Goal: Task Accomplishment & Management: Use online tool/utility

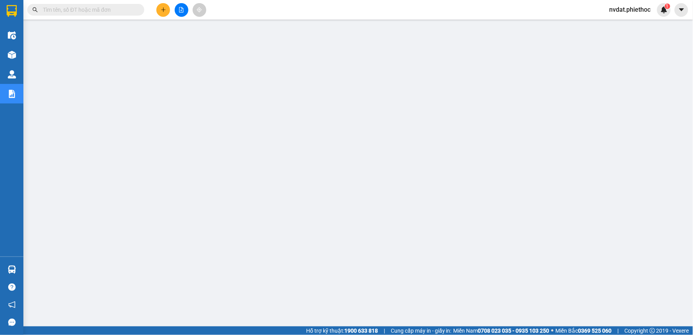
click at [159, 9] on button at bounding box center [163, 10] width 14 height 14
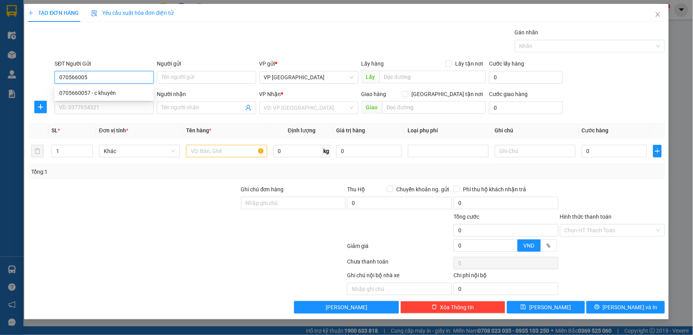
type input "0705660057"
click at [122, 91] on div "0705660057 - c khuyên" at bounding box center [104, 93] width 90 height 9
type input "c khuyên"
type input "0705660057"
click at [120, 106] on input "SĐT Người Nhận" at bounding box center [104, 107] width 99 height 12
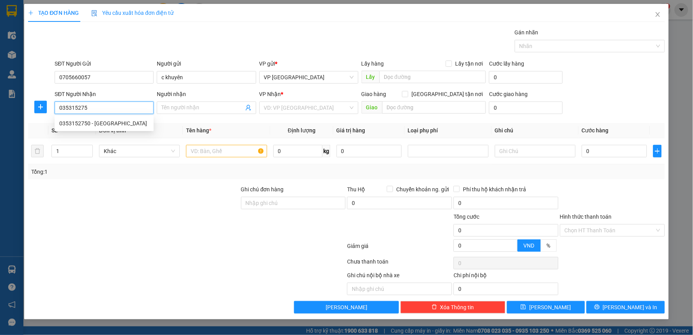
type input "0353152750"
drag, startPoint x: 80, startPoint y: 122, endPoint x: 229, endPoint y: 122, distance: 148.6
click at [81, 122] on div "0353152750 - hải anh" at bounding box center [104, 123] width 90 height 9
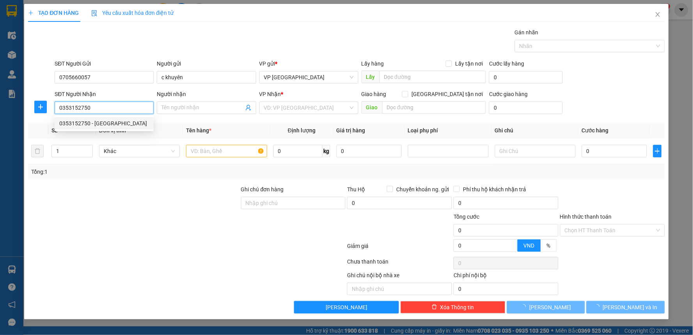
type input "hải anh"
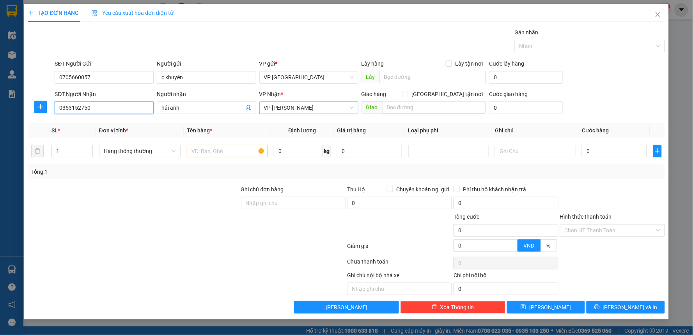
click at [318, 112] on span "VP [PERSON_NAME]" at bounding box center [309, 108] width 90 height 12
type input "0353152750"
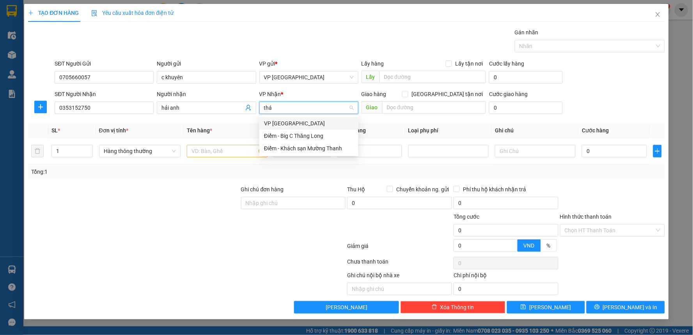
type input "thái"
click at [297, 120] on div "VP [GEOGRAPHIC_DATA]" at bounding box center [309, 123] width 90 height 9
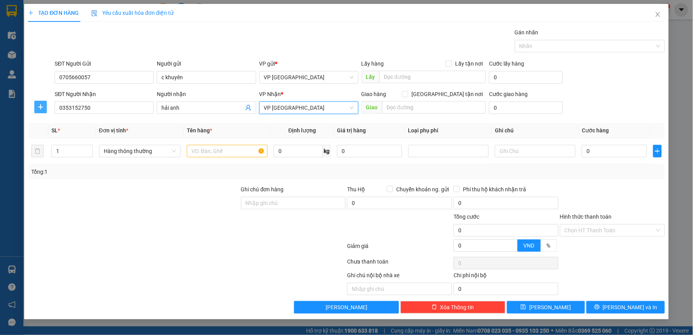
click at [40, 104] on icon "plus" at bounding box center [40, 107] width 6 height 6
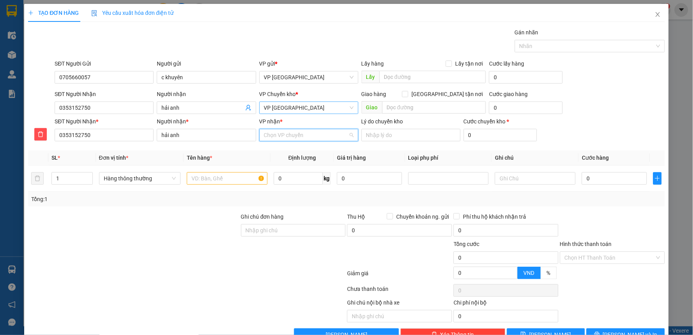
click at [315, 131] on input "VP nhận *" at bounding box center [306, 135] width 84 height 12
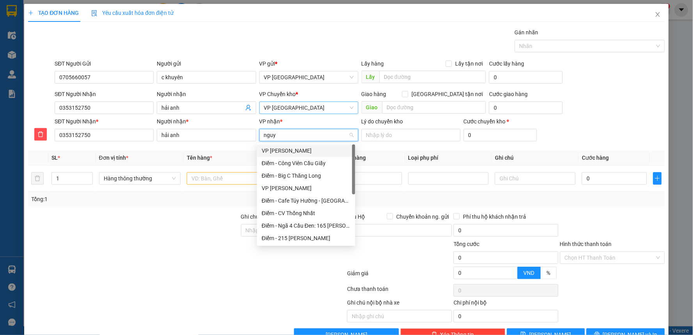
type input "nguye"
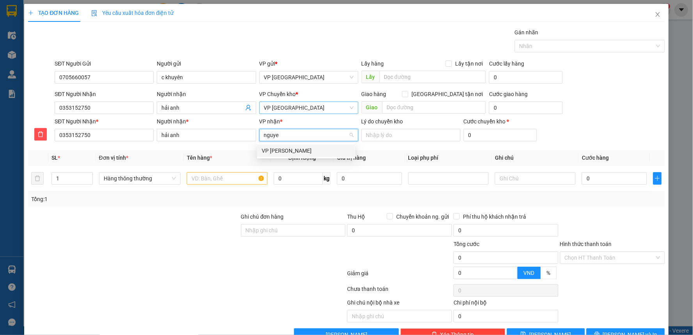
click at [298, 152] on div "VP [PERSON_NAME]" at bounding box center [306, 150] width 89 height 9
click at [246, 188] on td at bounding box center [227, 178] width 87 height 26
click at [240, 178] on input "text" at bounding box center [227, 178] width 81 height 12
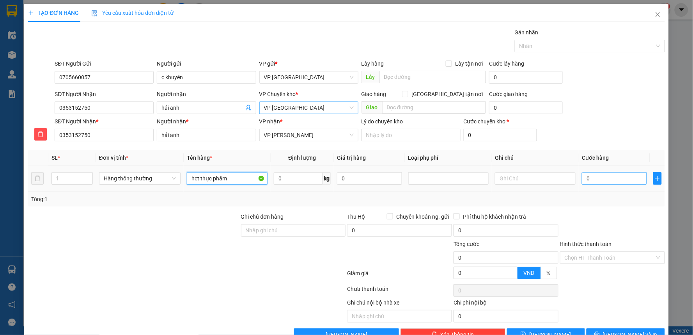
type input "hct thực phẩm"
click at [610, 176] on input "0" at bounding box center [614, 178] width 65 height 12
type input "5"
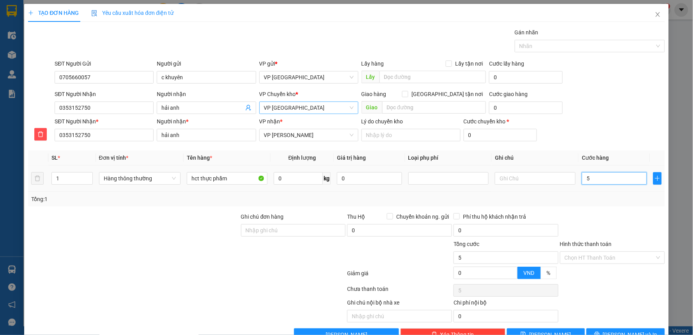
type input "50"
type input "500"
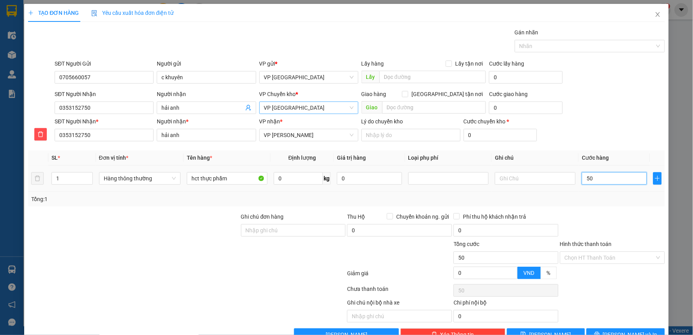
type input "500"
type input "5.000"
type input "50.000"
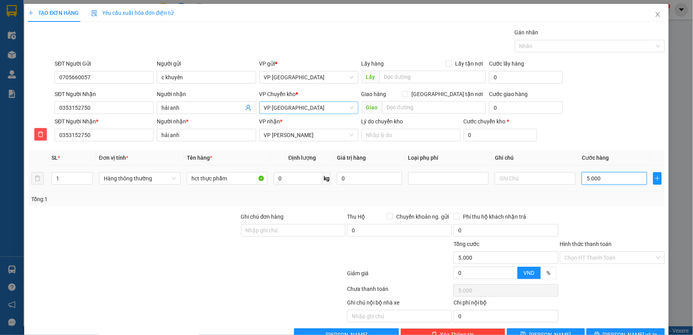
type input "50.000"
click at [601, 209] on div "Transit Pickup Surcharge Ids Transit Deliver Surcharge Ids Transit Deliver Surc…" at bounding box center [346, 184] width 637 height 312
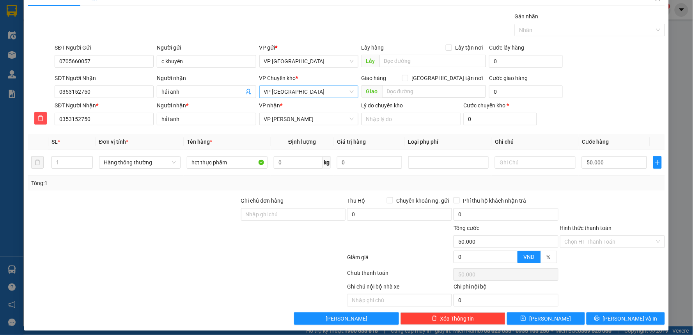
scroll to position [21, 0]
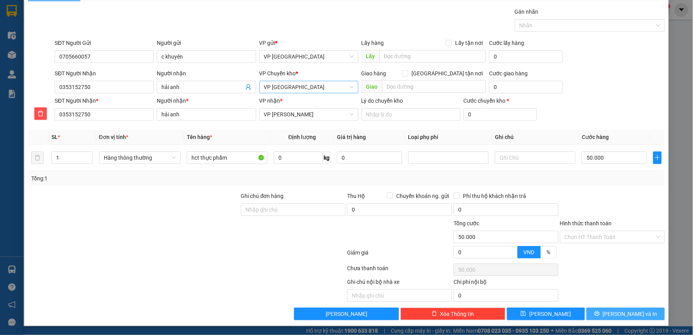
click at [607, 307] on button "[PERSON_NAME] và In" at bounding box center [626, 313] width 78 height 12
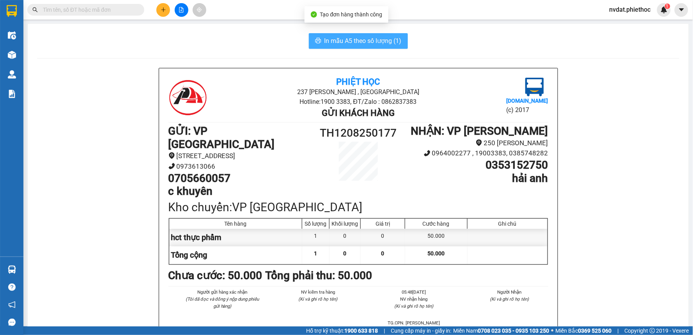
click at [342, 44] on span "In mẫu A5 theo số lượng (1)" at bounding box center [363, 41] width 77 height 10
click at [342, 43] on span "In mẫu A5 theo số lượng (1)" at bounding box center [363, 41] width 77 height 10
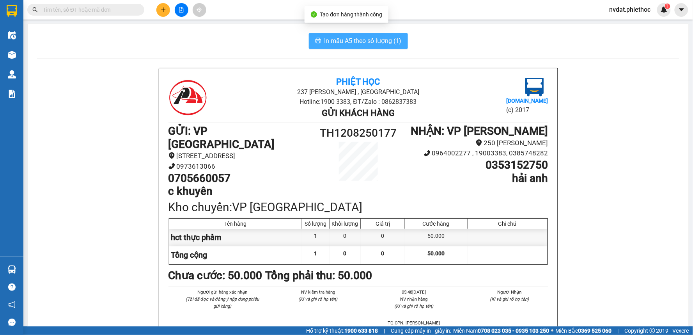
click at [342, 43] on span "In mẫu A5 theo số lượng (1)" at bounding box center [363, 41] width 77 height 10
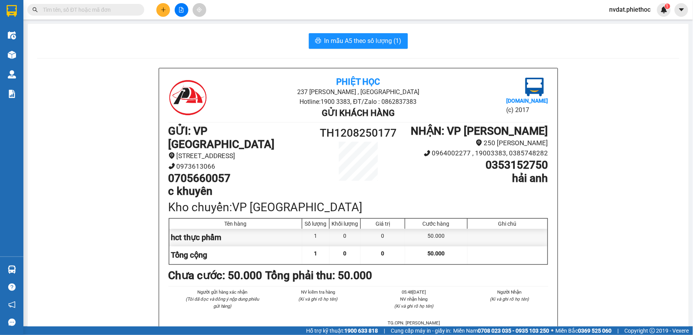
click at [161, 5] on button at bounding box center [163, 10] width 14 height 14
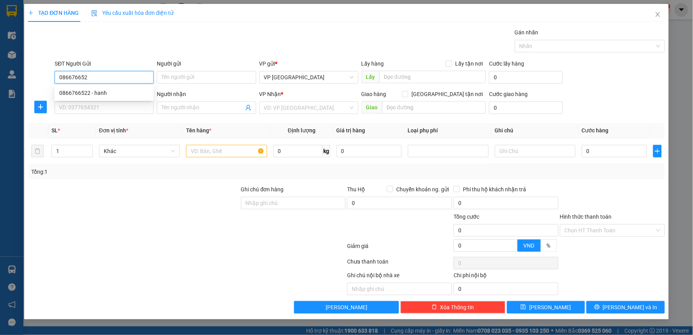
type input "0866766522"
click at [108, 91] on div "0866766522 - hanh" at bounding box center [104, 93] width 90 height 9
type input "hanh"
type input "9/8"
type input "0866766522"
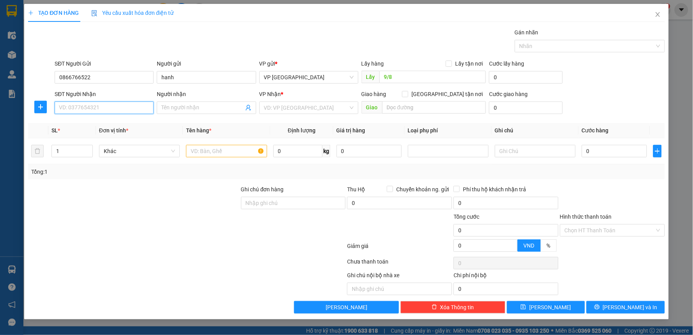
click at [108, 106] on input "SĐT Người Nhận" at bounding box center [104, 107] width 99 height 12
type input "0965666839"
drag, startPoint x: 115, startPoint y: 122, endPoint x: 153, endPoint y: 122, distance: 38.2
click at [115, 122] on div "0965666839 - Minh Hoàng" at bounding box center [104, 123] width 90 height 9
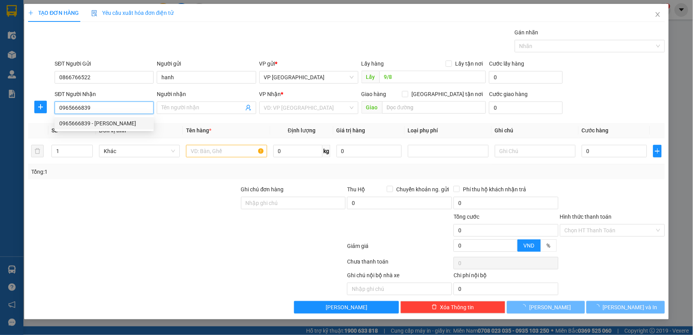
type input "[PERSON_NAME]"
click at [287, 105] on span "VP [PERSON_NAME]" at bounding box center [309, 108] width 90 height 12
type input "0965666839"
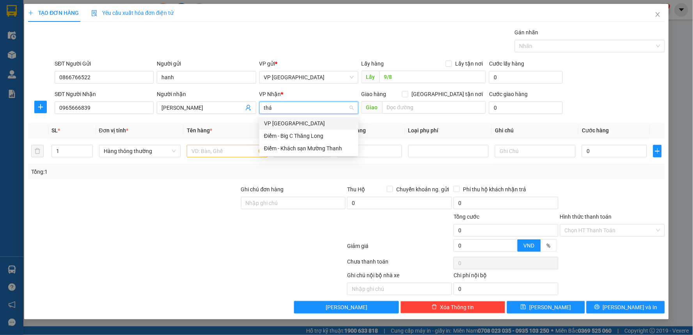
type input "thái"
click at [286, 122] on div "VP [GEOGRAPHIC_DATA]" at bounding box center [309, 123] width 90 height 9
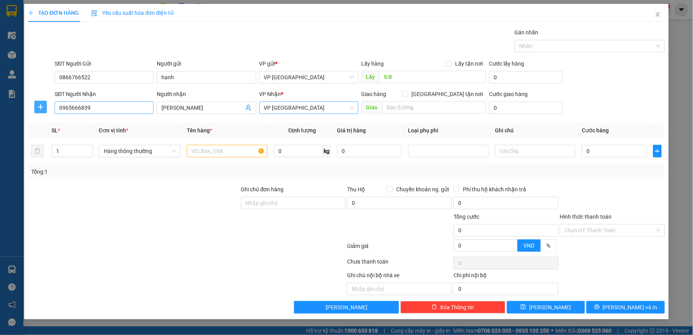
drag, startPoint x: 43, startPoint y: 105, endPoint x: 67, endPoint y: 107, distance: 23.9
click at [45, 105] on span "plus" at bounding box center [41, 107] width 12 height 6
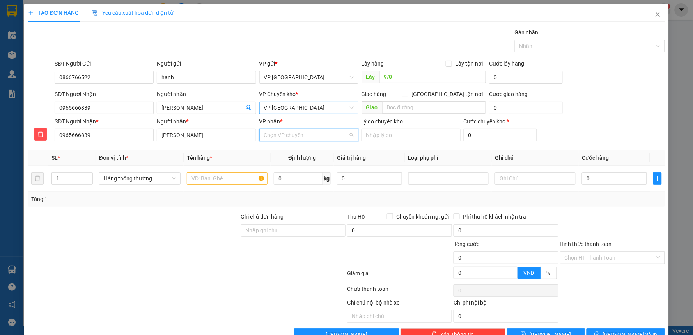
click at [310, 131] on input "VP nhận *" at bounding box center [306, 135] width 84 height 12
type input "tra"
click at [298, 149] on div "VP [PERSON_NAME]" at bounding box center [306, 150] width 89 height 9
click at [200, 182] on input "text" at bounding box center [227, 178] width 81 height 12
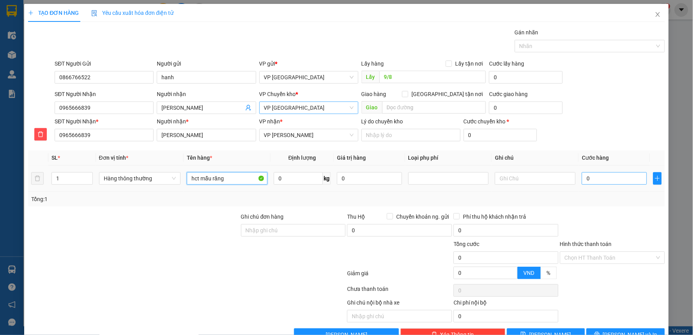
type input "hct mẫu răng"
click at [599, 181] on input "0" at bounding box center [614, 178] width 65 height 12
type input "3"
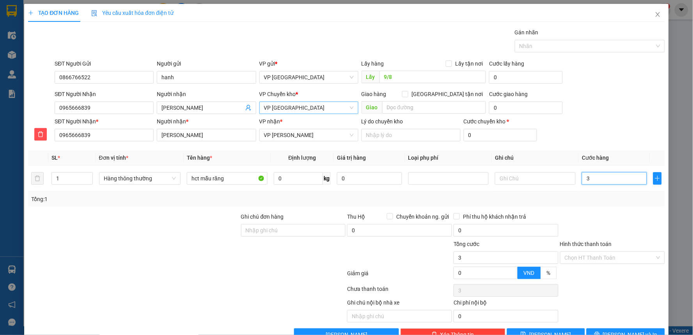
type input "30"
type input "300"
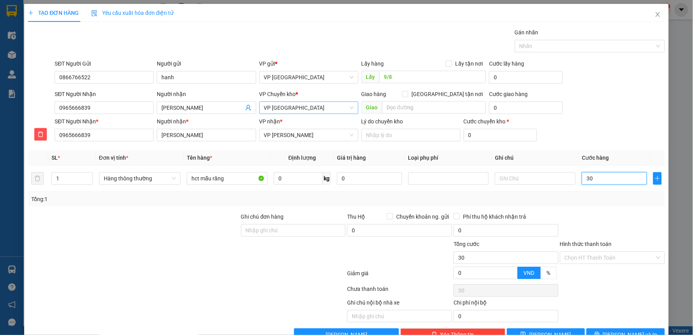
type input "300"
type input "3.000"
type input "30.000"
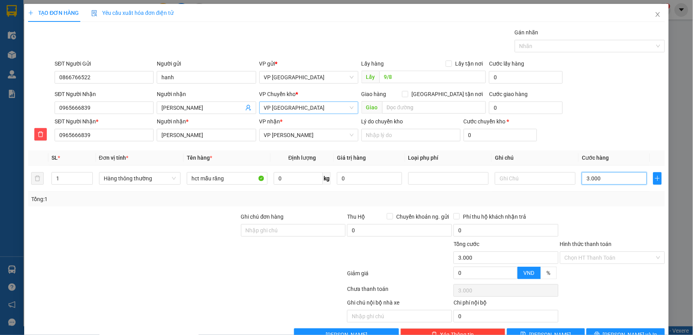
type input "30.000"
click at [604, 258] on input "Hình thức thanh toán" at bounding box center [610, 258] width 90 height 12
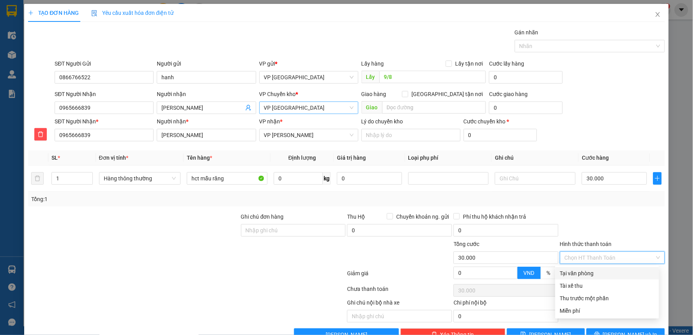
click at [594, 271] on div "Tại văn phòng" at bounding box center [607, 273] width 94 height 9
type input "0"
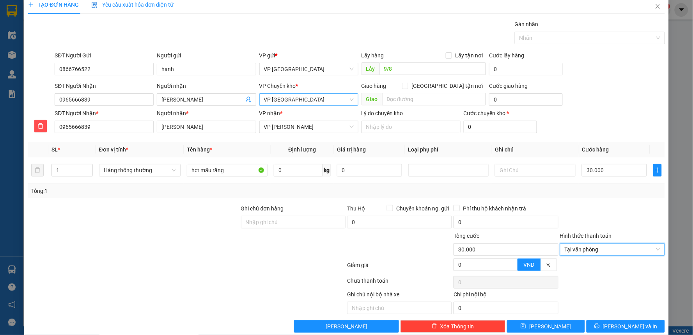
scroll to position [21, 0]
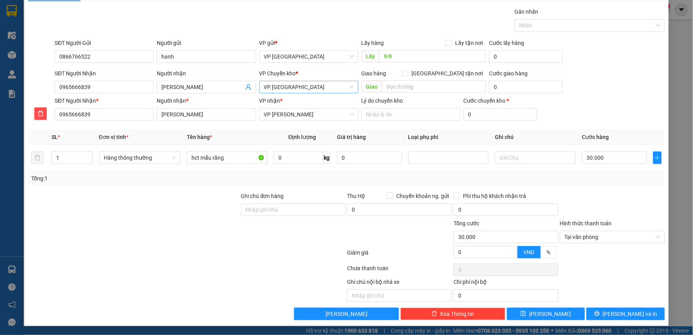
click at [603, 303] on div "Transit Pickup Surcharge Ids Transit Deliver Surcharge Ids Transit Deliver Surc…" at bounding box center [346, 163] width 637 height 312
click at [603, 308] on button "[PERSON_NAME] và In" at bounding box center [626, 313] width 78 height 12
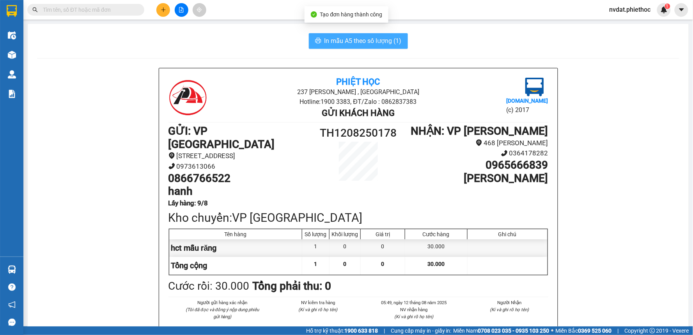
click at [380, 47] on button "In mẫu A5 theo số lượng (1)" at bounding box center [358, 41] width 99 height 16
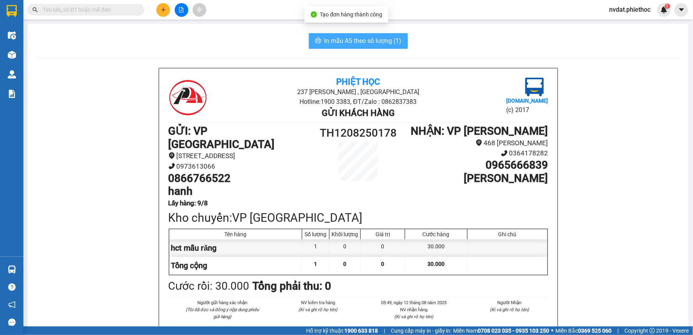
click at [380, 47] on button "In mẫu A5 theo số lượng (1)" at bounding box center [358, 41] width 99 height 16
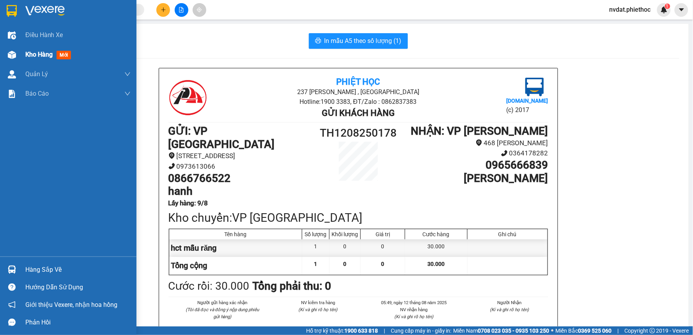
click at [23, 55] on div "Kho hàng mới" at bounding box center [68, 55] width 137 height 20
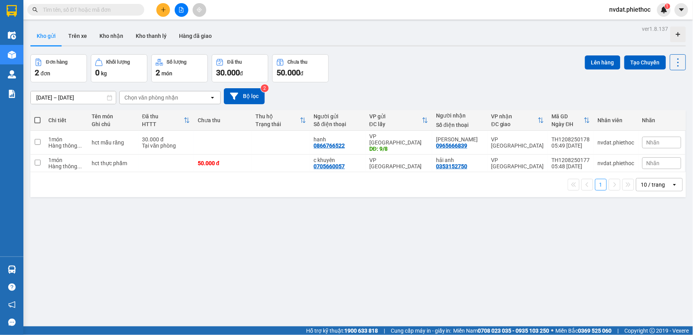
click at [37, 122] on span at bounding box center [37, 120] width 6 height 6
click at [37, 116] on input "checkbox" at bounding box center [37, 116] width 0 height 0
checkbox input "true"
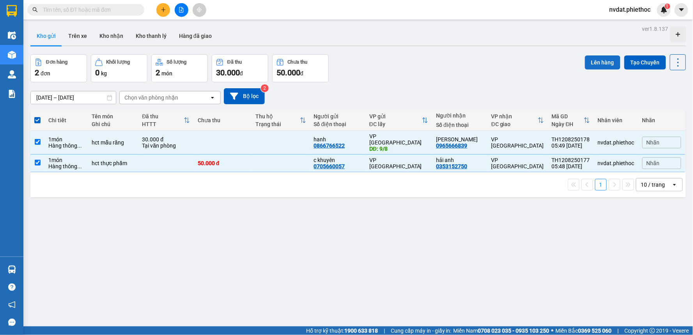
click at [585, 59] on button "Lên hàng" at bounding box center [602, 62] width 35 height 14
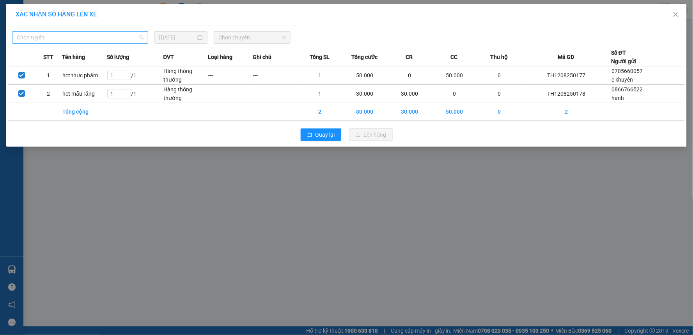
click at [115, 37] on span "Chọn tuyến" at bounding box center [80, 38] width 127 height 12
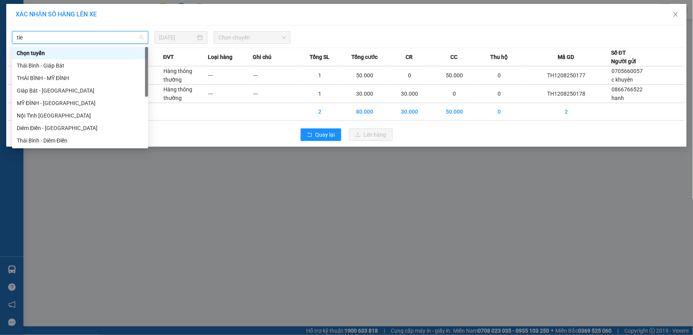
type input "tien"
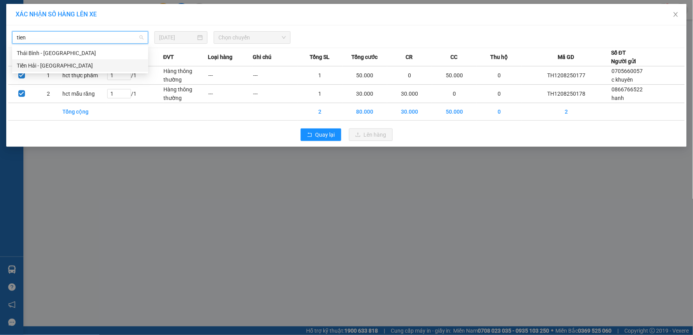
click at [106, 61] on div "Tiền Hải - [GEOGRAPHIC_DATA]" at bounding box center [80, 65] width 127 height 9
click at [96, 38] on span "Chọn tuyến" at bounding box center [80, 38] width 127 height 12
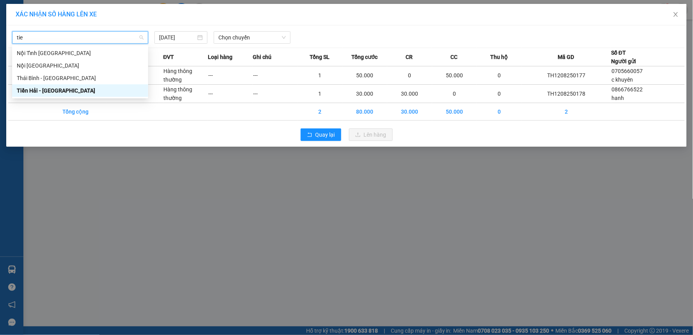
type input "tien"
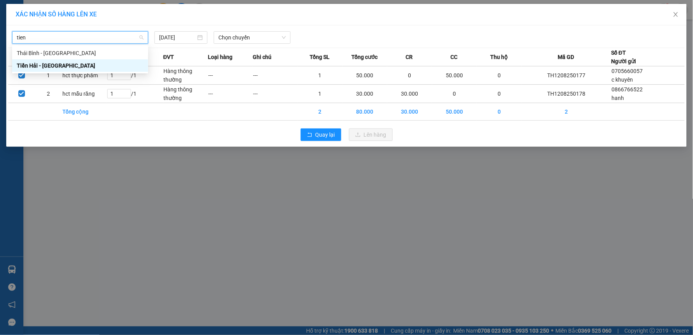
click at [90, 65] on div "Tiền Hải - [GEOGRAPHIC_DATA]" at bounding box center [80, 65] width 127 height 9
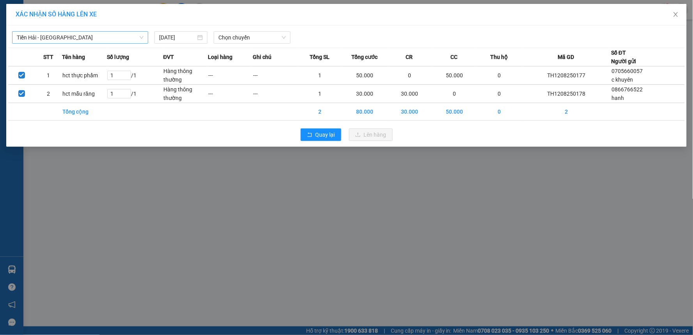
click at [256, 29] on div "Tiền Hải - Thái Bình 12/08/2025 Chọn chuyến" at bounding box center [346, 35] width 677 height 16
click at [256, 33] on span "Chọn chuyến" at bounding box center [251, 38] width 67 height 12
type input "06"
click at [263, 69] on div "Thêm chuyến " 06:00 "" at bounding box center [255, 65] width 83 height 13
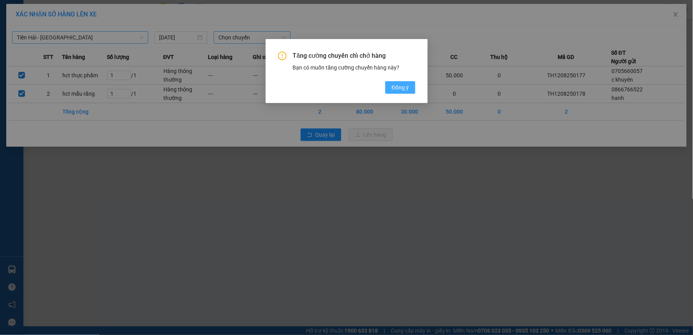
click at [392, 87] on span "Đồng ý" at bounding box center [400, 87] width 17 height 9
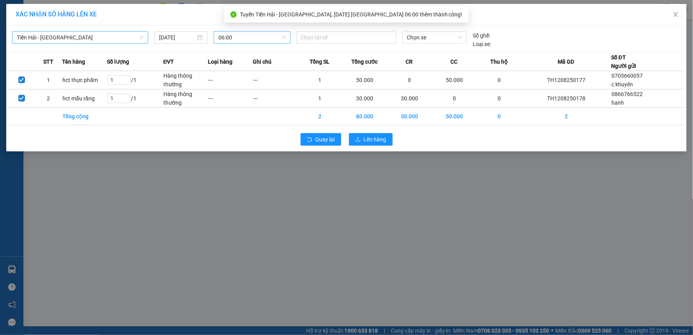
click at [353, 39] on div at bounding box center [346, 37] width 96 height 9
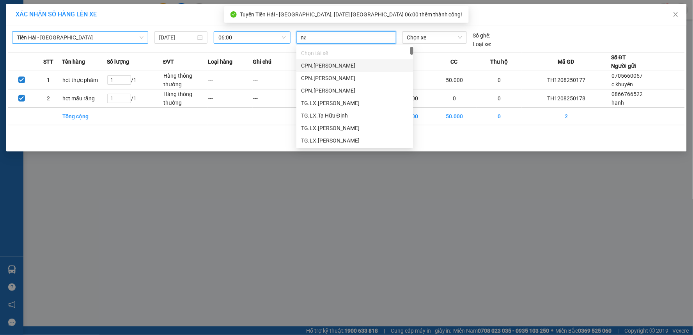
type input "nam"
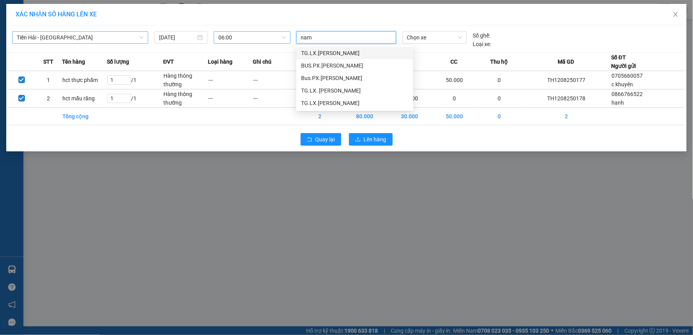
click at [357, 54] on div "TG.LX.[PERSON_NAME]" at bounding box center [355, 53] width 108 height 9
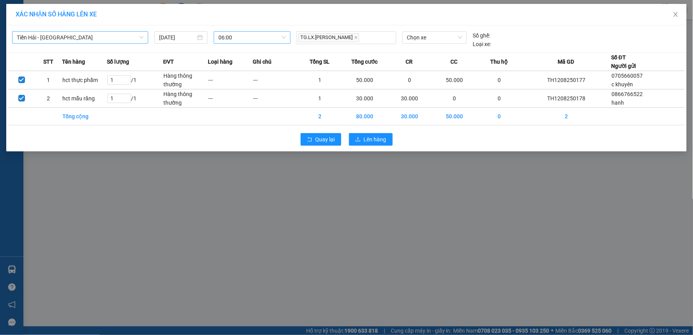
click at [399, 44] on div "Chọn xe" at bounding box center [434, 39] width 71 height 17
click at [414, 36] on span "Chọn xe" at bounding box center [434, 38] width 55 height 12
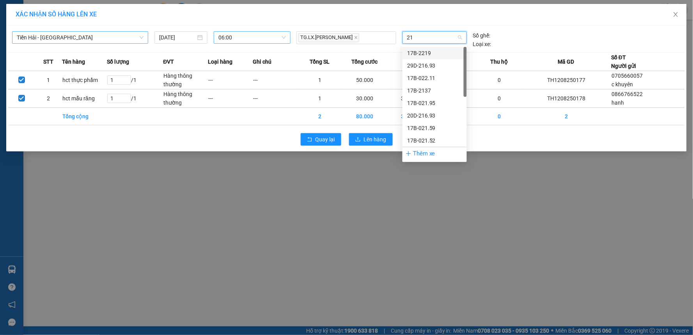
type input "21"
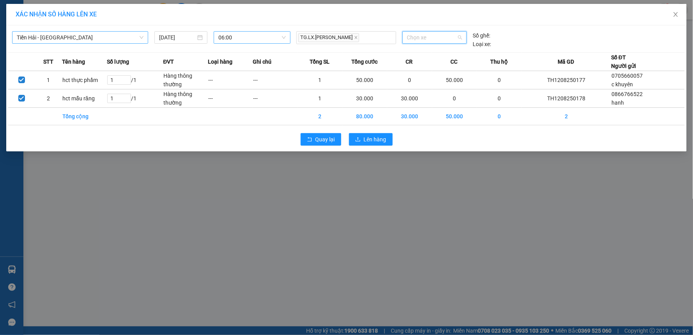
click at [415, 42] on span "Chọn xe" at bounding box center [434, 38] width 55 height 12
type input "2159"
click at [442, 52] on div "17B-021.59" at bounding box center [434, 53] width 55 height 9
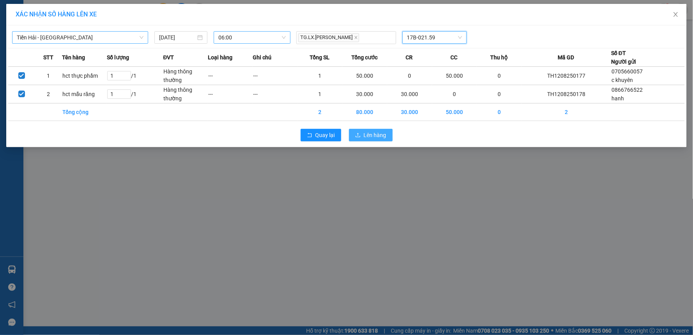
click at [361, 131] on button "Lên hàng" at bounding box center [371, 135] width 44 height 12
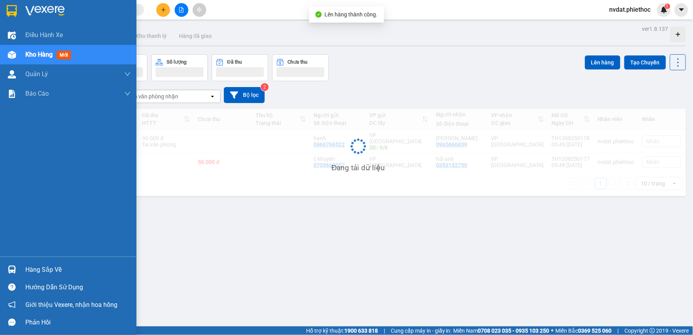
click at [18, 268] on div at bounding box center [12, 270] width 14 height 14
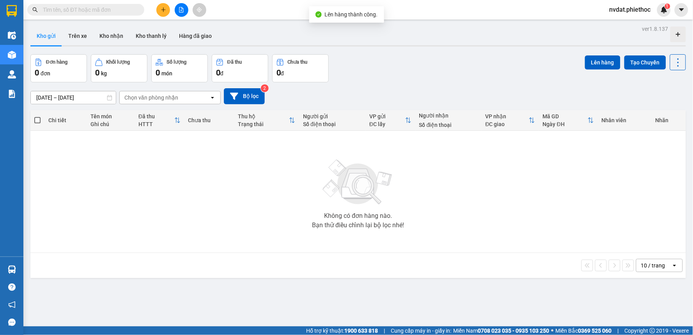
drag, startPoint x: 446, startPoint y: 221, endPoint x: 414, endPoint y: 189, distance: 44.7
click at [445, 220] on section "Kết quả tìm kiếm ( 0 ) Bộ lọc No Data nvdat.phiethoc 1 Điều hành xe Kho hàng mớ…" at bounding box center [346, 167] width 693 height 335
click at [115, 37] on button "Kho nhận" at bounding box center [111, 36] width 36 height 19
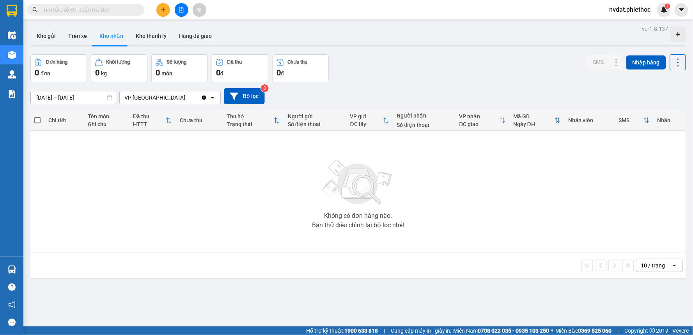
click at [74, 96] on input "[DATE] – [DATE]" at bounding box center [73, 97] width 85 height 12
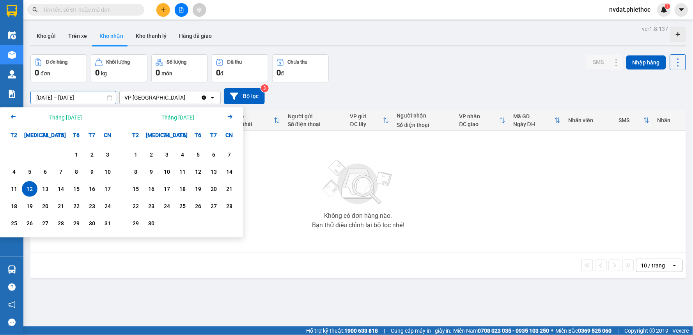
click at [34, 188] on div "12" at bounding box center [29, 188] width 11 height 9
click at [14, 115] on icon "Arrow Left" at bounding box center [13, 116] width 9 height 9
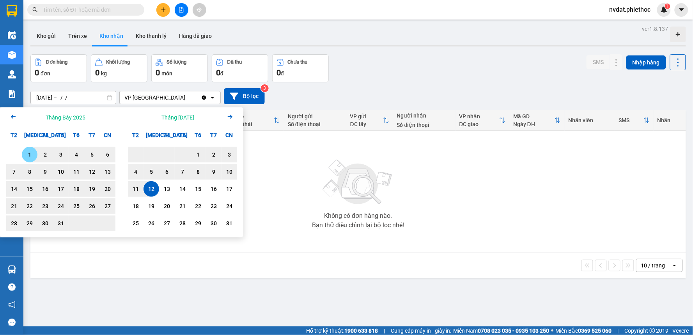
click at [32, 154] on div "1" at bounding box center [29, 154] width 11 height 9
type input "01/07/2025 – 12/08/2025"
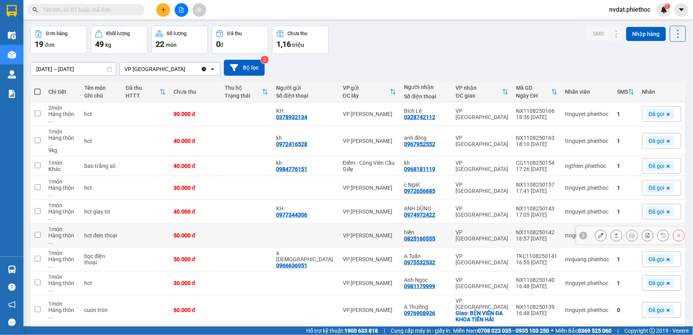
scroll to position [44, 0]
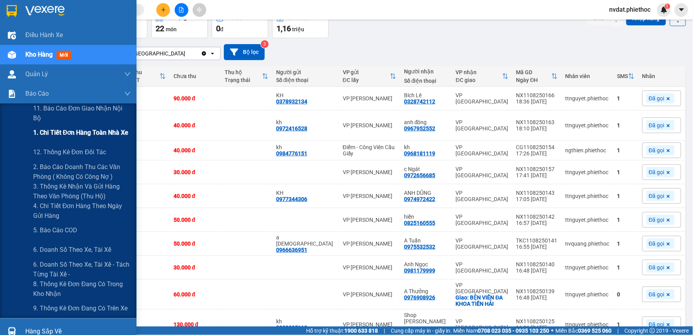
click at [82, 137] on span "1. Chi tiết đơn hàng toàn nhà xe" at bounding box center [81, 133] width 96 height 10
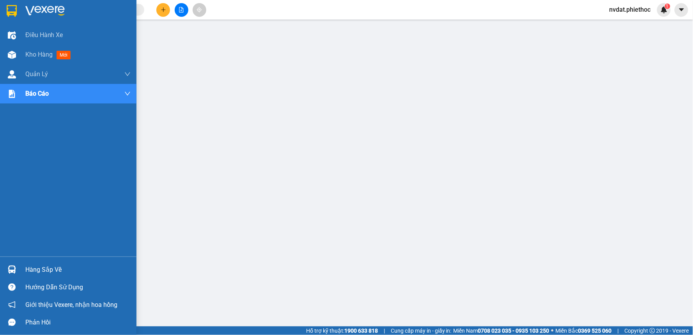
drag, startPoint x: 8, startPoint y: 57, endPoint x: 103, endPoint y: 137, distance: 124.3
click at [8, 56] on img at bounding box center [12, 55] width 8 height 8
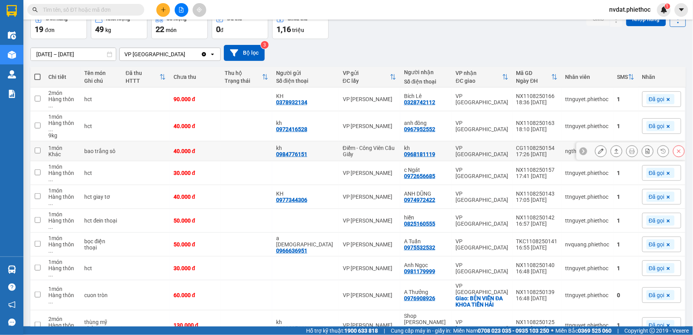
scroll to position [44, 0]
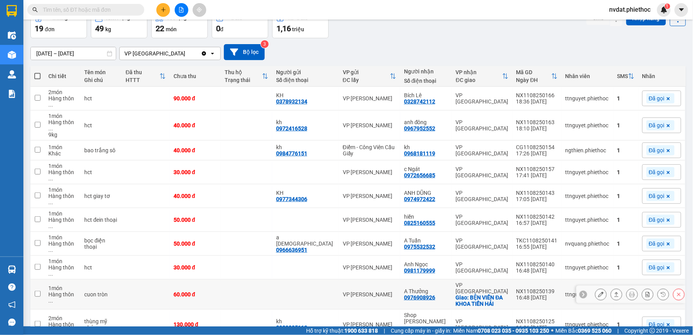
click at [598, 291] on icon at bounding box center [600, 293] width 5 height 5
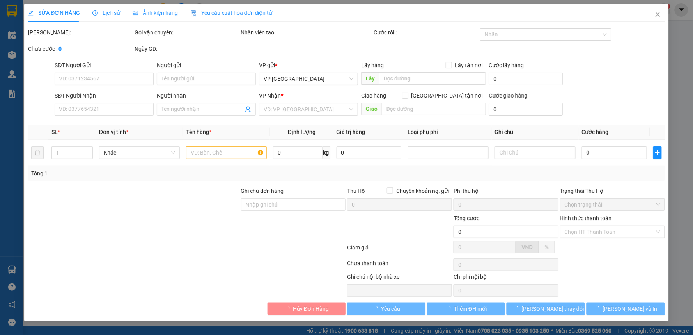
type input "0976908926"
type input "A Thưởng"
checkbox input "true"
type input "BỆN VIÊN ĐA KHOA TIỀN HẢI"
type input "60.000"
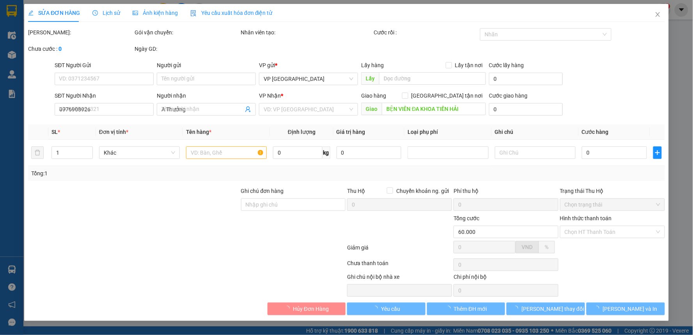
type input "60.000"
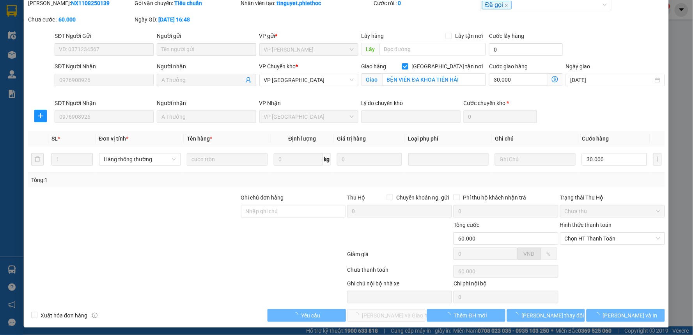
scroll to position [31, 0]
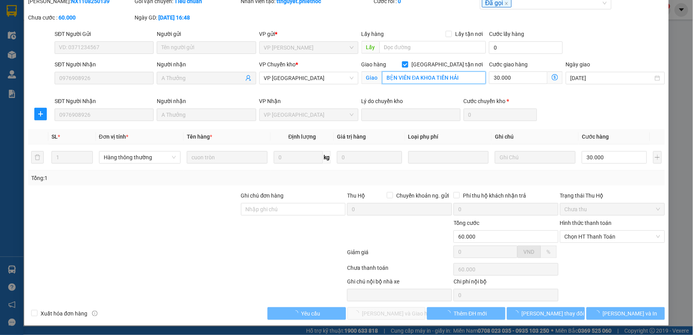
click at [465, 83] on input "BỆN VIÊN ĐA KHOA TIỀN HẢI" at bounding box center [434, 77] width 104 height 12
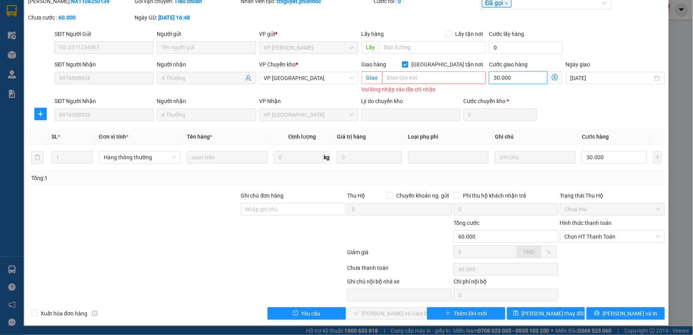
click at [516, 75] on input "30.000" at bounding box center [518, 77] width 59 height 12
type input "30.000"
type input "0"
click at [408, 66] on input "[GEOGRAPHIC_DATA] tận nơi" at bounding box center [404, 63] width 5 height 5
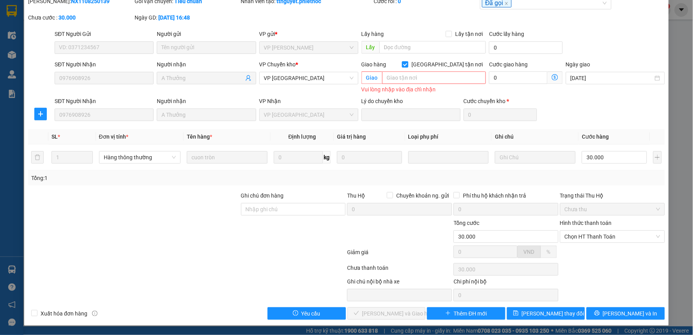
checkbox input "false"
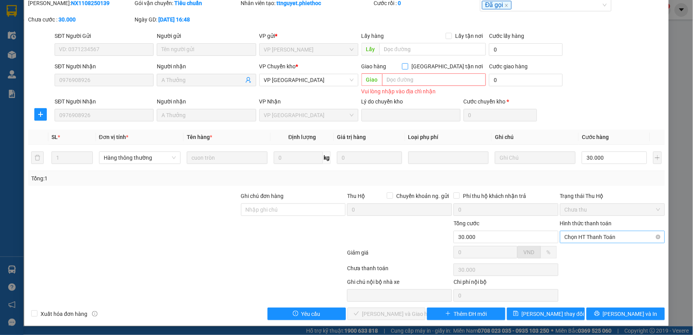
click at [596, 241] on span "Chọn HT Thanh Toán" at bounding box center [613, 237] width 96 height 12
click at [586, 252] on div "Tại văn phòng" at bounding box center [607, 252] width 94 height 9
type input "0"
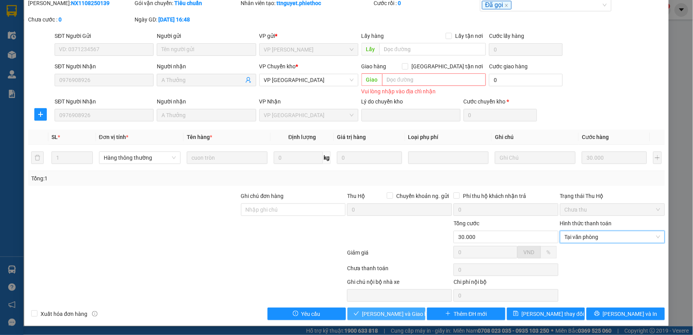
click at [399, 316] on span "[PERSON_NAME] và Giao hàng" at bounding box center [399, 313] width 75 height 9
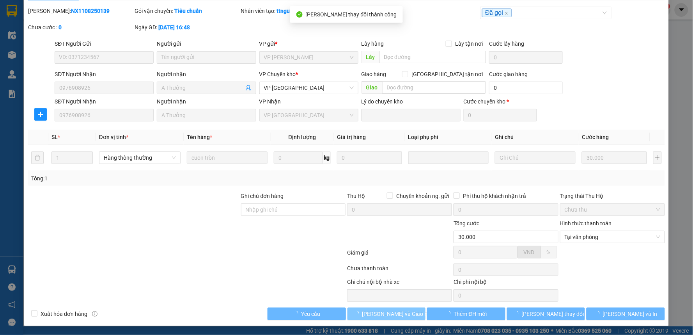
scroll to position [0, 0]
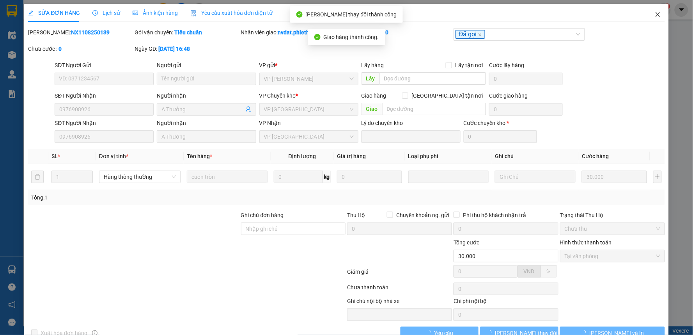
click at [655, 17] on icon "close" at bounding box center [658, 14] width 6 height 6
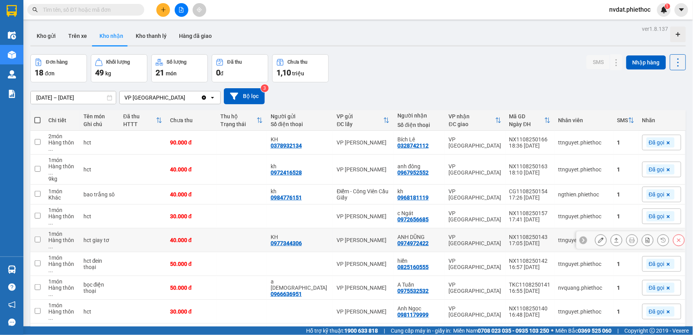
scroll to position [41, 0]
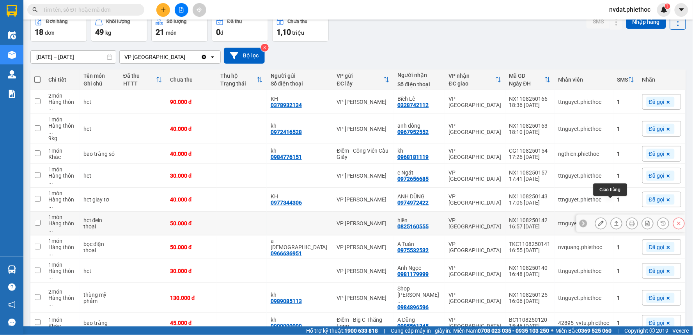
click at [614, 220] on icon at bounding box center [616, 222] width 5 height 5
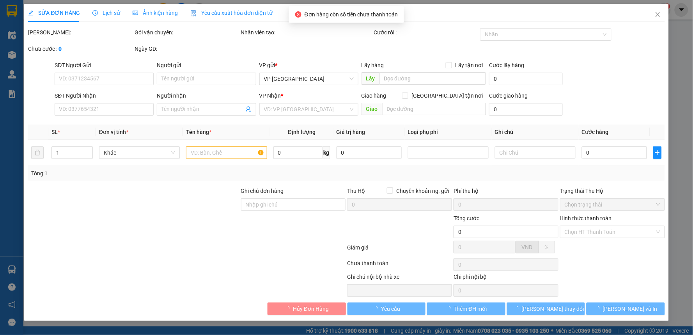
type input "0825160555"
type input "hiền"
type input "50.000"
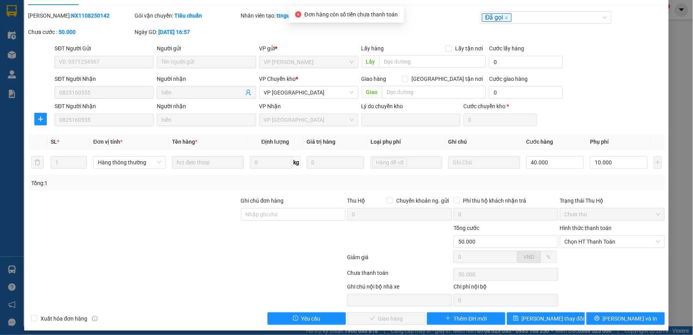
scroll to position [21, 0]
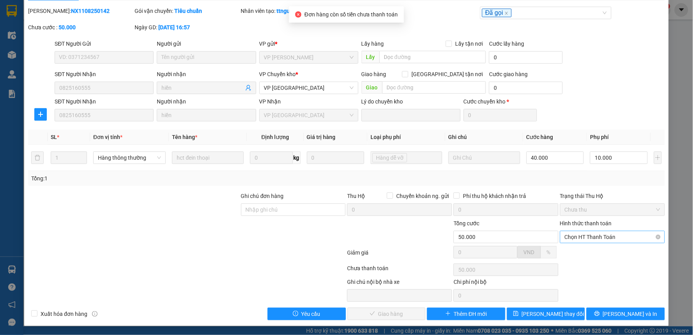
click at [586, 241] on span "Chọn HT Thanh Toán" at bounding box center [613, 237] width 96 height 12
click at [578, 250] on div "Tại văn phòng" at bounding box center [607, 252] width 94 height 9
type input "0"
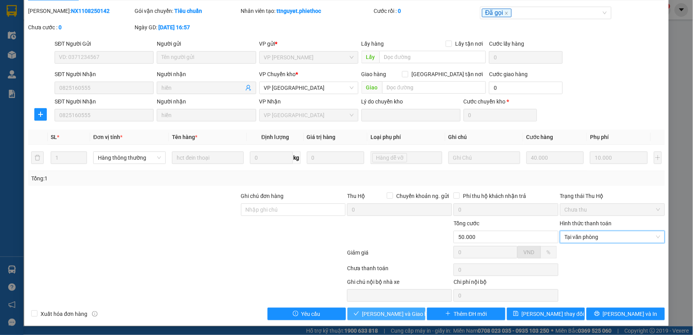
click at [394, 315] on span "[PERSON_NAME] và Giao hàng" at bounding box center [399, 313] width 75 height 9
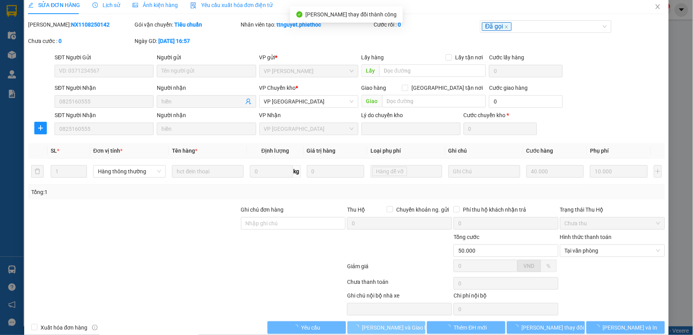
scroll to position [0, 0]
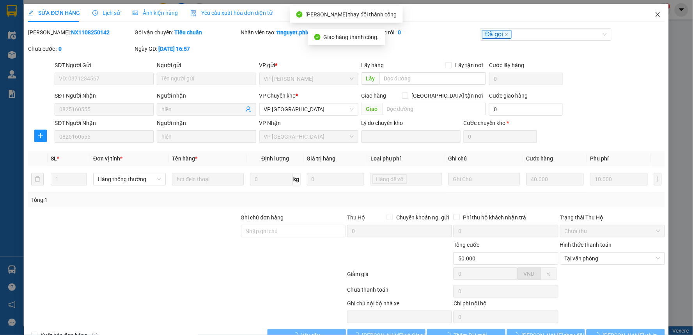
click at [656, 15] on span "Close" at bounding box center [658, 15] width 22 height 22
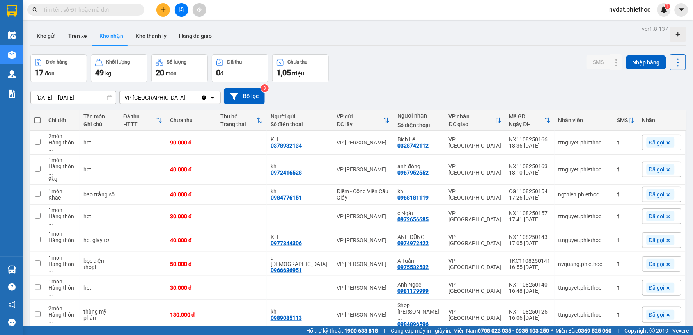
click at [158, 10] on button at bounding box center [163, 10] width 14 height 14
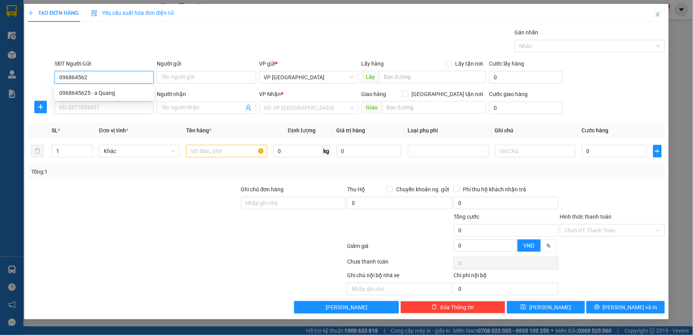
type input "0968645625"
click at [144, 92] on div "0968645625 - a Quang" at bounding box center [104, 93] width 90 height 9
type input "a Quang"
type input "0968645625"
click at [139, 108] on input "SĐT Người Nhận" at bounding box center [104, 107] width 99 height 12
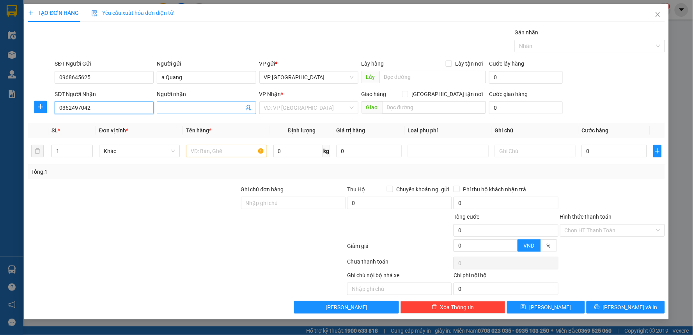
type input "0362497042"
click at [219, 105] on input "Người nhận" at bounding box center [202, 107] width 82 height 9
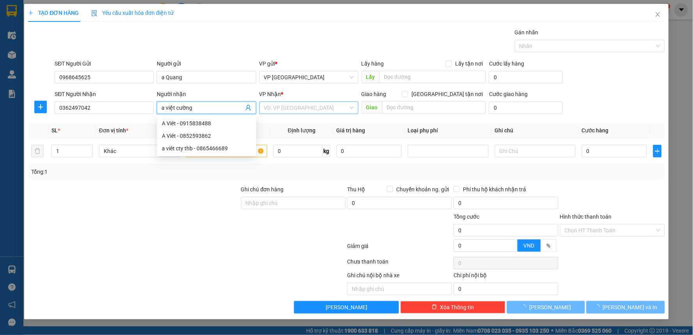
type input "a việt cường"
click at [276, 111] on input "search" at bounding box center [306, 108] width 84 height 12
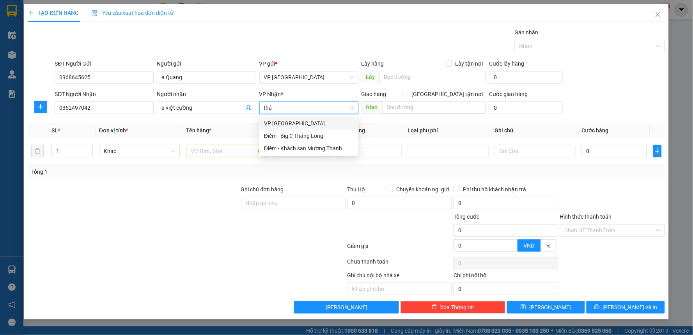
type input "thái"
click at [293, 129] on div "VP [GEOGRAPHIC_DATA]" at bounding box center [308, 123] width 99 height 12
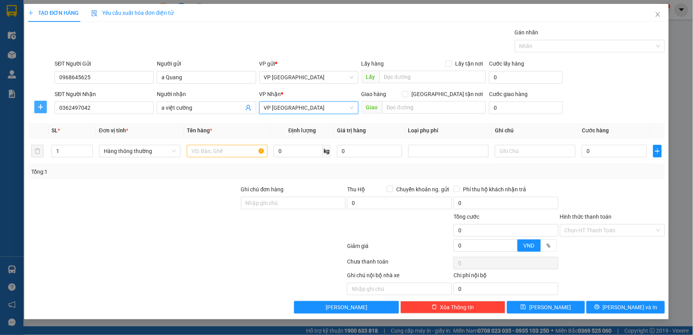
click at [46, 105] on span "plus" at bounding box center [41, 107] width 12 height 6
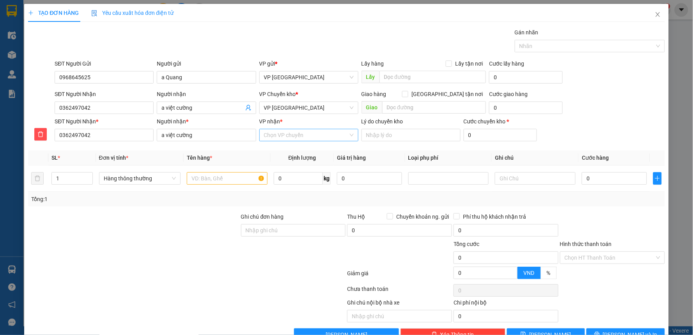
click at [284, 131] on input "VP nhận *" at bounding box center [306, 135] width 84 height 12
type input "nguye"
click at [284, 149] on div "VP [PERSON_NAME]" at bounding box center [306, 150] width 89 height 9
click at [229, 174] on input "text" at bounding box center [227, 178] width 81 height 12
type input "bao trắng thực phẩm"
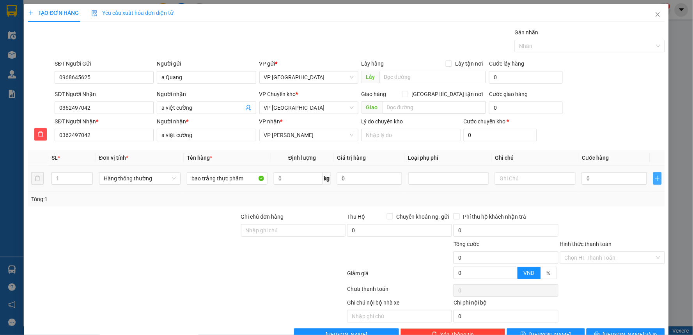
click at [655, 177] on icon "plus" at bounding box center [658, 178] width 6 height 6
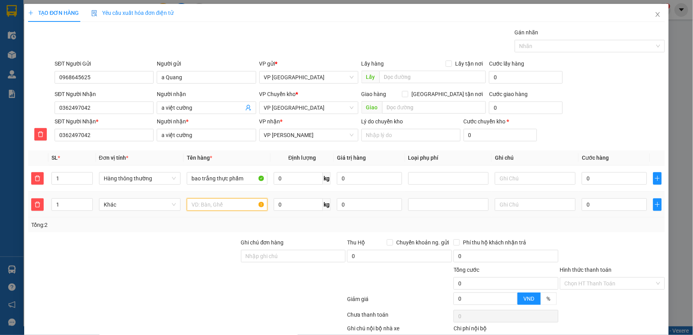
click at [234, 208] on input "text" at bounding box center [227, 204] width 81 height 12
type input "nồi cơm"
type input "5"
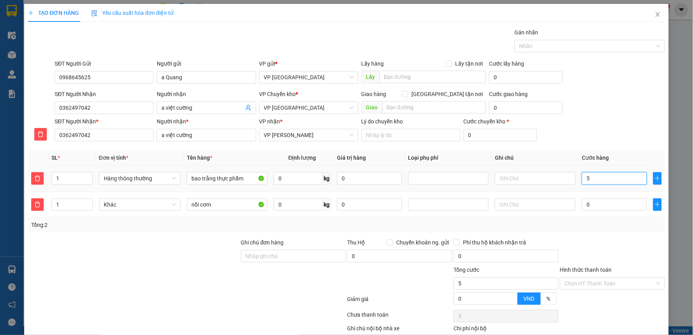
type input "50"
type input "500"
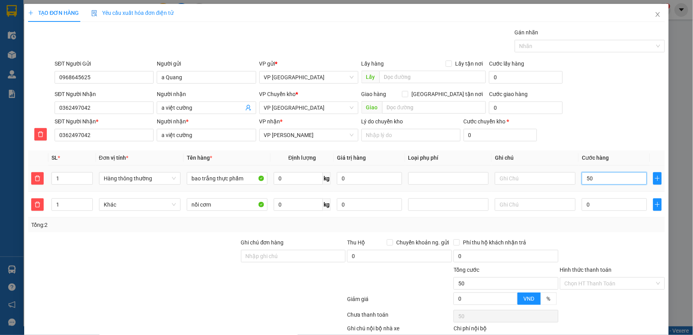
type input "500"
type input "5.000"
type input "50.000"
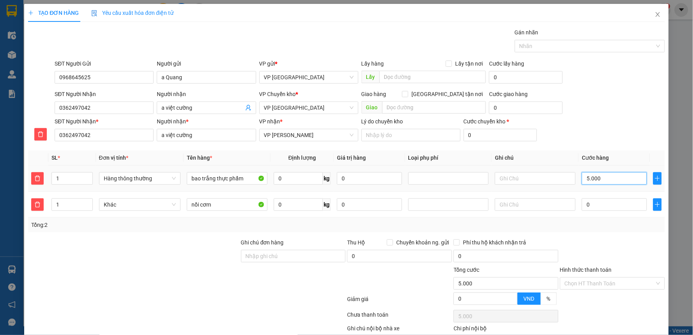
type input "50.000"
click at [607, 206] on input "0" at bounding box center [614, 204] width 65 height 12
type input "50.003"
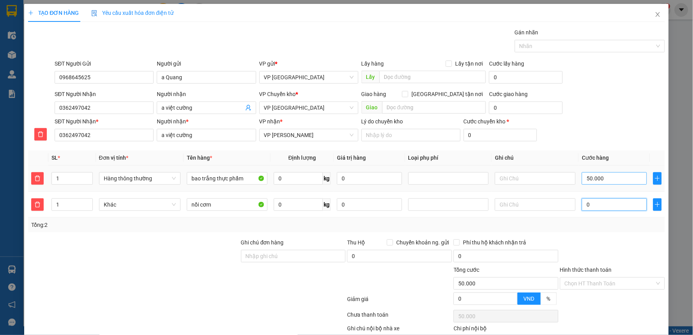
type input "50.003"
type input "3"
type input "50.030"
type input "30"
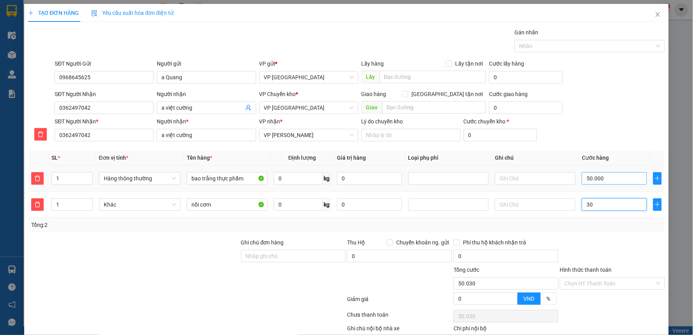
type input "50.300"
type input "300"
type input "53.000"
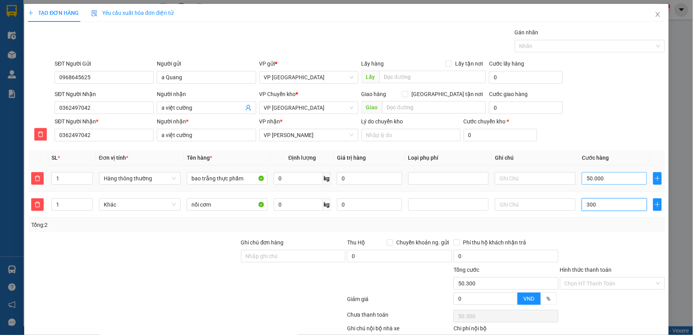
type input "3.000"
type input "80.000"
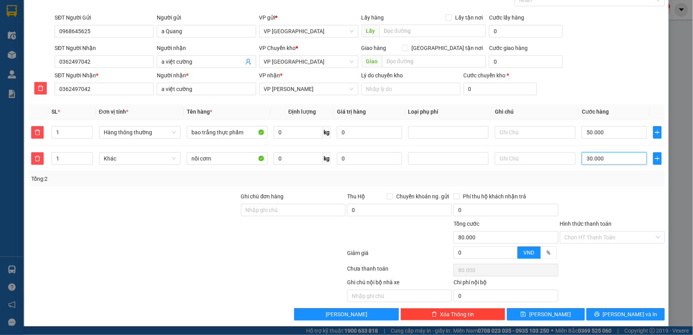
scroll to position [47, 0]
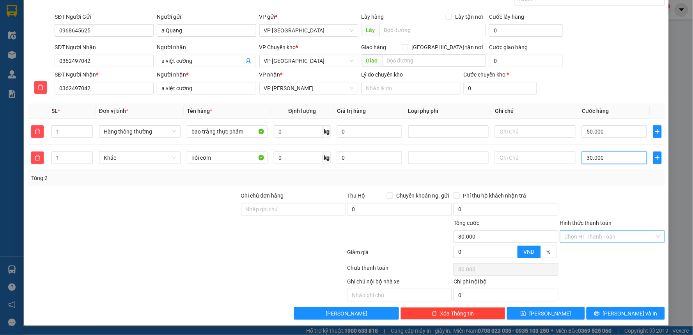
type input "30.000"
click at [595, 236] on input "Hình thức thanh toán" at bounding box center [610, 237] width 90 height 12
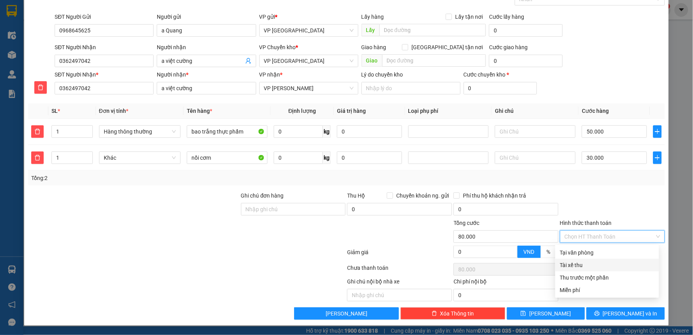
click at [579, 259] on div "Tài xế thu" at bounding box center [607, 265] width 104 height 12
type input "0"
click at [590, 240] on span "Tài xế thu" at bounding box center [613, 237] width 96 height 12
click at [580, 250] on div "Tại văn phòng" at bounding box center [607, 252] width 94 height 9
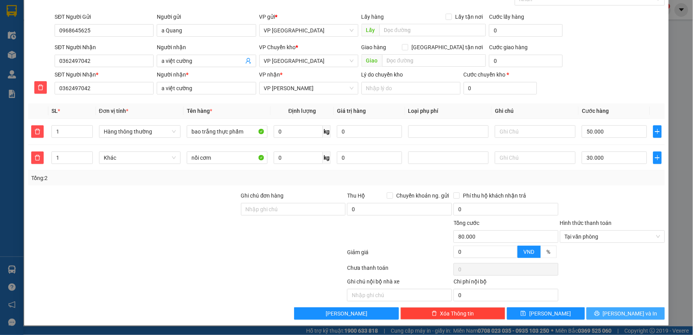
click at [626, 307] on button "[PERSON_NAME] và In" at bounding box center [626, 313] width 78 height 12
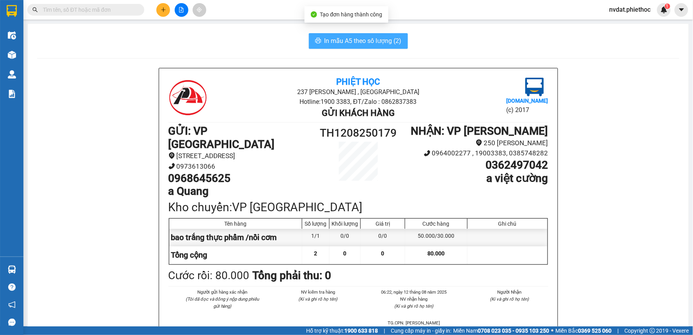
click at [377, 43] on span "In mẫu A5 theo số lượng (2)" at bounding box center [363, 41] width 77 height 10
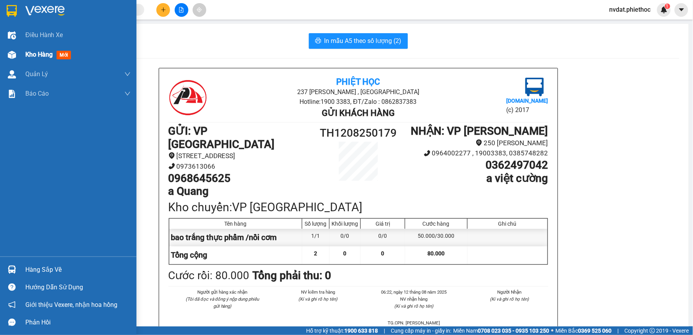
click at [24, 50] on div "Kho hàng mới" at bounding box center [68, 55] width 137 height 20
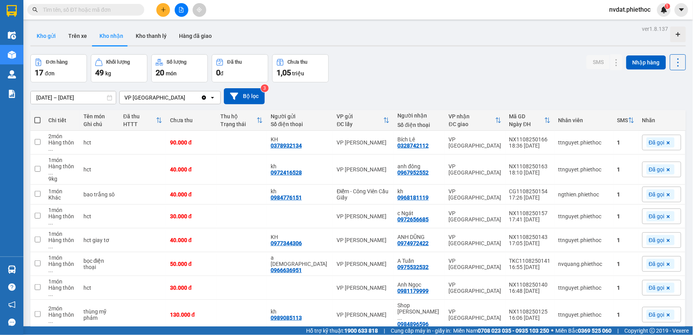
click at [44, 34] on button "Kho gửi" at bounding box center [46, 36] width 32 height 19
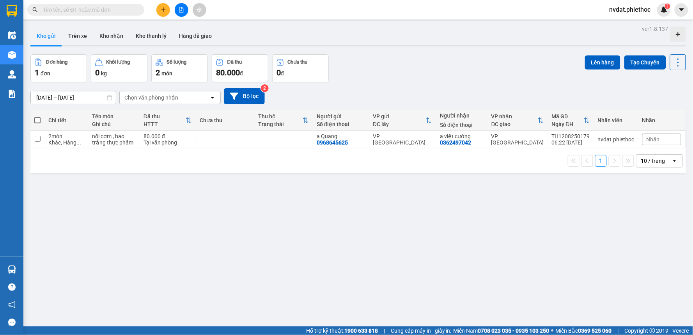
click at [67, 96] on input "[DATE] – [DATE]" at bounding box center [73, 97] width 85 height 12
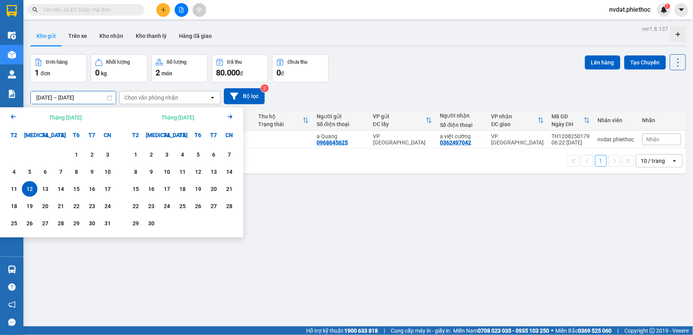
click at [30, 189] on div "12" at bounding box center [29, 188] width 11 height 9
click at [18, 188] on div "11" at bounding box center [14, 188] width 11 height 9
type input "11/08/2025 – 12/08/2025"
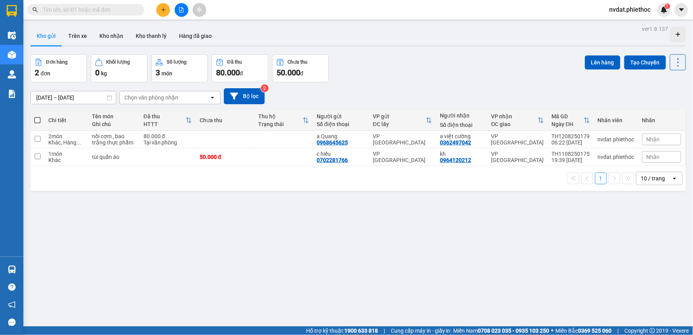
click at [161, 9] on icon "plus" at bounding box center [163, 9] width 5 height 5
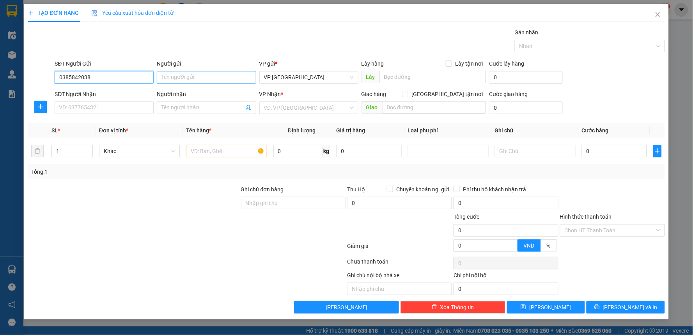
type input "0385842038"
click at [199, 78] on input "Người gửi" at bounding box center [206, 77] width 99 height 12
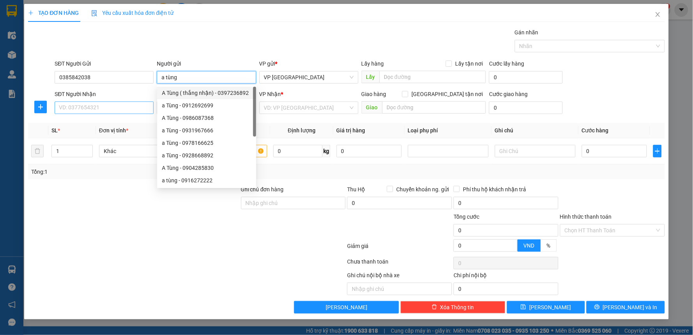
type input "a tùng"
click at [125, 102] on input "SĐT Người Nhận" at bounding box center [104, 107] width 99 height 12
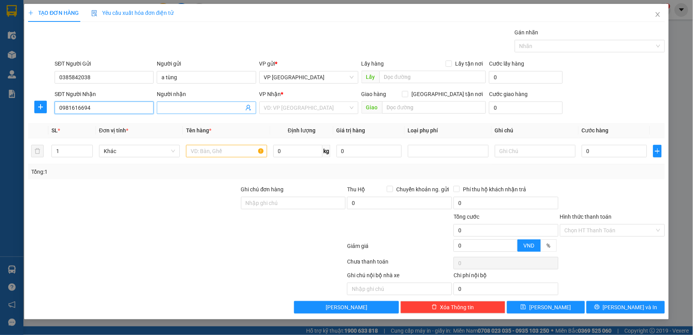
type input "0981616694"
click at [189, 108] on input "Người nhận" at bounding box center [202, 107] width 82 height 9
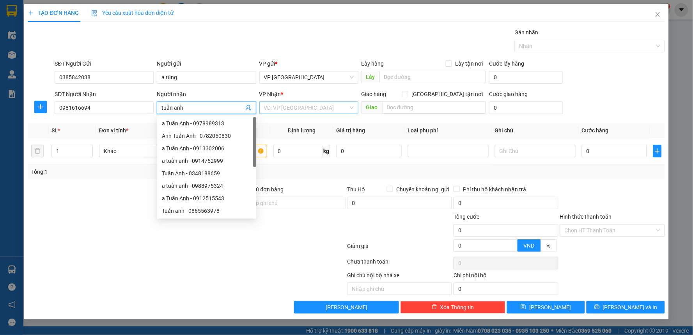
click at [317, 102] on div "VD: VP [GEOGRAPHIC_DATA]" at bounding box center [308, 107] width 99 height 12
type input "tuấn anh"
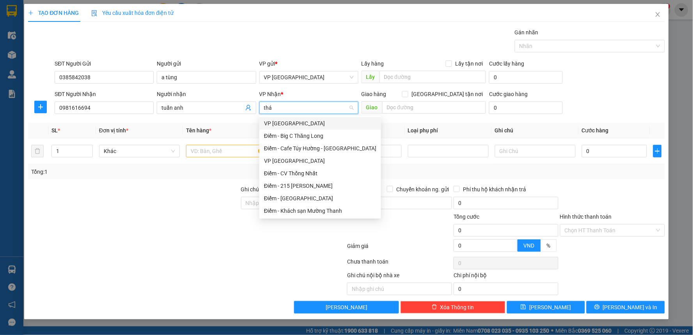
type input "thái"
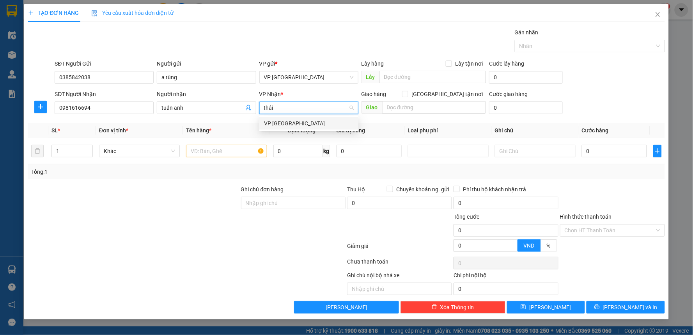
click at [289, 129] on div "VP [GEOGRAPHIC_DATA]" at bounding box center [308, 123] width 99 height 12
click at [45, 101] on button "button" at bounding box center [40, 107] width 12 height 12
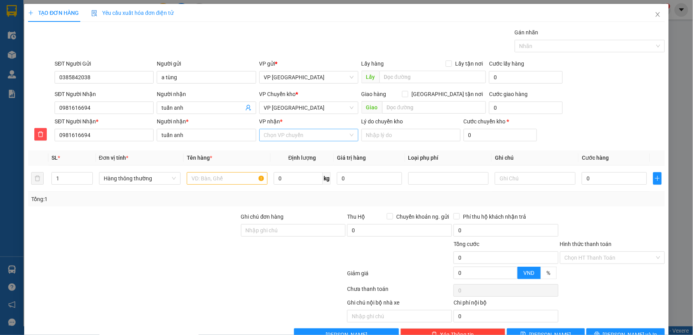
click at [290, 140] on input "VP nhận *" at bounding box center [306, 135] width 84 height 12
type input "nguye"
click at [295, 152] on div "VP [PERSON_NAME]" at bounding box center [306, 150] width 89 height 9
click at [231, 181] on input "text" at bounding box center [227, 178] width 81 height 12
type input "hct giầy"
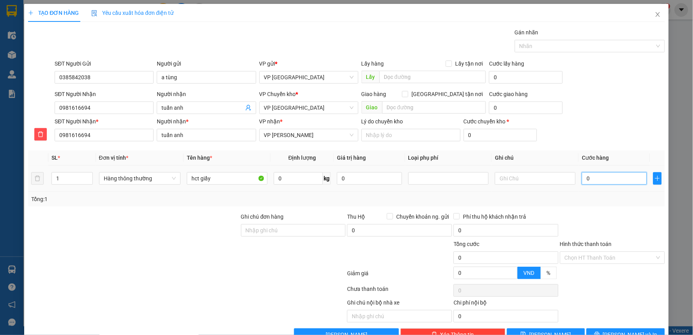
click at [600, 182] on input "0" at bounding box center [614, 178] width 65 height 12
type input "3"
type input "30"
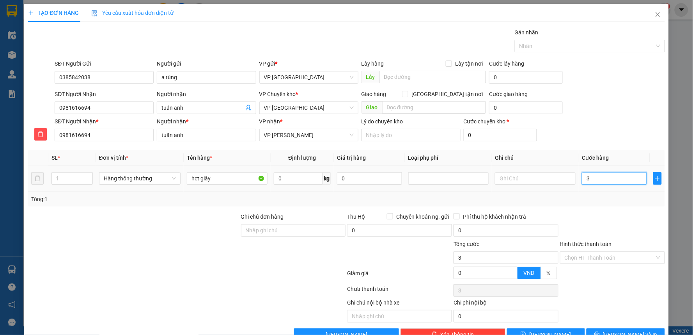
type input "30"
type input "300"
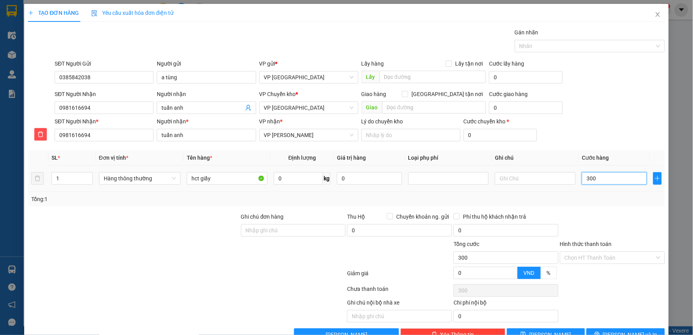
type input "3.000"
type input "30.000"
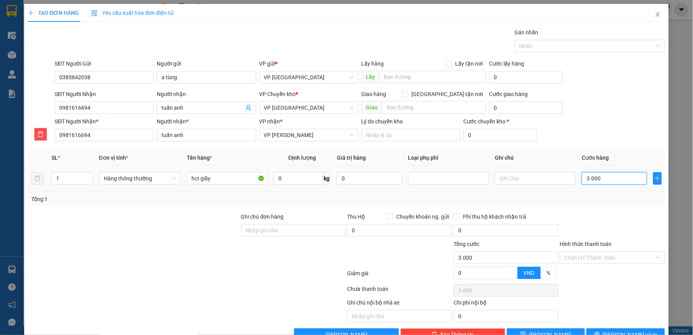
type input "30.000"
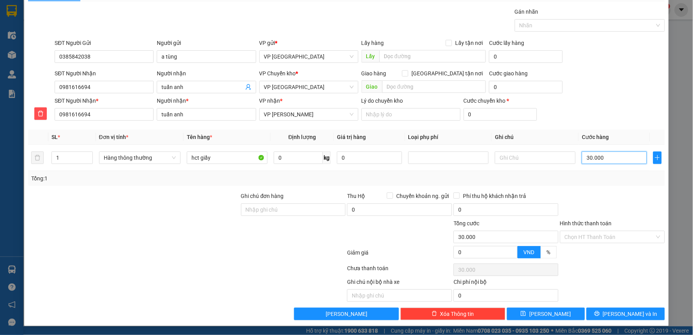
type input "30.000"
click at [579, 208] on div at bounding box center [612, 205] width 106 height 27
click at [613, 316] on span "[PERSON_NAME] và In" at bounding box center [630, 313] width 55 height 9
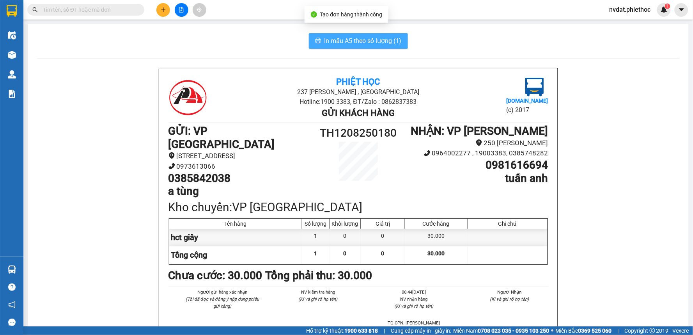
click at [356, 39] on span "In mẫu A5 theo số lượng (1)" at bounding box center [363, 41] width 77 height 10
click at [356, 41] on span "In mẫu A5 theo số lượng (1)" at bounding box center [363, 41] width 77 height 10
click at [365, 44] on span "In mẫu A5 theo số lượng (1)" at bounding box center [363, 41] width 77 height 10
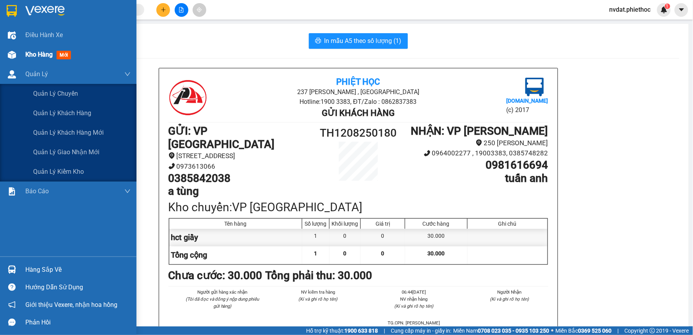
click at [22, 61] on div "Kho hàng mới" at bounding box center [68, 55] width 137 height 20
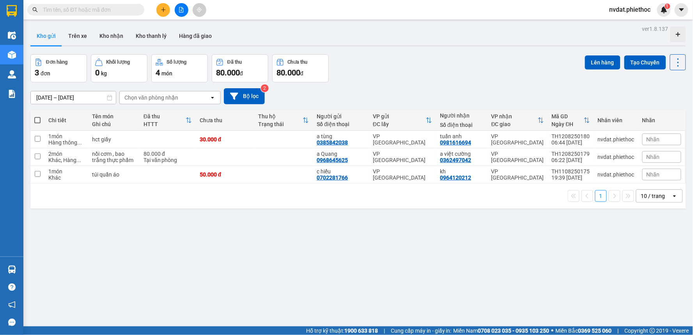
drag, startPoint x: 34, startPoint y: 116, endPoint x: 42, endPoint y: 116, distance: 8.6
click at [34, 117] on th at bounding box center [37, 120] width 14 height 21
click at [40, 119] on span at bounding box center [37, 120] width 6 height 6
click at [37, 116] on input "checkbox" at bounding box center [37, 116] width 0 height 0
checkbox input "true"
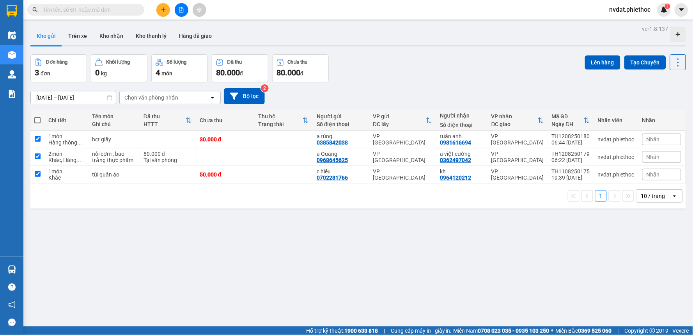
checkbox input "true"
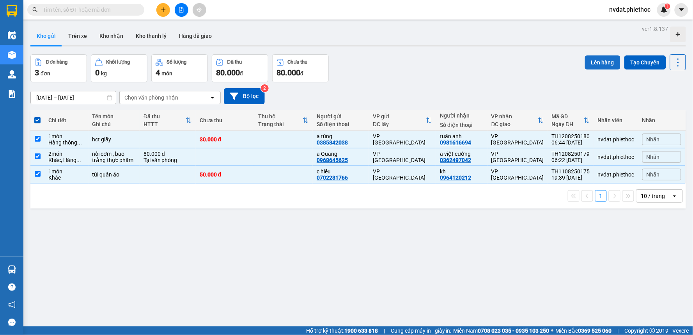
click at [590, 66] on button "Lên hàng" at bounding box center [602, 62] width 35 height 14
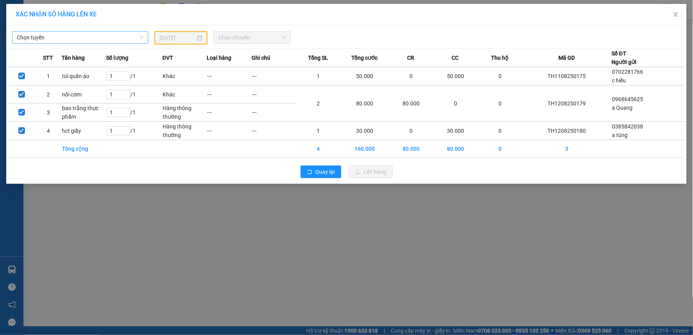
click at [99, 42] on span "Chọn tuyến" at bounding box center [80, 38] width 127 height 12
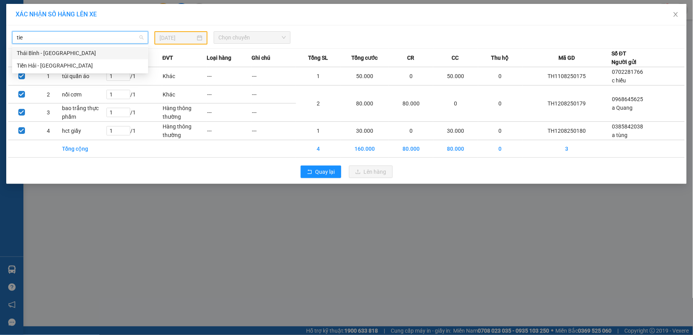
type input "tien"
drag, startPoint x: 61, startPoint y: 63, endPoint x: 104, endPoint y: 52, distance: 43.9
click at [63, 63] on div "Tiền Hải - [GEOGRAPHIC_DATA]" at bounding box center [80, 65] width 127 height 9
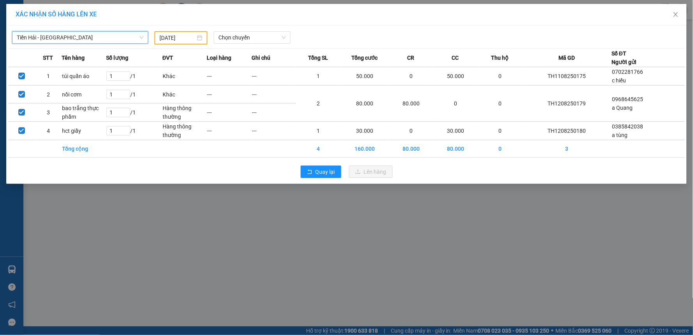
click at [158, 33] on div "11/08/2025" at bounding box center [180, 37] width 53 height 13
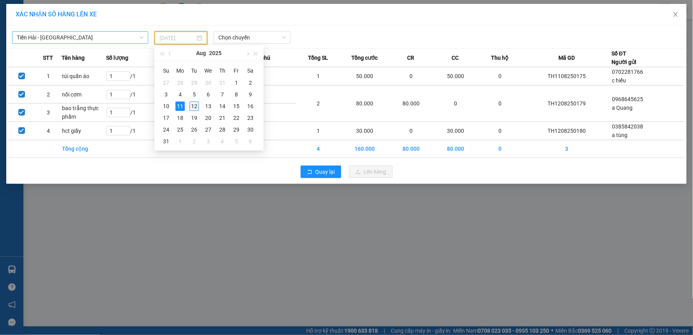
click at [195, 108] on div "12" at bounding box center [194, 105] width 9 height 9
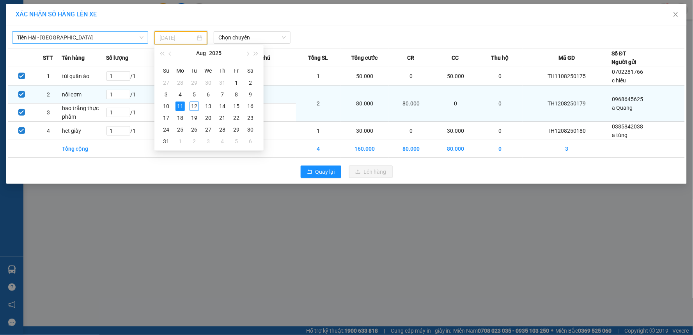
type input "[DATE]"
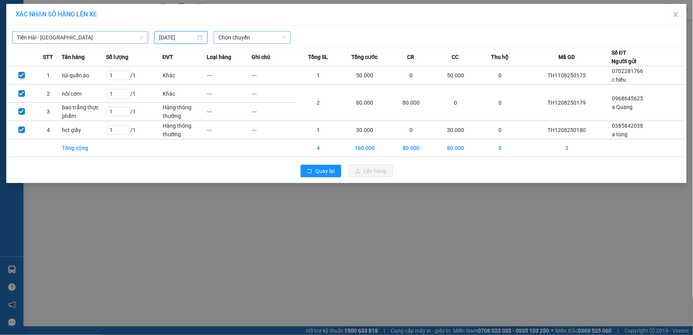
click at [255, 37] on span "Chọn chuyến" at bounding box center [251, 38] width 67 height 12
type input "07"
click at [262, 72] on body "Kết quả tìm kiếm ( 0 ) Bộ lọc No Data nvdat.phiethoc 1 Điều hành xe Kho hàng mớ…" at bounding box center [346, 167] width 693 height 335
click at [260, 39] on span "Chọn chuyến" at bounding box center [251, 38] width 67 height 12
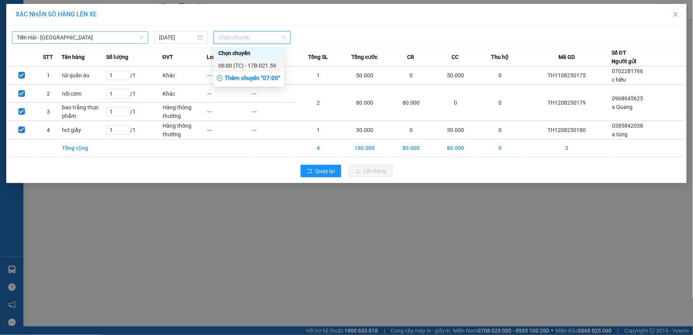
click at [256, 80] on div "Thêm chuyến " 07:00 "" at bounding box center [249, 78] width 70 height 13
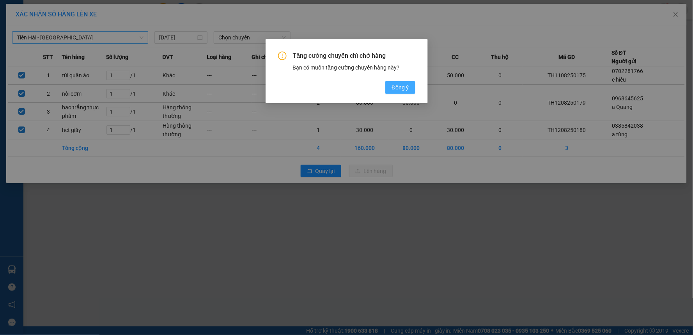
click at [412, 86] on button "Đồng ý" at bounding box center [400, 87] width 30 height 12
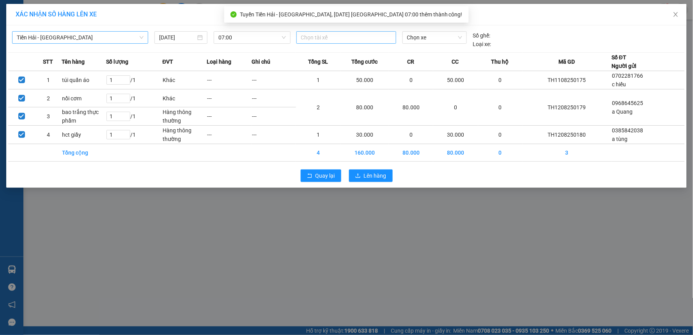
click at [336, 32] on div "Chọn tài xế" at bounding box center [346, 37] width 100 height 12
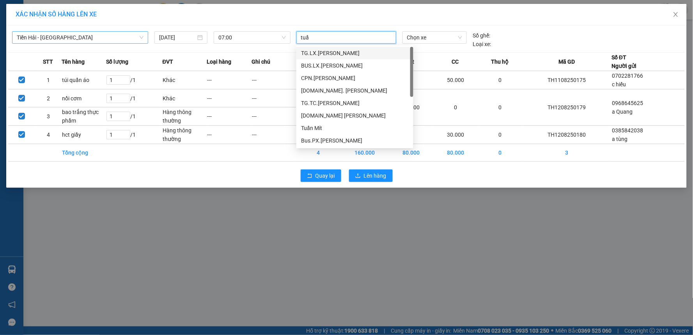
type input "tuấn"
click at [334, 93] on div "TG.TC. Phạm Ngọc Tuấn" at bounding box center [355, 90] width 108 height 9
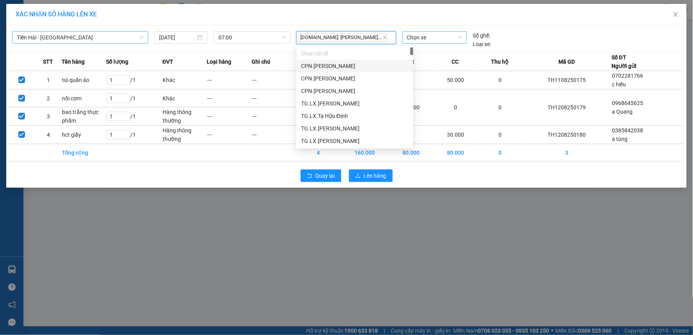
click at [438, 38] on span "Chọn xe" at bounding box center [434, 38] width 55 height 12
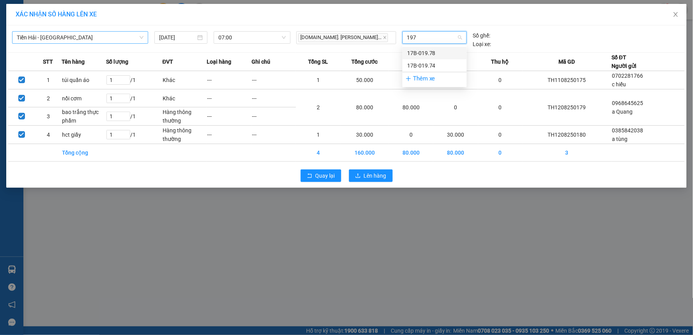
type input "1978"
click at [430, 53] on div "17B-019.78" at bounding box center [434, 53] width 55 height 9
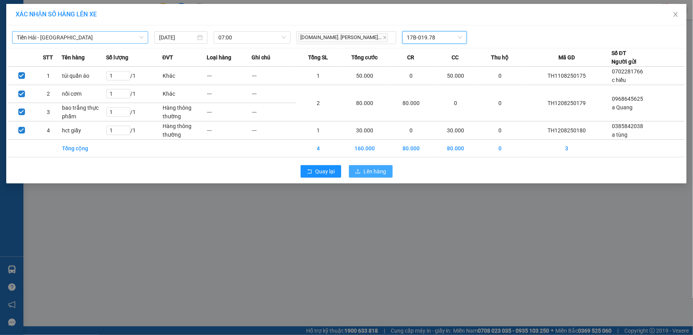
drag, startPoint x: 387, startPoint y: 163, endPoint x: 388, endPoint y: 172, distance: 9.0
click at [387, 164] on div "Quay lại Lên hàng" at bounding box center [346, 171] width 677 height 20
click at [387, 173] on button "Lên hàng" at bounding box center [371, 171] width 44 height 12
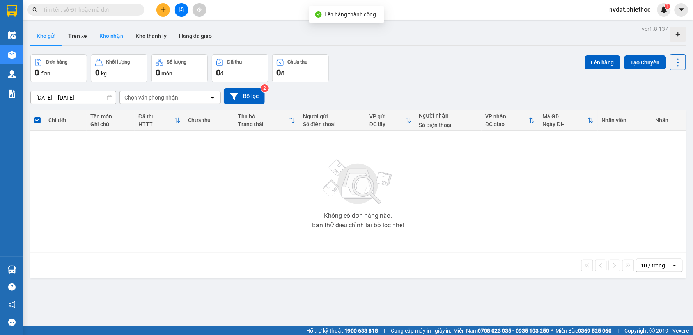
drag, startPoint x: 104, startPoint y: 44, endPoint x: 111, endPoint y: 35, distance: 11.6
click at [103, 44] on button "Kho nhận" at bounding box center [111, 36] width 36 height 19
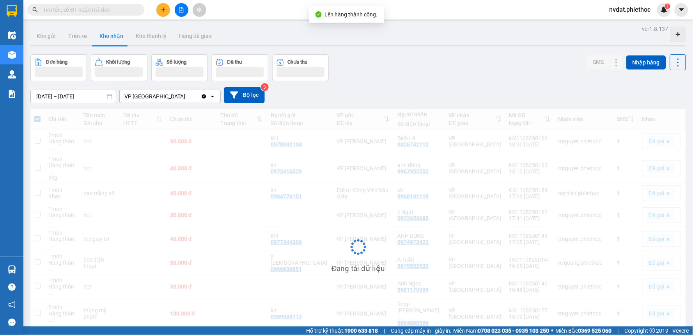
click at [112, 34] on button "Kho nhận" at bounding box center [111, 36] width 36 height 19
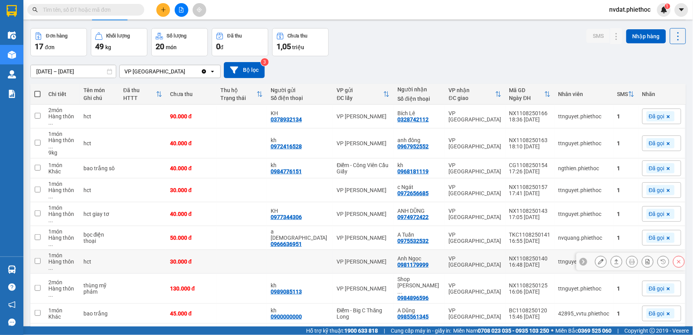
scroll to position [41, 0]
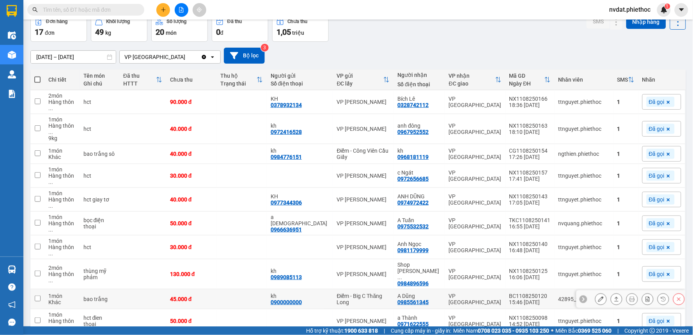
click at [614, 296] on icon at bounding box center [616, 298] width 5 height 5
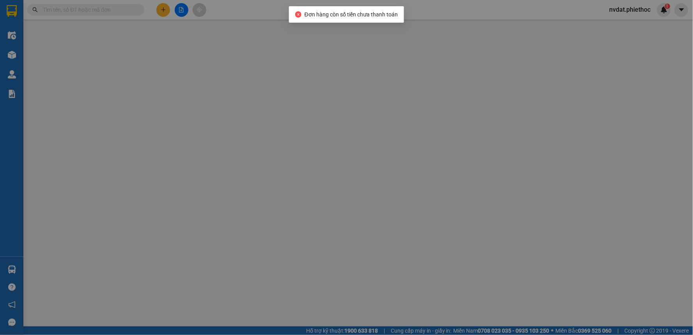
type input "0900000000"
type input "kh"
type input "0985561345"
type input "A Dũng"
type input "45.000"
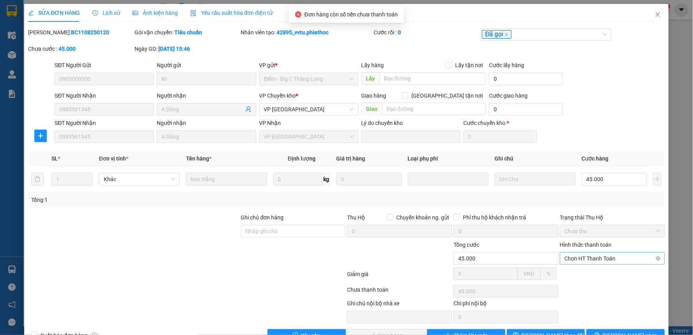
scroll to position [21, 0]
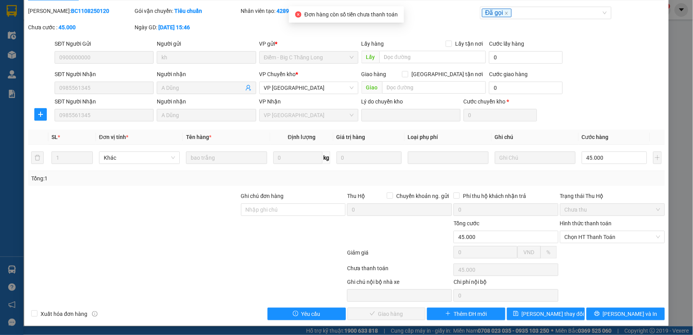
click at [593, 229] on div "Hình thức thanh toán" at bounding box center [612, 225] width 105 height 12
click at [596, 238] on span "Chọn HT Thanh Toán" at bounding box center [613, 237] width 96 height 12
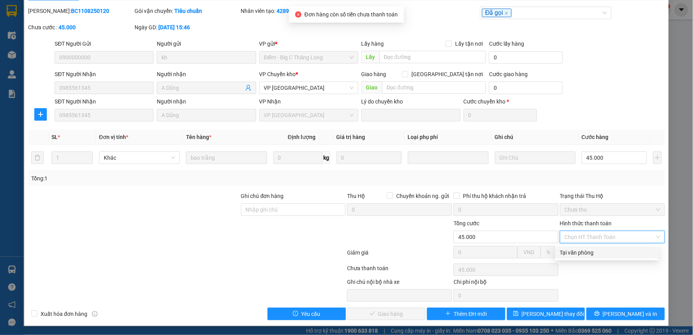
click at [591, 253] on div "Tại văn phòng" at bounding box center [607, 252] width 94 height 9
type input "0"
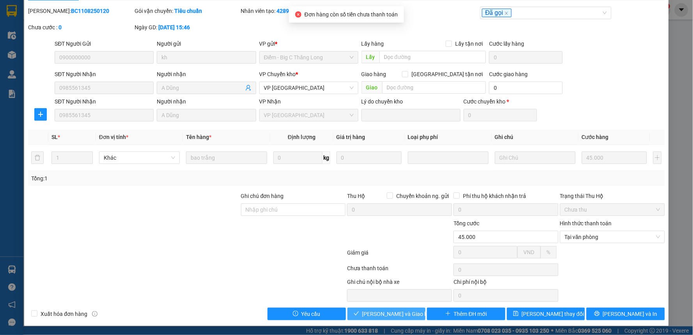
drag, startPoint x: 407, startPoint y: 309, endPoint x: 462, endPoint y: 261, distance: 72.8
click at [406, 309] on button "[PERSON_NAME] và Giao hàng" at bounding box center [387, 313] width 78 height 12
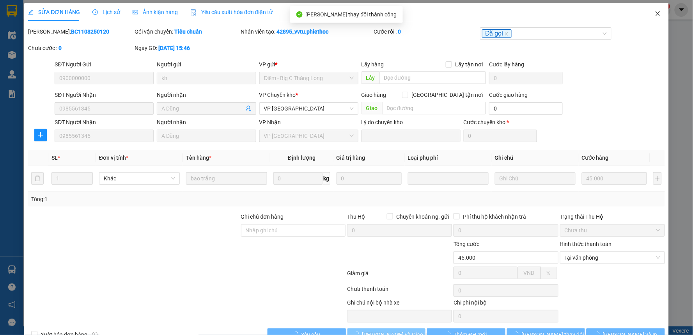
scroll to position [0, 0]
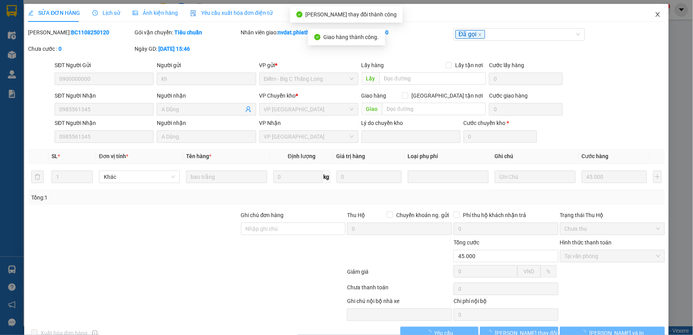
click at [654, 18] on span "Close" at bounding box center [658, 15] width 22 height 22
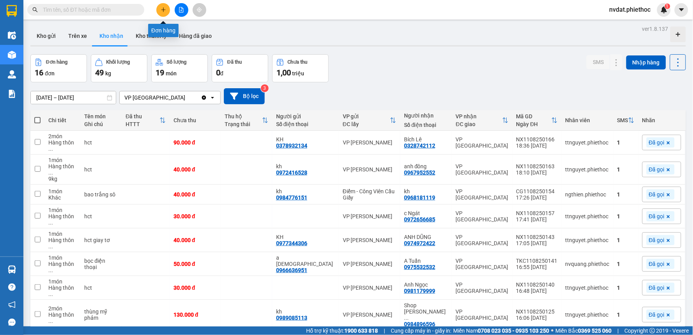
click at [168, 8] on button at bounding box center [163, 10] width 14 height 14
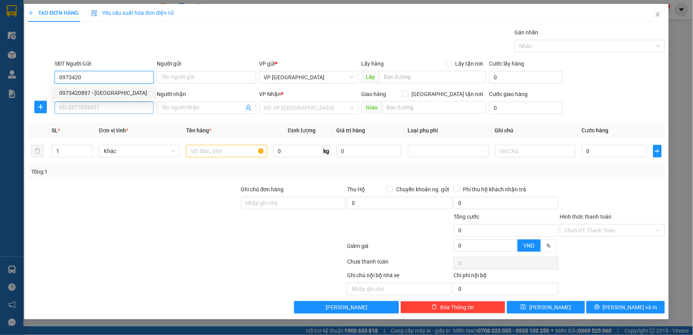
drag, startPoint x: 120, startPoint y: 94, endPoint x: 118, endPoint y: 102, distance: 8.4
click at [122, 93] on div "0973420897 - chu hưng" at bounding box center [104, 93] width 90 height 9
type input "0973420897"
type input "[PERSON_NAME]"
type input "0973420897"
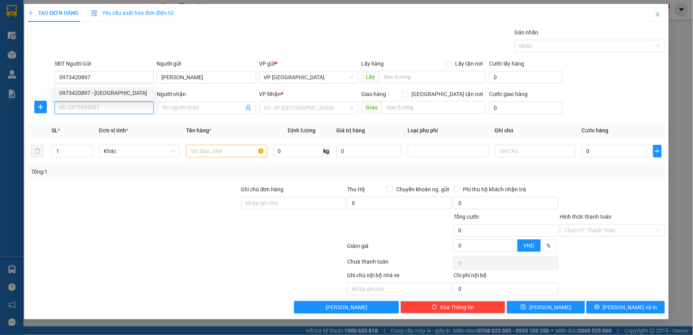
click at [117, 105] on input "SĐT Người Nhận" at bounding box center [104, 107] width 99 height 12
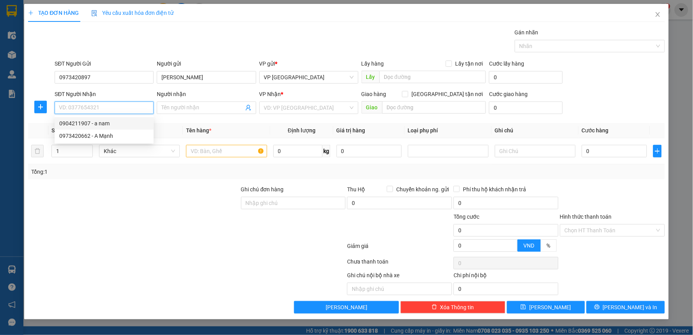
click at [129, 126] on div "0904211907 - a nam" at bounding box center [104, 123] width 90 height 9
type input "0904211907"
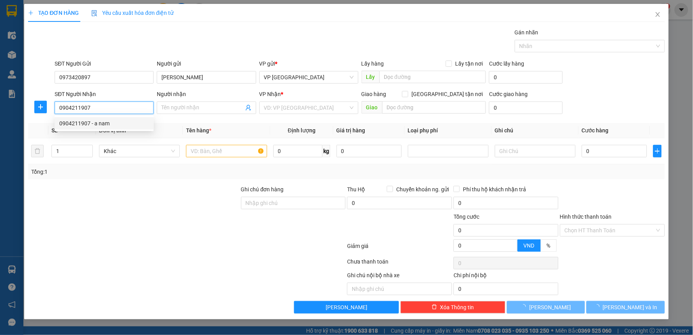
type input "a nam"
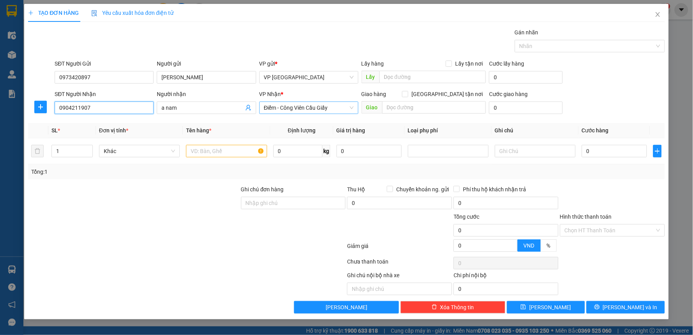
click at [295, 110] on span "Điểm - Công Viên Cầu Giấy" at bounding box center [309, 108] width 90 height 12
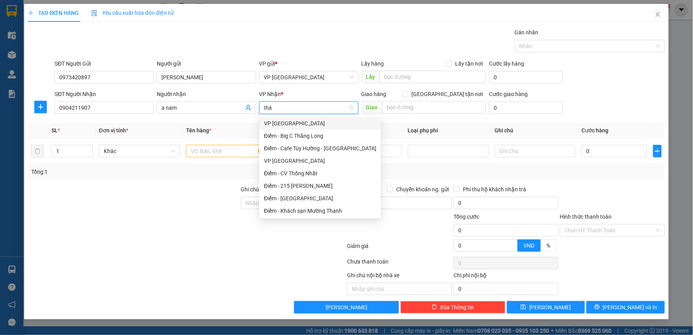
type input "thái"
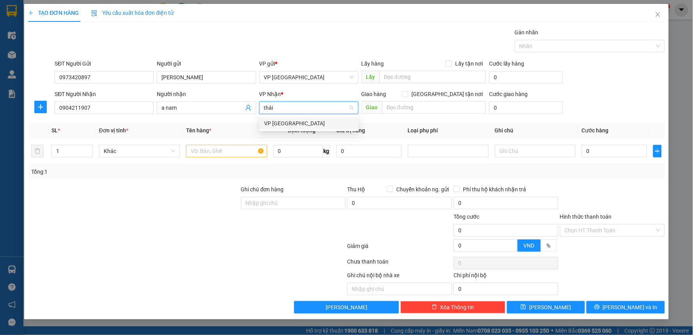
click at [287, 121] on div "VP [GEOGRAPHIC_DATA]" at bounding box center [309, 123] width 90 height 9
click at [41, 105] on icon "plus" at bounding box center [40, 107] width 6 height 6
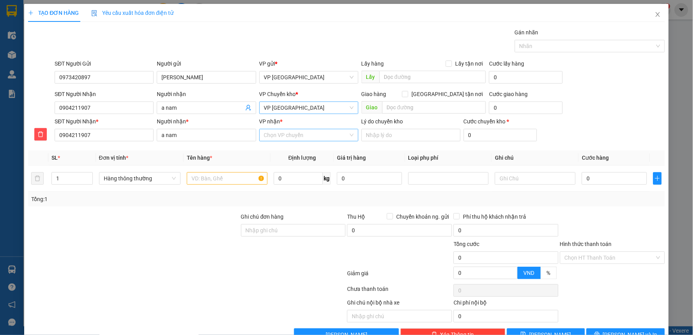
click at [307, 138] on input "VP nhận *" at bounding box center [306, 135] width 84 height 12
type input "cong"
click at [303, 153] on div "Điểm - Công Viên Cầu Giấy" at bounding box center [306, 150] width 89 height 9
click at [229, 177] on input "text" at bounding box center [226, 178] width 81 height 12
type input "túi kẻ hoa quả"
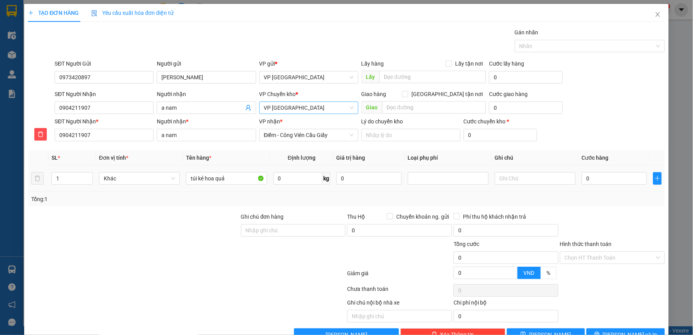
click at [589, 172] on div "0" at bounding box center [614, 178] width 65 height 16
click at [590, 177] on input "0" at bounding box center [614, 178] width 65 height 12
type input "4"
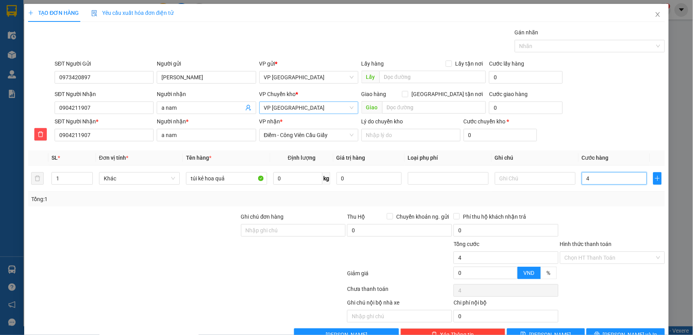
type input "40"
type input "400"
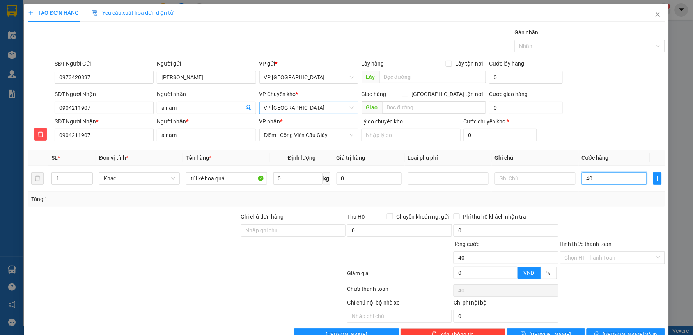
type input "400"
type input "4.000"
type input "40.000"
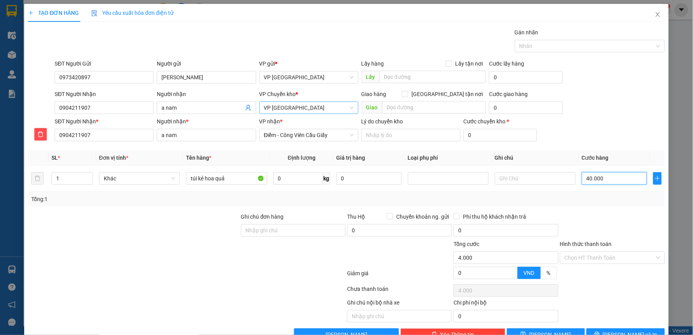
type input "40.000"
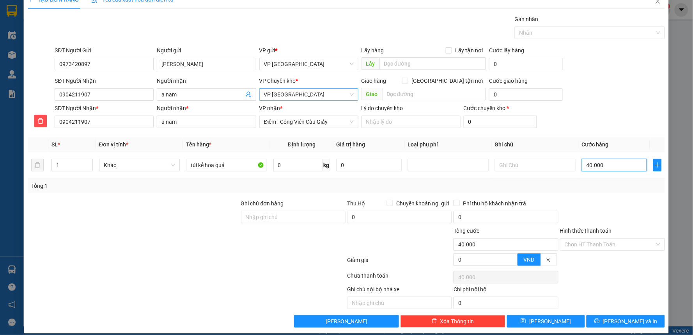
scroll to position [21, 0]
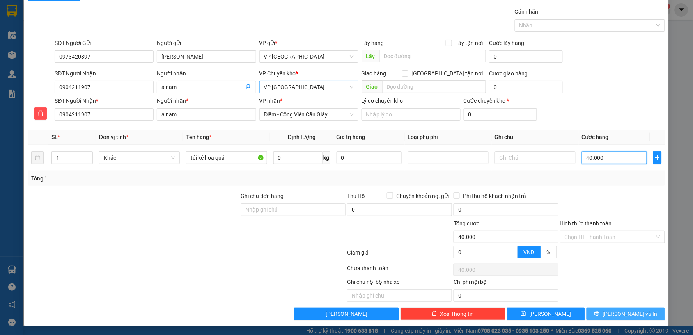
type input "40.000"
click at [618, 314] on span "[PERSON_NAME] và In" at bounding box center [630, 313] width 55 height 9
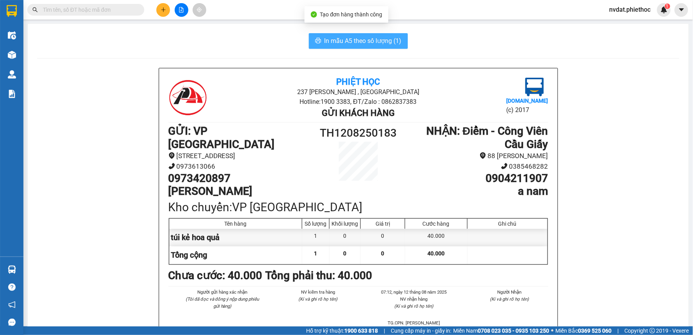
click at [320, 45] on button "In mẫu A5 theo số lượng (1)" at bounding box center [358, 41] width 99 height 16
click at [320, 44] on button "In mẫu A5 theo số lượng (1)" at bounding box center [358, 41] width 99 height 16
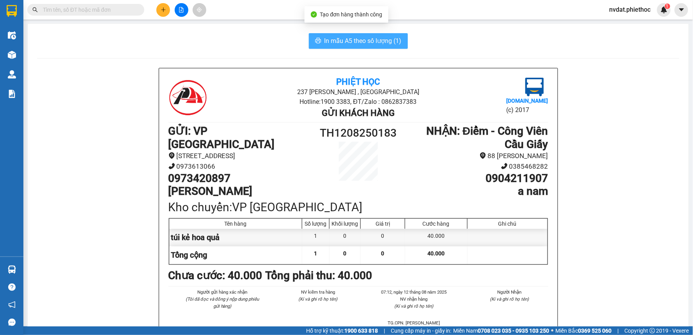
click at [320, 44] on button "In mẫu A5 theo số lượng (1)" at bounding box center [358, 41] width 99 height 16
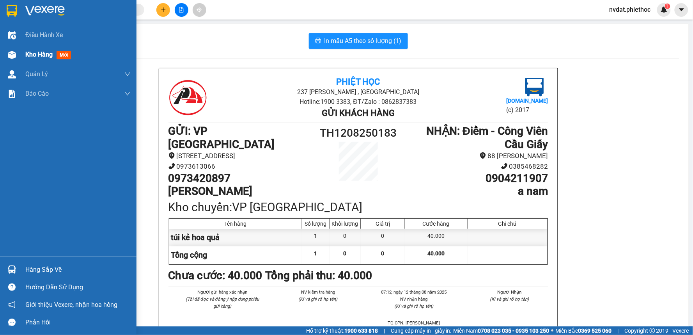
click at [21, 58] on div "Kho hàng mới" at bounding box center [68, 55] width 137 height 20
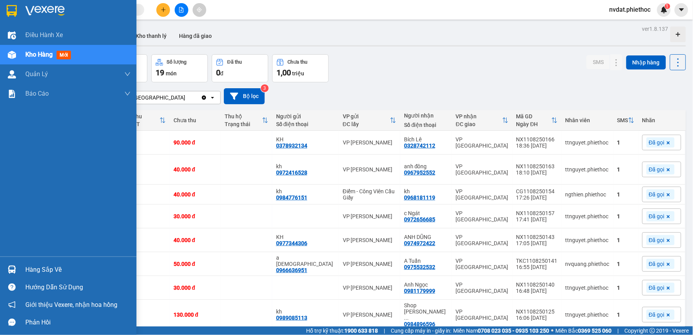
click at [14, 266] on img at bounding box center [12, 269] width 8 height 8
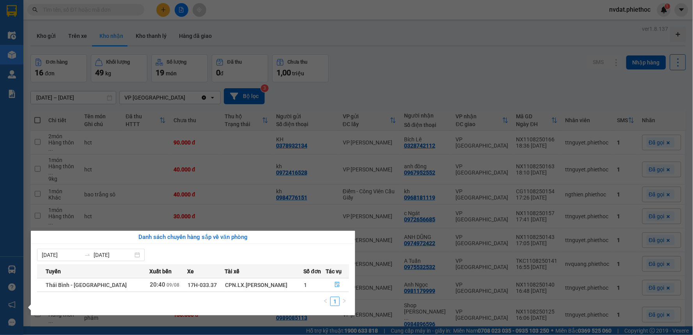
click at [396, 63] on section "Kết quả tìm kiếm ( 0 ) Bộ lọc No Data nvdat.phiethoc 1 Điều hành xe Kho hàng mớ…" at bounding box center [346, 167] width 693 height 335
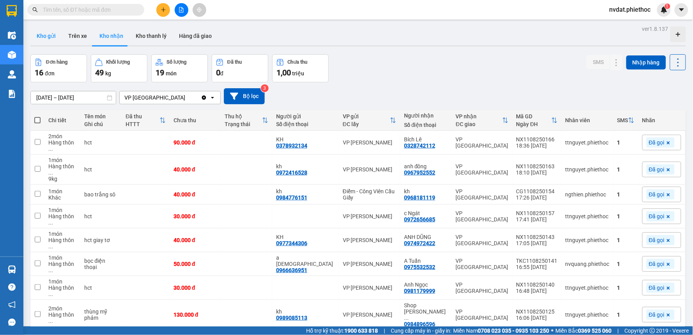
click at [54, 41] on button "Kho gửi" at bounding box center [46, 36] width 32 height 19
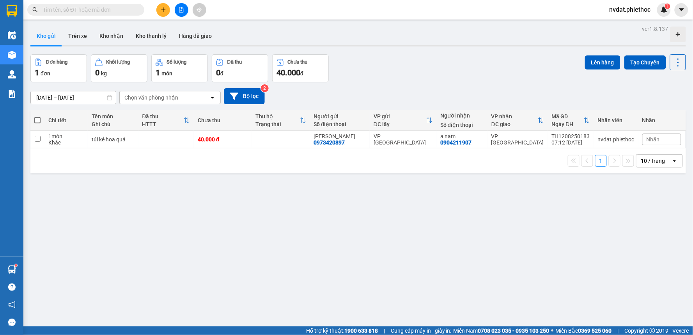
click at [161, 11] on icon "plus" at bounding box center [163, 9] width 5 height 5
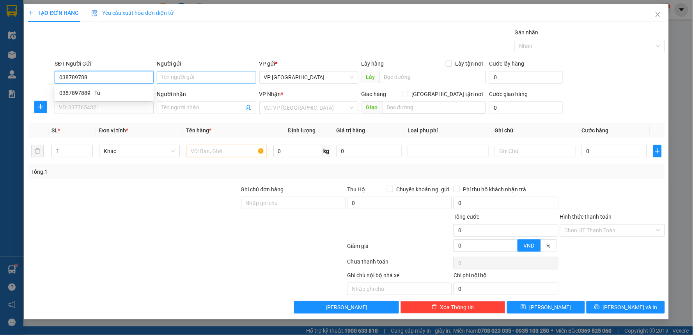
type input "0387897889"
click at [116, 95] on div "0387897889 - Tú" at bounding box center [104, 93] width 90 height 9
type input "Tú"
click at [115, 105] on input "SĐT Người Nhận" at bounding box center [104, 107] width 99 height 12
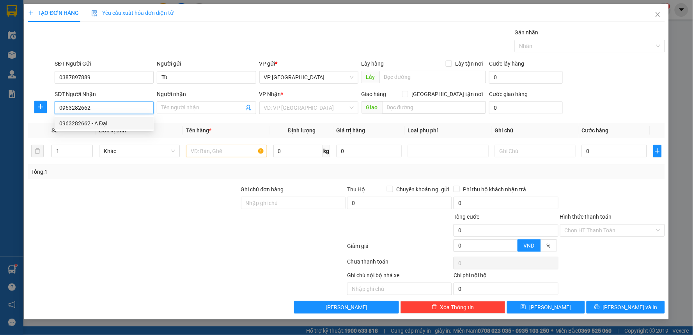
click at [128, 128] on div "0963282662 - A Đại" at bounding box center [104, 123] width 99 height 12
click at [294, 108] on span "VP [PERSON_NAME]" at bounding box center [309, 108] width 90 height 12
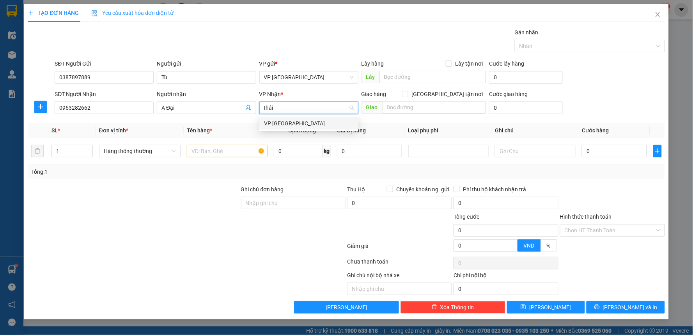
click at [316, 127] on div "VP [GEOGRAPHIC_DATA]" at bounding box center [309, 123] width 90 height 9
click at [41, 112] on button "button" at bounding box center [40, 107] width 12 height 12
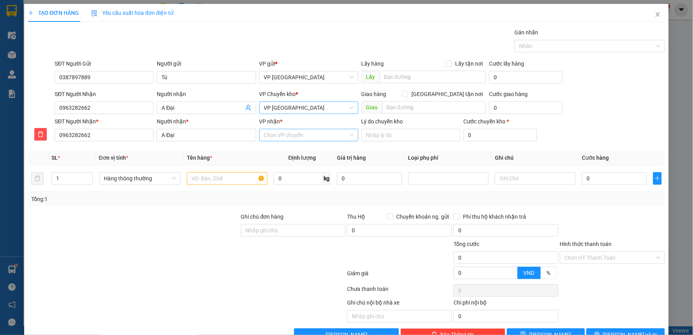
drag, startPoint x: 282, startPoint y: 136, endPoint x: 275, endPoint y: 135, distance: 6.7
click at [282, 136] on input "VP nhận *" at bounding box center [306, 135] width 84 height 12
click at [286, 149] on div "Điểm - Công Viên Cầu Giấy" at bounding box center [306, 150] width 89 height 9
click at [235, 179] on input "text" at bounding box center [226, 178] width 81 height 12
drag, startPoint x: 594, startPoint y: 187, endPoint x: 594, endPoint y: 182, distance: 5.1
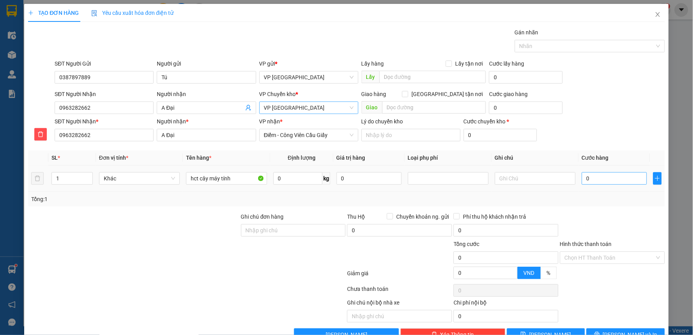
click at [594, 186] on td "0" at bounding box center [614, 178] width 71 height 26
drag, startPoint x: 595, startPoint y: 177, endPoint x: 601, endPoint y: 172, distance: 7.7
click at [596, 176] on input "0" at bounding box center [614, 178] width 65 height 12
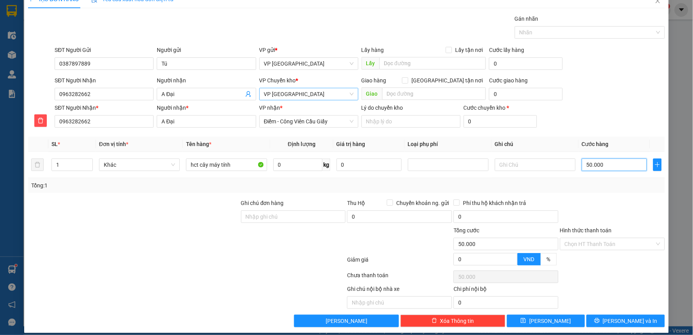
scroll to position [21, 0]
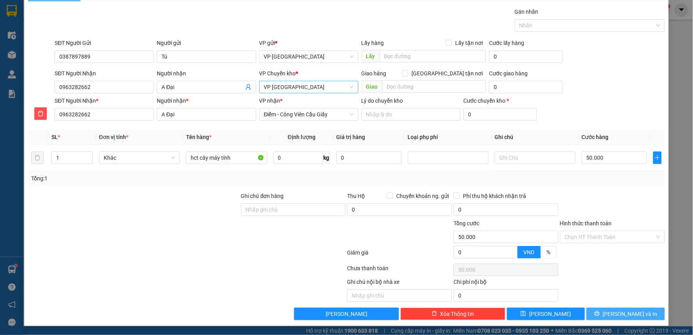
click at [603, 307] on button "[PERSON_NAME] và In" at bounding box center [626, 313] width 78 height 12
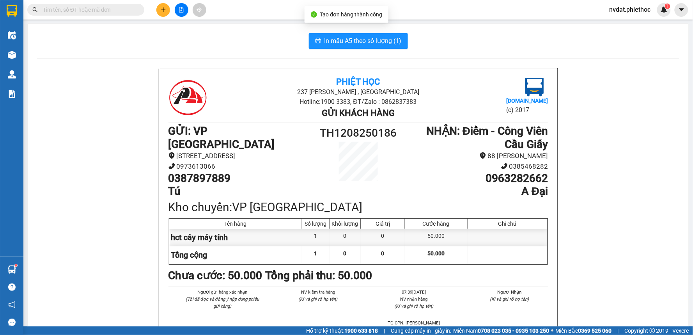
drag, startPoint x: 387, startPoint y: 53, endPoint x: 381, endPoint y: 38, distance: 16.7
click at [381, 38] on span "In mẫu A5 theo số lượng (1)" at bounding box center [363, 41] width 77 height 10
click at [381, 37] on span "In mẫu A5 theo số lượng (1)" at bounding box center [363, 41] width 77 height 10
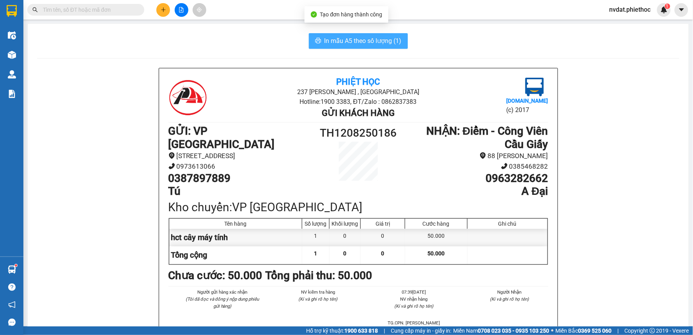
click at [381, 37] on span "In mẫu A5 theo số lượng (1)" at bounding box center [363, 41] width 77 height 10
click at [380, 41] on span "In mẫu A5 theo số lượng (1)" at bounding box center [363, 41] width 77 height 10
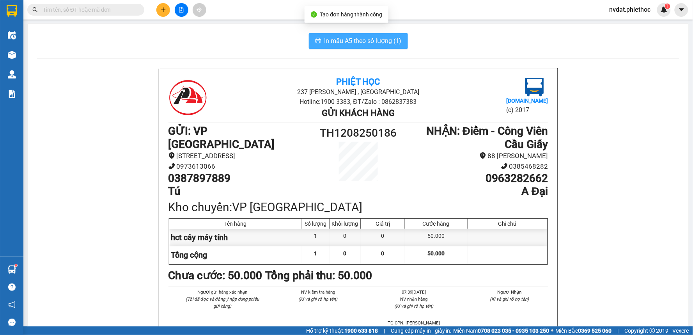
click at [381, 41] on span "In mẫu A5 theo số lượng (1)" at bounding box center [363, 41] width 77 height 10
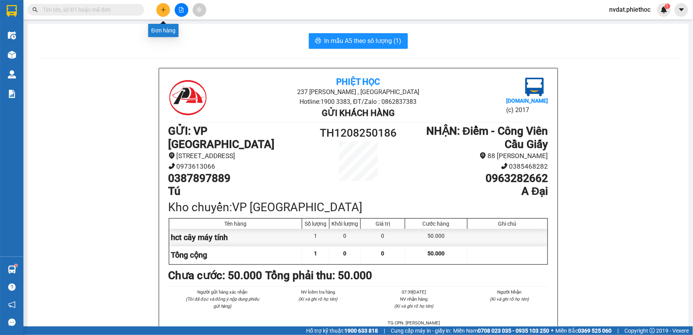
click at [165, 6] on button at bounding box center [163, 10] width 14 height 14
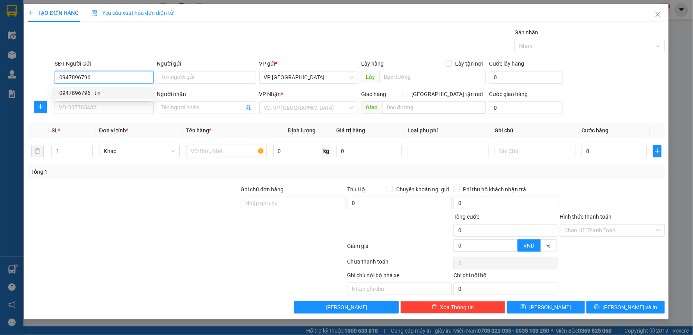
click at [125, 92] on div "0947896796 - tịn" at bounding box center [104, 93] width 90 height 9
click at [129, 103] on input "SĐT Người Nhận" at bounding box center [104, 107] width 99 height 12
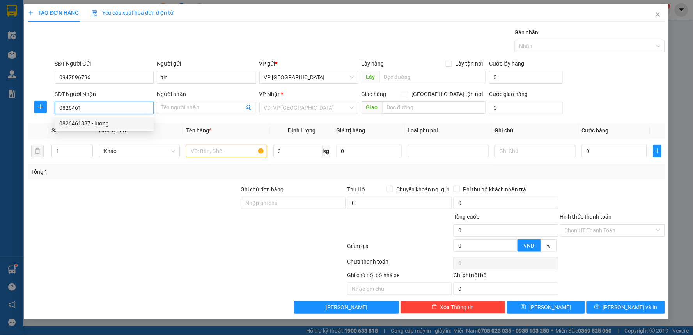
click at [133, 126] on div "0826461887 - lương" at bounding box center [104, 123] width 90 height 9
click at [321, 112] on span "VP [PERSON_NAME]" at bounding box center [309, 108] width 90 height 12
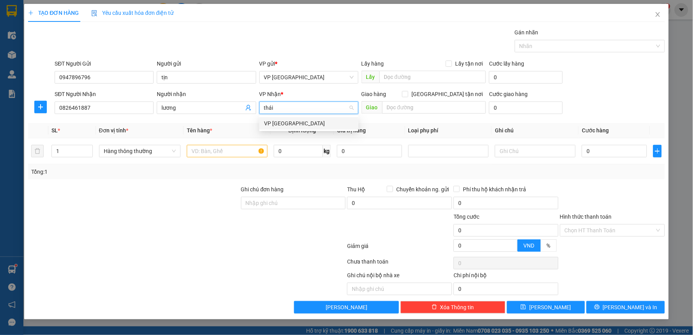
drag, startPoint x: 291, startPoint y: 123, endPoint x: 133, endPoint y: 115, distance: 158.1
click at [291, 123] on div "VP [GEOGRAPHIC_DATA]" at bounding box center [309, 123] width 90 height 9
click at [36, 107] on span "plus" at bounding box center [41, 107] width 12 height 6
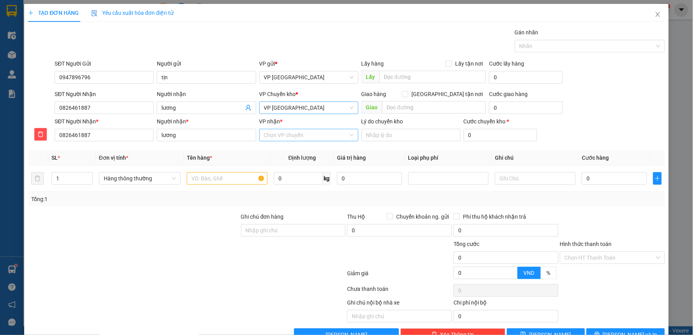
click at [289, 135] on input "VP nhận *" at bounding box center [306, 135] width 84 height 12
click at [299, 152] on div "VP [PERSON_NAME]" at bounding box center [306, 150] width 89 height 9
click at [236, 187] on td at bounding box center [227, 178] width 87 height 26
click at [240, 180] on input "text" at bounding box center [227, 178] width 81 height 12
click at [584, 177] on input "0" at bounding box center [614, 178] width 65 height 12
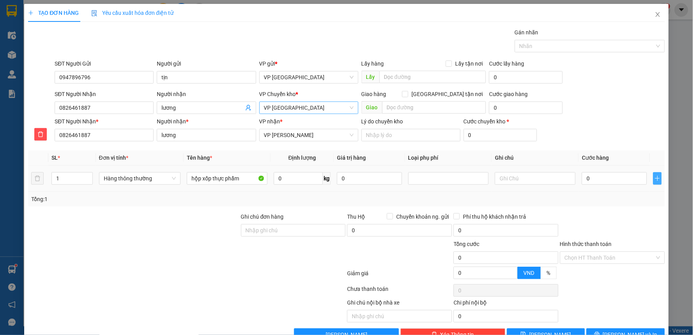
click at [655, 180] on span "plus" at bounding box center [658, 178] width 8 height 6
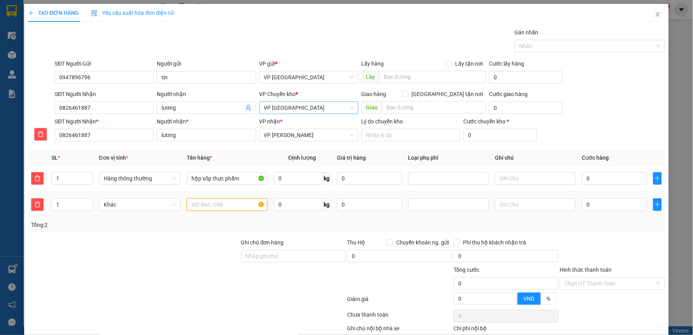
click at [220, 208] on input "text" at bounding box center [227, 204] width 81 height 12
click at [600, 174] on input "0" at bounding box center [614, 178] width 65 height 12
click at [611, 204] on input "0" at bounding box center [614, 204] width 65 height 12
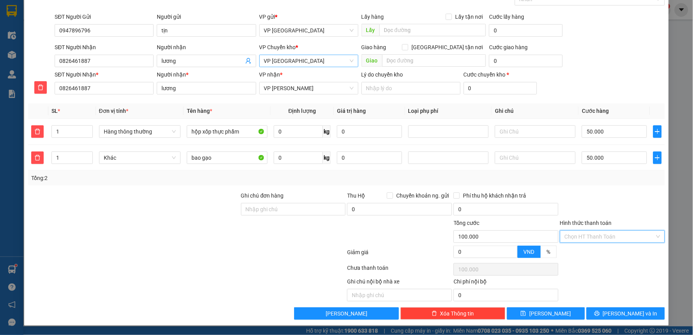
click at [613, 240] on input "Hình thức thanh toán" at bounding box center [610, 237] width 90 height 12
click at [603, 250] on div "Tại văn phòng" at bounding box center [607, 252] width 94 height 9
click at [623, 316] on span "[PERSON_NAME] và In" at bounding box center [630, 313] width 55 height 9
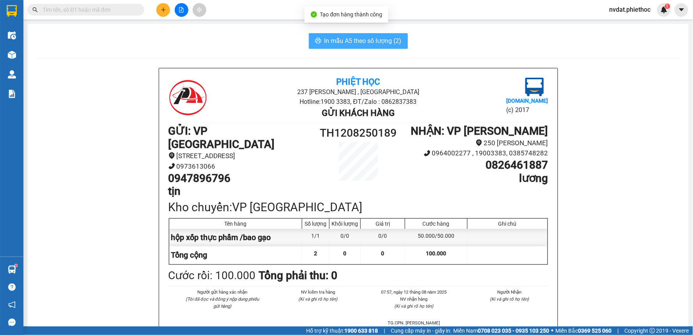
click at [344, 43] on span "In mẫu A5 theo số lượng (2)" at bounding box center [363, 41] width 77 height 10
click at [345, 42] on span "In mẫu A5 theo số lượng (2)" at bounding box center [363, 41] width 77 height 10
click at [344, 43] on span "In mẫu A5 theo số lượng (2)" at bounding box center [363, 41] width 77 height 10
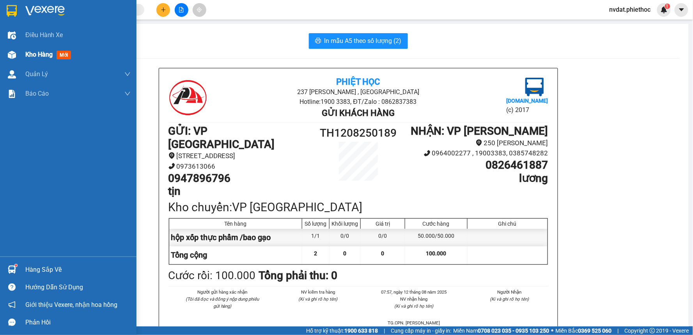
click at [20, 51] on div "Kho hàng mới" at bounding box center [68, 55] width 137 height 20
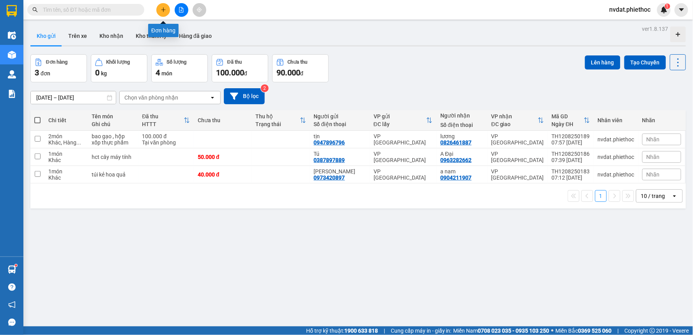
click at [165, 11] on icon "plus" at bounding box center [163, 9] width 5 height 5
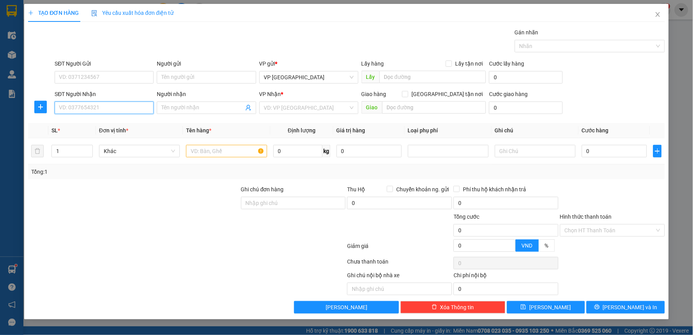
click at [94, 102] on input "SĐT Người Nhận" at bounding box center [104, 107] width 99 height 12
click at [110, 124] on div "0379920552 - a nguyên" at bounding box center [104, 123] width 90 height 9
click at [293, 110] on span "VP [PERSON_NAME]" at bounding box center [309, 108] width 90 height 12
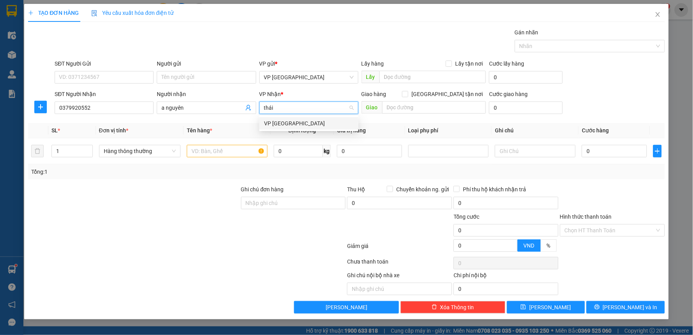
click at [286, 121] on div "VP [GEOGRAPHIC_DATA]" at bounding box center [309, 123] width 90 height 9
drag, startPoint x: 35, startPoint y: 106, endPoint x: 44, endPoint y: 106, distance: 8.6
click at [37, 106] on span "plus" at bounding box center [41, 107] width 12 height 6
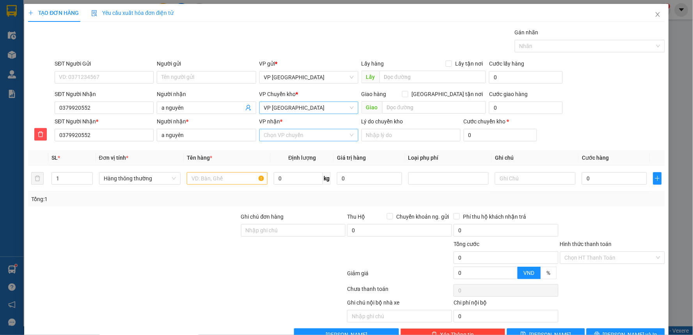
click at [282, 131] on input "VP nhận *" at bounding box center [306, 135] width 84 height 12
click at [286, 150] on div "VP [PERSON_NAME]" at bounding box center [306, 150] width 89 height 9
click at [234, 183] on input "text" at bounding box center [227, 178] width 81 height 12
click at [88, 71] on input "SĐT Người Gửi" at bounding box center [104, 77] width 99 height 12
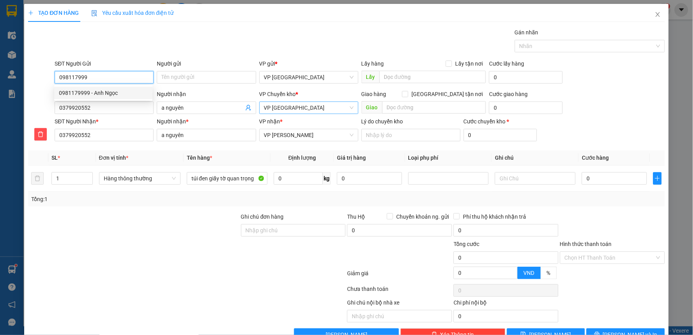
click at [98, 92] on div "0981179999 - Anh Ngọc" at bounding box center [103, 93] width 89 height 9
click at [596, 170] on div "0" at bounding box center [614, 178] width 65 height 16
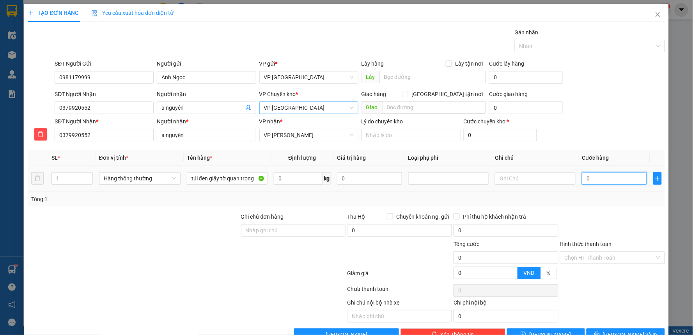
click at [597, 174] on input "0" at bounding box center [614, 178] width 65 height 12
click at [414, 110] on input "text" at bounding box center [434, 107] width 104 height 12
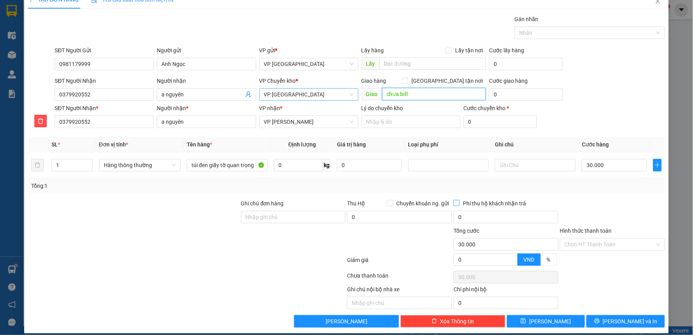
scroll to position [21, 0]
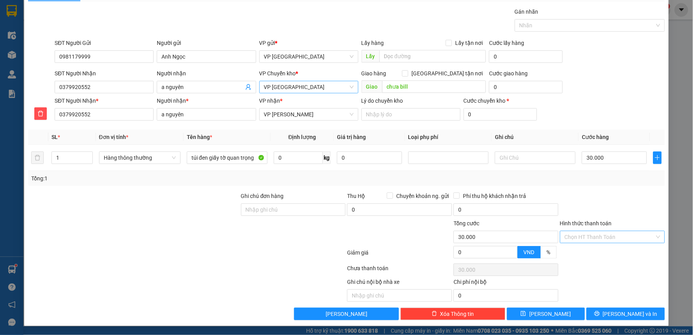
click at [590, 242] on input "Hình thức thanh toán" at bounding box center [610, 237] width 90 height 12
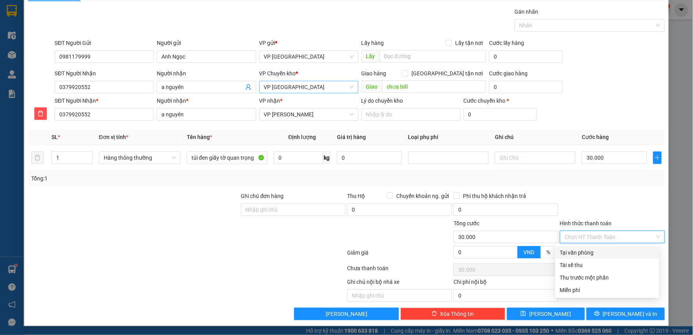
click at [586, 251] on div "Tại văn phòng" at bounding box center [607, 252] width 94 height 9
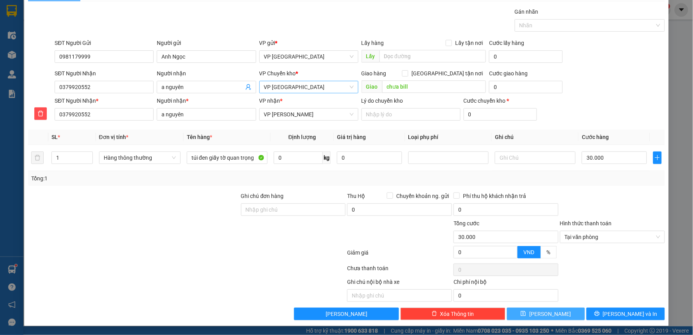
click at [560, 316] on button "Lưu" at bounding box center [546, 313] width 78 height 12
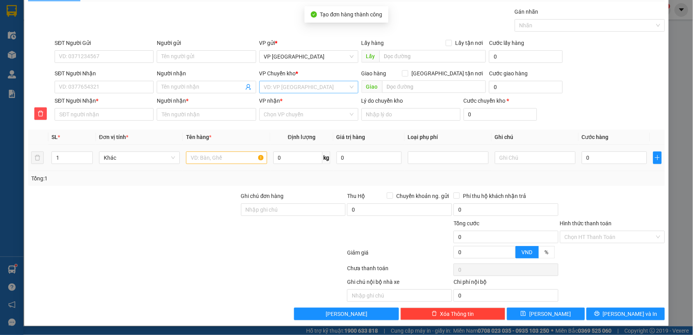
click at [243, 167] on td at bounding box center [226, 158] width 87 height 26
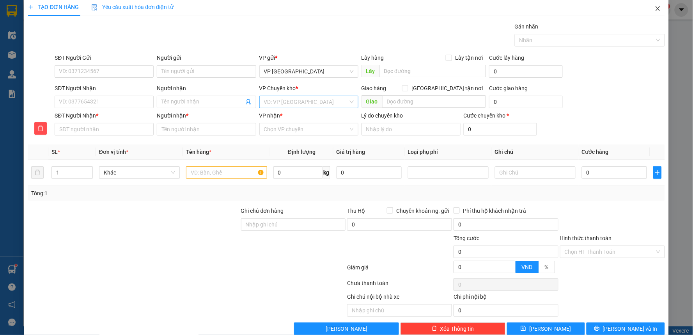
scroll to position [0, 0]
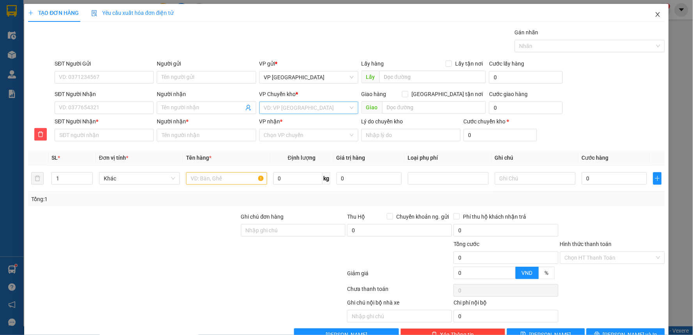
click at [656, 14] on span "Close" at bounding box center [658, 15] width 22 height 22
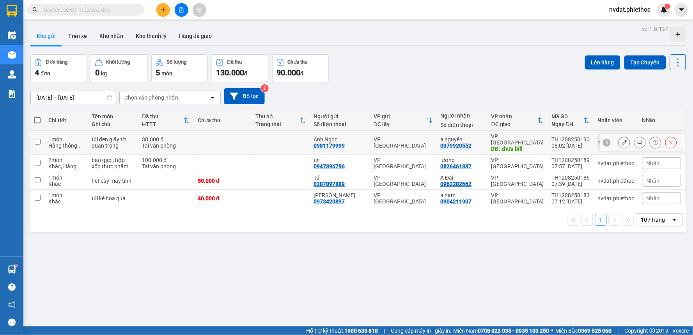
click at [37, 139] on input "checkbox" at bounding box center [38, 142] width 6 height 6
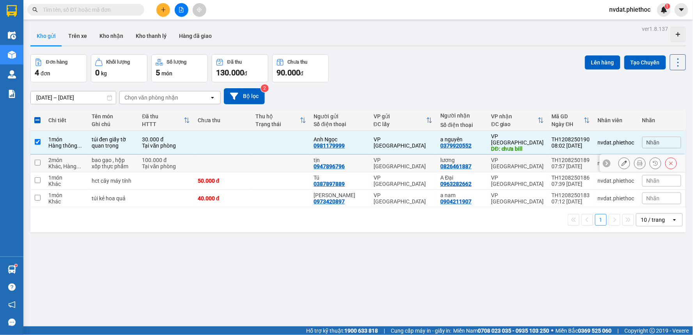
click at [34, 159] on td at bounding box center [37, 163] width 14 height 18
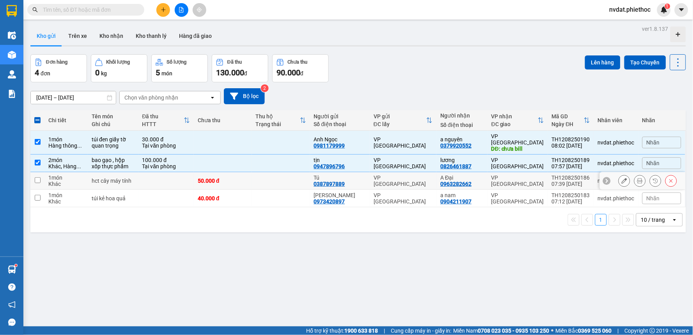
click at [30, 172] on td at bounding box center [37, 181] width 14 height 18
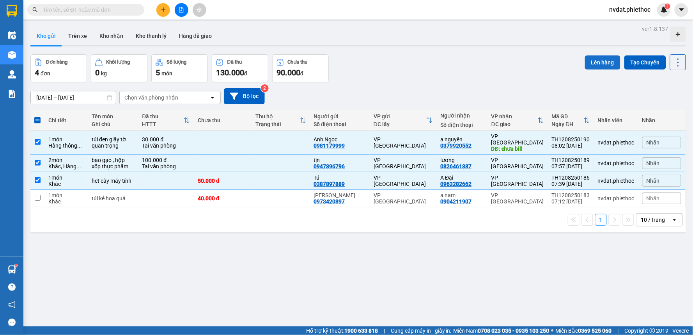
click at [603, 66] on button "Lên hàng" at bounding box center [602, 62] width 35 height 14
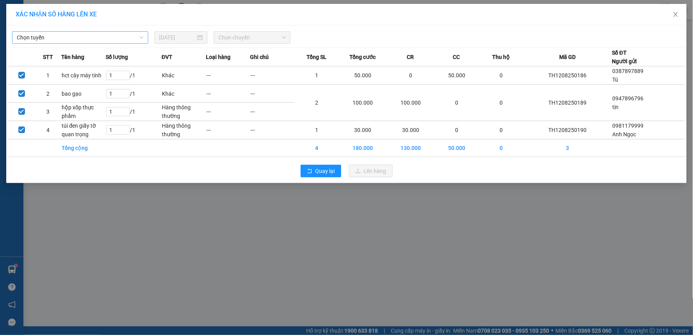
click at [62, 40] on span "Chọn tuyến" at bounding box center [80, 38] width 127 height 12
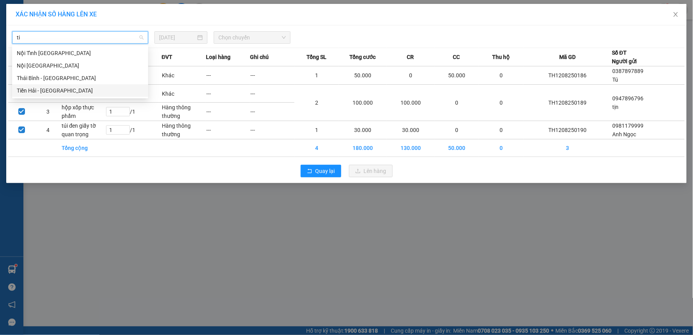
click at [72, 90] on div "Tiền Hải - [GEOGRAPHIC_DATA]" at bounding box center [80, 90] width 127 height 9
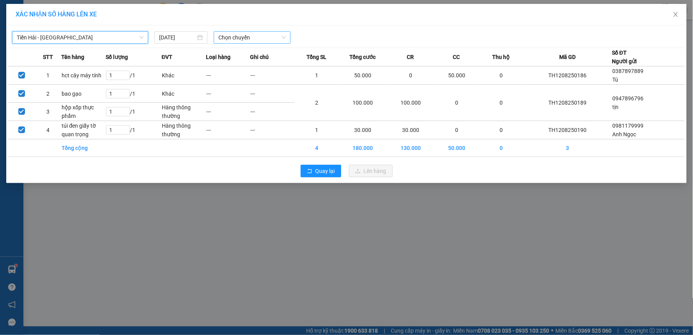
click at [239, 35] on span "Chọn chuyến" at bounding box center [251, 38] width 67 height 12
click at [253, 66] on div "Thêm chuyến " 08:00 "" at bounding box center [255, 65] width 83 height 13
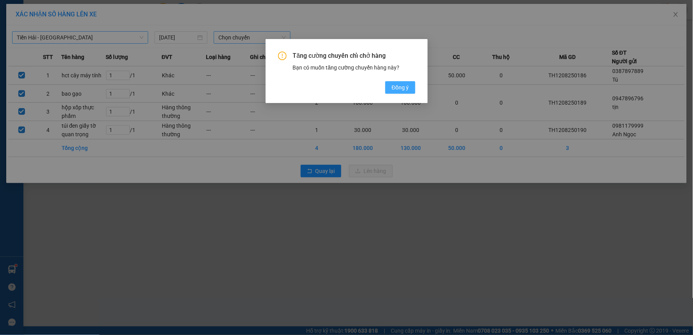
click at [399, 85] on span "Đồng ý" at bounding box center [400, 87] width 17 height 9
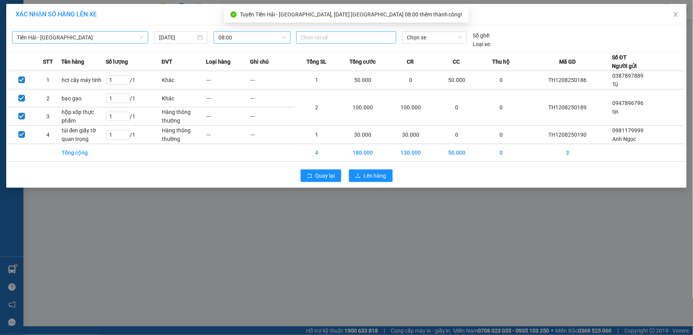
click at [354, 38] on div at bounding box center [346, 37] width 96 height 9
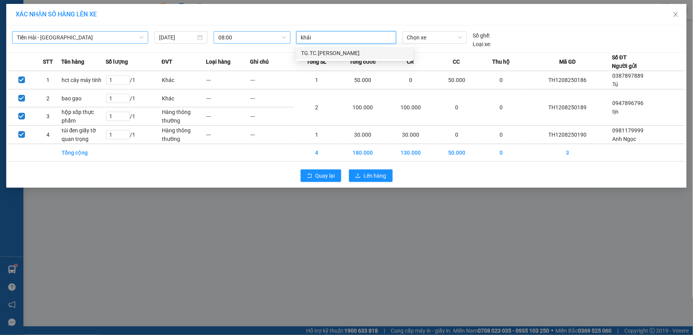
click at [317, 48] on div "TG.TC.[PERSON_NAME]" at bounding box center [354, 53] width 117 height 12
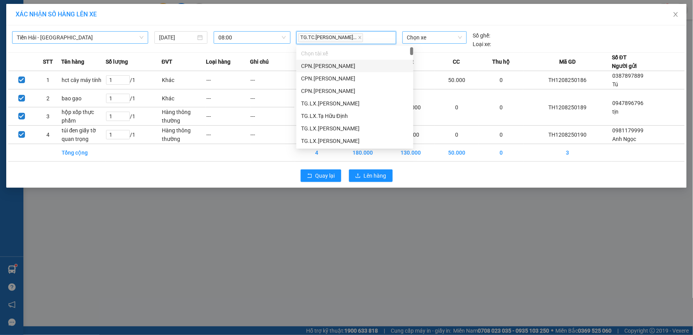
click at [438, 42] on span "Chọn xe" at bounding box center [434, 38] width 55 height 12
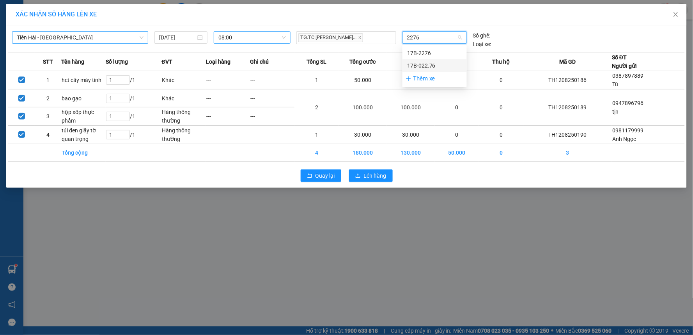
click at [423, 62] on div "17B-022.76" at bounding box center [434, 65] width 55 height 9
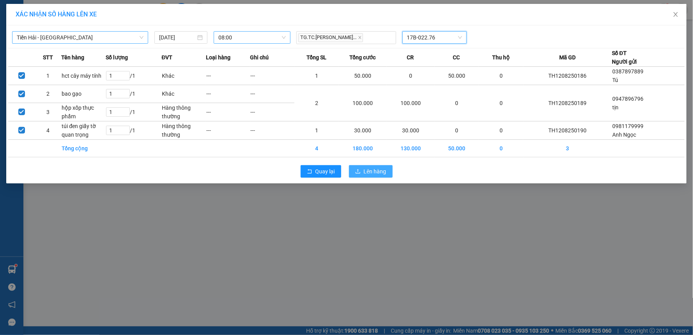
click at [376, 170] on span "Lên hàng" at bounding box center [375, 171] width 23 height 9
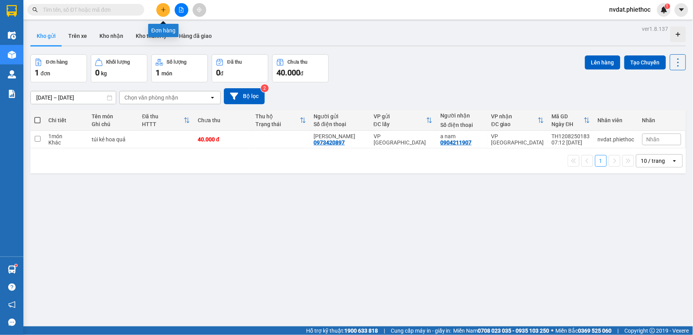
click at [165, 14] on button at bounding box center [163, 10] width 14 height 14
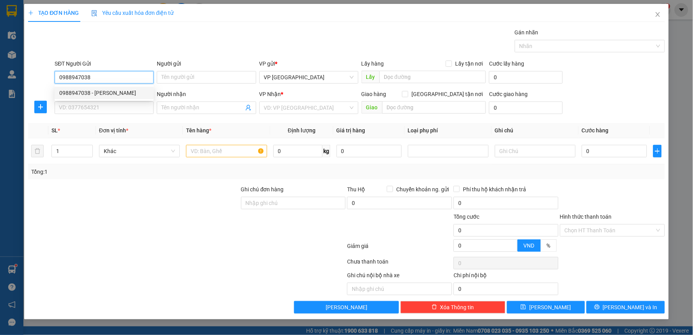
click at [122, 94] on div "0988947038 - C Lan" at bounding box center [104, 93] width 90 height 9
click at [121, 111] on input "SĐT Người Nhận" at bounding box center [104, 107] width 99 height 12
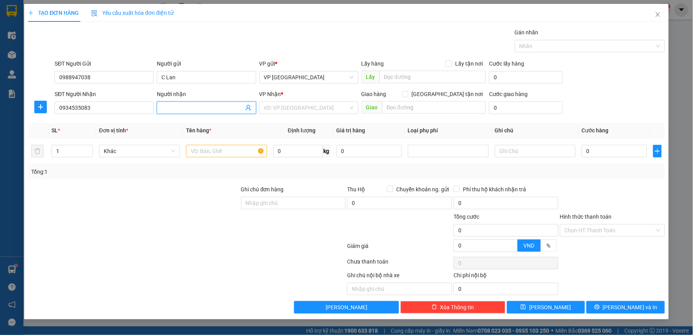
click at [196, 108] on input "Người nhận" at bounding box center [202, 107] width 82 height 9
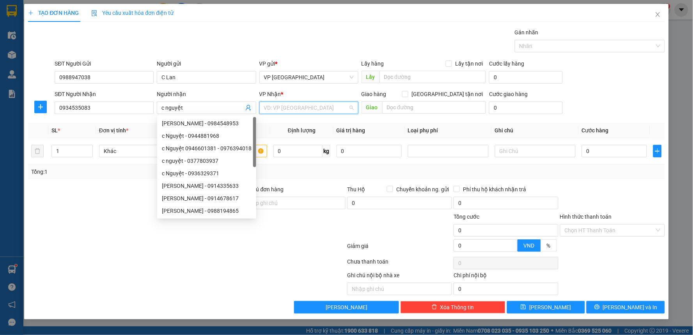
click at [301, 109] on input "search" at bounding box center [306, 108] width 84 height 12
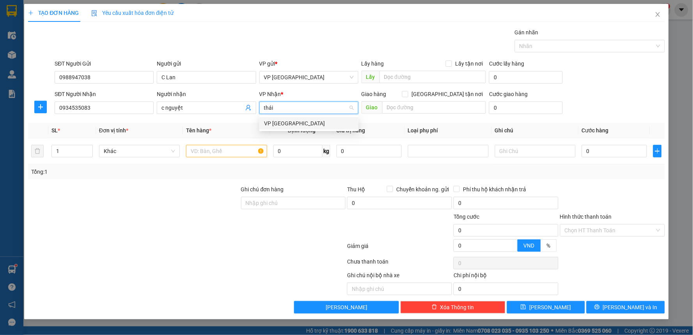
click at [310, 121] on div "VP [GEOGRAPHIC_DATA]" at bounding box center [309, 123] width 90 height 9
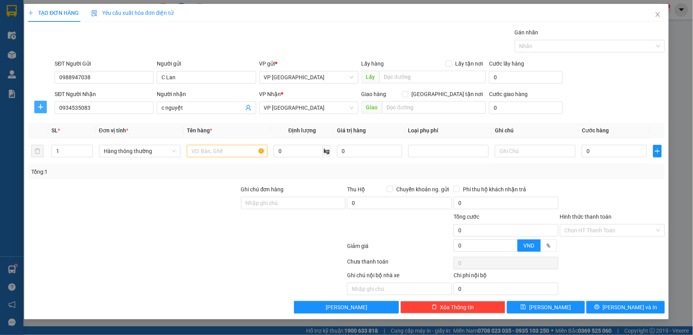
drag, startPoint x: 45, startPoint y: 106, endPoint x: 224, endPoint y: 116, distance: 178.9
click at [46, 106] on span "plus" at bounding box center [41, 107] width 12 height 6
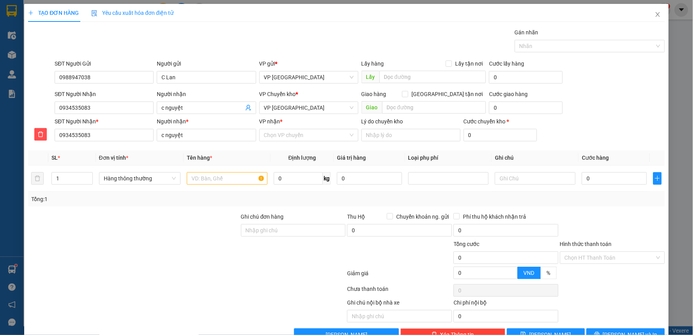
click at [277, 126] on div "VP nhận *" at bounding box center [308, 123] width 99 height 12
click at [281, 133] on input "VP nhận *" at bounding box center [306, 135] width 84 height 12
click at [285, 152] on div "Điểm - Big C Thăng Long" at bounding box center [306, 150] width 89 height 9
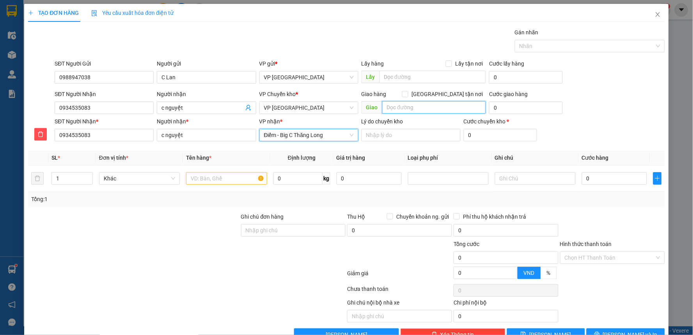
click at [422, 103] on input "text" at bounding box center [434, 107] width 104 height 12
click at [388, 110] on input "text" at bounding box center [434, 107] width 104 height 12
paste input "VIT Tower, 519 P. Kim Mã, Ngọc Khánh, Ba Đình, Hà Nội, Việt Nam"
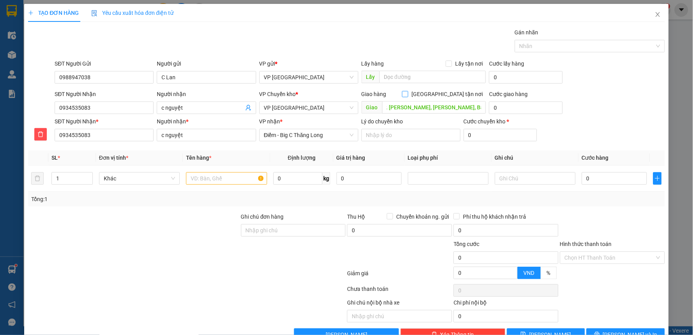
click at [408, 92] on input "[GEOGRAPHIC_DATA] tận nơi" at bounding box center [404, 93] width 5 height 5
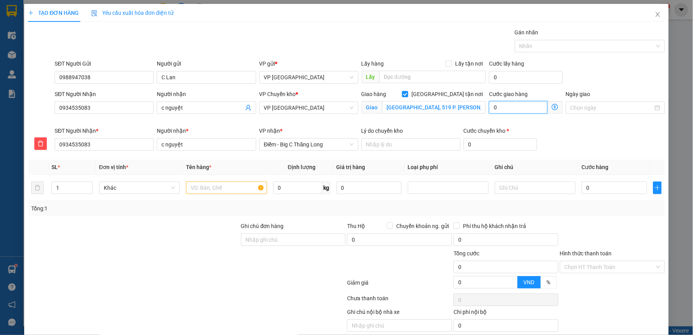
click at [501, 112] on input "0" at bounding box center [518, 107] width 59 height 12
click at [224, 189] on input "text" at bounding box center [226, 187] width 81 height 12
click at [604, 183] on input "0" at bounding box center [614, 187] width 65 height 12
click at [587, 209] on div "Tổng: 1" at bounding box center [346, 208] width 631 height 9
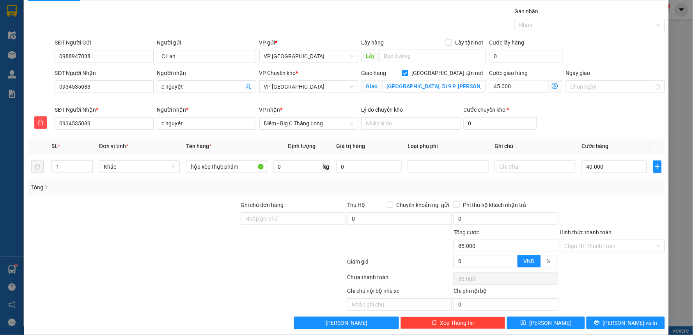
scroll to position [30, 0]
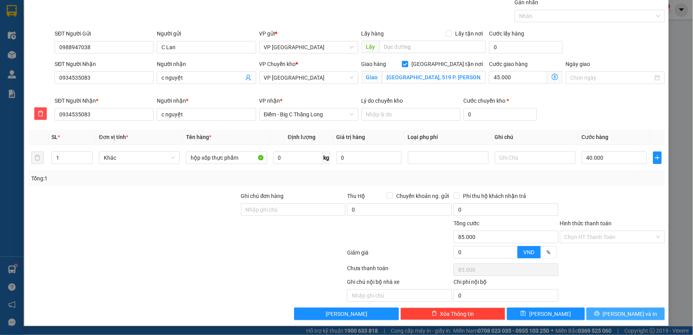
click at [617, 314] on span "[PERSON_NAME] và In" at bounding box center [630, 313] width 55 height 9
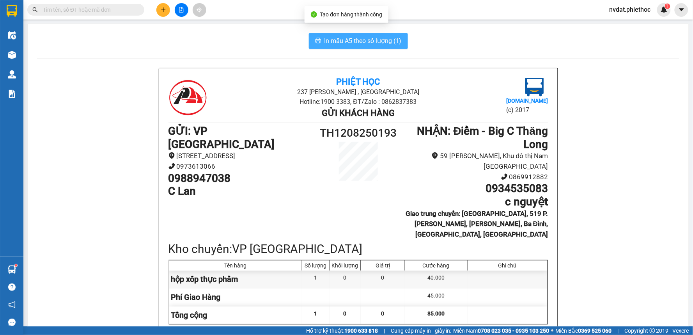
click at [361, 38] on span "In mẫu A5 theo số lượng (1)" at bounding box center [363, 41] width 77 height 10
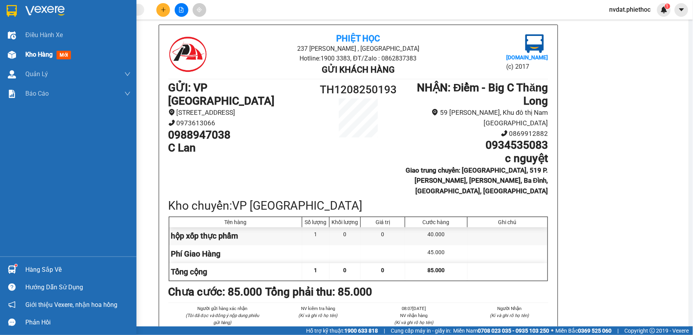
click at [27, 51] on span "Kho hàng" at bounding box center [38, 54] width 27 height 7
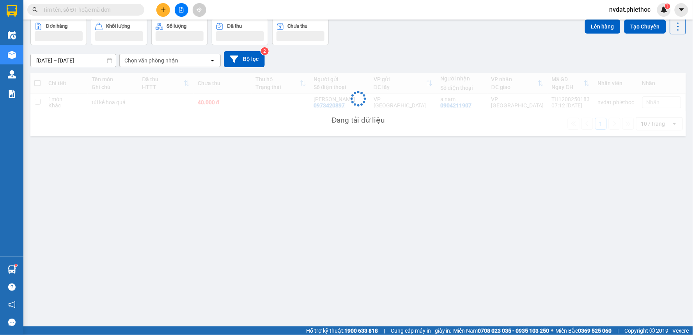
scroll to position [36, 0]
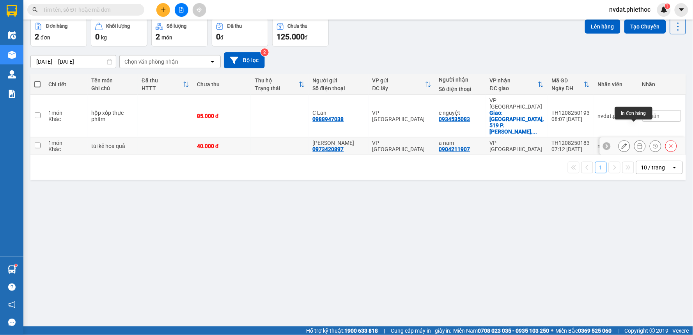
click at [637, 143] on icon at bounding box center [639, 145] width 5 height 5
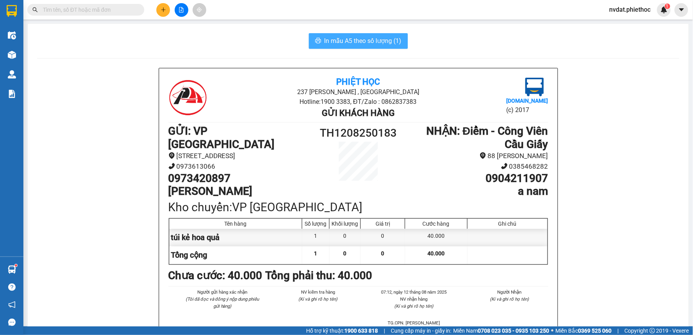
click at [372, 41] on span "In mẫu A5 theo số lượng (1)" at bounding box center [363, 41] width 77 height 10
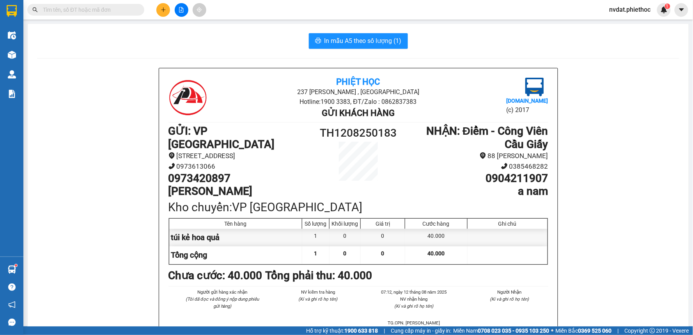
click at [23, 53] on main "In mẫu A5 theo số lượng (1) Phiệt Học 237 Trần Thái Tông , TP Thái Bình Hotline…" at bounding box center [346, 163] width 693 height 326
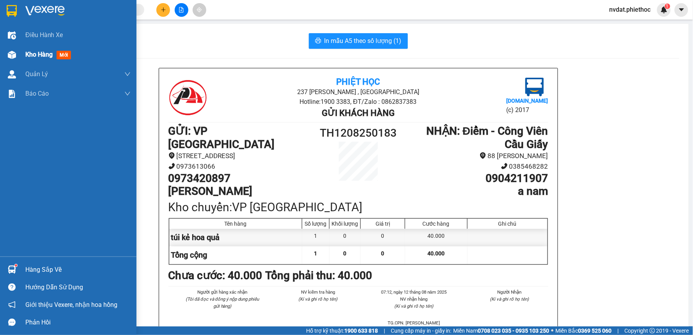
click at [3, 54] on div "Kho hàng mới" at bounding box center [68, 55] width 137 height 20
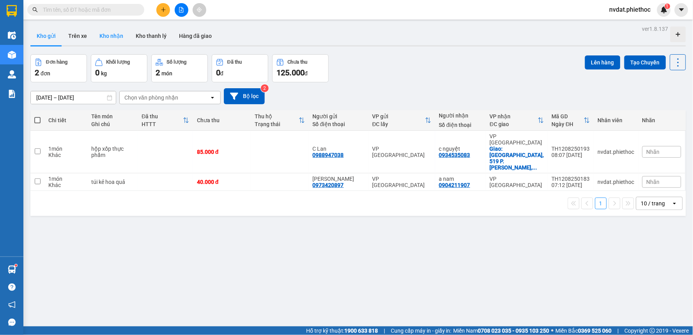
click at [119, 36] on button "Kho nhận" at bounding box center [111, 36] width 36 height 19
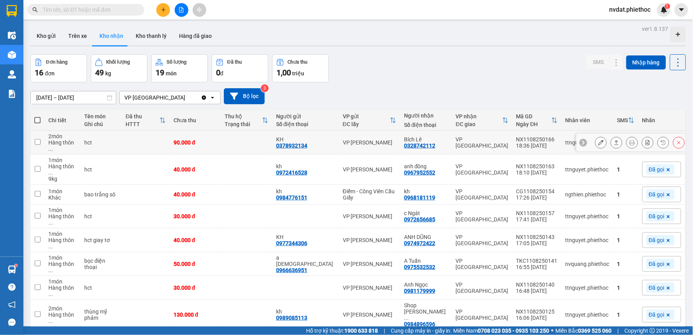
click at [614, 141] on icon at bounding box center [616, 142] width 5 height 5
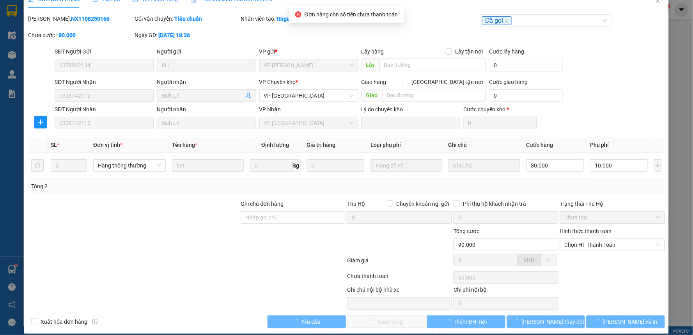
scroll to position [21, 0]
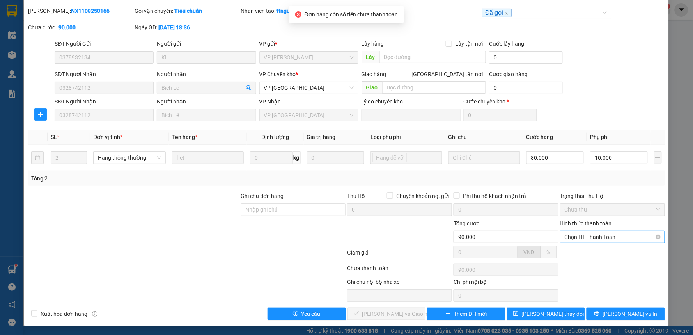
click at [582, 232] on span "Chọn HT Thanh Toán" at bounding box center [613, 237] width 96 height 12
click at [581, 251] on div "Tại văn phòng" at bounding box center [607, 252] width 94 height 9
drag, startPoint x: 389, startPoint y: 309, endPoint x: 497, endPoint y: 222, distance: 138.8
click at [389, 309] on span "[PERSON_NAME] và Giao hàng" at bounding box center [399, 313] width 75 height 9
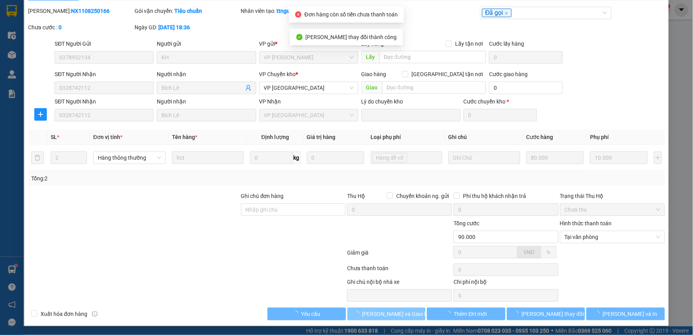
scroll to position [0, 0]
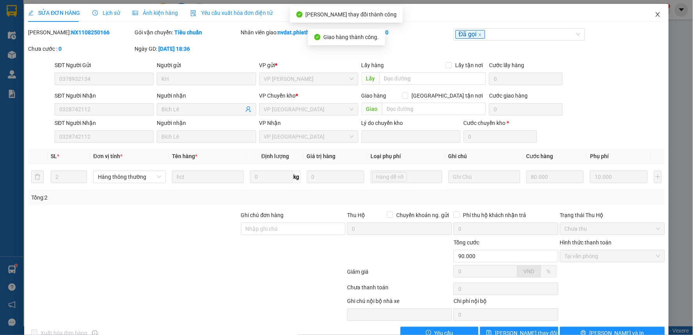
click at [653, 20] on span "Close" at bounding box center [658, 15] width 22 height 22
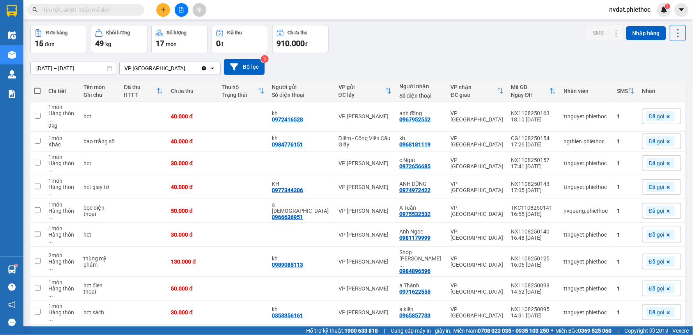
scroll to position [43, 0]
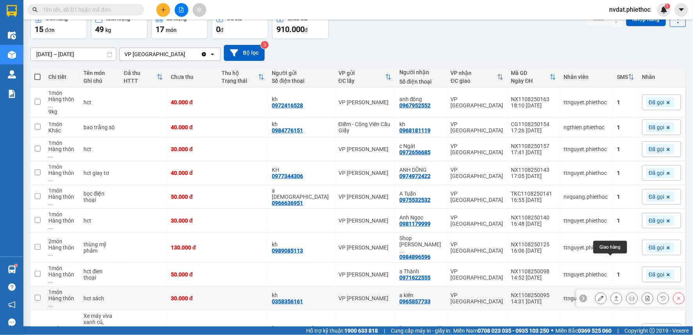
click at [611, 291] on button at bounding box center [616, 298] width 11 height 14
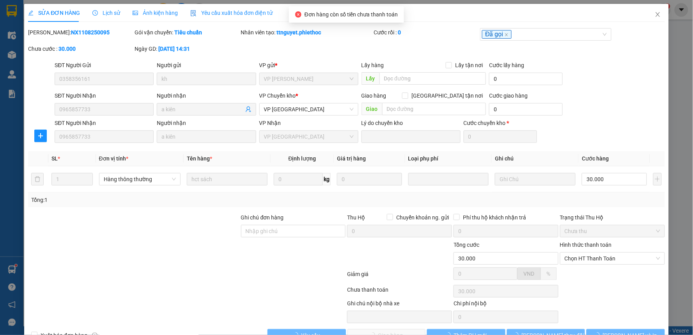
scroll to position [21, 0]
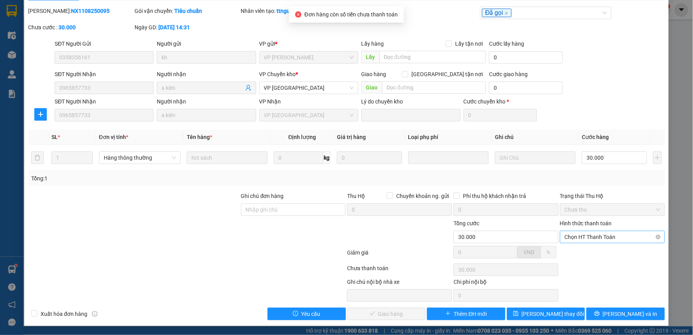
click at [597, 238] on span "Chọn HT Thanh Toán" at bounding box center [613, 237] width 96 height 12
click at [590, 250] on div "Tại văn phòng" at bounding box center [607, 252] width 94 height 9
click at [371, 312] on span "[PERSON_NAME] và Giao hàng" at bounding box center [399, 313] width 75 height 9
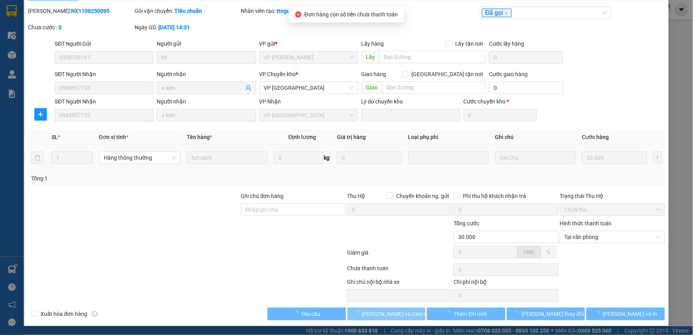
scroll to position [0, 0]
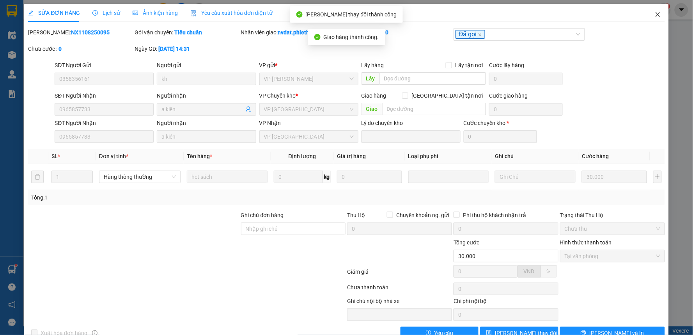
click at [647, 19] on span "Close" at bounding box center [658, 15] width 22 height 22
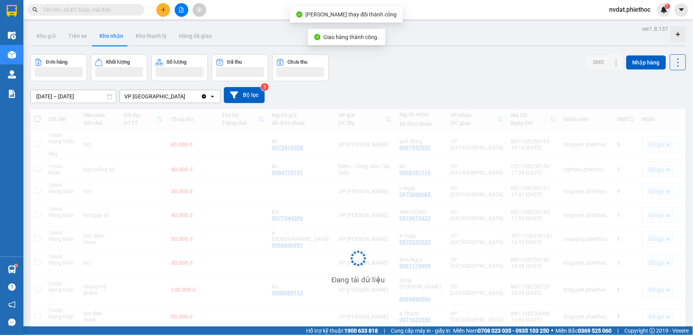
click at [644, 16] on div "nvdat.phiethoc 1" at bounding box center [636, 10] width 67 height 14
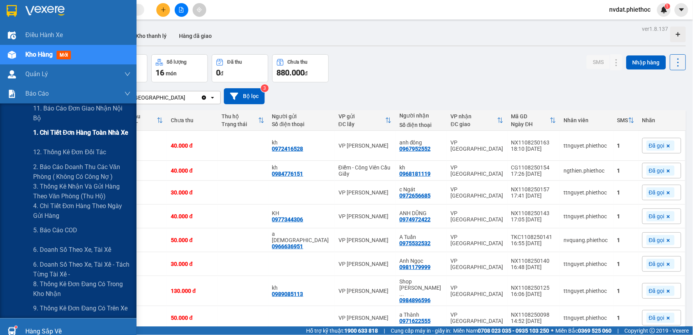
click at [96, 131] on span "1. Chi tiết đơn hàng toàn nhà xe" at bounding box center [81, 133] width 96 height 10
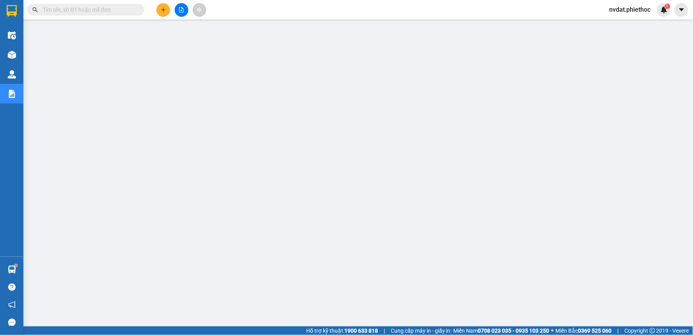
click at [633, 11] on span "nvdat.phiethoc" at bounding box center [630, 10] width 54 height 10
click at [630, 24] on span "Đăng xuất" at bounding box center [634, 24] width 38 height 9
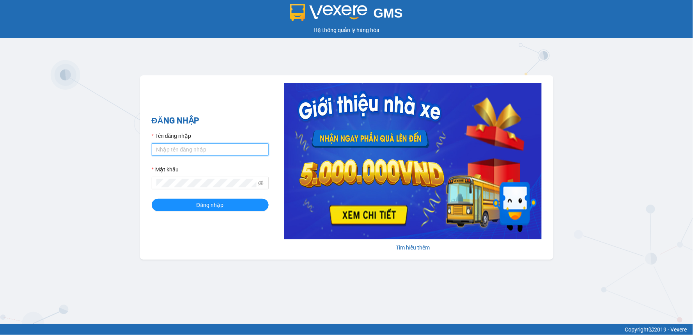
type input "nvdat.phiethoc"
click at [200, 153] on input "nvdat.phiethoc" at bounding box center [210, 149] width 117 height 12
click at [225, 149] on input "nvdat.phiethoc" at bounding box center [210, 149] width 117 height 12
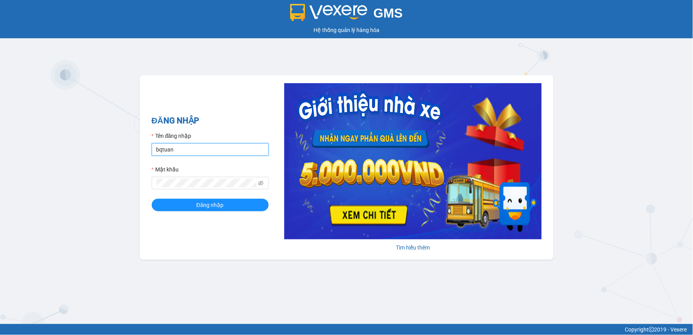
type input "bqtuan.phiethoc"
click at [152, 199] on button "Đăng nhập" at bounding box center [210, 205] width 117 height 12
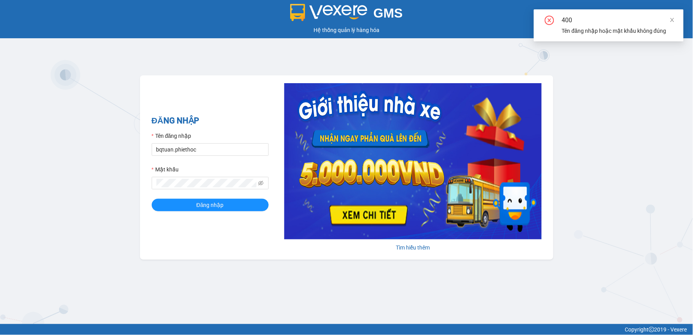
click at [669, 19] on div "400" at bounding box center [618, 20] width 112 height 9
click at [263, 180] on span at bounding box center [260, 183] width 5 height 9
click at [259, 181] on icon "eye-invisible" at bounding box center [260, 182] width 5 height 5
click at [152, 199] on button "Đăng nhập" at bounding box center [210, 205] width 117 height 12
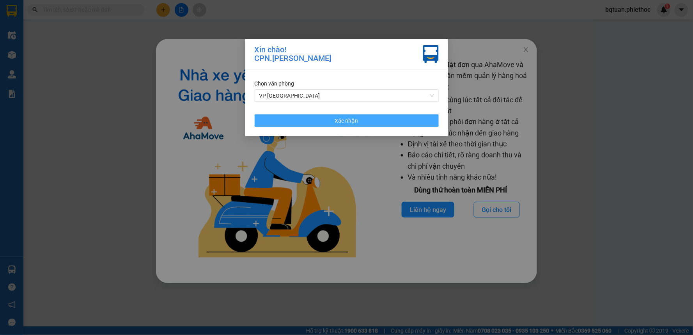
click at [341, 117] on span "Xác nhận" at bounding box center [346, 120] width 23 height 9
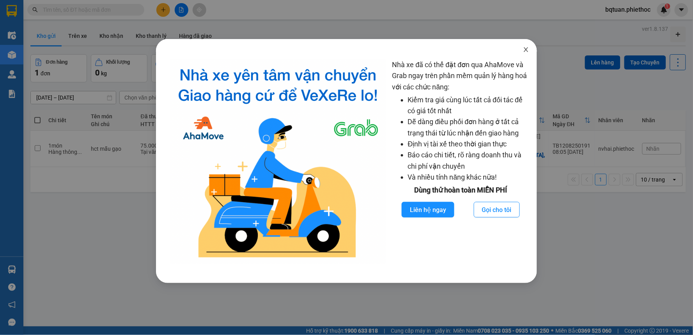
click at [527, 52] on icon "close" at bounding box center [526, 49] width 6 height 6
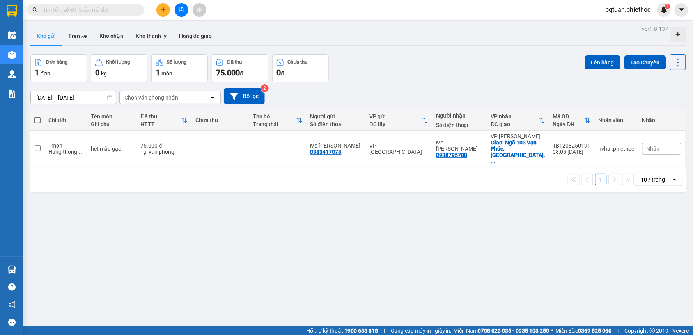
drag, startPoint x: 463, startPoint y: 74, endPoint x: 81, endPoint y: 64, distance: 382.0
click at [442, 71] on div "Đơn hàng 1 đơn Khối lượng 0 kg Số lượng 1 món Đã thu 75.000 đ Chưa thu 0 đ Lên …" at bounding box center [358, 68] width 656 height 28
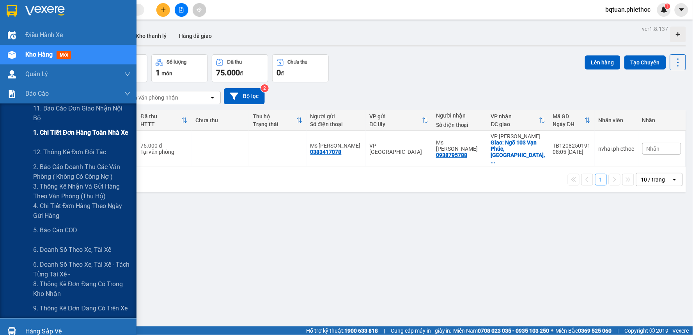
click at [94, 139] on div "1. Chi tiết đơn hàng toàn nhà xe" at bounding box center [82, 133] width 98 height 20
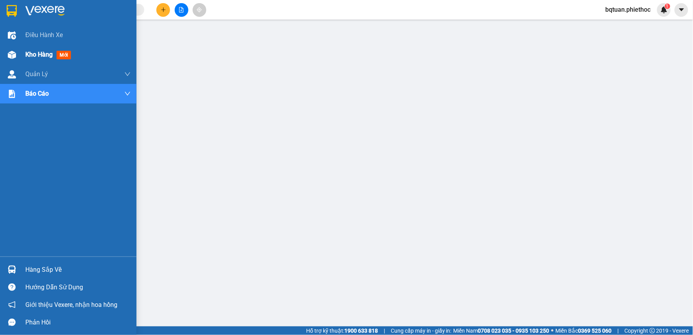
click at [38, 51] on span "Kho hàng" at bounding box center [38, 54] width 27 height 7
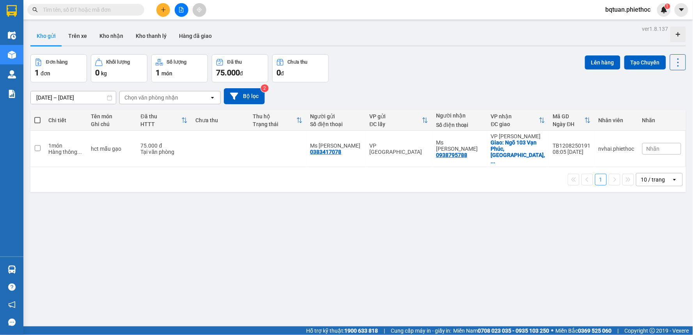
click at [473, 44] on div "Kho gửi Trên xe Kho nhận Kho thanh [PERSON_NAME] đã giao" at bounding box center [358, 37] width 656 height 21
click at [469, 45] on div at bounding box center [358, 45] width 656 height 1
click at [412, 30] on div "Kho gửi Trên xe Kho nhận Kho thanh [PERSON_NAME] đã giao" at bounding box center [358, 37] width 656 height 21
click at [652, 173] on div "10 / trang" at bounding box center [654, 179] width 35 height 12
click at [656, 251] on span "100 / trang" at bounding box center [650, 254] width 28 height 8
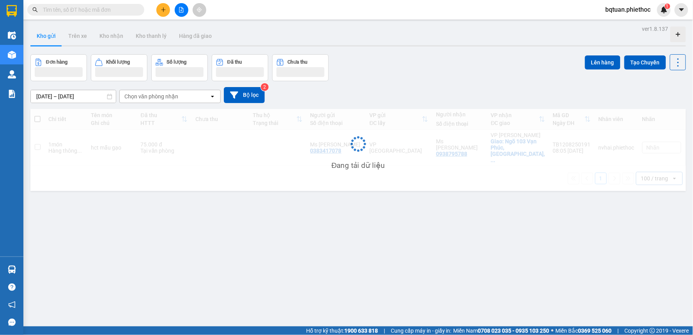
drag, startPoint x: 420, startPoint y: 231, endPoint x: 426, endPoint y: 229, distance: 6.1
click at [425, 230] on div "ver 1.8.137 Kho gửi Trên xe Kho nhận Kho thanh lý Hàng đã giao Đơn hàng Khối lư…" at bounding box center [358, 190] width 662 height 335
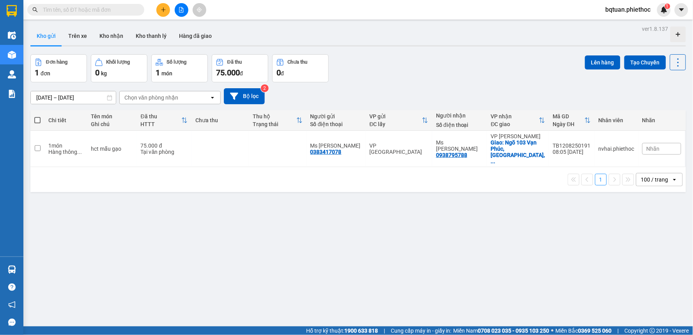
click at [426, 229] on div "ver 1.8.137 Kho gửi Trên xe Kho nhận Kho thanh lý Hàng đã giao Đơn hàng 1 đơn K…" at bounding box center [358, 190] width 662 height 335
click at [184, 142] on div "75.000 đ" at bounding box center [164, 145] width 47 height 6
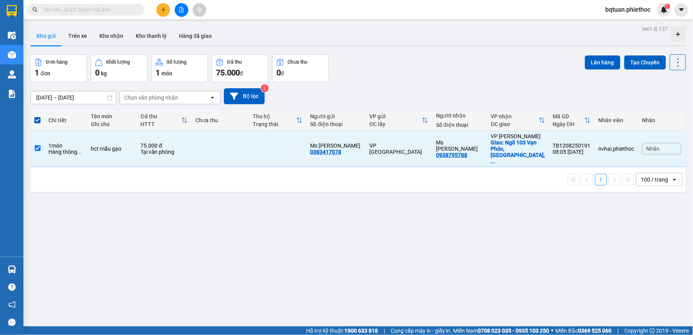
click at [463, 196] on div "ver 1.8.137 Kho gửi Trên xe Kho nhận Kho thanh lý Hàng đã giao Đơn hàng 1 đơn K…" at bounding box center [358, 190] width 662 height 335
click at [369, 67] on div "Đơn hàng 1 đơn Khối lượng 0 kg Số lượng 1 món Đã thu 75.000 đ Chưa thu 0 đ Lên …" at bounding box center [358, 68] width 656 height 28
click at [371, 64] on div "Đơn hàng 1 đơn Khối lượng 0 kg Số lượng 1 món Đã thu 75.000 đ Chưa thu 0 đ Lên …" at bounding box center [358, 68] width 656 height 28
click at [372, 64] on div "Đơn hàng 1 đơn Khối lượng 0 kg Số lượng 1 món Đã thu 75.000 đ Chưa thu 0 đ Lên …" at bounding box center [358, 68] width 656 height 28
drag, startPoint x: 126, startPoint y: 148, endPoint x: 83, endPoint y: 149, distance: 42.9
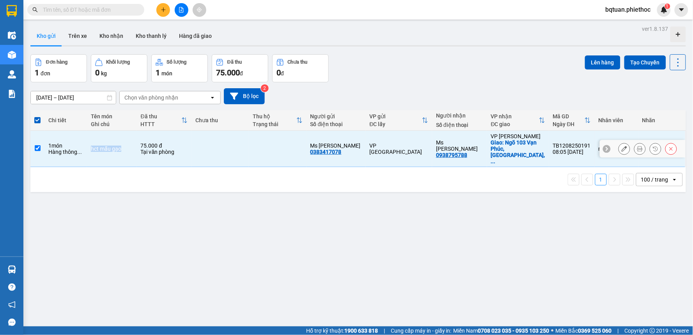
click at [83, 149] on tr "1 món Hàng thông ... hct mẫu gạo 75.000 đ Tại văn phòng Ms xuân 0383417078 VP T…" at bounding box center [358, 149] width 656 height 36
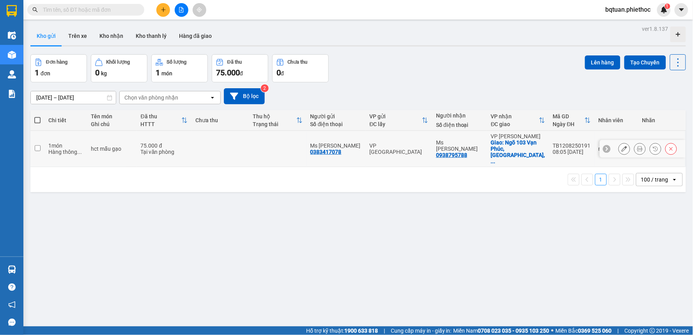
click at [200, 144] on td at bounding box center [220, 149] width 57 height 36
checkbox input "true"
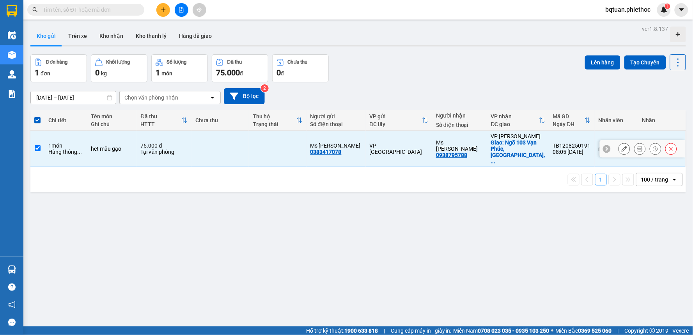
click at [619, 142] on button at bounding box center [624, 149] width 11 height 14
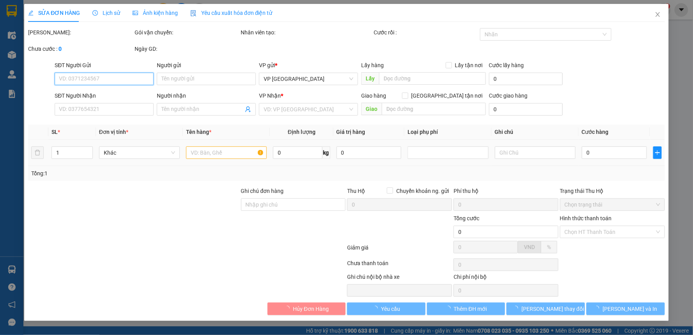
type input "0383417078"
type input "Ms xuân"
type input "0938795788"
type input "Ms hà"
checkbox input "true"
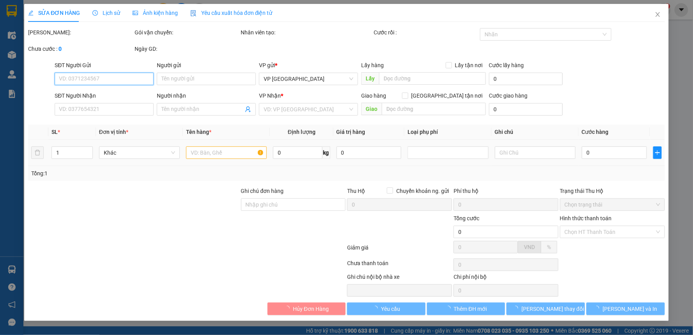
type input "Ngõ 103 Vạn Phúc, Vạn Phúc, Hà Đông, Hà Nội, Việt Nam"
type input "75.000"
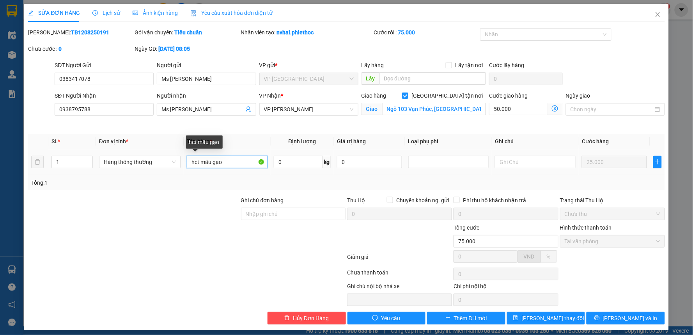
click at [224, 160] on input "hct mẫu gạo" at bounding box center [227, 162] width 81 height 12
click at [655, 17] on icon "close" at bounding box center [658, 14] width 6 height 6
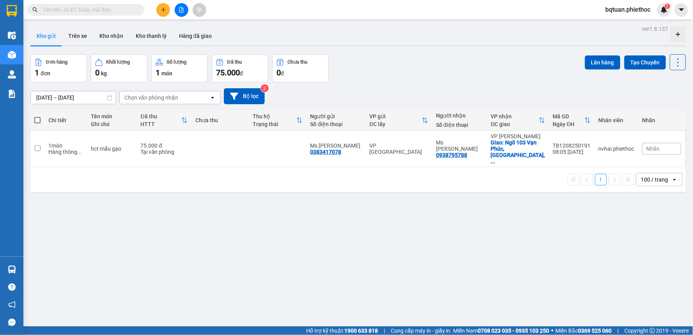
click at [637, 12] on span "bqtuan.phiethoc" at bounding box center [629, 10] width 58 height 10
click at [617, 25] on span "Đăng xuất" at bounding box center [632, 24] width 42 height 9
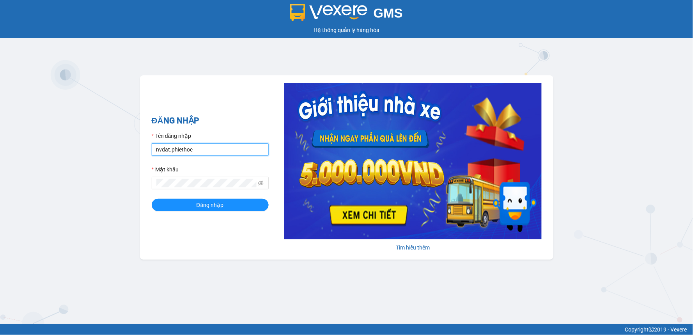
click at [204, 149] on input "nvdat.phiethoc" at bounding box center [210, 149] width 117 height 12
click at [213, 145] on input "nvdat.phiethoc" at bounding box center [210, 149] width 117 height 12
type input "t"
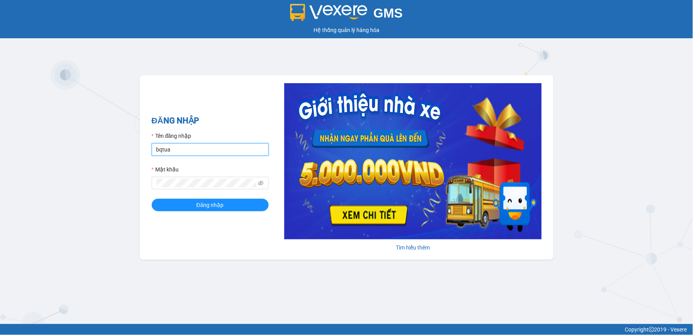
type input "bqtuan.phiethoc"
click at [260, 182] on icon "eye-invisible" at bounding box center [260, 182] width 5 height 5
click at [152, 199] on button "Đăng nhập" at bounding box center [210, 205] width 117 height 12
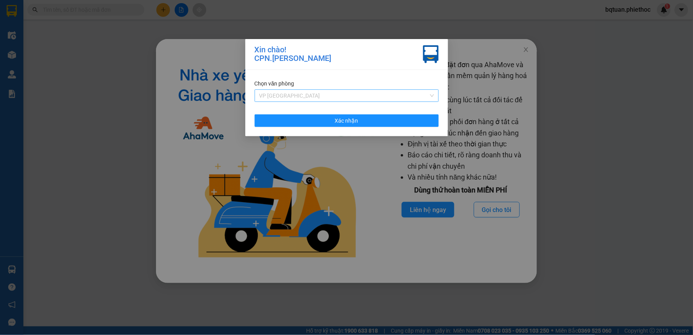
click at [381, 90] on span "VP [GEOGRAPHIC_DATA]" at bounding box center [346, 96] width 175 height 12
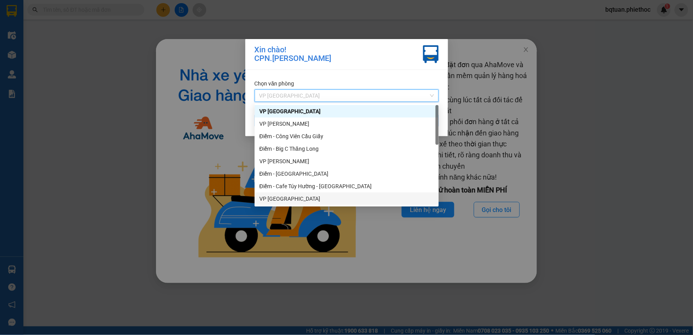
drag, startPoint x: 285, startPoint y: 197, endPoint x: 353, endPoint y: 176, distance: 70.9
click at [286, 196] on div "VP [GEOGRAPHIC_DATA]" at bounding box center [346, 198] width 175 height 9
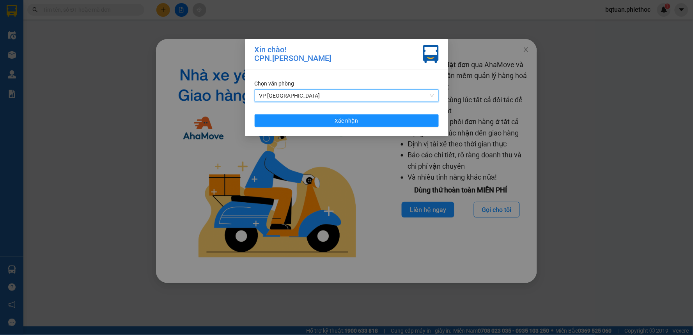
click at [385, 113] on div "Chọn văn phòng VP Tiền Hải VP Tiền Hải Xác nhận" at bounding box center [346, 103] width 203 height 66
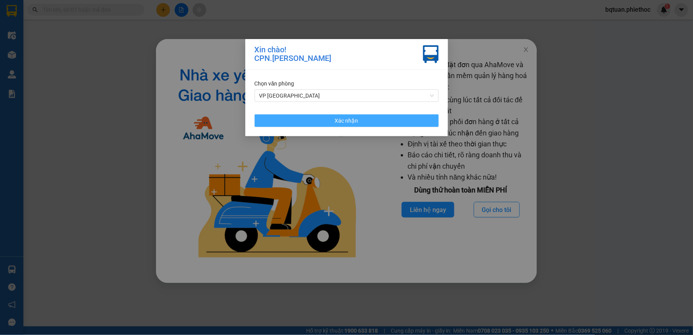
click at [382, 115] on button "Xác nhận" at bounding box center [347, 120] width 184 height 12
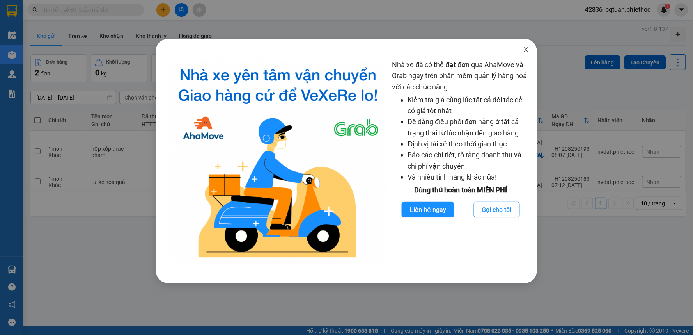
click at [524, 50] on icon "close" at bounding box center [526, 49] width 6 height 6
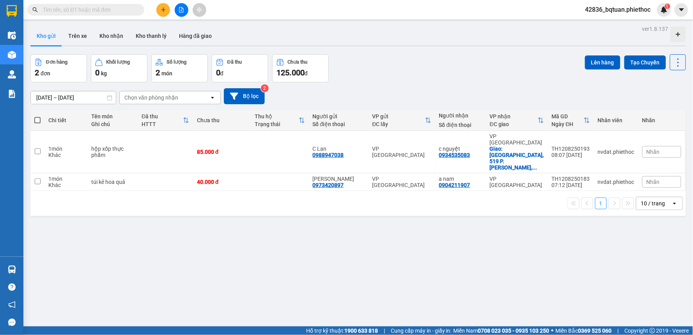
drag, startPoint x: 381, startPoint y: 53, endPoint x: 385, endPoint y: 53, distance: 4.7
click at [381, 53] on div "ver 1.8.137 Kho gửi Trên xe Kho nhận Kho thanh [PERSON_NAME] đã giao Đơn hàng 2…" at bounding box center [358, 190] width 662 height 335
click at [385, 54] on div "Đơn hàng 2 đơn Khối lượng 0 kg Số lượng 2 món Đã thu 0 đ Chưa thu 125.000 đ Lên…" at bounding box center [358, 68] width 656 height 28
click at [387, 52] on div "ver 1.8.137 Kho gửi Trên xe Kho nhận Kho thanh [PERSON_NAME] đã giao Đơn hàng 2…" at bounding box center [358, 190] width 662 height 335
click at [243, 98] on button "Bộ lọc" at bounding box center [244, 96] width 41 height 16
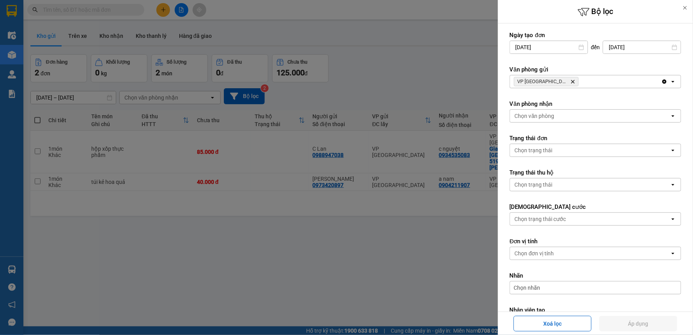
click at [414, 51] on div at bounding box center [346, 167] width 693 height 335
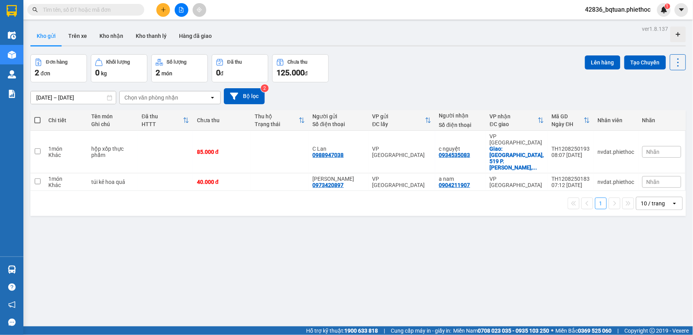
drag, startPoint x: 639, startPoint y: 184, endPoint x: 646, endPoint y: 186, distance: 7.6
click at [641, 199] on div "10 / trang" at bounding box center [653, 203] width 24 height 8
click at [656, 270] on span "100 / trang" at bounding box center [650, 272] width 28 height 8
click at [468, 254] on div "ver 1.8.137 Kho gửi Trên xe Kho nhận Kho thanh [PERSON_NAME] đã giao Đơn hàng 2…" at bounding box center [358, 190] width 662 height 335
click at [79, 37] on button "Trên xe" at bounding box center [77, 36] width 31 height 19
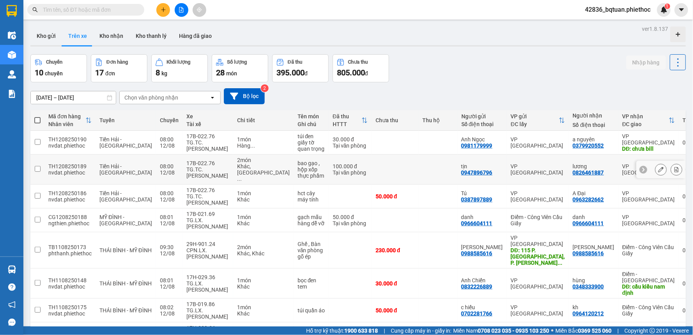
scroll to position [69, 0]
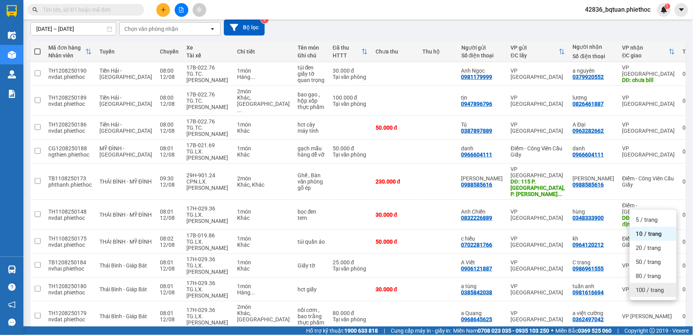
click at [650, 291] on span "100 / trang" at bounding box center [650, 290] width 28 height 8
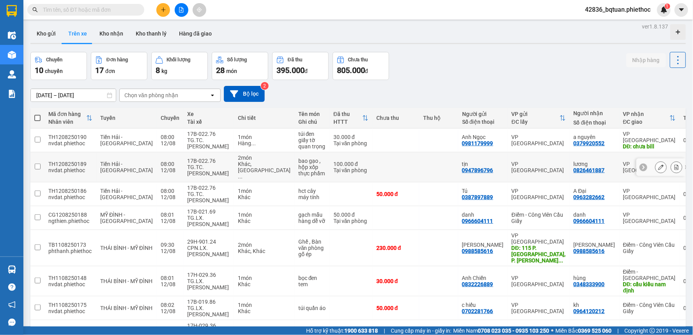
scroll to position [0, 0]
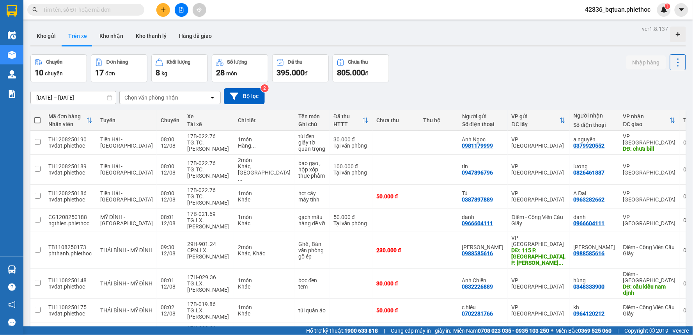
click at [482, 55] on div "Chuyến 10 chuyến Đơn hàng 17 đơn Khối lượng 8 kg Số lượng 28 món Đã thu 395.000…" at bounding box center [358, 68] width 656 height 28
click at [137, 103] on div "Chọn văn phòng nhận" at bounding box center [165, 97] width 90 height 12
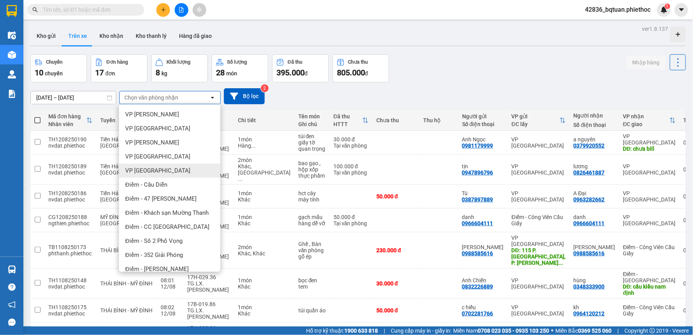
click at [144, 167] on span "VP [GEOGRAPHIC_DATA]" at bounding box center [157, 171] width 65 height 8
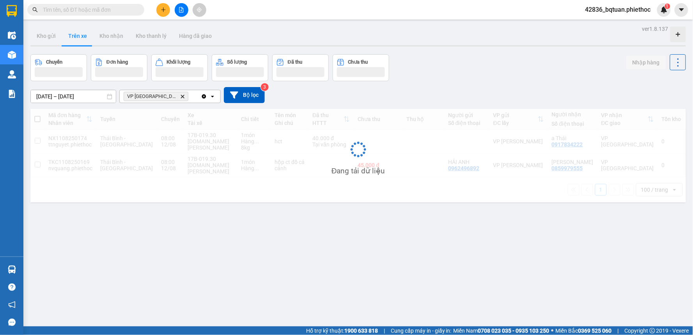
click at [467, 66] on div "Chuyến Đơn hàng Khối lượng Số lượng Đã thu Chưa thu Nhập hàng" at bounding box center [358, 67] width 656 height 27
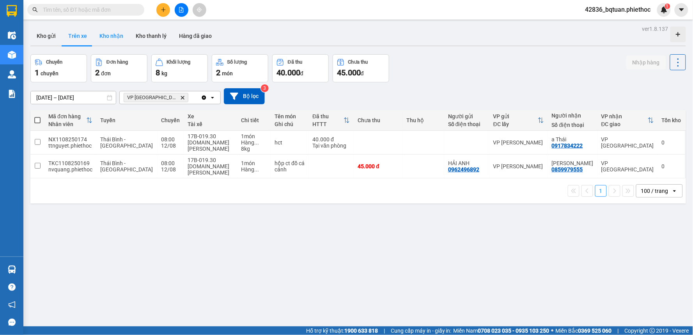
click at [102, 30] on button "Kho nhận" at bounding box center [111, 36] width 36 height 19
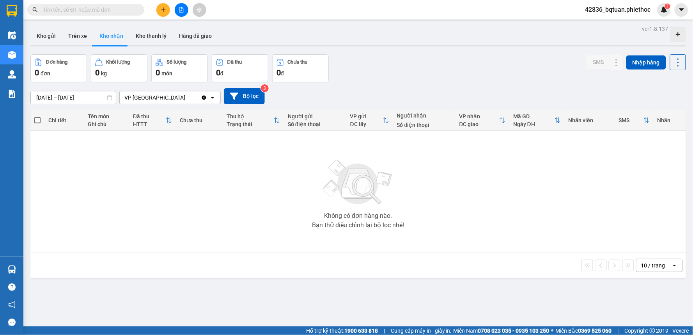
click at [440, 52] on div "ver 1.8.137 Kho gửi Trên xe Kho nhận Kho thanh [PERSON_NAME] đã giao Đơn hàng 0…" at bounding box center [358, 190] width 662 height 335
click at [77, 40] on button "Trên xe" at bounding box center [77, 36] width 31 height 19
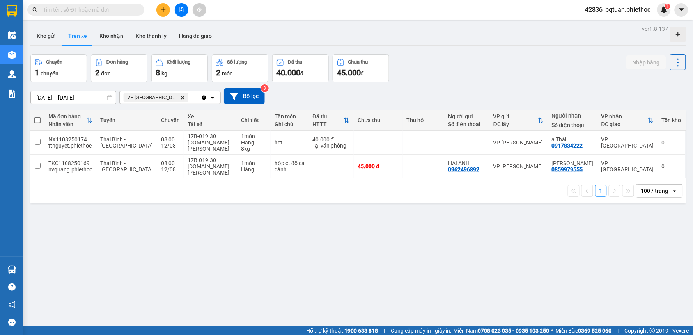
drag, startPoint x: 408, startPoint y: 53, endPoint x: 413, endPoint y: 55, distance: 6.3
click at [411, 55] on div "ver 1.8.137 Kho gửi Trên xe Kho nhận Kho thanh [PERSON_NAME] đã giao Chuyến 1 c…" at bounding box center [358, 190] width 662 height 335
click at [105, 40] on button "Kho nhận" at bounding box center [111, 36] width 36 height 19
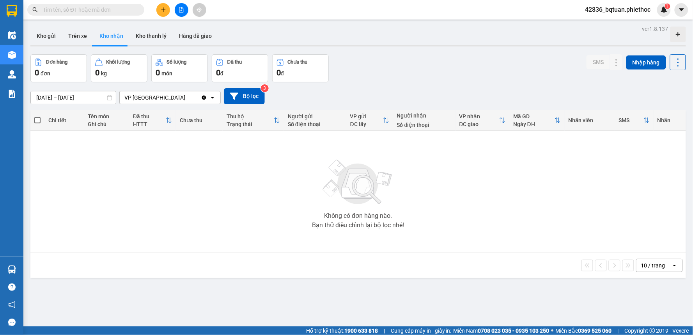
click at [274, 37] on div "Kho gửi Trên xe Kho nhận Kho thanh [PERSON_NAME] đã giao" at bounding box center [358, 37] width 656 height 21
click at [204, 100] on icon "Clear value" at bounding box center [204, 97] width 6 height 6
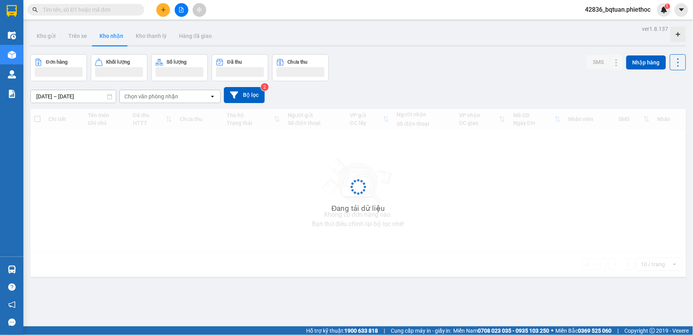
drag, startPoint x: 454, startPoint y: 64, endPoint x: 432, endPoint y: 64, distance: 21.8
click at [451, 64] on div "Đơn hàng Khối lượng Số lượng Đã thu Chưa thu SMS Nhập hàng" at bounding box center [358, 67] width 656 height 27
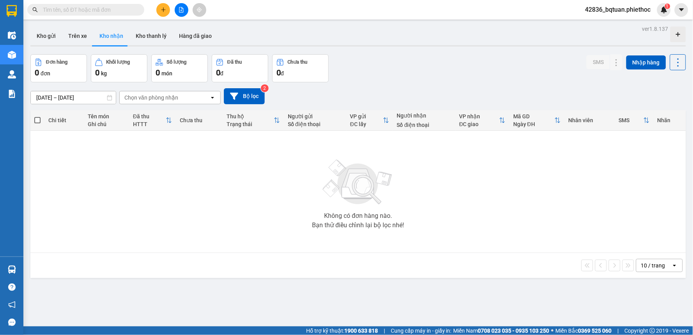
click at [149, 92] on div "Chọn văn phòng nhận" at bounding box center [165, 97] width 90 height 12
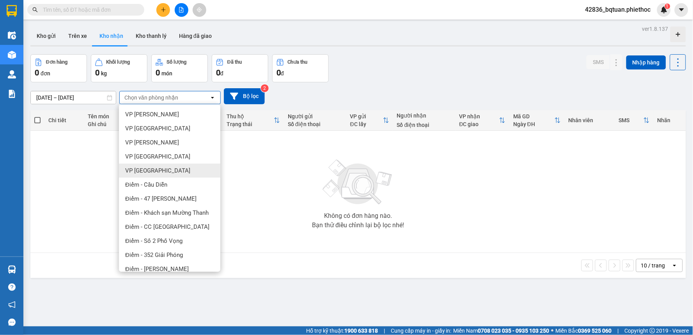
click at [149, 169] on span "VP [GEOGRAPHIC_DATA]" at bounding box center [157, 171] width 65 height 8
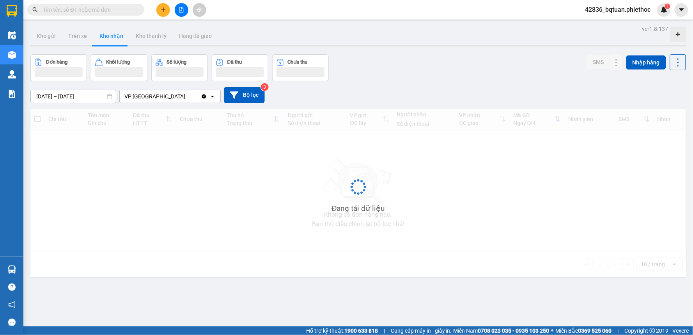
click at [72, 92] on input "[DATE] – [DATE]" at bounding box center [73, 96] width 85 height 12
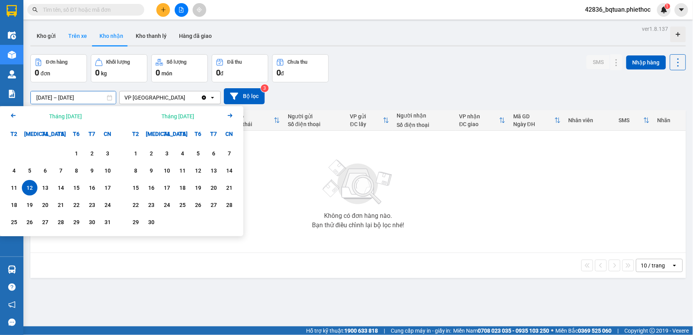
click at [80, 35] on button "Trên xe" at bounding box center [77, 36] width 31 height 19
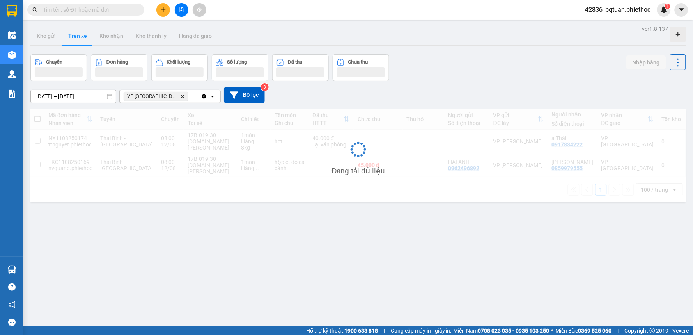
click at [444, 60] on div "Chuyến Đơn hàng Khối lượng Số lượng Đã thu Chưa thu Nhập hàng" at bounding box center [358, 67] width 656 height 27
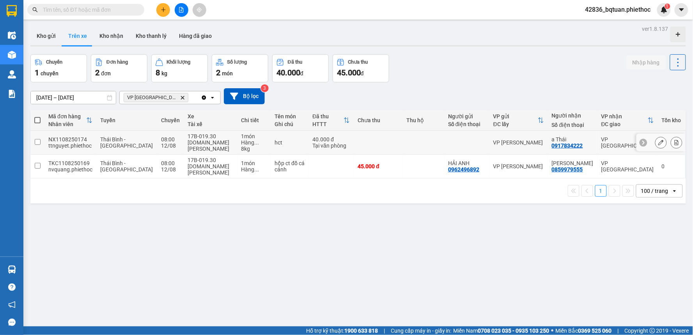
click at [197, 142] on div "[DOMAIN_NAME] [PERSON_NAME]" at bounding box center [211, 145] width 46 height 12
checkbox input "true"
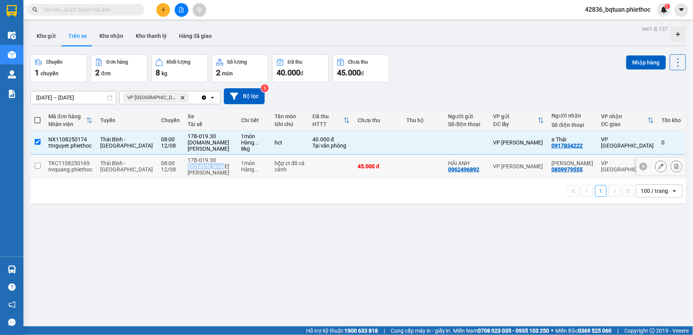
click at [196, 163] on div "17B-019.30 [DOMAIN_NAME] [PERSON_NAME]" at bounding box center [211, 166] width 46 height 19
checkbox input "true"
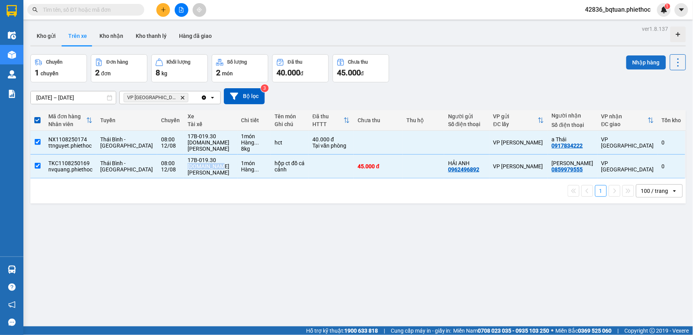
click at [631, 64] on button "Nhập hàng" at bounding box center [646, 62] width 40 height 14
click at [546, 67] on div "Chuyến 1 chuyến Đơn hàng 2 đơn Khối lượng 8 kg Số lượng 2 món Đã thu 40.000 đ C…" at bounding box center [358, 68] width 656 height 28
drag, startPoint x: 532, startPoint y: 63, endPoint x: 471, endPoint y: 63, distance: 60.8
click at [498, 58] on div "Chuyến 1 chuyến Đơn hàng 2 đơn Khối lượng 8 kg Số lượng 2 món Đã thu 40.000 đ C…" at bounding box center [358, 68] width 656 height 28
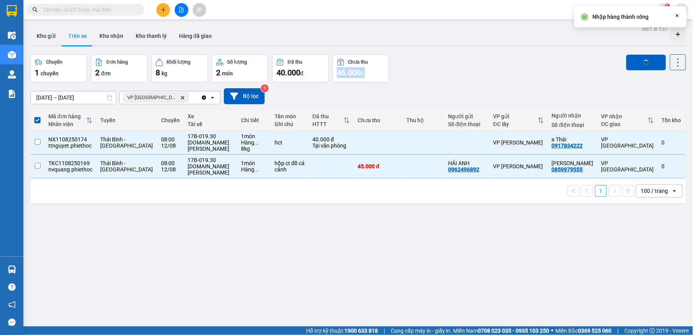
checkbox input "false"
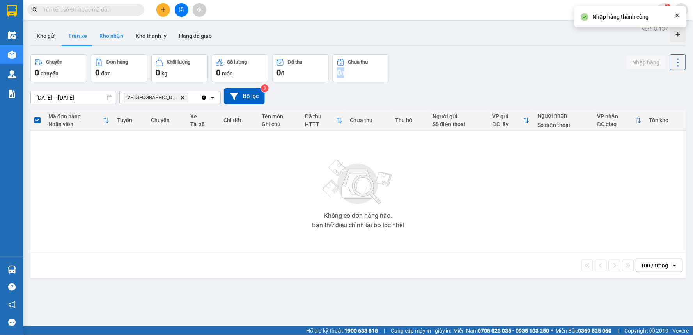
click at [106, 32] on button "Kho nhận" at bounding box center [111, 36] width 36 height 19
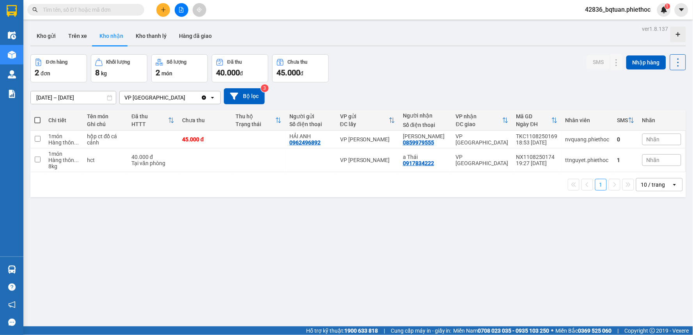
click at [48, 98] on input "[DATE] – [DATE]" at bounding box center [73, 97] width 85 height 12
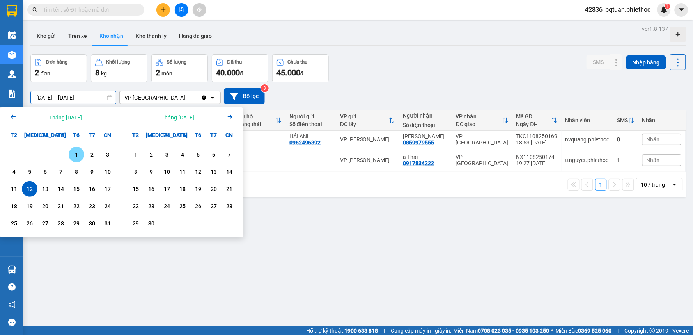
click at [80, 153] on div "1" at bounding box center [76, 154] width 11 height 9
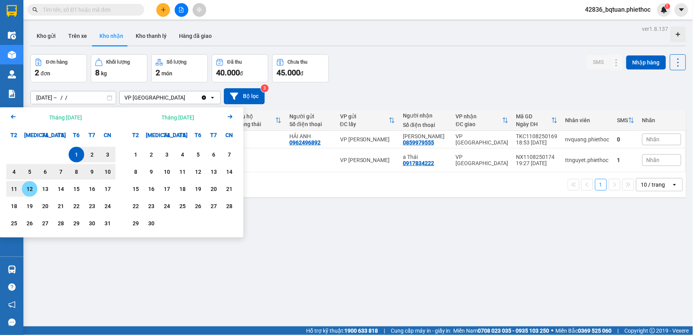
click at [26, 189] on div "12" at bounding box center [29, 188] width 11 height 9
type input "[DATE] – [DATE]"
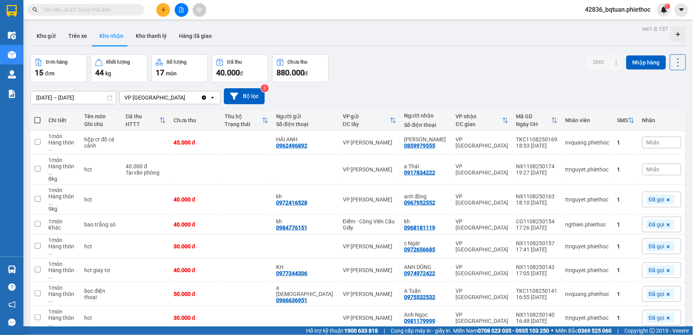
click at [477, 34] on div "Kho gửi Trên xe Kho nhận Kho thanh [PERSON_NAME] đã giao" at bounding box center [358, 37] width 656 height 21
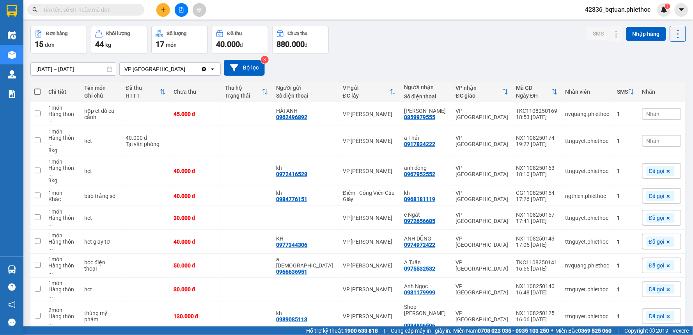
scroll to position [42, 0]
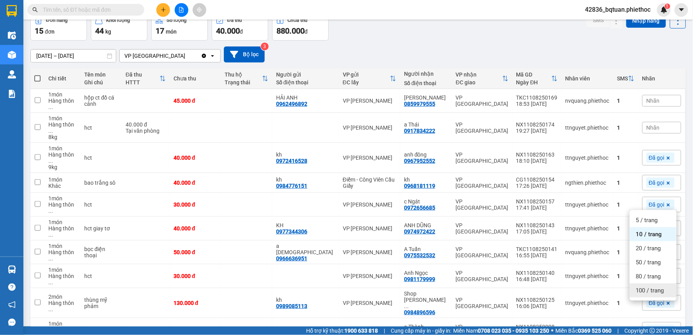
click at [653, 294] on div "100 / trang" at bounding box center [653, 290] width 47 height 14
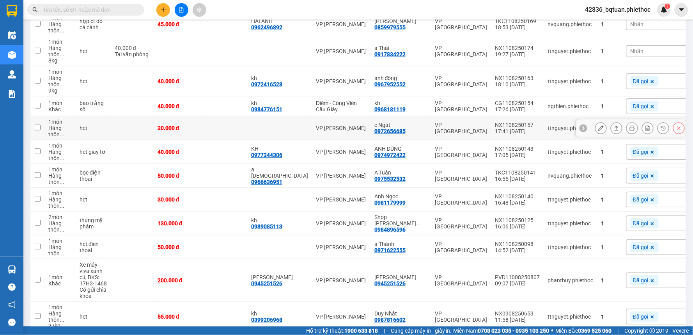
scroll to position [60, 0]
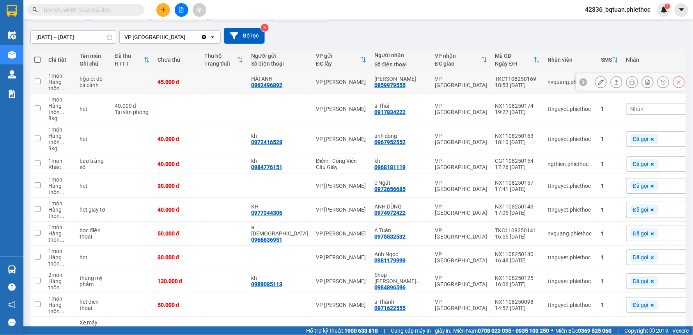
click at [463, 80] on td "VP [GEOGRAPHIC_DATA]" at bounding box center [461, 82] width 60 height 24
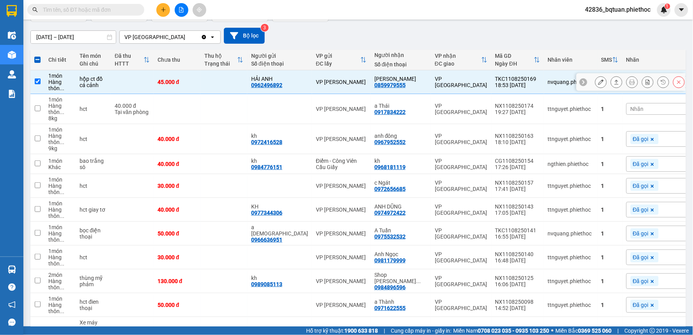
click at [463, 80] on td "VP [GEOGRAPHIC_DATA]" at bounding box center [461, 82] width 60 height 24
checkbox input "false"
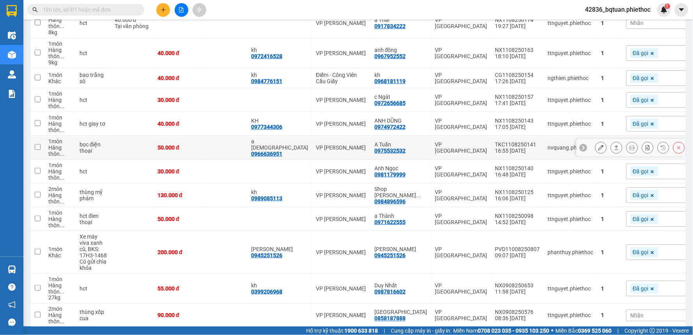
scroll to position [147, 0]
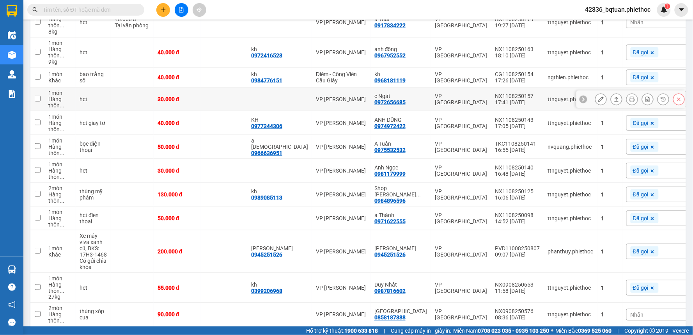
click at [435, 101] on div "VP [GEOGRAPHIC_DATA]" at bounding box center [461, 99] width 53 height 12
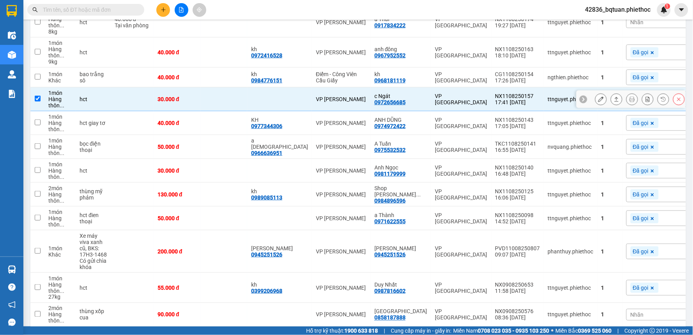
click at [435, 100] on div "VP [GEOGRAPHIC_DATA]" at bounding box center [461, 99] width 53 height 12
checkbox input "false"
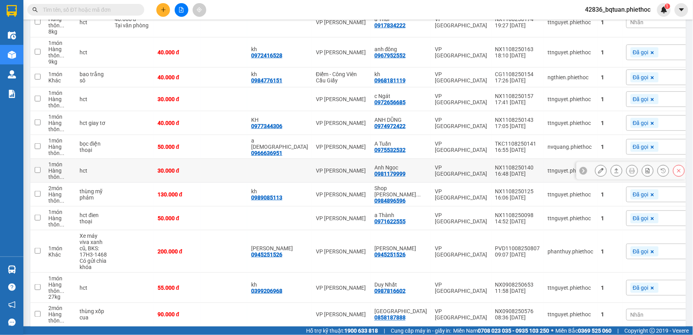
scroll to position [234, 0]
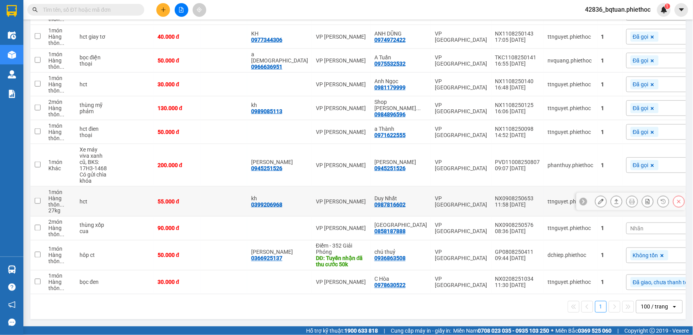
click at [431, 204] on td "VP [GEOGRAPHIC_DATA]" at bounding box center [461, 201] width 60 height 30
checkbox input "true"
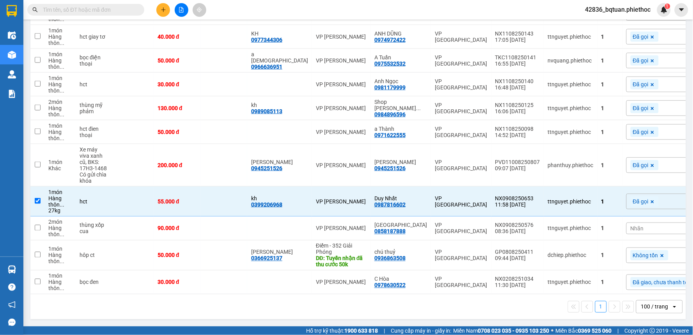
click at [633, 197] on div "Đã gọi" at bounding box center [665, 201] width 79 height 16
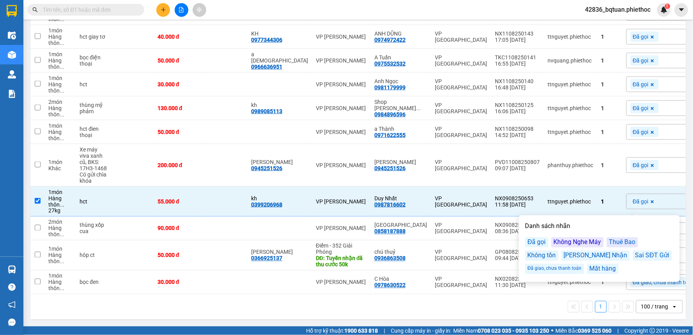
click at [562, 267] on div "Đã giao, chưa thanh toán" at bounding box center [554, 269] width 59 height 10
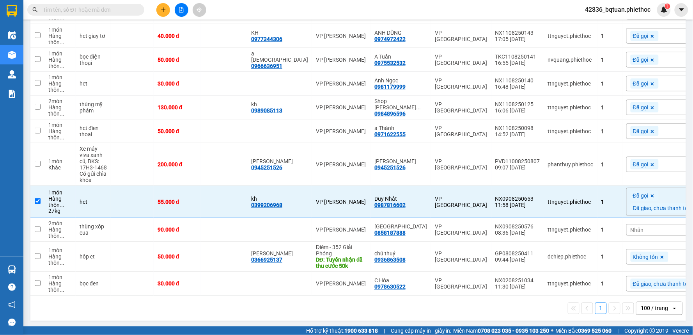
drag, startPoint x: 436, startPoint y: 315, endPoint x: 440, endPoint y: 309, distance: 7.4
click at [436, 314] on div "1 100 / trang open" at bounding box center [358, 308] width 649 height 13
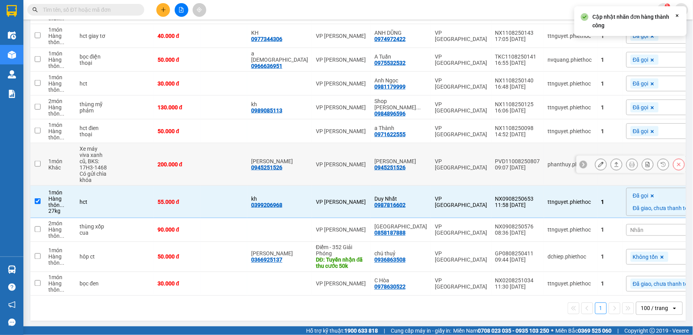
click at [381, 169] on div "0945251526" at bounding box center [389, 167] width 31 height 6
click at [436, 173] on td "VP [GEOGRAPHIC_DATA]" at bounding box center [461, 164] width 60 height 43
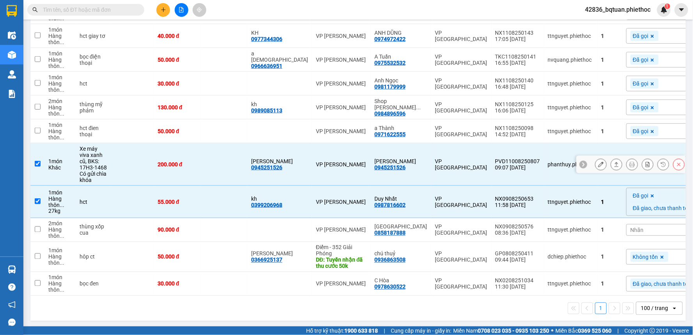
click at [433, 171] on td "VP [GEOGRAPHIC_DATA]" at bounding box center [461, 164] width 60 height 43
checkbox input "false"
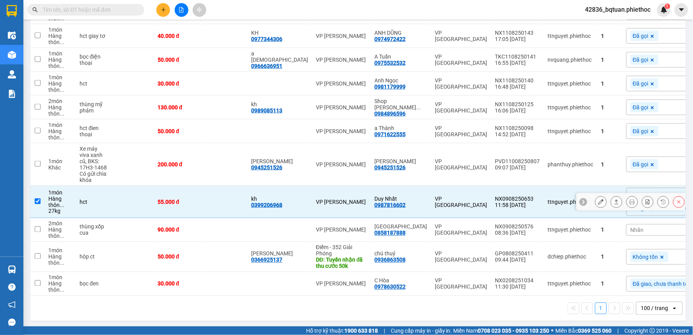
click at [437, 188] on td "VP [GEOGRAPHIC_DATA]" at bounding box center [461, 202] width 60 height 32
checkbox input "false"
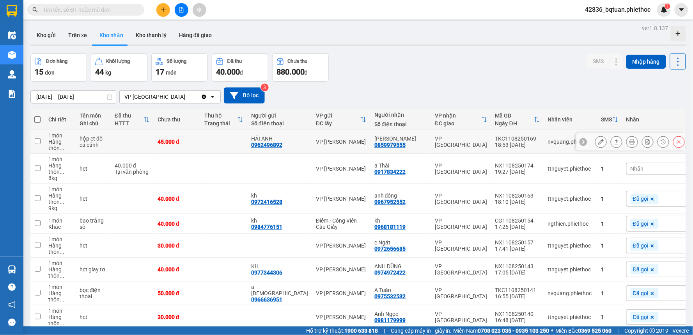
scroll to position [0, 0]
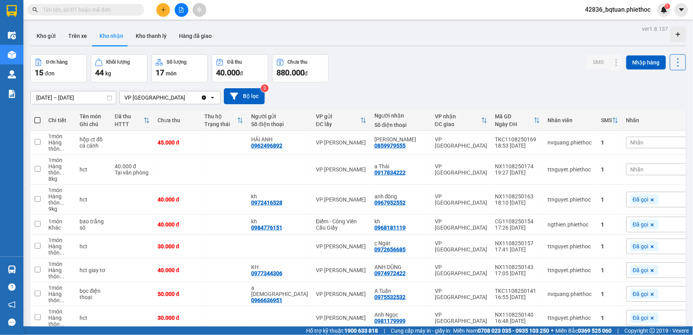
click at [390, 64] on div "Đơn hàng 15 đơn Khối lượng 44 kg Số lượng 17 món Đã thu 40.000 đ Chưa thu 880.0…" at bounding box center [358, 68] width 656 height 28
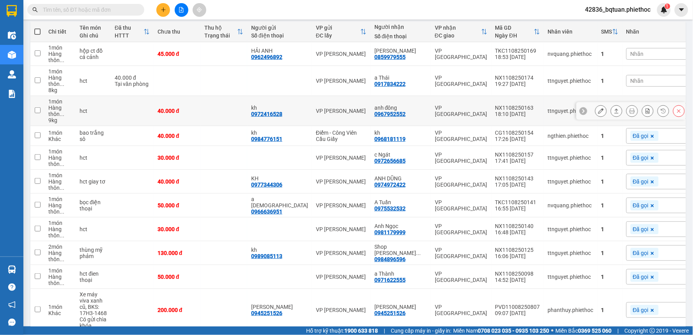
scroll to position [43, 0]
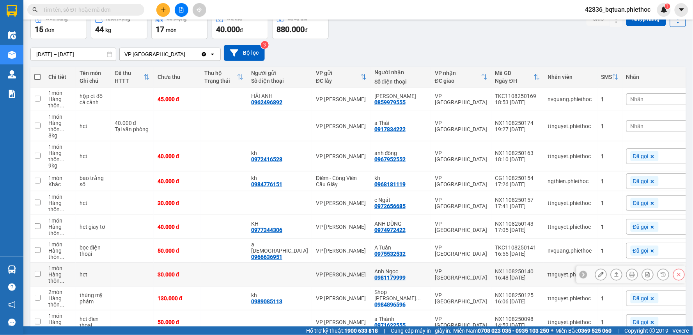
click at [403, 274] on td "Anh Ngọc 0981179999" at bounding box center [401, 275] width 60 height 24
checkbox input "true"
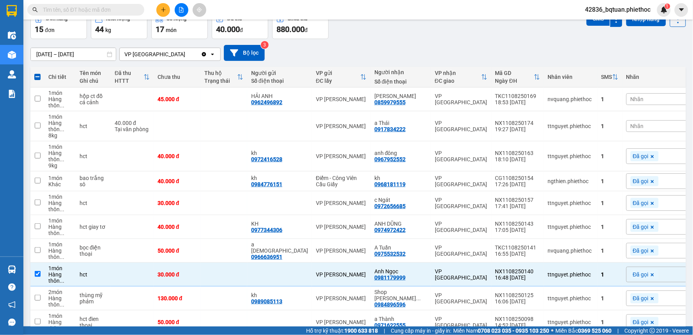
click at [631, 277] on div "Đã gọi" at bounding box center [645, 274] width 28 height 10
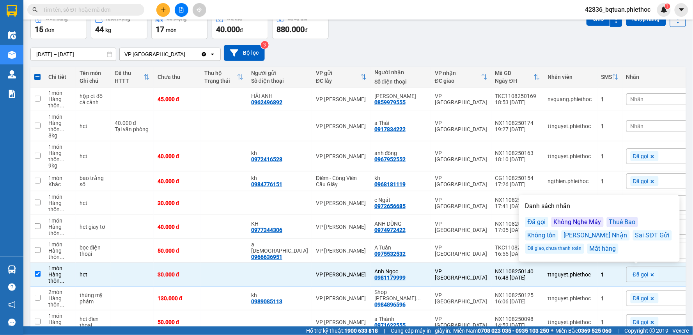
click at [545, 247] on div "Đã giao, chưa thanh toán" at bounding box center [554, 248] width 59 height 10
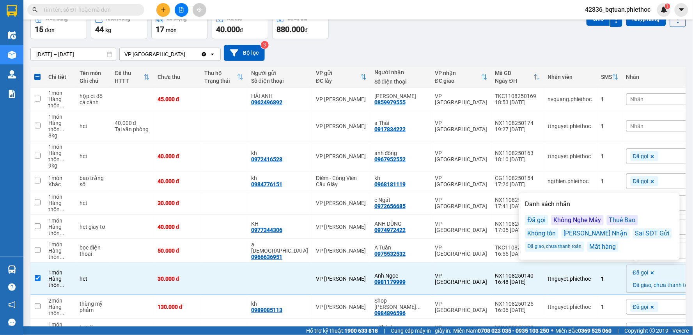
drag, startPoint x: 435, startPoint y: 26, endPoint x: 432, endPoint y: 29, distance: 4.2
click at [434, 26] on div "Đơn hàng 15 đơn Khối lượng 44 kg Số lượng 17 món Đã thu 40.000 đ Chưa thu 880.0…" at bounding box center [358, 25] width 656 height 28
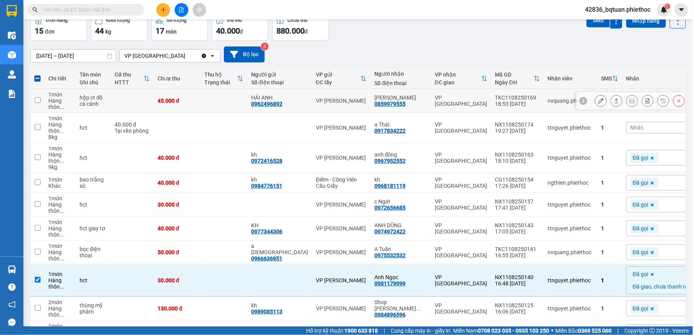
scroll to position [0, 0]
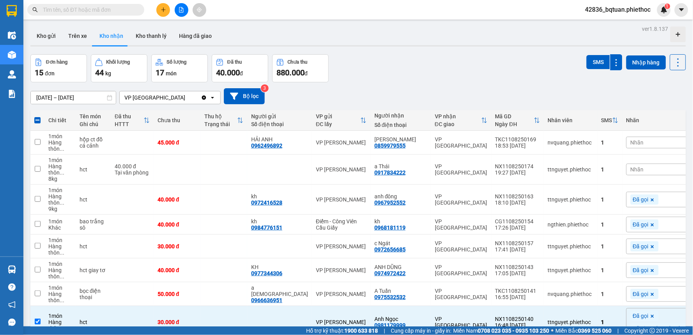
click at [130, 12] on input "text" at bounding box center [89, 9] width 92 height 9
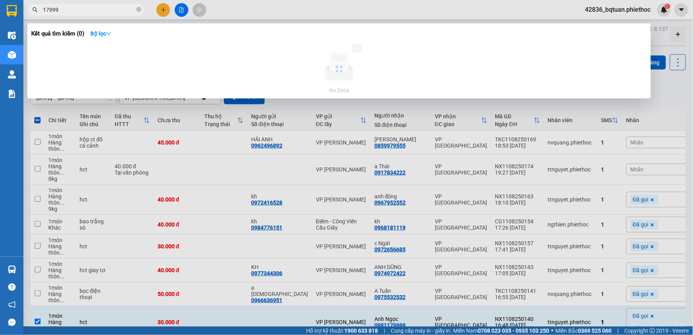
type input "179999"
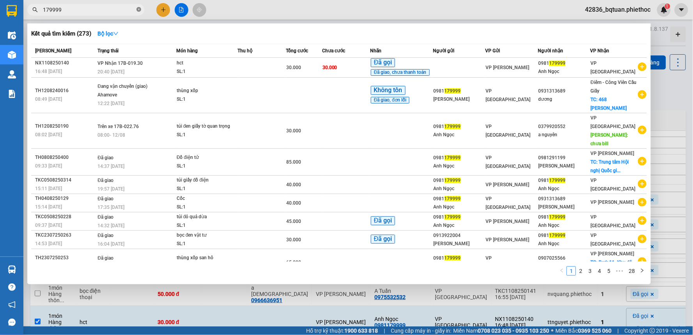
click at [137, 9] on icon "close-circle" at bounding box center [139, 9] width 5 height 5
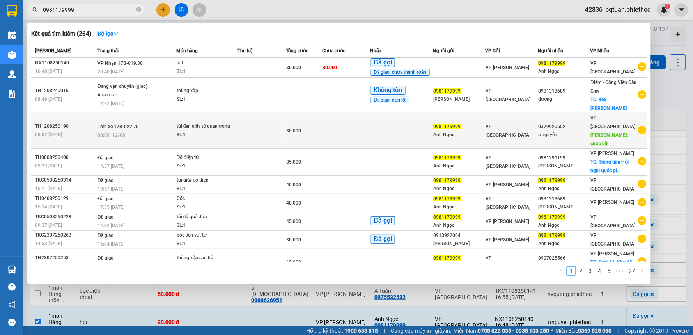
type input "0981179999"
click at [208, 131] on div "SL: 1" at bounding box center [206, 135] width 59 height 9
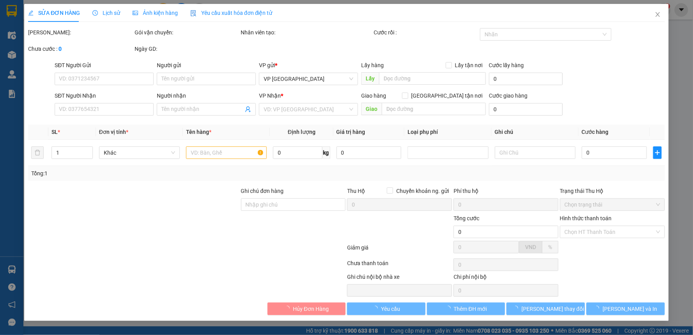
type input "0981179999"
type input "Anh Ngọc"
type input "0379920552"
type input "a nguyên"
type input "chưa bill"
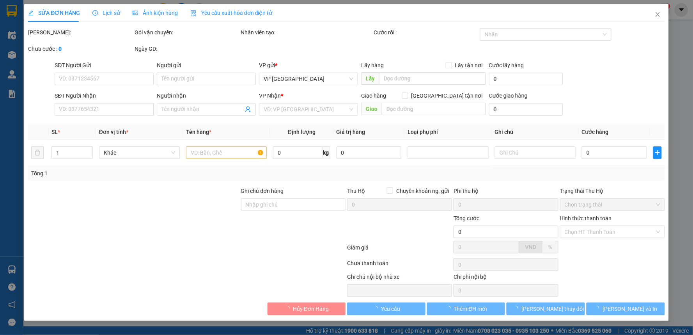
type input "30.000"
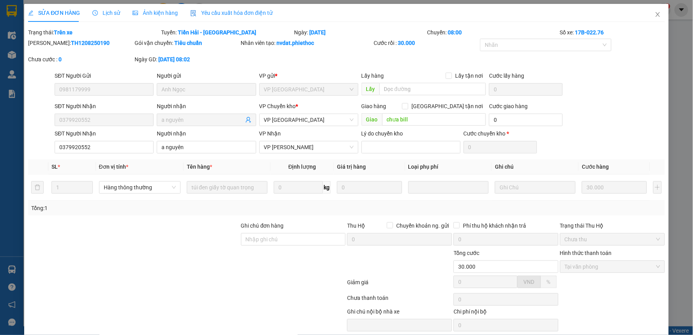
click at [106, 11] on span "Lịch sử" at bounding box center [106, 13] width 28 height 6
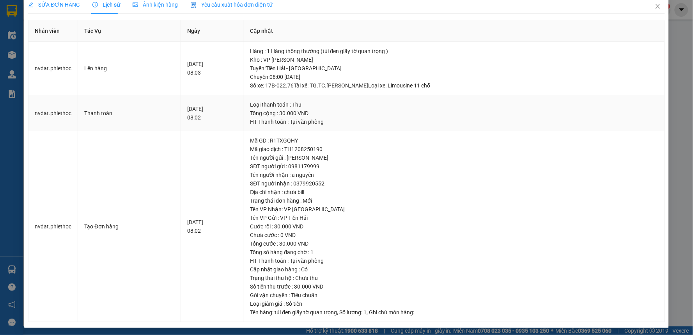
scroll to position [10, 0]
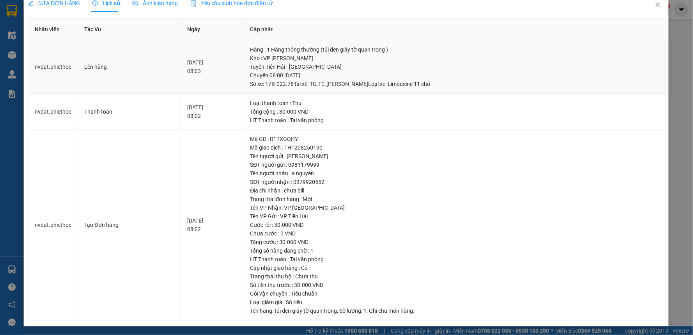
click at [220, 91] on td "[DATE] 08:03" at bounding box center [212, 66] width 63 height 53
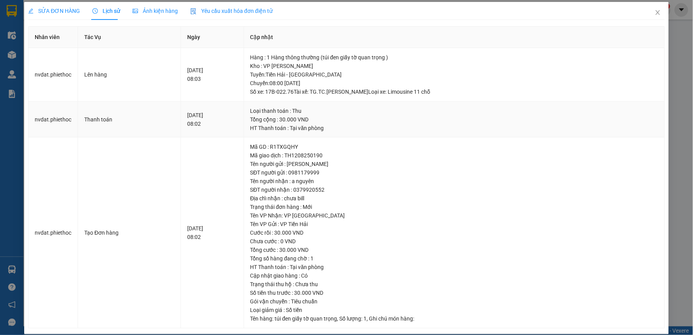
scroll to position [0, 0]
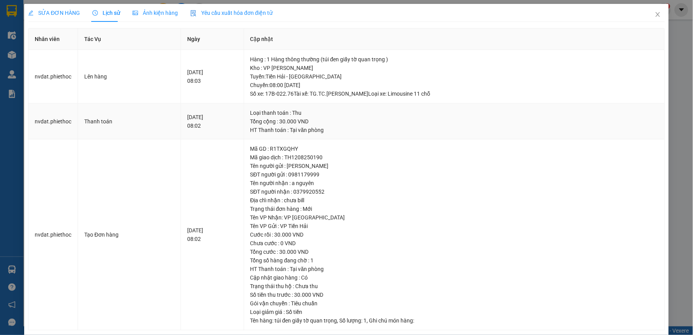
click at [243, 104] on td "[DATE] 08:02" at bounding box center [212, 121] width 63 height 36
click at [69, 18] on div "SỬA ĐƠN HÀNG" at bounding box center [54, 13] width 52 height 18
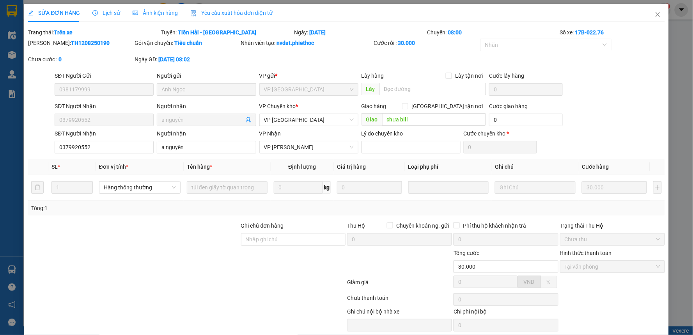
click at [177, 243] on div at bounding box center [133, 234] width 213 height 27
click at [168, 234] on div at bounding box center [133, 234] width 213 height 27
click at [648, 10] on span "Close" at bounding box center [658, 15] width 22 height 22
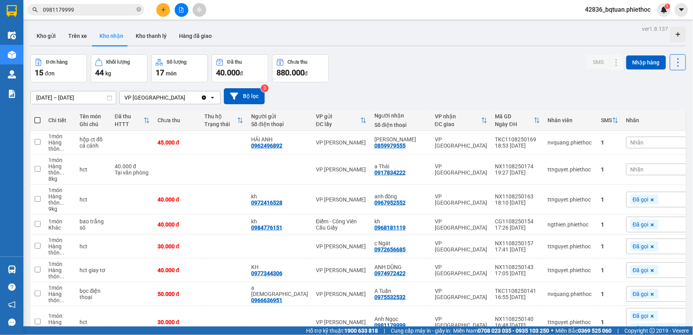
click at [89, 12] on input "0981179999" at bounding box center [89, 9] width 92 height 9
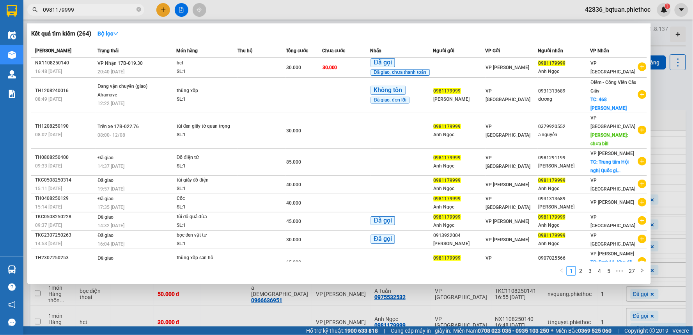
click at [479, 31] on div "Kết quả tìm kiếm ( 264 ) Bộ lọc" at bounding box center [339, 33] width 616 height 12
drag, startPoint x: 310, startPoint y: 22, endPoint x: 327, endPoint y: 24, distance: 16.5
click at [310, 23] on div at bounding box center [346, 167] width 693 height 335
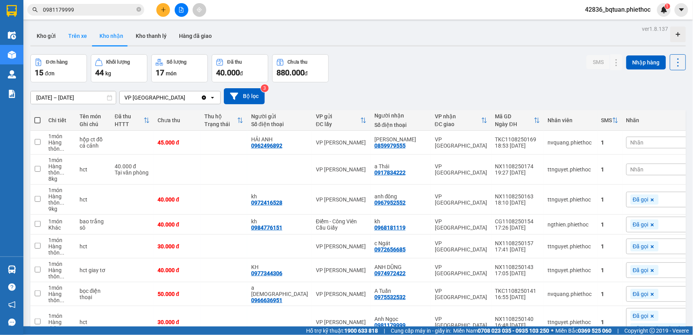
click at [72, 37] on button "Trên xe" at bounding box center [77, 36] width 31 height 19
type input "[DATE] – [DATE]"
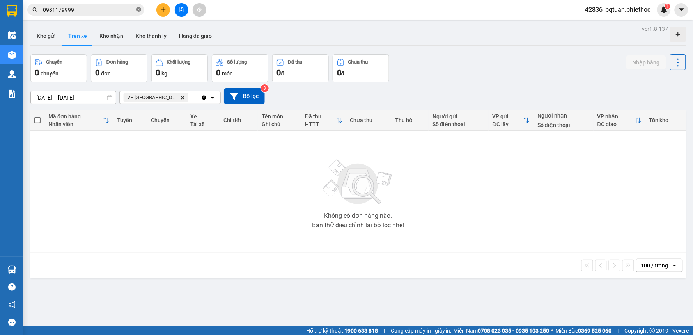
click at [138, 9] on icon "close-circle" at bounding box center [139, 9] width 5 height 5
click at [52, 38] on button "Kho gửi" at bounding box center [46, 36] width 32 height 19
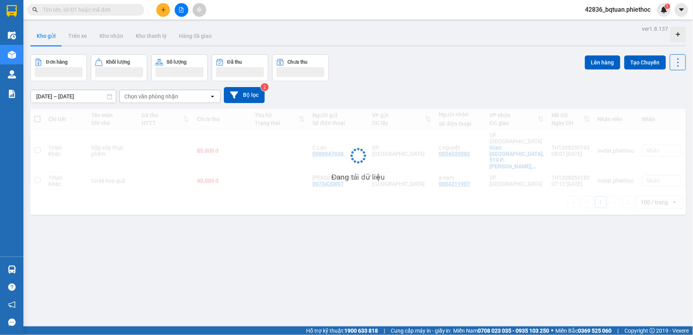
click at [508, 40] on div "Kho gửi Trên xe Kho nhận Kho thanh [PERSON_NAME] đã giao" at bounding box center [358, 37] width 656 height 21
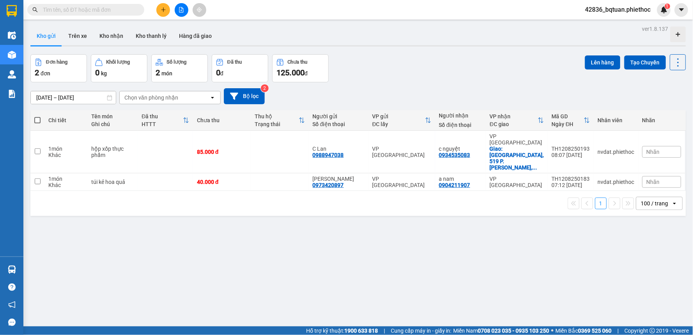
click at [506, 41] on div "Kho gửi Trên xe Kho nhận Kho thanh [PERSON_NAME] đã giao" at bounding box center [358, 37] width 656 height 21
click at [484, 46] on div at bounding box center [358, 45] width 656 height 1
click at [449, 42] on div "Kho gửi Trên xe Kho nhận Kho thanh [PERSON_NAME] đã giao" at bounding box center [358, 37] width 656 height 21
click at [451, 41] on div "Kho gửi Trên xe Kho nhận Kho thanh [PERSON_NAME] đã giao" at bounding box center [358, 37] width 656 height 21
click at [105, 145] on div "hộp xốp thực phẩm" at bounding box center [113, 151] width 43 height 12
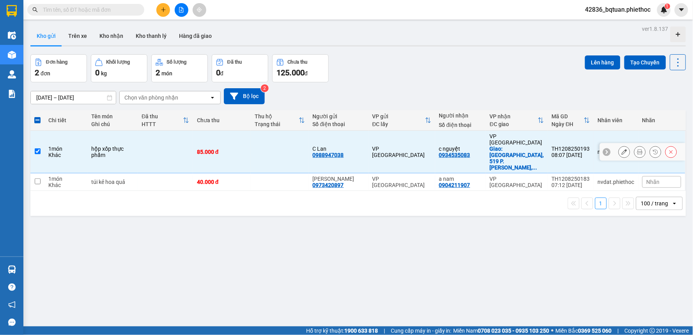
click at [116, 153] on td "hộp xốp thực phẩm" at bounding box center [113, 152] width 50 height 43
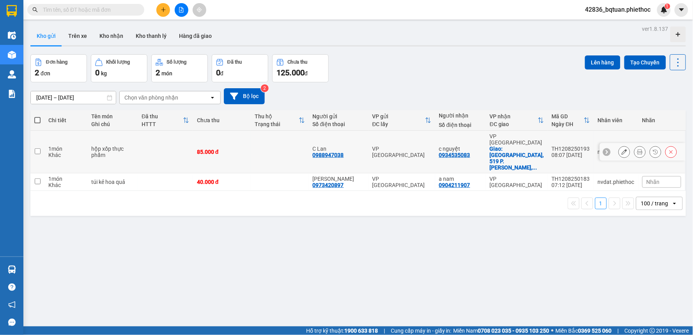
click at [122, 153] on td "hộp xốp thực phẩm" at bounding box center [113, 152] width 50 height 43
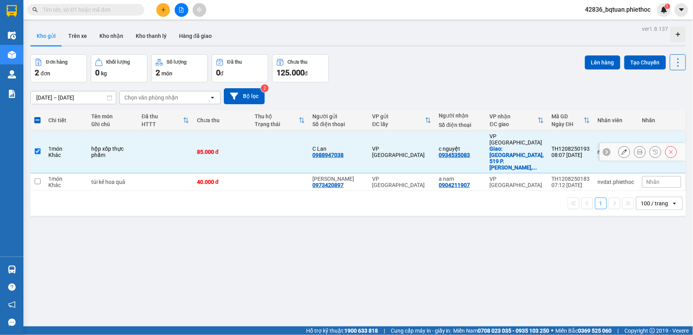
click at [124, 150] on td "hộp xốp thực phẩm" at bounding box center [113, 152] width 50 height 43
checkbox input "false"
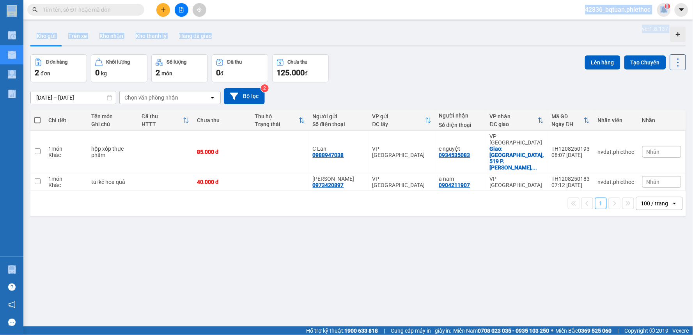
click at [477, 20] on section "Kết quả tìm kiếm ( 264 ) Bộ lọc Mã ĐH Trạng thái Món hàng Thu hộ Tổng cước Chưa…" at bounding box center [346, 167] width 693 height 335
click at [342, 34] on div "Kho gửi Trên xe Kho nhận Kho thanh [PERSON_NAME] đã giao" at bounding box center [358, 37] width 656 height 21
click at [354, 31] on div "Kho gửi Trên xe Kho nhận Kho thanh [PERSON_NAME] đã giao" at bounding box center [358, 37] width 656 height 21
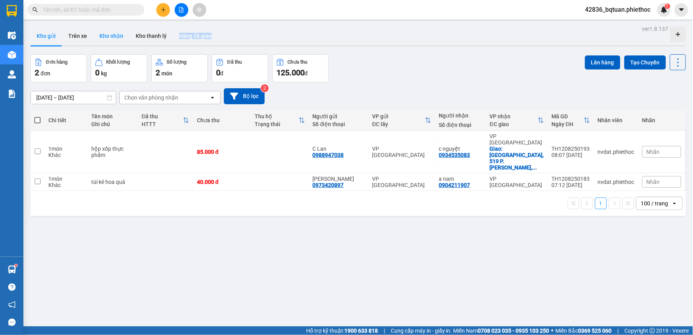
click at [119, 38] on button "Kho nhận" at bounding box center [111, 36] width 36 height 19
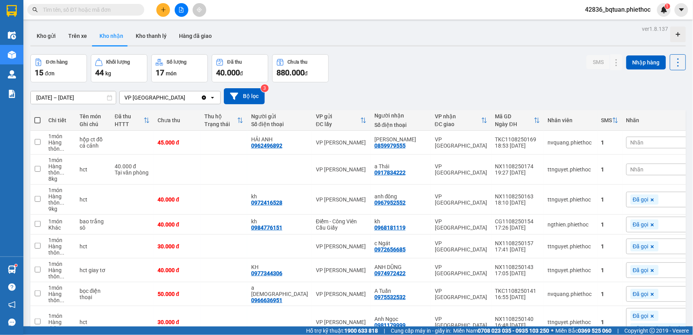
drag, startPoint x: 365, startPoint y: 51, endPoint x: 402, endPoint y: 62, distance: 39.0
click at [376, 51] on div "ver 1.8.137 Kho gửi Trên xe Kho nhận Kho thanh [PERSON_NAME] đã giao Đơn hàng 1…" at bounding box center [358, 294] width 662 height 543
click at [435, 142] on div "VP [GEOGRAPHIC_DATA]" at bounding box center [461, 142] width 53 height 12
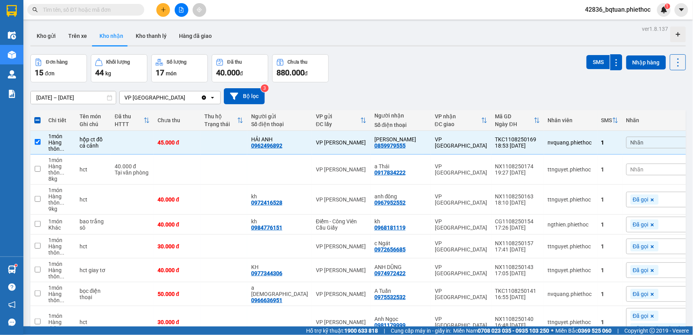
click at [411, 61] on div "Đơn hàng 15 đơn Khối lượng 44 kg Số lượng 17 món Đã thu 40.000 đ Chưa thu 880.0…" at bounding box center [358, 68] width 656 height 28
click at [435, 142] on div "VP [GEOGRAPHIC_DATA]" at bounding box center [461, 142] width 53 height 12
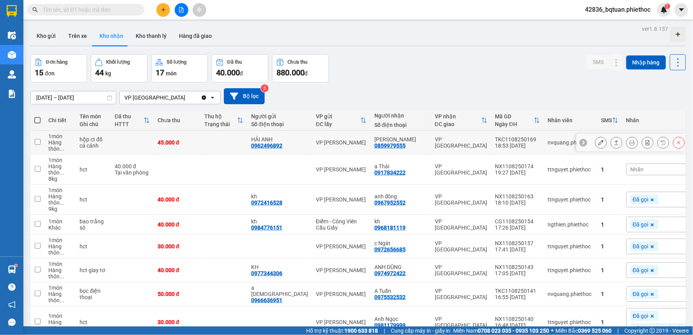
click at [435, 142] on div "VP [GEOGRAPHIC_DATA]" at bounding box center [461, 142] width 53 height 12
checkbox input "true"
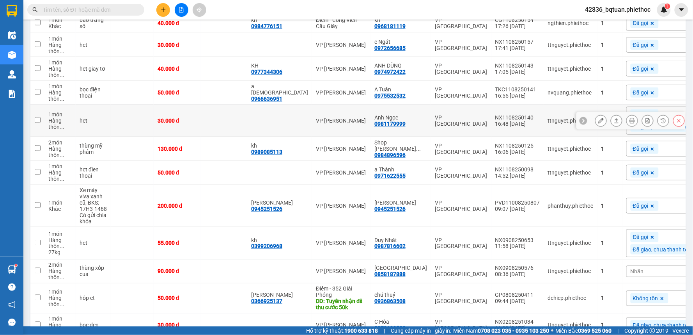
scroll to position [216, 0]
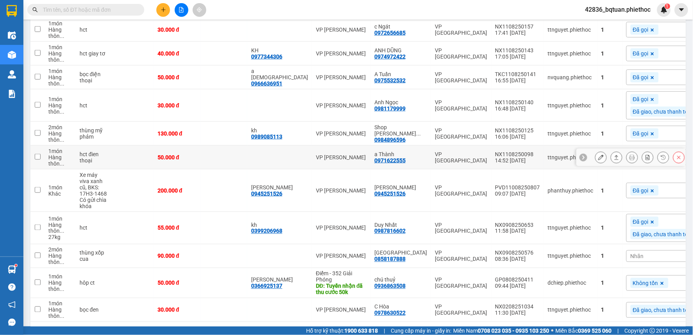
click at [435, 156] on div "VP [GEOGRAPHIC_DATA]" at bounding box center [461, 157] width 53 height 12
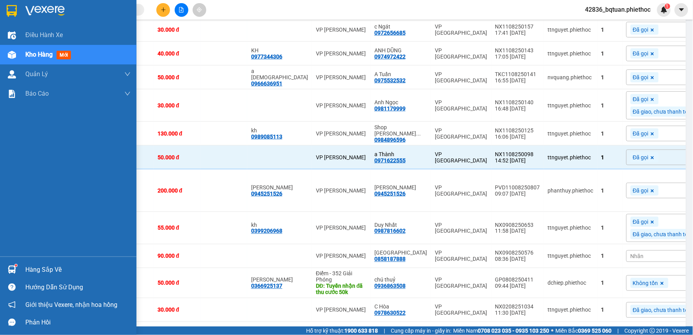
click at [1, 178] on div "Điều hành xe Kho hàng mới Quản [PERSON_NAME] lý chuyến Quản lý khách hàng Quản …" at bounding box center [68, 140] width 137 height 231
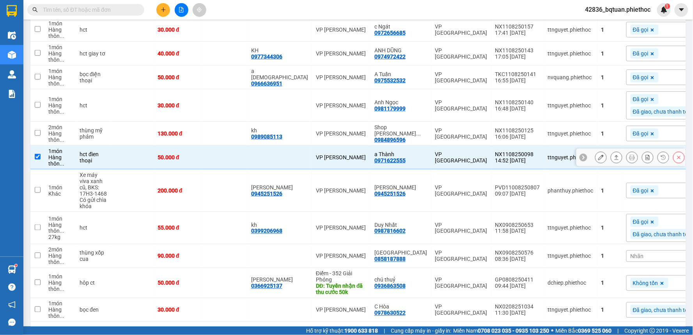
click at [291, 149] on td at bounding box center [279, 157] width 65 height 24
checkbox input "false"
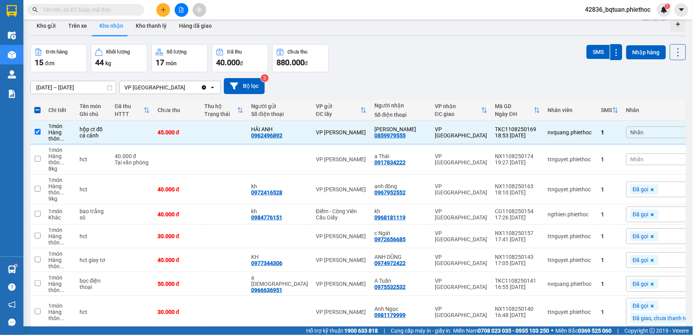
scroll to position [0, 0]
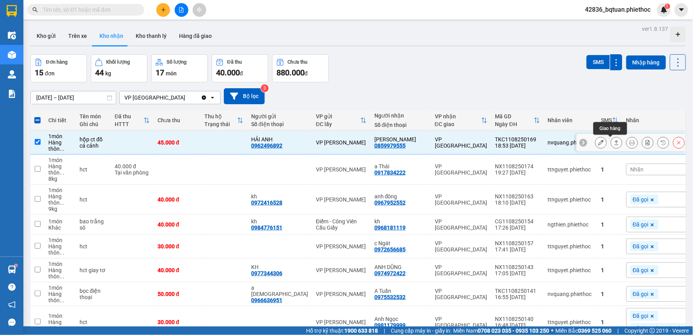
click at [614, 141] on icon at bounding box center [616, 142] width 5 height 5
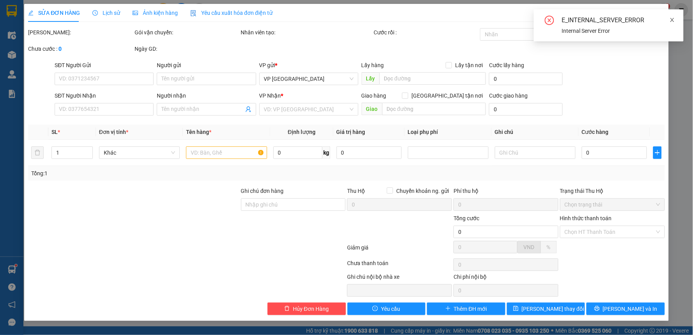
click at [671, 20] on icon "close" at bounding box center [672, 19] width 5 height 5
click at [659, 15] on icon "close" at bounding box center [658, 14] width 6 height 6
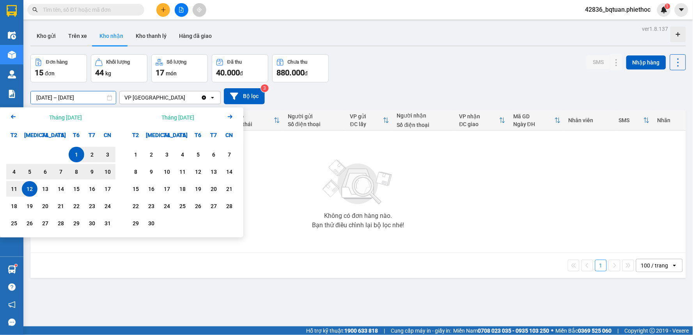
click at [60, 93] on input "[DATE] – [DATE]" at bounding box center [73, 97] width 85 height 12
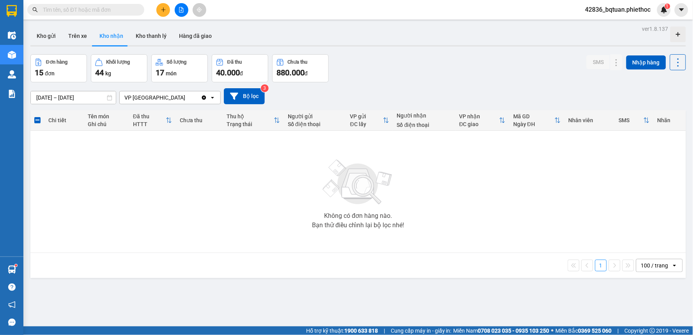
drag, startPoint x: 401, startPoint y: 34, endPoint x: 406, endPoint y: 34, distance: 4.7
click at [404, 34] on div "Kho gửi Trên xe Kho nhận Kho thanh [PERSON_NAME] đã giao" at bounding box center [358, 37] width 656 height 21
click at [72, 42] on button "Trên xe" at bounding box center [77, 36] width 31 height 19
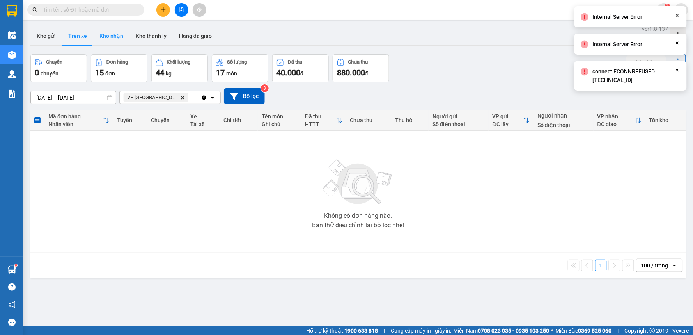
click at [109, 34] on button "Kho nhận" at bounding box center [111, 36] width 36 height 19
type input "[DATE] – [DATE]"
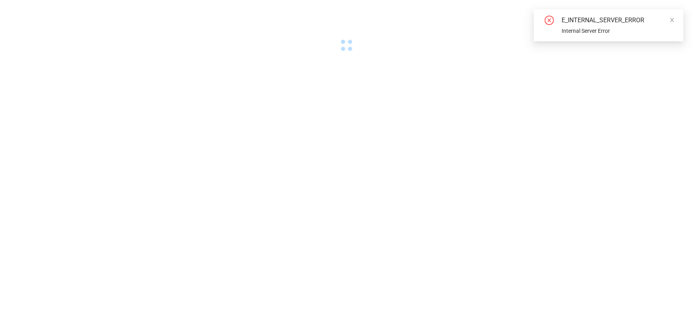
click at [458, 24] on div at bounding box center [346, 27] width 693 height 54
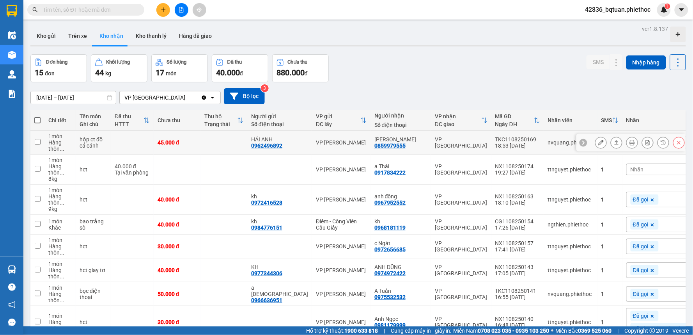
click at [618, 145] on div at bounding box center [640, 143] width 90 height 12
click at [614, 144] on icon at bounding box center [616, 142] width 5 height 5
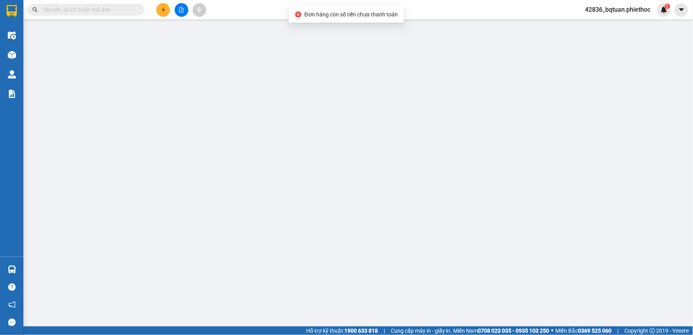
type input "0962496892"
type input "HẢI ANH"
type input "0859979555"
type input "[PERSON_NAME]"
type input "45.000"
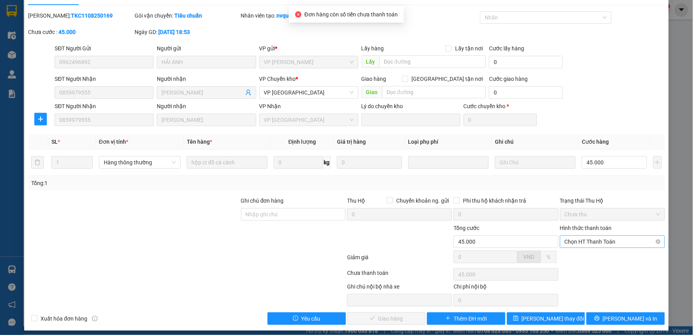
scroll to position [21, 0]
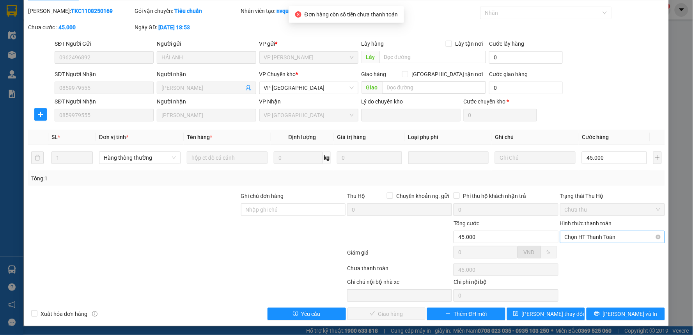
click at [587, 237] on span "Chọn HT Thanh Toán" at bounding box center [613, 237] width 96 height 12
click at [579, 250] on div "Tại văn phòng" at bounding box center [607, 252] width 94 height 9
type input "0"
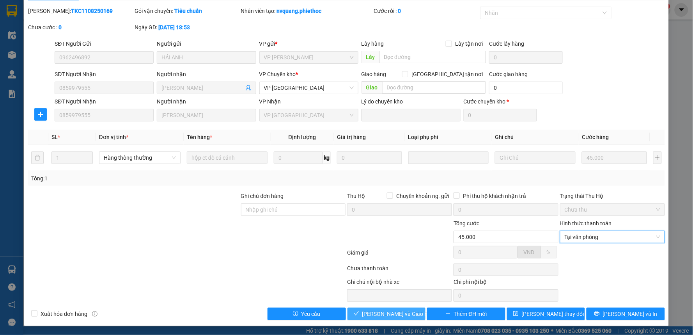
click at [399, 312] on span "[PERSON_NAME] và Giao hàng" at bounding box center [399, 313] width 75 height 9
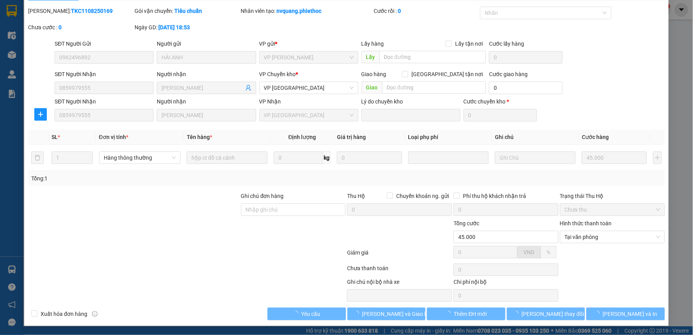
click at [265, 264] on div at bounding box center [186, 270] width 319 height 16
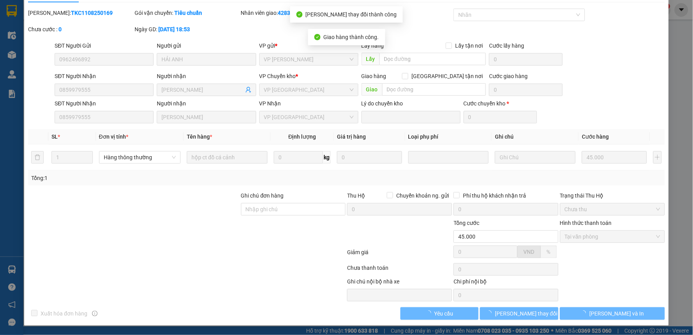
scroll to position [0, 0]
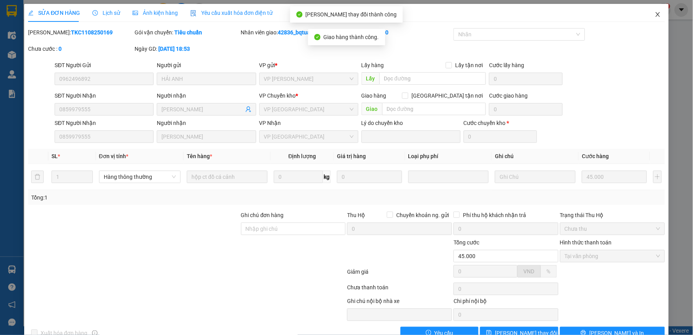
drag, startPoint x: 649, startPoint y: 14, endPoint x: 644, endPoint y: 9, distance: 7.2
click at [655, 14] on icon "close" at bounding box center [658, 14] width 6 height 6
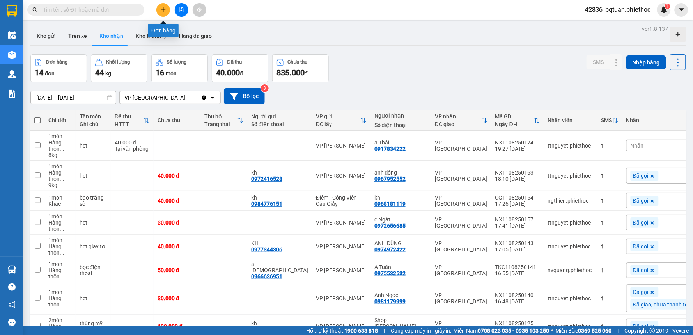
click at [164, 9] on icon "plus" at bounding box center [163, 9] width 4 height 0
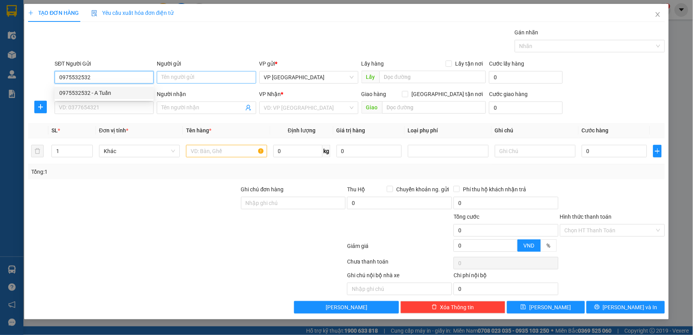
type input "0975532532"
drag, startPoint x: 188, startPoint y: 80, endPoint x: 130, endPoint y: 88, distance: 58.3
click at [134, 87] on div "SĐT Người Gửi 0975532532 Người gửi Tên người gửi VP gửi * VP Tiền Hải Lấy hàng …" at bounding box center [359, 72] width 613 height 27
click at [129, 87] on div "SĐT Người Gửi 0975532532" at bounding box center [104, 72] width 99 height 27
click at [126, 73] on input "0975532532" at bounding box center [104, 77] width 99 height 12
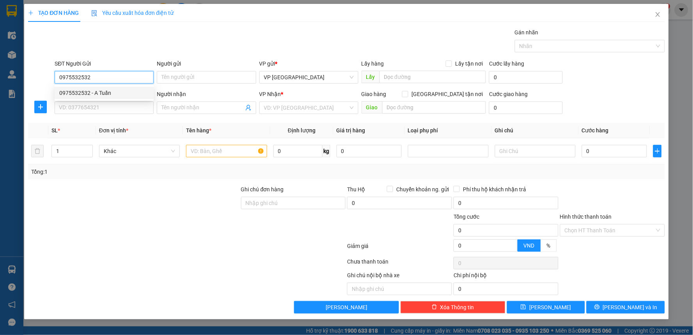
click at [112, 91] on div "0975532532 - A Tuấn" at bounding box center [104, 93] width 90 height 9
type input "A Tuấn"
click at [110, 110] on input "SĐT Người Nhận" at bounding box center [104, 107] width 99 height 12
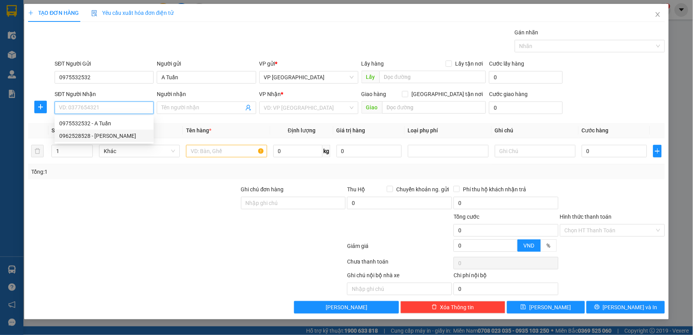
click at [108, 137] on div "0962528528 - Gia Huệ" at bounding box center [104, 135] width 90 height 9
type input "0962528528"
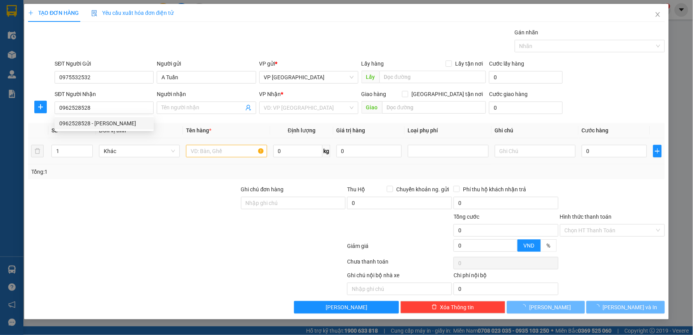
click at [147, 199] on div at bounding box center [133, 198] width 213 height 27
type input "Gia Huệ"
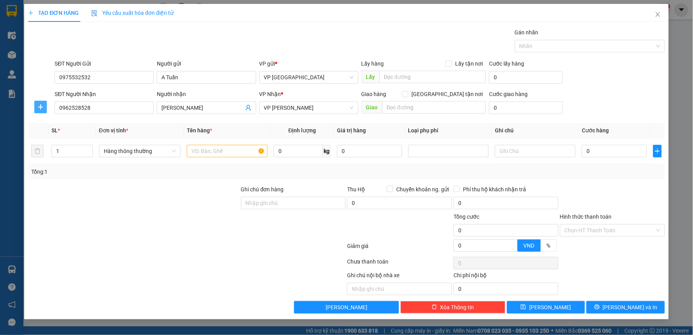
click at [37, 110] on button "button" at bounding box center [40, 107] width 12 height 12
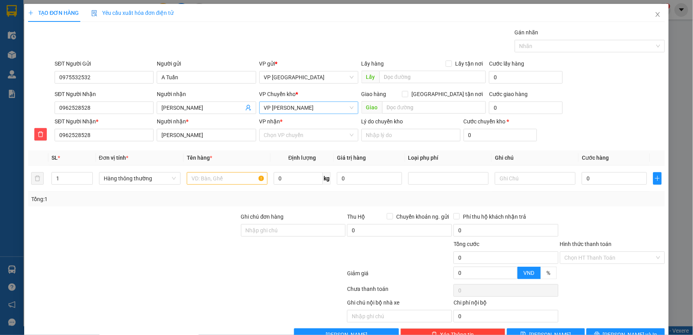
drag, startPoint x: 282, startPoint y: 108, endPoint x: 280, endPoint y: 111, distance: 4.1
click at [283, 108] on span "VP [PERSON_NAME]" at bounding box center [309, 108] width 90 height 12
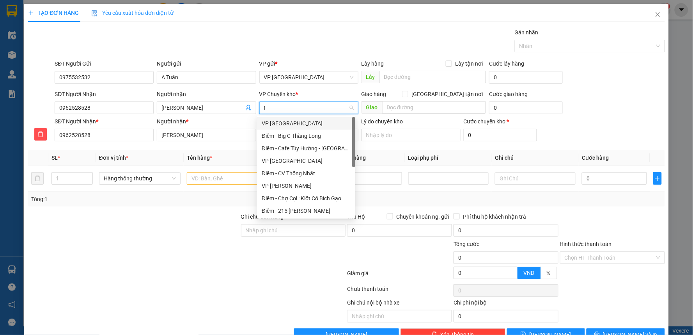
type input "tb"
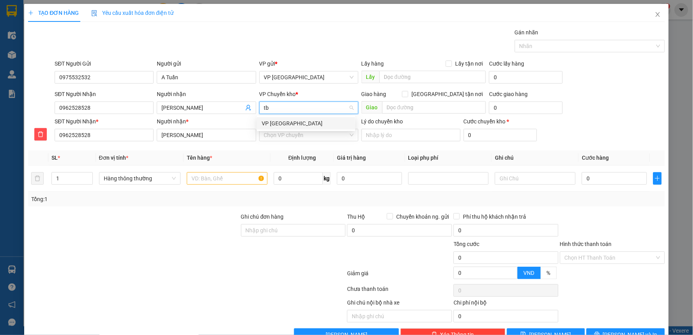
click at [295, 122] on div "VP [GEOGRAPHIC_DATA]" at bounding box center [306, 123] width 89 height 9
click at [290, 131] on input "VP nhận *" at bounding box center [306, 135] width 84 height 12
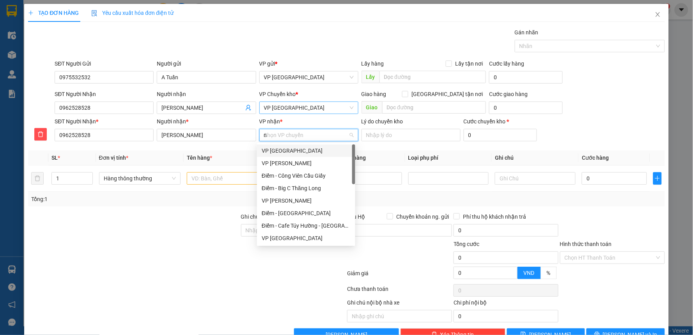
type input "ng"
click at [296, 149] on div "VP [PERSON_NAME]" at bounding box center [306, 150] width 89 height 9
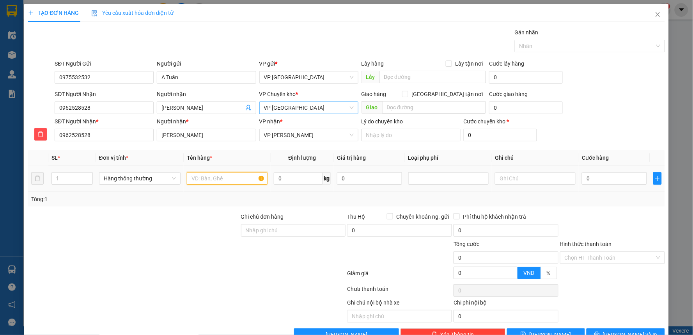
click at [222, 176] on input "text" at bounding box center [227, 178] width 81 height 12
click at [454, 172] on div at bounding box center [448, 178] width 81 height 12
type input "hct linh kiện điện thoại"
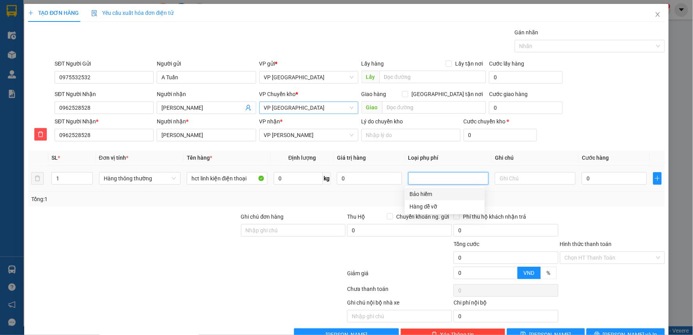
click at [454, 182] on div at bounding box center [448, 178] width 77 height 9
click at [442, 202] on div "Hàng dễ vỡ" at bounding box center [445, 206] width 71 height 9
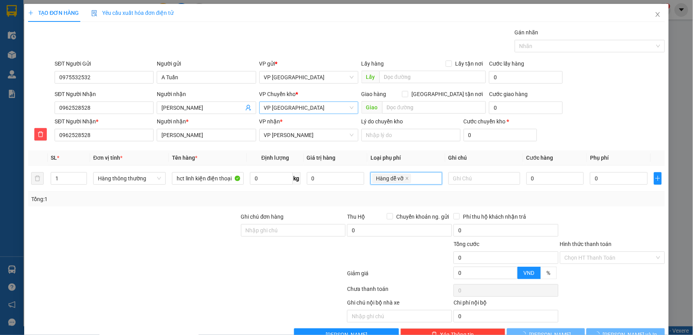
type input "10.000"
drag, startPoint x: 614, startPoint y: 124, endPoint x: 550, endPoint y: 175, distance: 81.9
click at [613, 124] on div "SĐT Người Nhận * 0962528528 Người nhận * Gia Huệ VP nhận * VP Nguyễn Xiển Lý do…" at bounding box center [359, 130] width 613 height 27
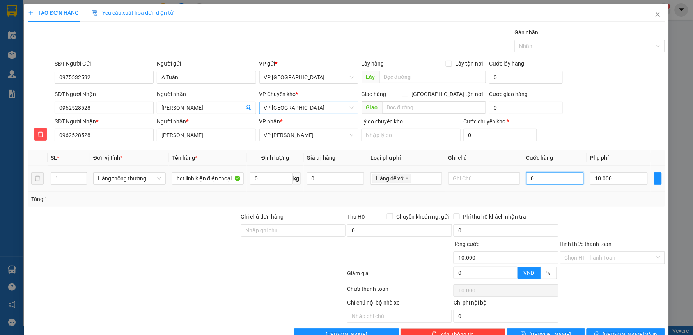
click at [545, 178] on input "0" at bounding box center [556, 178] width 58 height 12
type input "3"
type input "10.003"
type input "30"
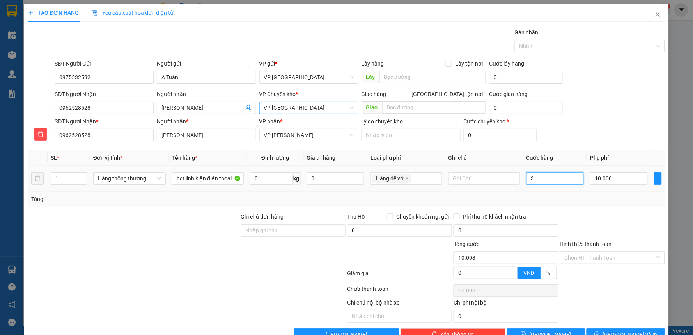
type input "10.030"
type input "30.000"
type input "40.000"
click at [598, 99] on div "SĐT Người Nhận 0962528528 Người nhận Gia Huệ VP Chuyển kho * VP Thái Bình Giao …" at bounding box center [359, 103] width 613 height 27
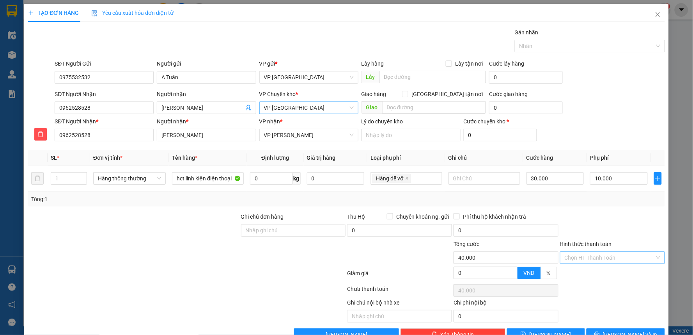
click at [619, 258] on input "Hình thức thanh toán" at bounding box center [610, 258] width 90 height 12
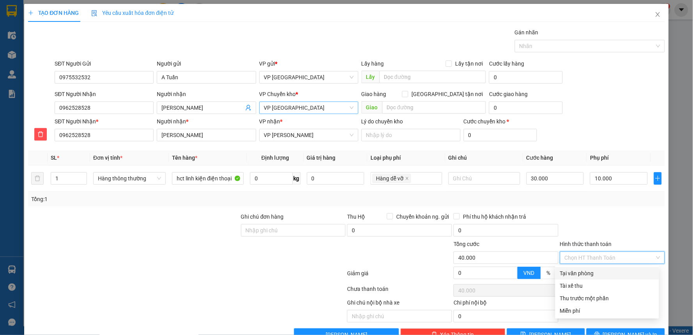
click at [610, 127] on div "SĐT Người Nhận * 0962528528 Người nhận * Gia Huệ VP nhận * VP Nguyễn Xiển Lý do…" at bounding box center [359, 130] width 613 height 27
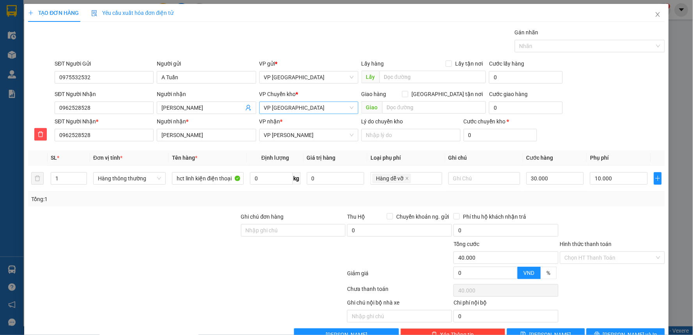
click at [610, 133] on div "SĐT Người Nhận * 0962528528 Người nhận * Gia Huệ VP nhận * VP Nguyễn Xiển Lý do…" at bounding box center [359, 130] width 613 height 27
click at [613, 131] on div "SĐT Người Nhận * 0962528528 Người nhận * Gia Huệ VP nhận * VP Nguyễn Xiển Lý do…" at bounding box center [359, 130] width 613 height 27
click at [614, 131] on div "SĐT Người Nhận * 0962528528 Người nhận * Gia Huệ VP nhận * VP Nguyễn Xiển Lý do…" at bounding box center [359, 130] width 613 height 27
drag, startPoint x: 588, startPoint y: 106, endPoint x: 593, endPoint y: 258, distance: 151.8
click at [591, 108] on div "SĐT Người Nhận 0962528528 Người nhận Gia Huệ VP Chuyển kho * VP Thái Bình Giao …" at bounding box center [359, 103] width 613 height 27
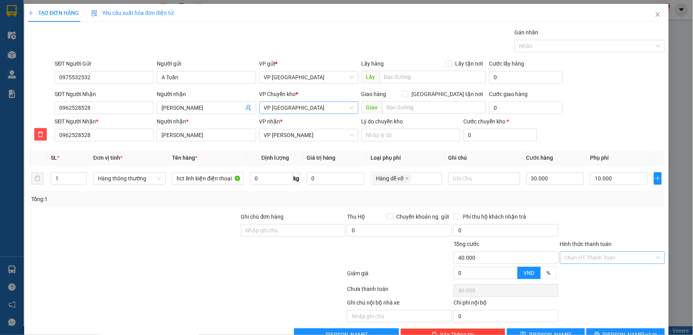
click at [602, 259] on input "Hình thức thanh toán" at bounding box center [610, 258] width 90 height 12
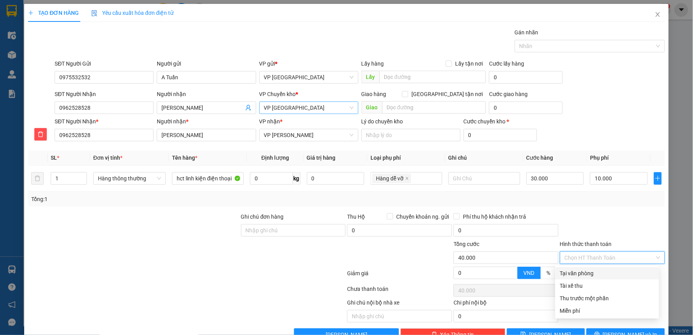
click at [583, 273] on div "Tại văn phòng" at bounding box center [607, 273] width 94 height 9
type input "0"
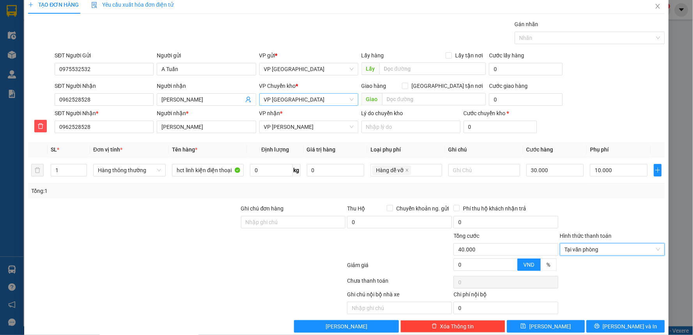
scroll to position [21, 0]
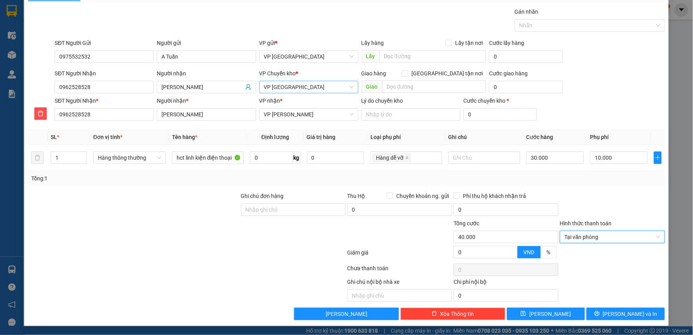
drag, startPoint x: 628, startPoint y: 275, endPoint x: 547, endPoint y: 190, distance: 117.8
click at [628, 271] on div at bounding box center [612, 270] width 106 height 16
click at [623, 281] on div "Ghi chú nội bộ nhà xe Chi phí nội bộ 0" at bounding box center [346, 289] width 639 height 24
click at [614, 293] on div "Ghi chú nội bộ nhà xe Chi phí nội bộ 0" at bounding box center [346, 289] width 639 height 24
drag, startPoint x: 626, startPoint y: 312, endPoint x: 627, endPoint y: 301, distance: 11.3
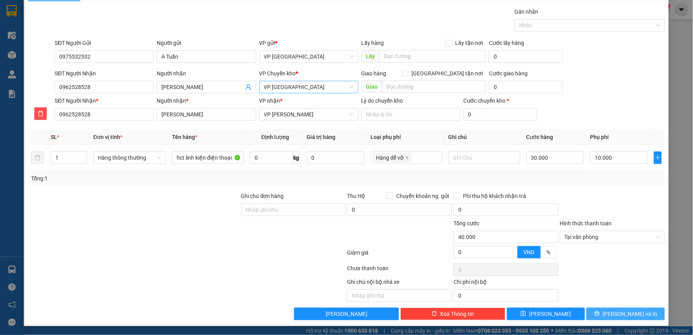
click at [617, 269] on div "Transit Pickup Surcharge Ids Transit Deliver Surcharge Ids Transit Deliver Surc…" at bounding box center [346, 163] width 637 height 312
click at [623, 311] on span "[PERSON_NAME] và In" at bounding box center [630, 313] width 55 height 9
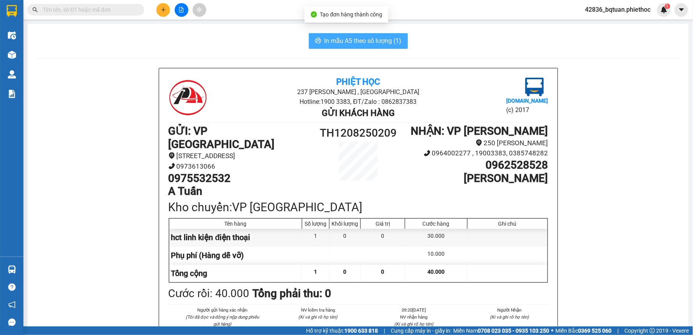
click at [344, 39] on span "In mẫu A5 theo số lượng (1)" at bounding box center [363, 41] width 77 height 10
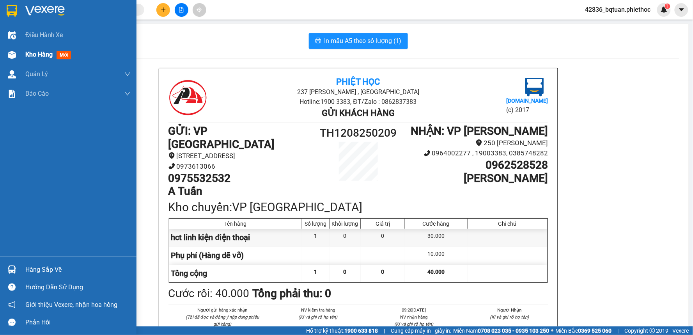
click at [18, 53] on div "Kho hàng mới" at bounding box center [68, 55] width 137 height 20
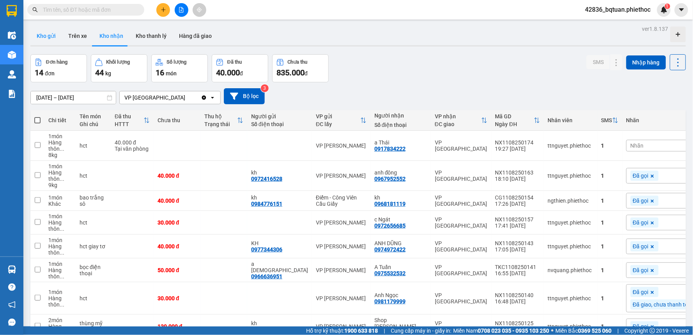
click at [40, 30] on button "Kho gửi" at bounding box center [46, 36] width 32 height 19
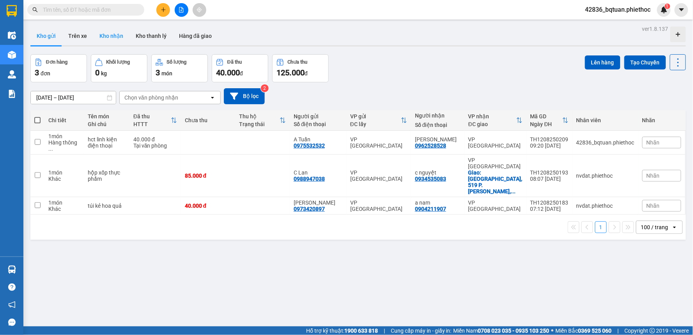
click at [112, 32] on button "Kho nhận" at bounding box center [111, 36] width 36 height 19
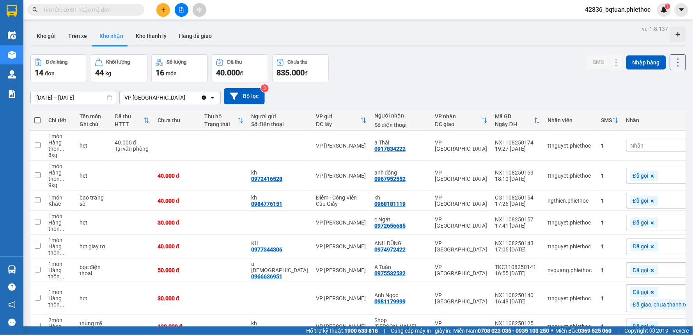
click at [443, 49] on div "ver 1.8.137 Kho gửi Trên xe Kho nhận Kho thanh lý Hàng đã giao Đơn hàng 14 đơn …" at bounding box center [358, 282] width 662 height 519
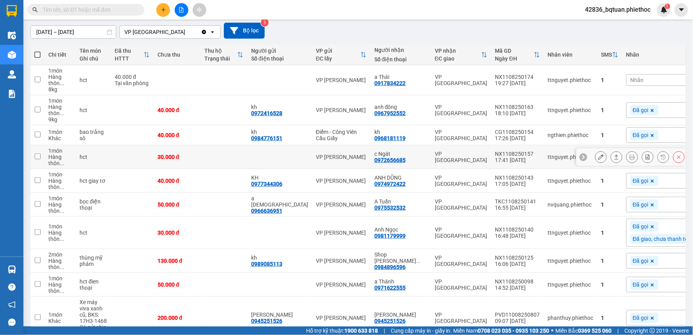
scroll to position [87, 0]
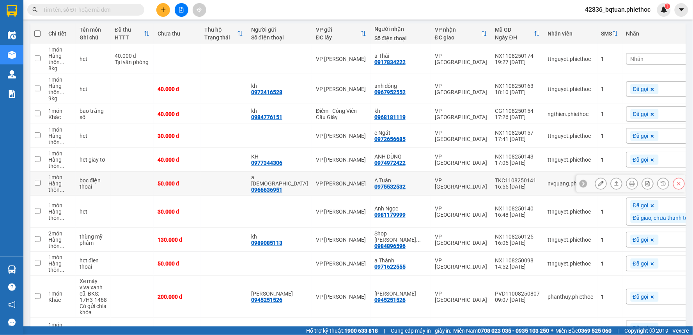
click at [431, 188] on td "VP [GEOGRAPHIC_DATA]" at bounding box center [461, 184] width 60 height 24
checkbox input "true"
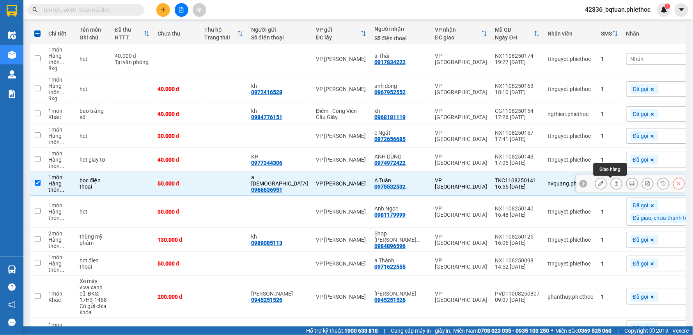
click at [614, 184] on icon at bounding box center [616, 183] width 5 height 5
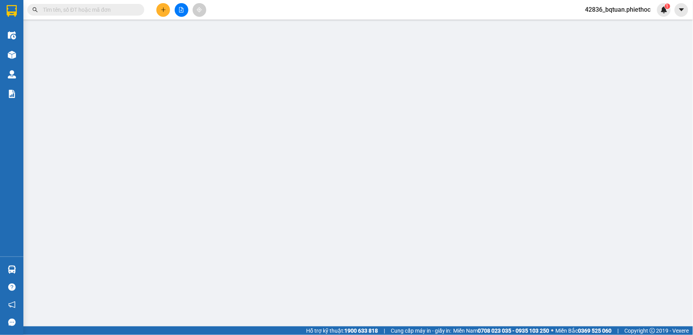
type input "0966636951"
type input "a [DEMOGRAPHIC_DATA]"
type input "0975532532"
type input "A Tuấn"
type input "50.000"
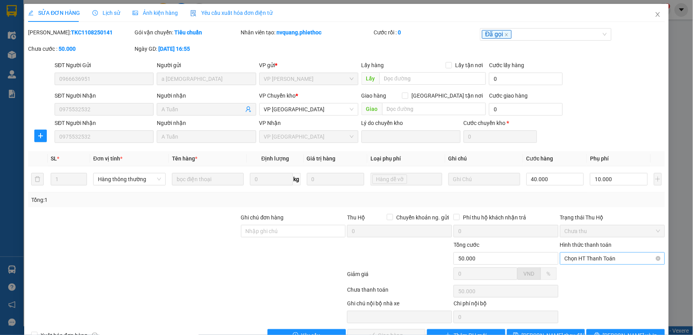
click at [596, 258] on span "Chọn HT Thanh Toán" at bounding box center [613, 258] width 96 height 12
click at [583, 275] on div "Tại văn phòng" at bounding box center [607, 274] width 94 height 9
type input "0"
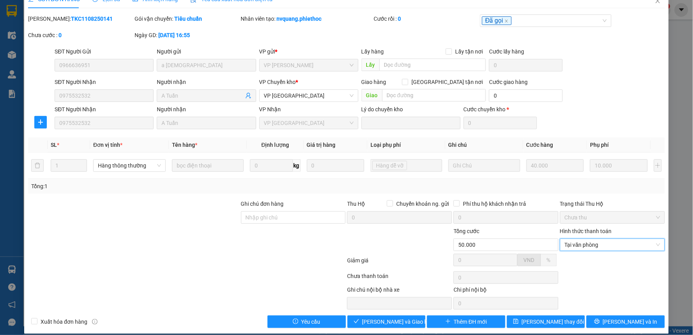
scroll to position [21, 0]
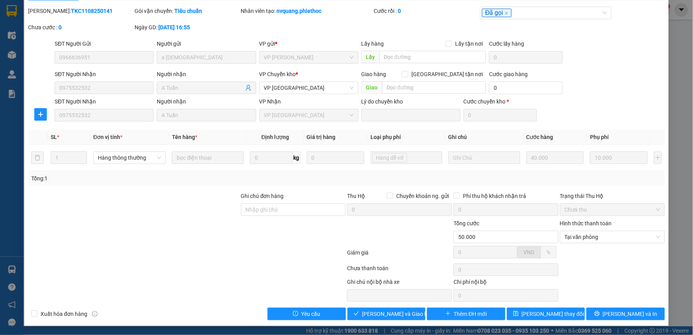
drag, startPoint x: 257, startPoint y: 239, endPoint x: 271, endPoint y: 243, distance: 15.1
click at [258, 239] on div at bounding box center [293, 232] width 106 height 27
drag, startPoint x: 292, startPoint y: 248, endPoint x: 307, endPoint y: 246, distance: 15.7
click at [302, 246] on div at bounding box center [186, 254] width 319 height 16
click at [210, 262] on div at bounding box center [186, 270] width 319 height 16
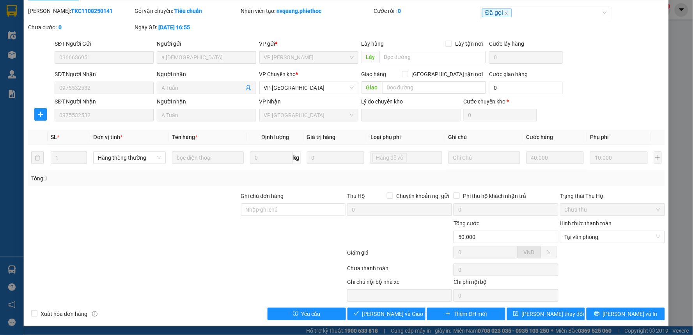
drag, startPoint x: 165, startPoint y: 255, endPoint x: 170, endPoint y: 255, distance: 4.7
click at [167, 255] on div at bounding box center [186, 254] width 319 height 16
click at [379, 313] on span "[PERSON_NAME] và Giao hàng" at bounding box center [399, 313] width 75 height 9
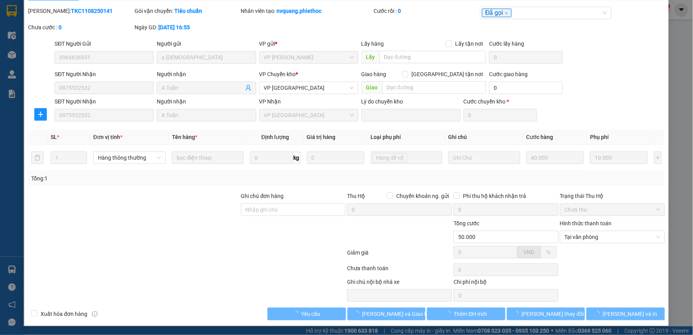
click at [199, 259] on div at bounding box center [186, 254] width 319 height 16
drag, startPoint x: 201, startPoint y: 259, endPoint x: 211, endPoint y: 255, distance: 10.7
click at [204, 256] on div at bounding box center [186, 254] width 319 height 16
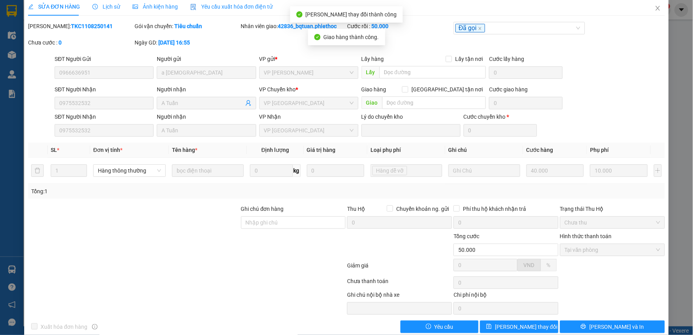
scroll to position [0, 0]
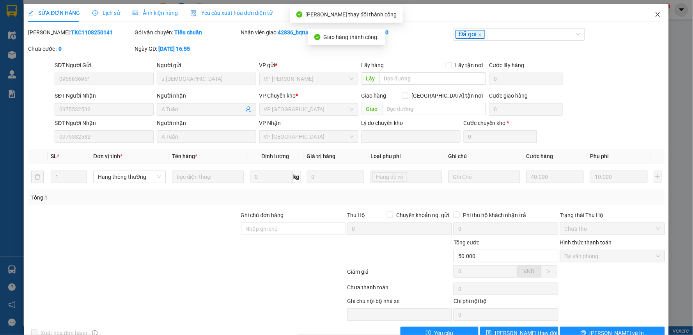
click at [655, 13] on icon "close" at bounding box center [658, 14] width 6 height 6
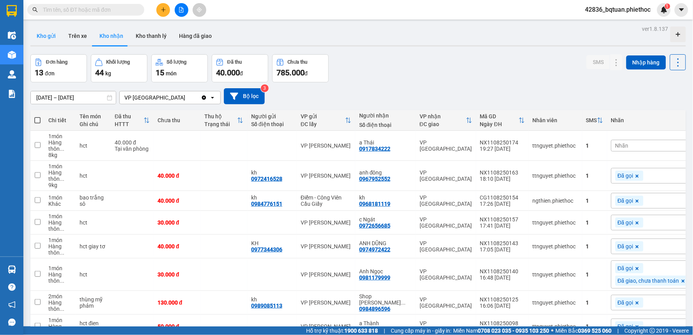
click at [36, 27] on button "Kho gửi" at bounding box center [46, 36] width 32 height 19
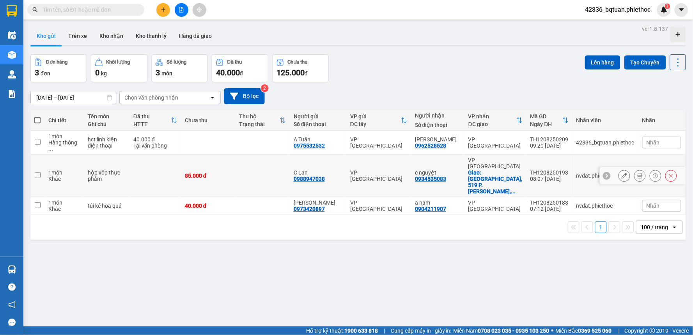
click at [236, 157] on td "85.000 đ" at bounding box center [208, 175] width 55 height 43
checkbox input "true"
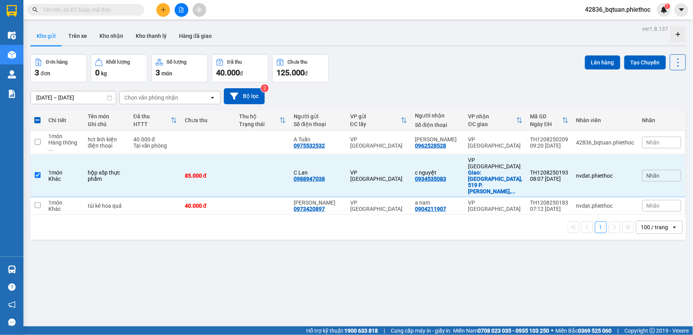
click at [252, 215] on div "1 100 / trang open" at bounding box center [358, 227] width 656 height 25
click at [255, 197] on td at bounding box center [262, 206] width 55 height 18
checkbox input "true"
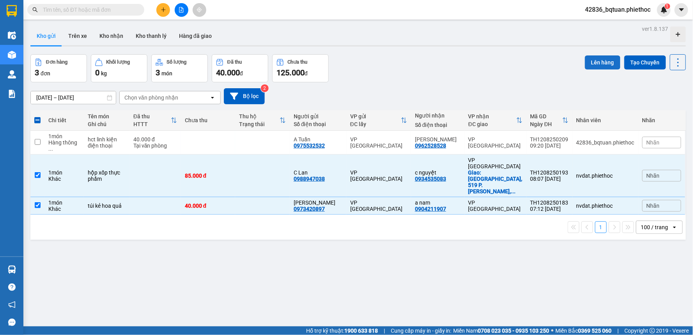
drag, startPoint x: 598, startPoint y: 57, endPoint x: 591, endPoint y: 59, distance: 7.2
click at [594, 58] on button "Lên hàng" at bounding box center [602, 62] width 35 height 14
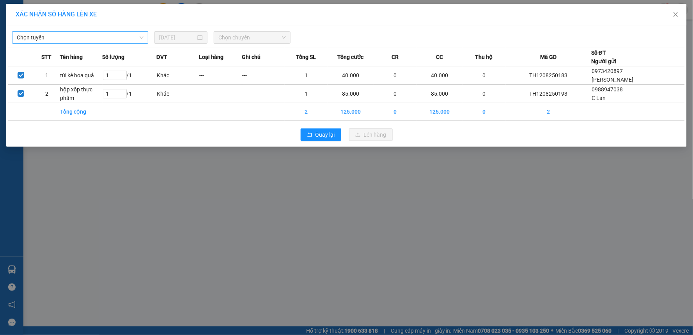
click at [102, 38] on span "Chọn tuyến" at bounding box center [80, 38] width 127 height 12
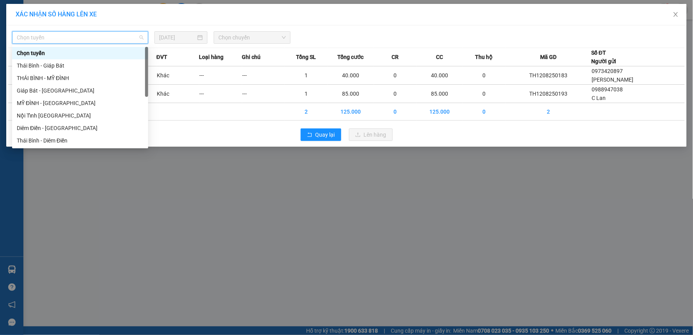
scroll to position [87, 0]
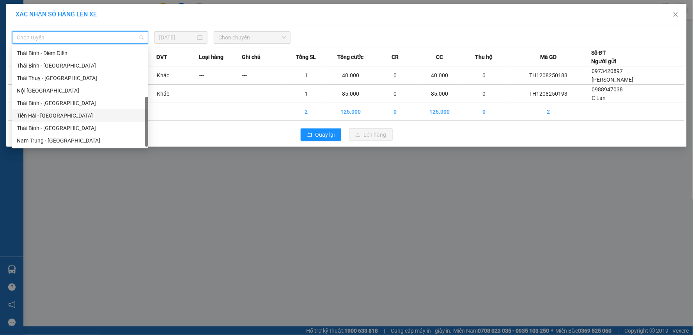
click at [62, 112] on div "Tiền Hải - [GEOGRAPHIC_DATA]" at bounding box center [80, 115] width 127 height 9
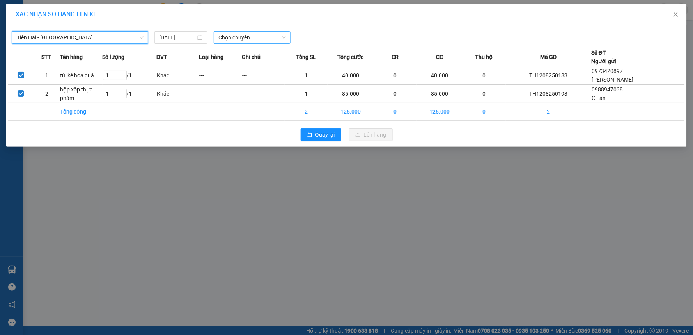
click at [238, 37] on span "Chọn chuyến" at bounding box center [251, 38] width 67 height 12
type input "0900"
click at [270, 64] on div "Thêm chuyến " 09:00 "" at bounding box center [255, 65] width 83 height 13
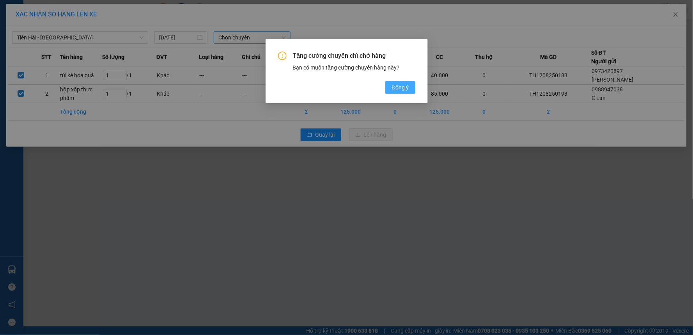
click at [397, 89] on span "Đồng ý" at bounding box center [400, 87] width 17 height 9
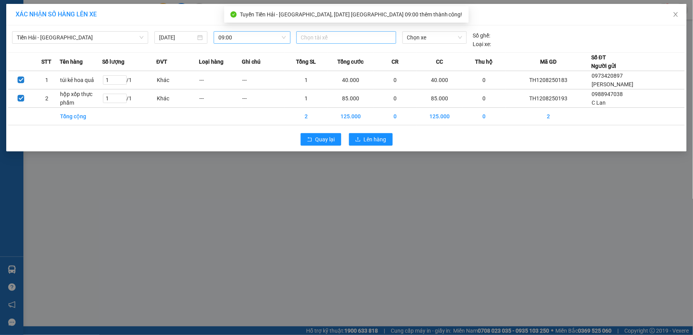
click at [337, 38] on div at bounding box center [346, 37] width 96 height 9
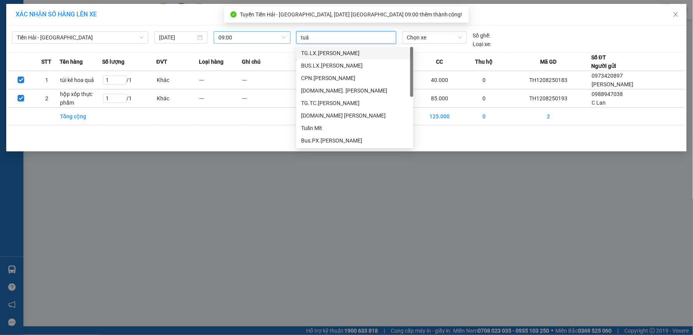
type input "tuân"
click at [344, 113] on div "[DOMAIN_NAME] [PERSON_NAME]" at bounding box center [355, 115] width 108 height 9
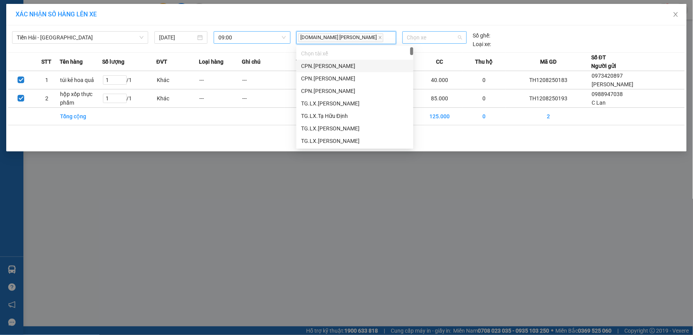
drag, startPoint x: 442, startPoint y: 39, endPoint x: 448, endPoint y: 36, distance: 7.0
click at [442, 38] on span "Chọn xe" at bounding box center [434, 38] width 55 height 12
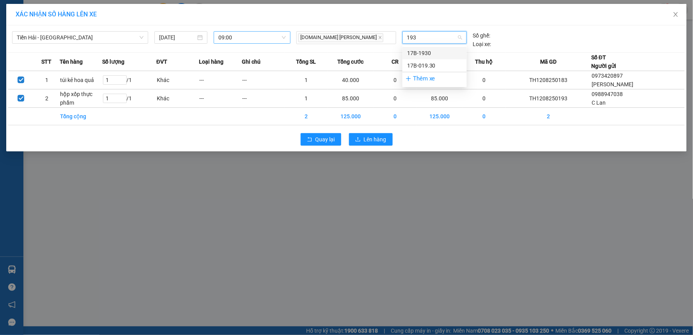
type input "1930"
click at [443, 63] on div "17B-019.30" at bounding box center [434, 65] width 55 height 9
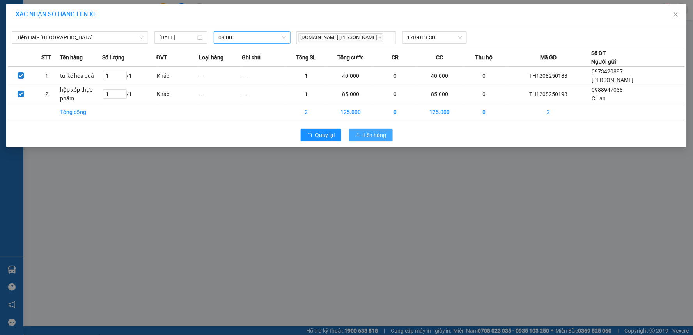
click at [373, 129] on button "Lên hàng" at bounding box center [371, 135] width 44 height 12
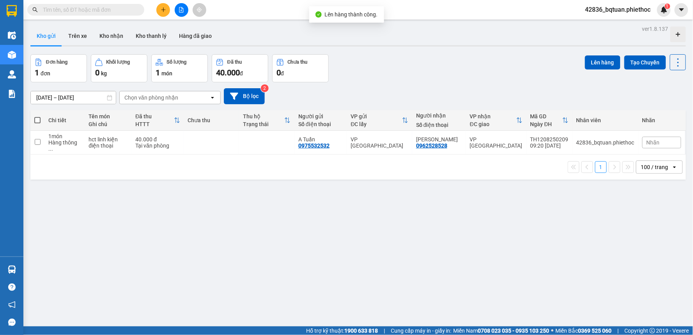
click at [442, 50] on div "ver 1.8.137 Kho gửi Trên xe Kho nhận Kho thanh lý Hàng đã giao Đơn hàng 1 đơn K…" at bounding box center [358, 190] width 662 height 335
drag, startPoint x: 630, startPoint y: 137, endPoint x: 621, endPoint y: 139, distance: 8.5
click at [621, 139] on div at bounding box center [648, 143] width 59 height 12
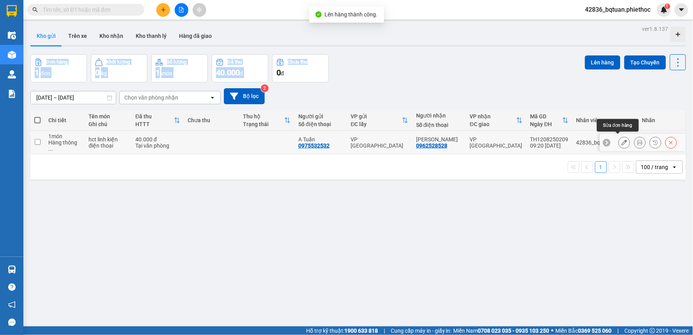
click at [621, 139] on button at bounding box center [624, 143] width 11 height 14
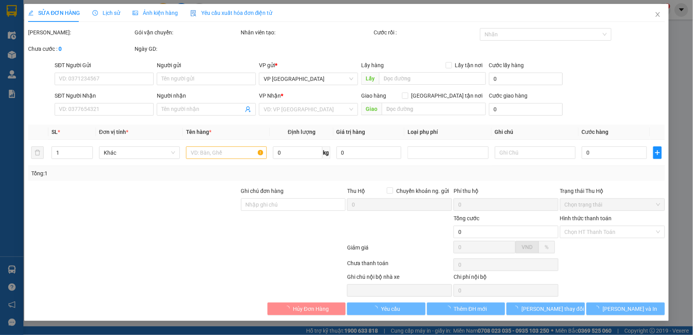
type input "0975532532"
type input "A Tuấn"
type input "0962528528"
type input "Gia Huệ"
type input "40.000"
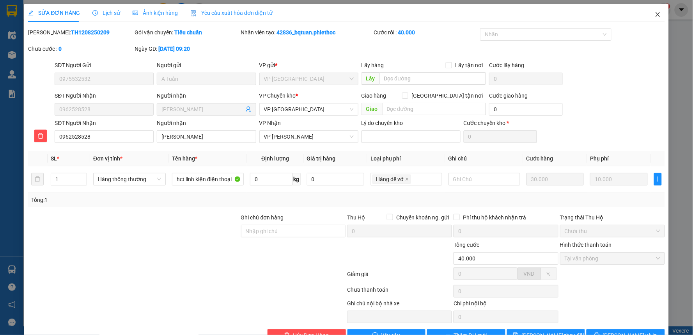
click at [654, 11] on span "Close" at bounding box center [658, 15] width 22 height 22
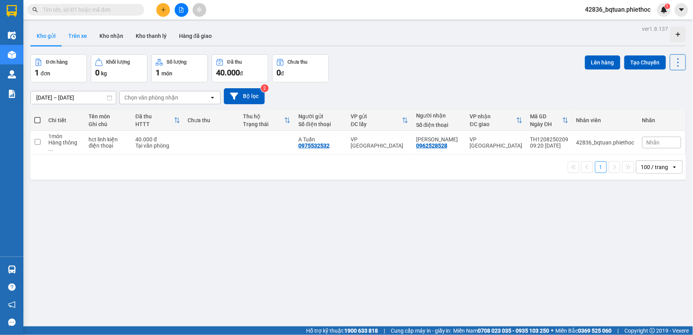
click at [76, 34] on button "Trên xe" at bounding box center [77, 36] width 31 height 19
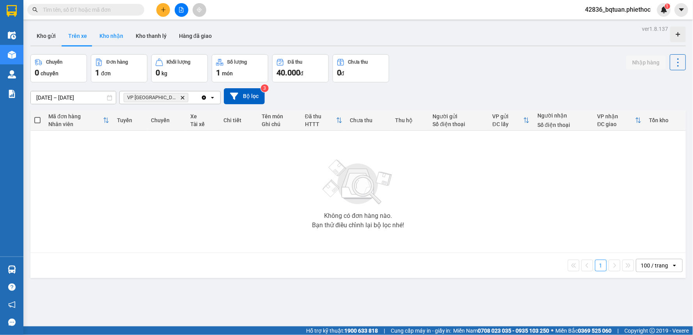
click at [114, 38] on button "Kho nhận" at bounding box center [111, 36] width 36 height 19
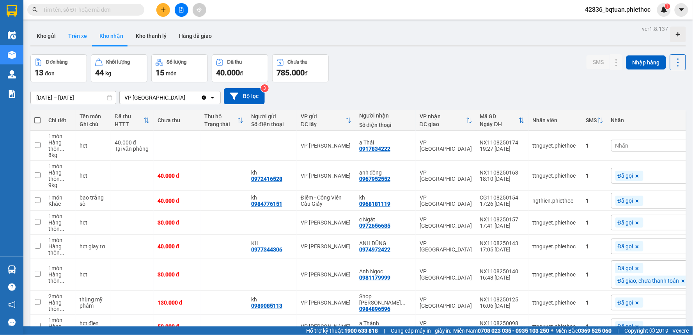
click at [80, 37] on button "Trên xe" at bounding box center [77, 36] width 31 height 19
type input "[DATE] – [DATE]"
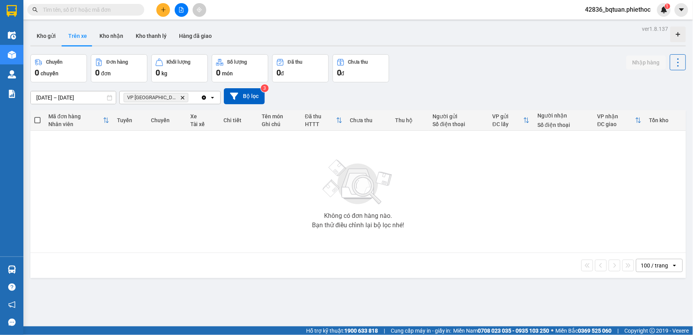
drag, startPoint x: 437, startPoint y: 46, endPoint x: 445, endPoint y: 44, distance: 8.3
click at [438, 46] on div at bounding box center [358, 45] width 656 height 1
click at [166, 12] on button at bounding box center [163, 10] width 14 height 14
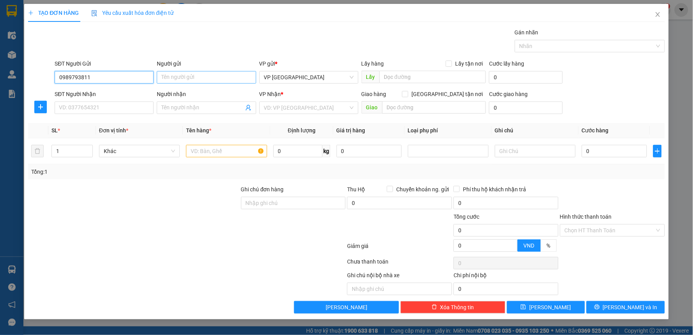
type input "0989793811"
click at [174, 75] on input "Người gửi" at bounding box center [206, 77] width 99 height 12
type input "D"
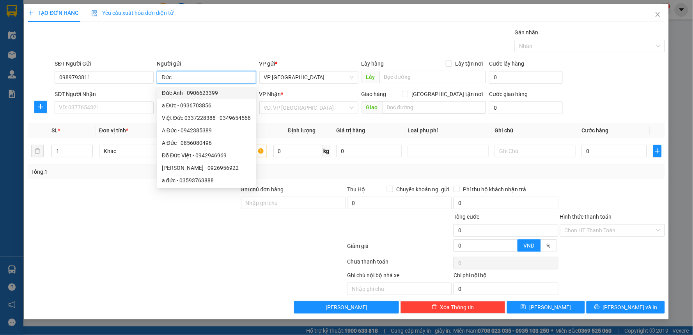
type input "Đức"
click at [252, 29] on div "Gói vận chuyển * Tiêu chuẩn Gán nhãn Nhãn" at bounding box center [359, 41] width 613 height 27
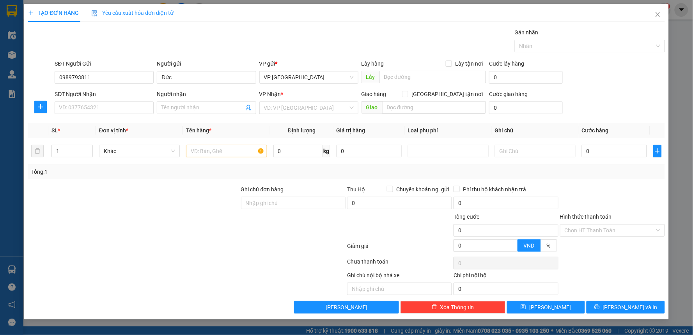
click at [254, 27] on div "TẠO ĐƠN HÀNG Yêu cầu xuất hóa đơn điện tử Transit Pickup Surcharge Ids Transit …" at bounding box center [346, 158] width 637 height 309
click at [258, 39] on div "Gói vận chuyển * Tiêu chuẩn Gán nhãn Nhãn" at bounding box center [359, 41] width 613 height 27
click at [259, 44] on div "Gói vận chuyển * Tiêu chuẩn Gán nhãn Nhãn" at bounding box center [359, 41] width 613 height 27
click at [258, 45] on div "Gói vận chuyển * Tiêu chuẩn Gán nhãn Nhãn" at bounding box center [359, 41] width 613 height 27
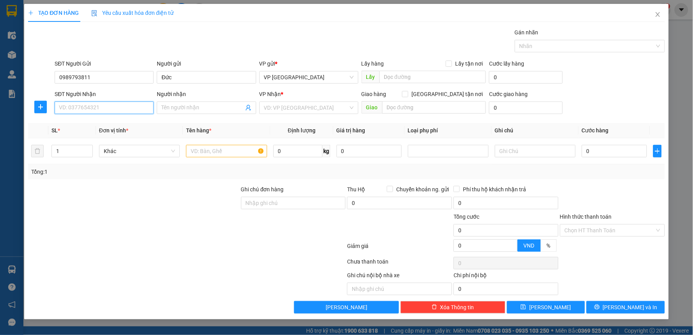
click at [125, 109] on input "SĐT Người Nhận" at bounding box center [104, 107] width 99 height 12
type input "0916069186"
click at [207, 102] on span at bounding box center [206, 107] width 99 height 12
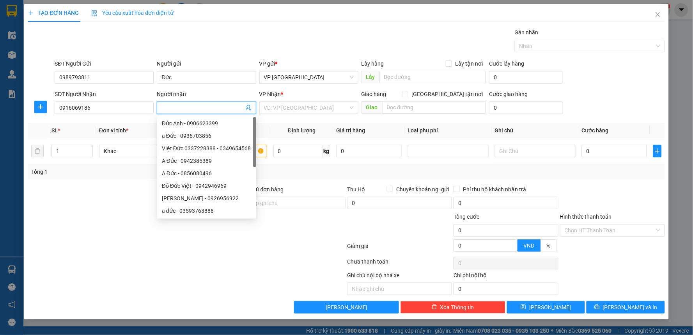
click at [208, 107] on input "Người nhận" at bounding box center [202, 107] width 82 height 9
type input "hương"
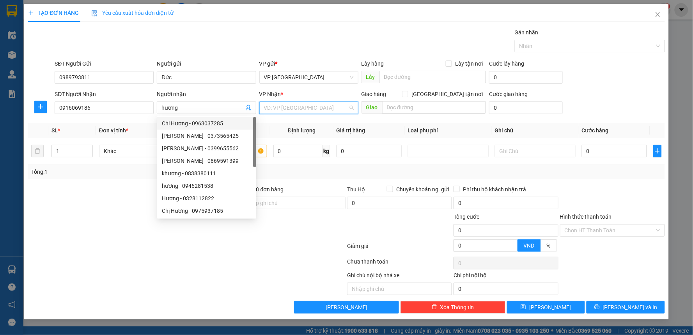
click at [302, 107] on input "search" at bounding box center [306, 108] width 84 height 12
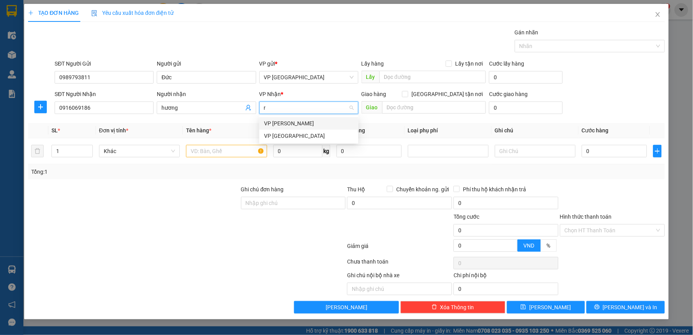
type input "r"
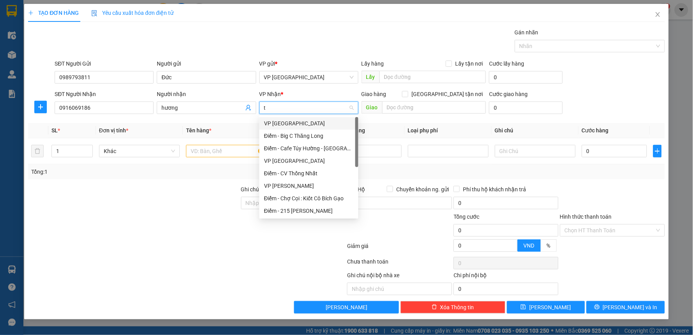
type input "tb"
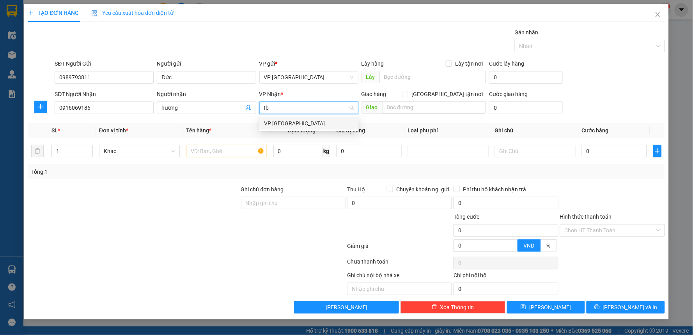
click at [289, 123] on div "VP [GEOGRAPHIC_DATA]" at bounding box center [309, 123] width 90 height 9
click at [45, 108] on span "plus" at bounding box center [41, 107] width 12 height 6
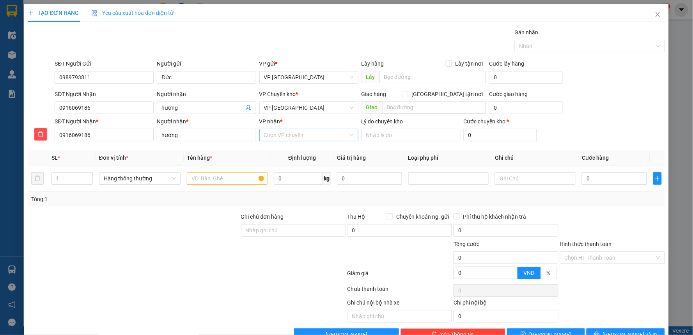
click at [282, 134] on input "VP nhận *" at bounding box center [306, 135] width 84 height 12
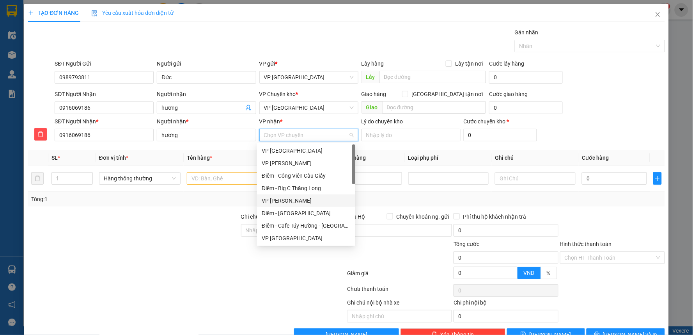
drag, startPoint x: 306, startPoint y: 198, endPoint x: 206, endPoint y: 165, distance: 105.6
click at [305, 198] on div "VP [PERSON_NAME]" at bounding box center [306, 200] width 89 height 9
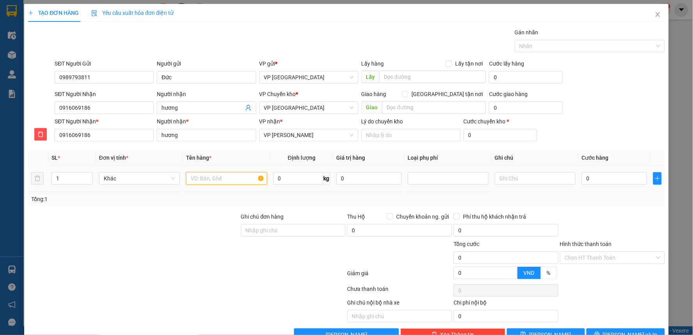
click at [205, 178] on input "text" at bounding box center [226, 178] width 81 height 12
type input "bao gạo"
click at [591, 180] on input "0" at bounding box center [614, 178] width 65 height 12
type input "5"
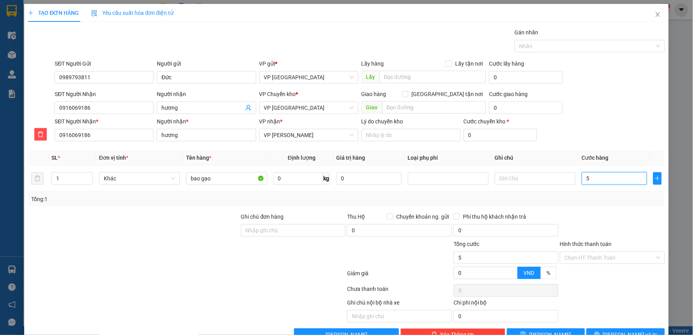
type input "5"
type input "55"
type input "55.000"
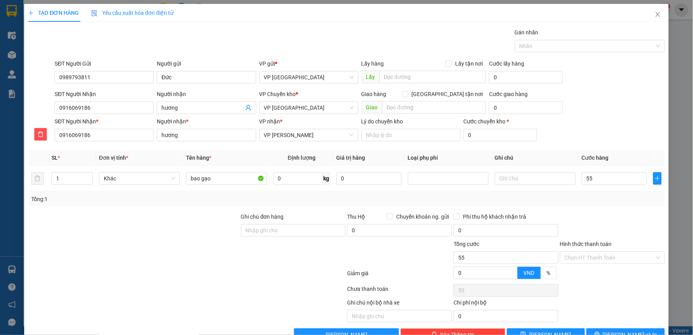
type input "55.000"
click at [568, 104] on div "SĐT Người Nhận 0916069186 Người nhận hương VP Chuyển kho * VP Thái Bình Giao hà…" at bounding box center [359, 103] width 613 height 27
click at [563, 104] on div "SĐT Người Nhận 0916069186 Người nhận hương VP Chuyển kho * VP Thái Bình Giao hà…" at bounding box center [359, 103] width 613 height 27
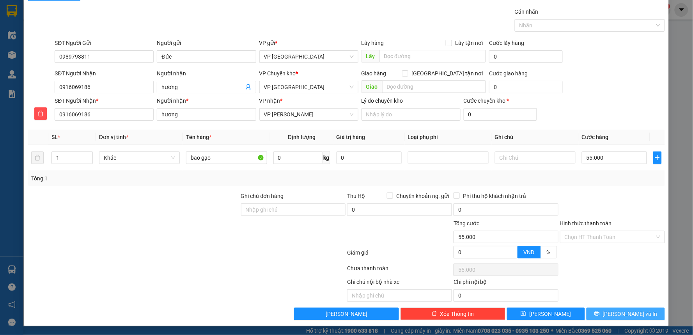
click at [618, 310] on span "[PERSON_NAME] và In" at bounding box center [630, 313] width 55 height 9
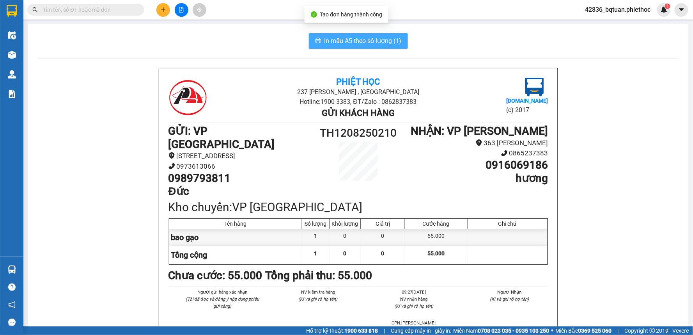
click at [347, 41] on span "In mẫu A5 theo số lượng (1)" at bounding box center [363, 41] width 77 height 10
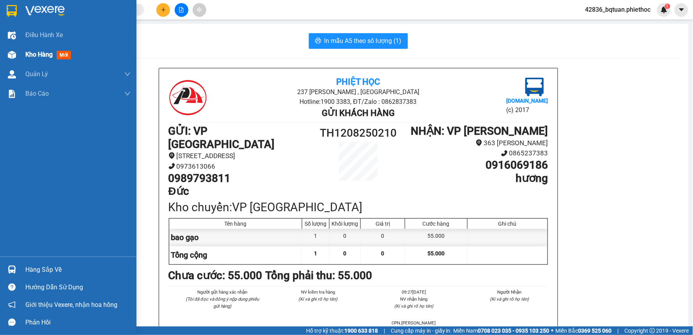
click at [10, 50] on div at bounding box center [12, 55] width 14 height 14
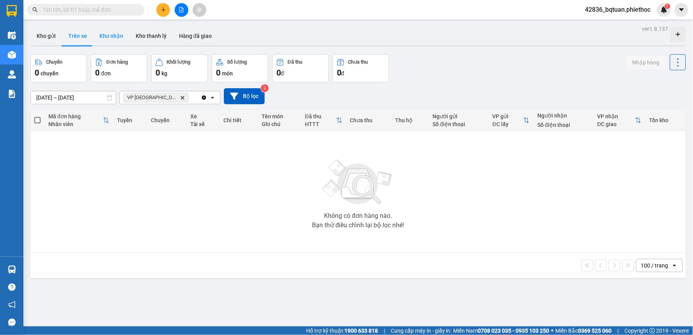
click at [101, 32] on button "Kho nhận" at bounding box center [111, 36] width 36 height 19
type input "[DATE] – [DATE]"
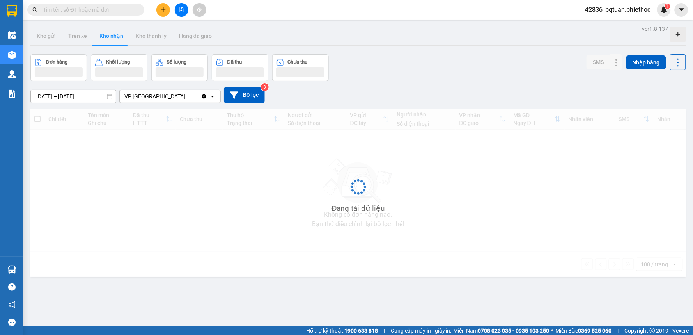
click at [548, 37] on div "Kho gửi Trên xe Kho nhận Kho thanh [PERSON_NAME] đã giao" at bounding box center [358, 37] width 656 height 21
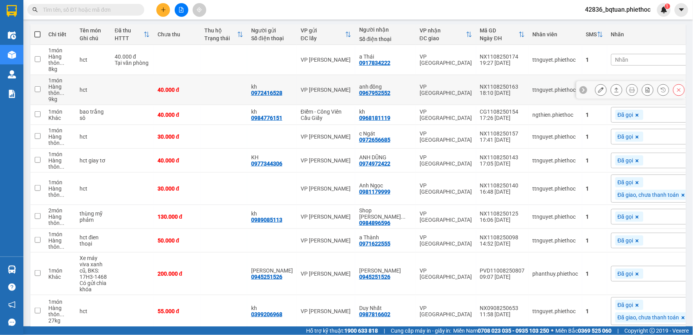
scroll to position [87, 0]
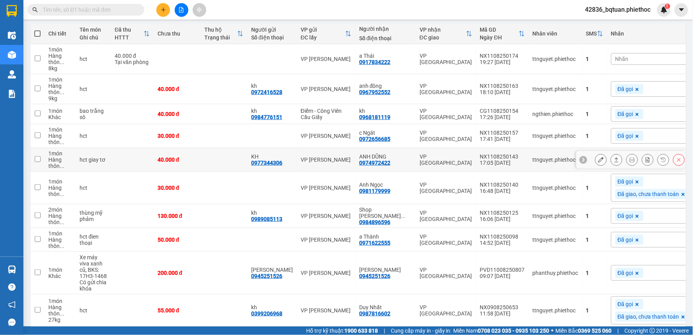
click at [416, 157] on td "VP [GEOGRAPHIC_DATA]" at bounding box center [446, 160] width 60 height 24
checkbox input "true"
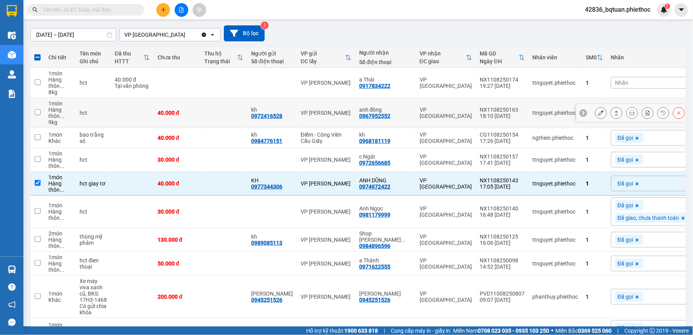
scroll to position [0, 0]
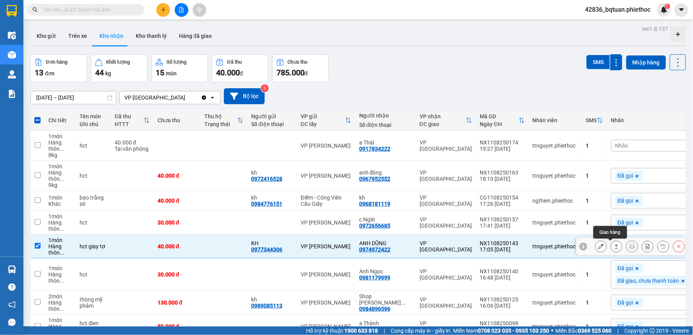
click at [614, 247] on icon at bounding box center [616, 245] width 5 height 5
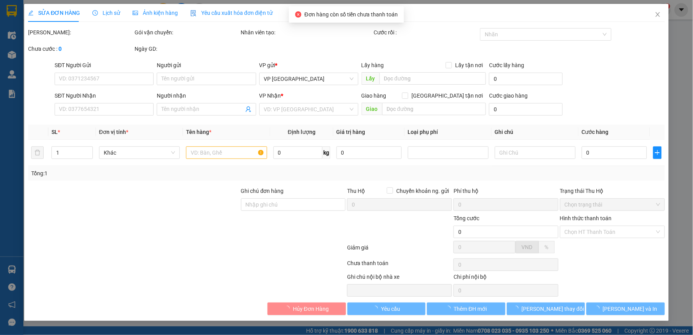
type input "0977344306"
type input "KH"
type input "0974972422"
type input "ANH DŨNG"
type input "40.000"
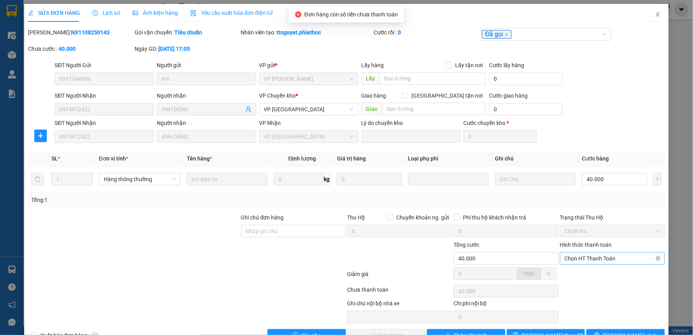
click at [595, 263] on span "Chọn HT Thanh Toán" at bounding box center [613, 258] width 96 height 12
click at [593, 275] on div "Tại văn phòng" at bounding box center [607, 274] width 94 height 9
type input "0"
click at [407, 332] on span "[PERSON_NAME] và Giao hàng" at bounding box center [399, 335] width 75 height 9
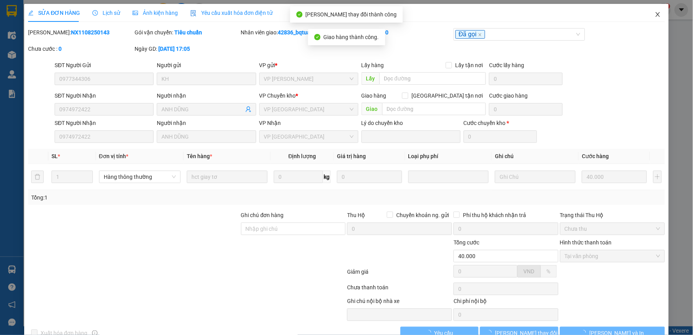
click at [655, 15] on icon "close" at bounding box center [658, 14] width 6 height 6
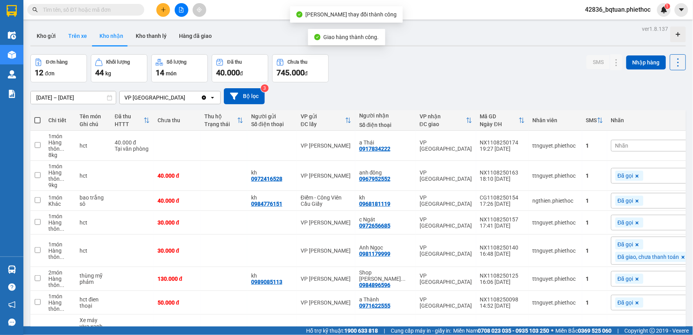
click at [62, 38] on button "Trên xe" at bounding box center [77, 36] width 31 height 19
type input "[DATE] – [DATE]"
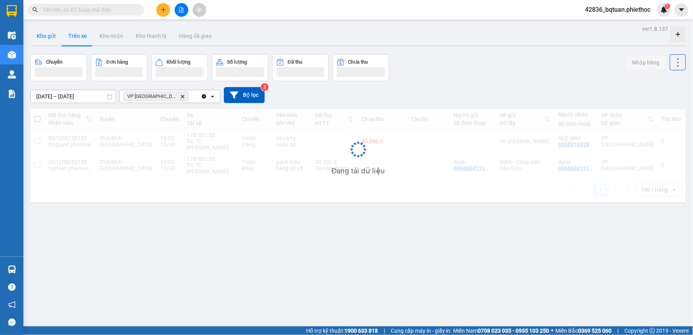
click at [50, 39] on button "Kho gửi" at bounding box center [46, 36] width 32 height 19
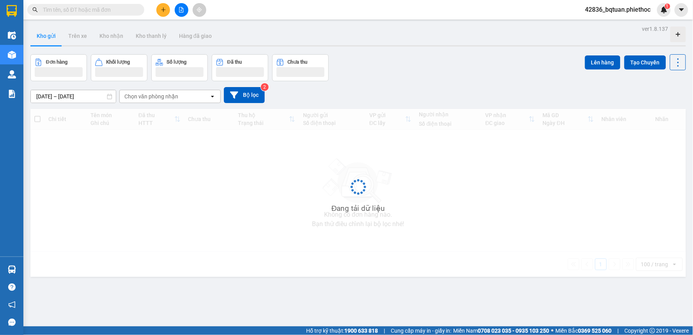
click at [50, 39] on button "Kho gửi" at bounding box center [46, 36] width 32 height 19
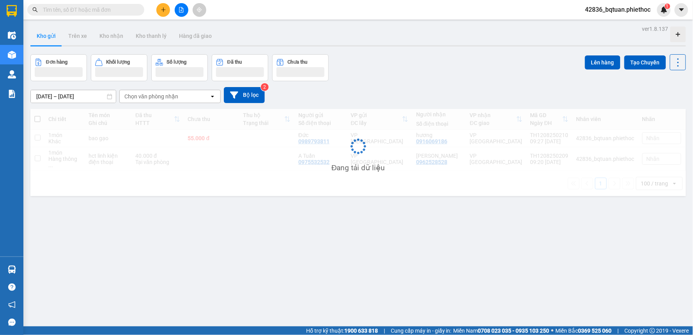
click at [50, 39] on button "Kho gửi" at bounding box center [46, 36] width 32 height 19
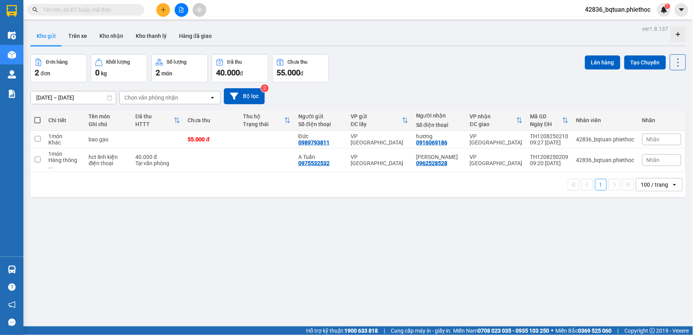
click at [422, 75] on div "Đơn hàng 2 đơn Khối lượng 0 kg Số lượng 2 món Đã thu 40.000 đ Chưa thu 55.000 đ…" at bounding box center [358, 68] width 656 height 28
click at [192, 145] on td "55.000 đ" at bounding box center [211, 140] width 55 height 18
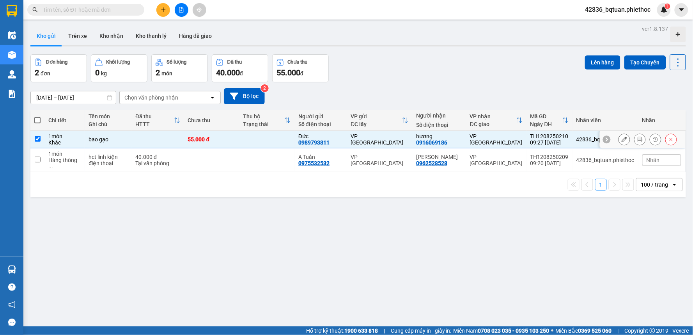
checkbox input "true"
click at [183, 157] on td "40.000 đ Tại văn phòng" at bounding box center [157, 160] width 52 height 24
checkbox input "true"
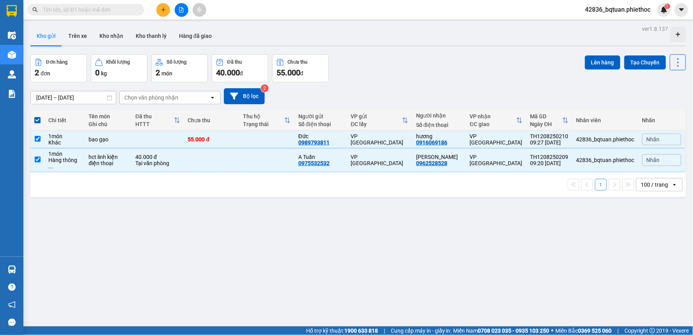
drag, startPoint x: 424, startPoint y: 64, endPoint x: 548, endPoint y: 88, distance: 126.4
click at [426, 64] on div "Đơn hàng 2 đơn Khối lượng 0 kg Số lượng 2 món Đã thu 40.000 đ Chưa thu 55.000 đ…" at bounding box center [358, 68] width 656 height 28
click at [604, 60] on button "Lên hàng" at bounding box center [602, 62] width 35 height 14
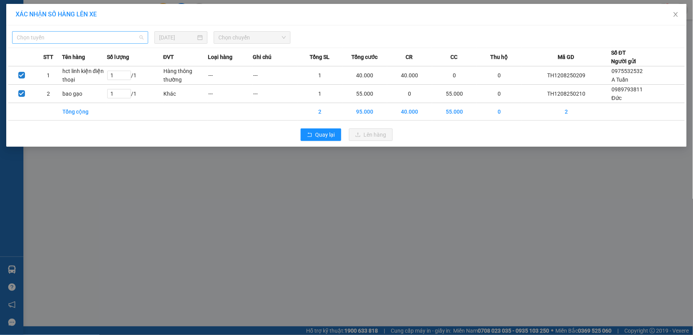
click at [121, 40] on span "Chọn tuyến" at bounding box center [80, 38] width 127 height 12
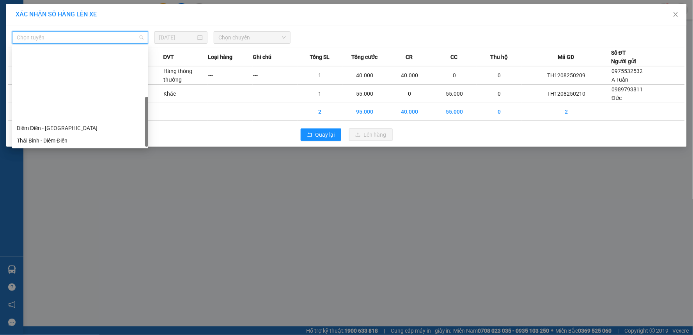
scroll to position [87, 0]
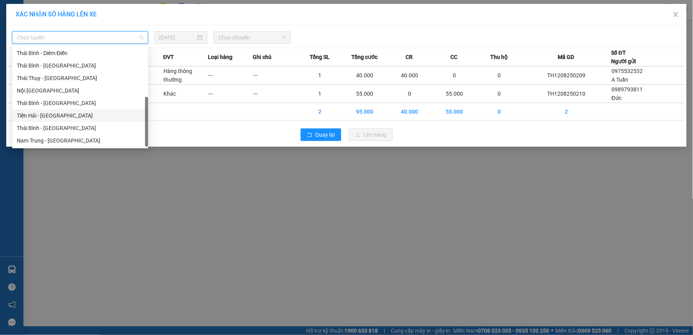
click at [57, 112] on div "Tiền Hải - [GEOGRAPHIC_DATA]" at bounding box center [80, 115] width 127 height 9
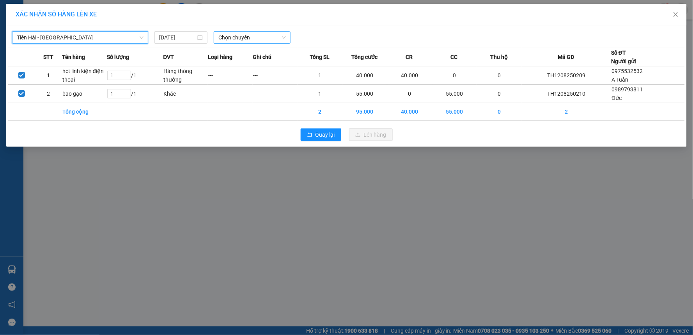
click at [231, 40] on span "Chọn chuyến" at bounding box center [251, 38] width 67 height 12
type input "100"
click at [273, 69] on div "Thêm chuyến " 10:00 "" at bounding box center [255, 65] width 83 height 13
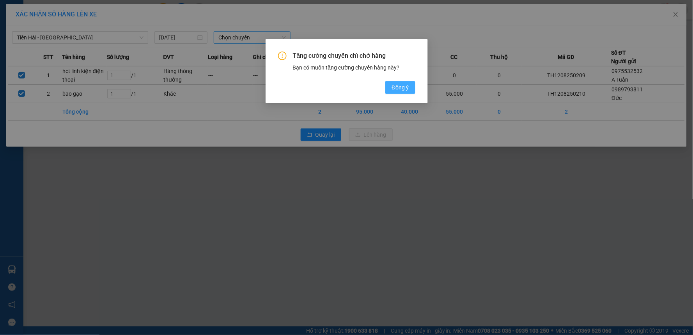
click at [396, 89] on span "Đồng ý" at bounding box center [400, 87] width 17 height 9
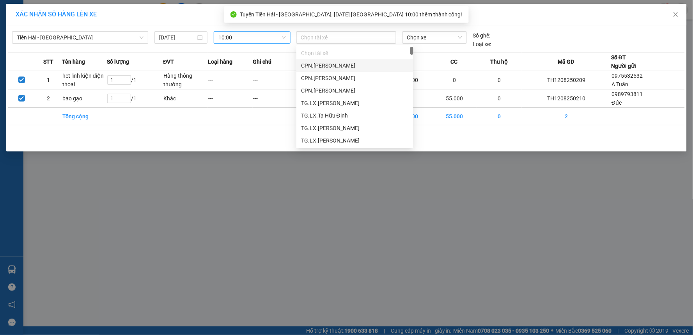
click at [318, 34] on div at bounding box center [346, 37] width 96 height 9
click at [319, 34] on div at bounding box center [346, 37] width 96 height 9
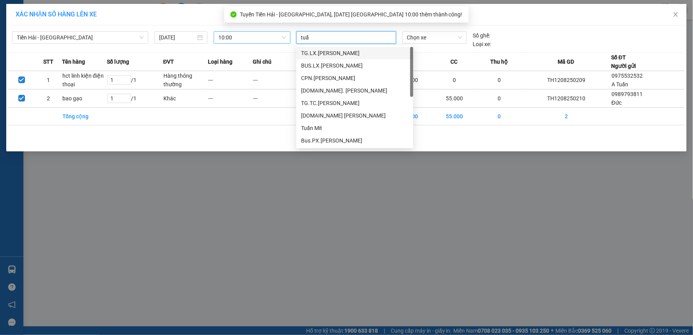
type input "tuấn"
click at [354, 90] on div "TG.TC. Phạm Ngọc Tuấn" at bounding box center [355, 90] width 108 height 9
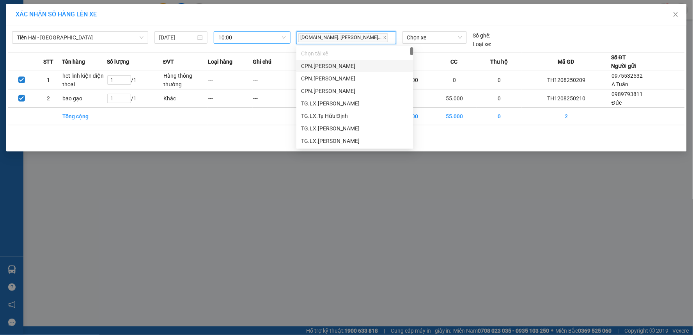
click at [452, 28] on div "Tiền Hải - Thái Bình 12/08/2025 10:00 TG.TC. Phạm Ngọc Tuấ... Chọn xe Số ghế: L…" at bounding box center [346, 37] width 677 height 21
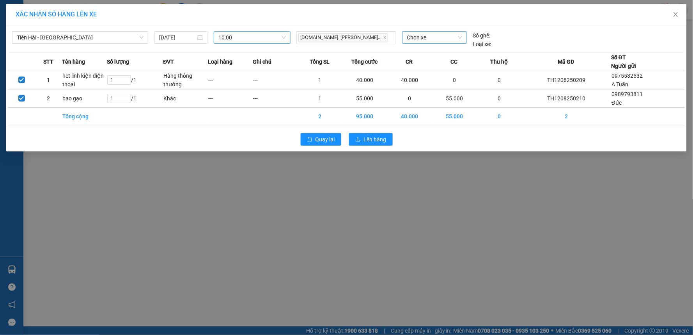
click at [449, 36] on span "Chọn xe" at bounding box center [434, 38] width 55 height 12
type input "2938"
click at [433, 51] on div "17H-029.38" at bounding box center [434, 53] width 55 height 9
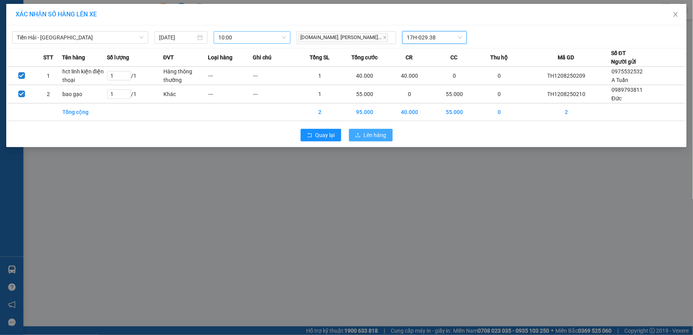
click at [381, 133] on span "Lên hàng" at bounding box center [375, 135] width 23 height 9
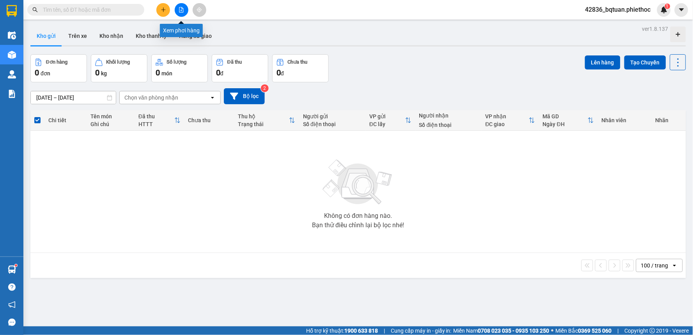
click at [156, 14] on div at bounding box center [181, 10] width 59 height 14
click at [159, 12] on button at bounding box center [163, 10] width 14 height 14
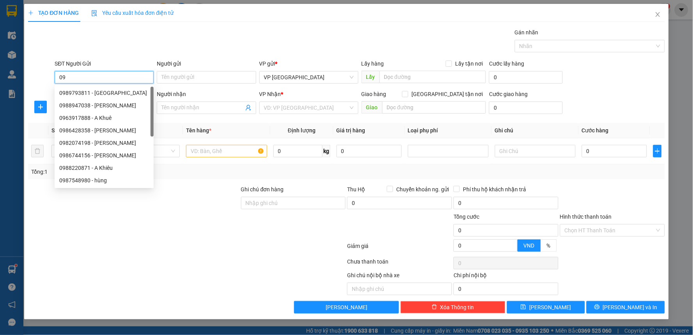
type input "0"
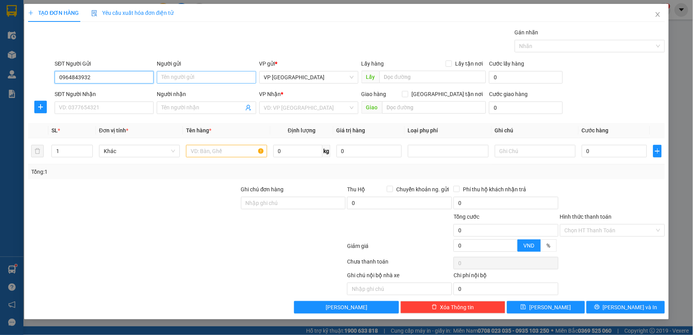
type input "0964843932"
click at [178, 80] on input "Người gửi" at bounding box center [206, 77] width 99 height 12
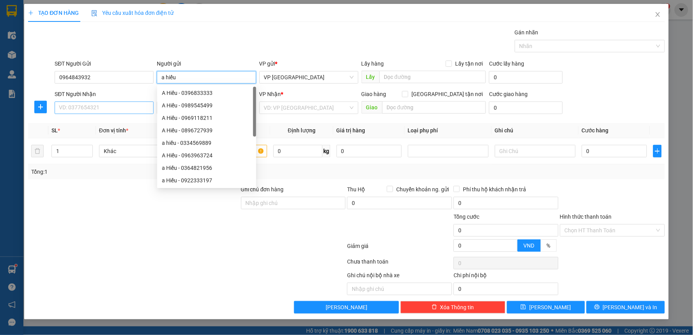
type input "a hiếu"
click at [107, 107] on input "SĐT Người Nhận" at bounding box center [104, 107] width 99 height 12
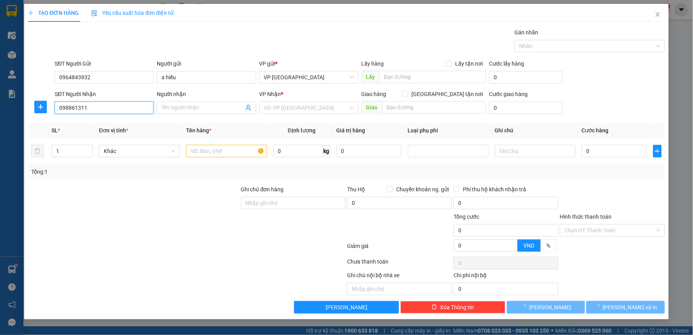
type input "0988613115"
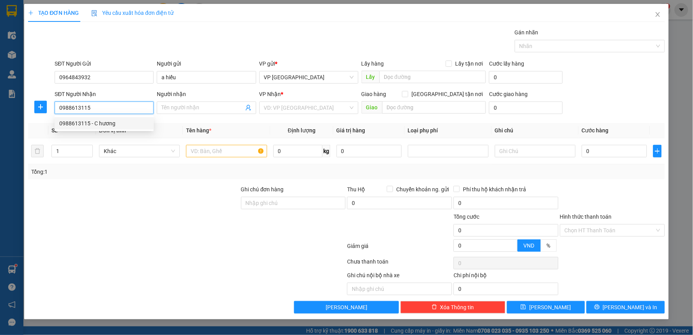
click at [124, 121] on div "0988613115 - C hương" at bounding box center [104, 123] width 90 height 9
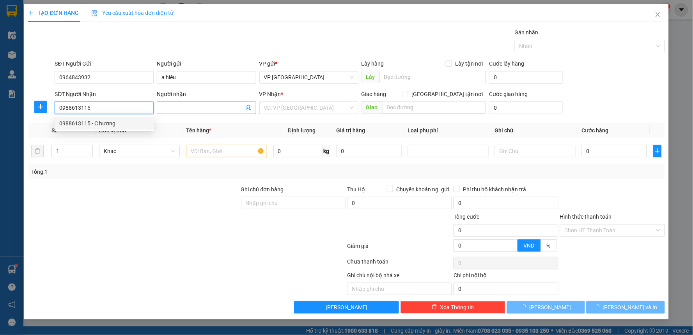
type input "C hương"
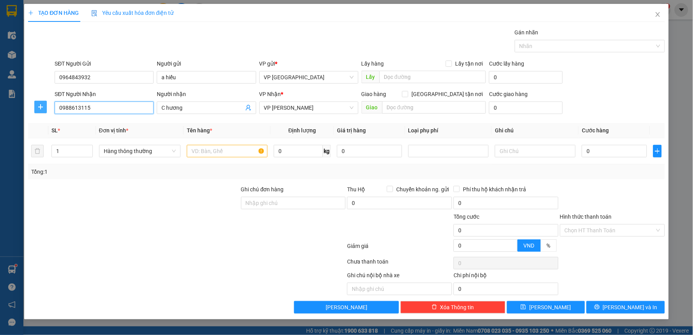
type input "0988613115"
click at [44, 102] on button "button" at bounding box center [40, 107] width 12 height 12
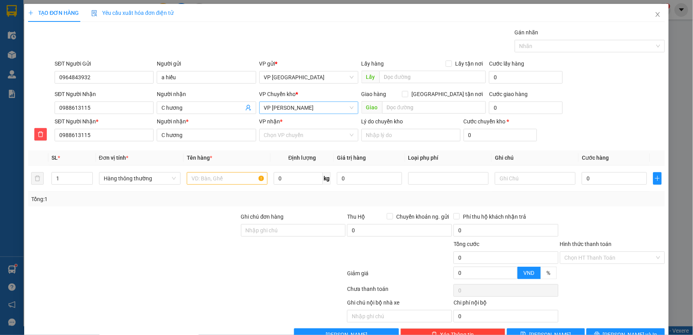
click at [279, 109] on span "VP [PERSON_NAME]" at bounding box center [309, 108] width 90 height 12
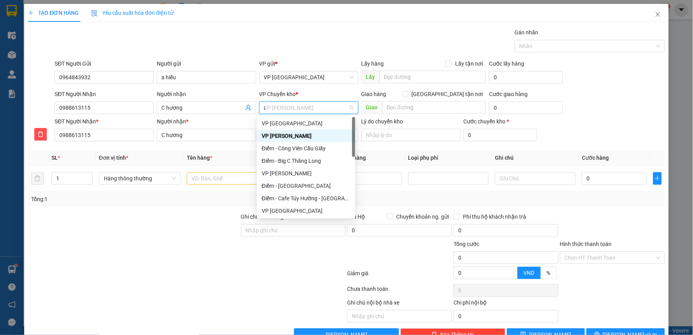
type input "tb"
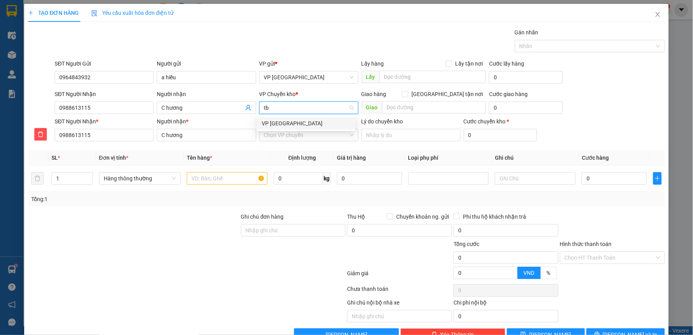
click at [287, 121] on div "VP [GEOGRAPHIC_DATA]" at bounding box center [306, 123] width 89 height 9
click at [291, 136] on input "VP nhận *" at bounding box center [306, 135] width 84 height 12
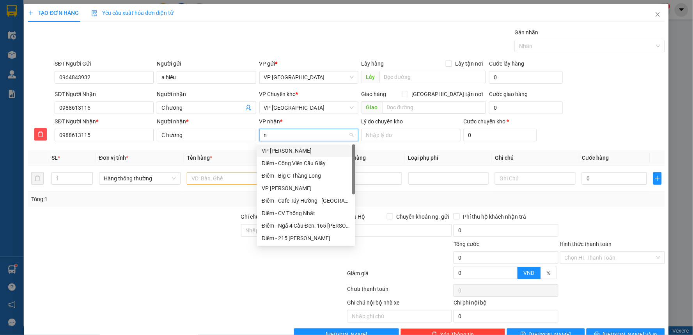
type input "ng"
click at [287, 150] on div "VP [PERSON_NAME]" at bounding box center [306, 150] width 89 height 9
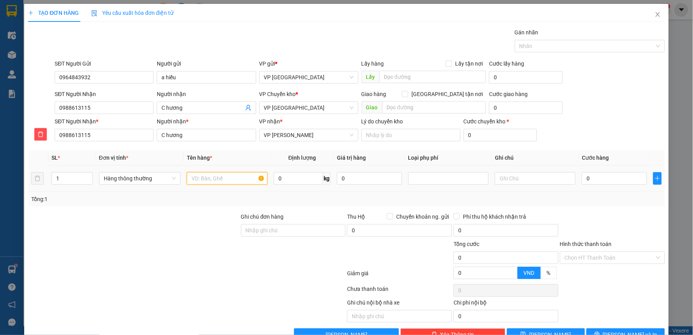
click at [245, 177] on input "text" at bounding box center [227, 178] width 81 height 12
type input "chân máy + hct"
click at [67, 177] on input "1" at bounding box center [72, 178] width 41 height 12
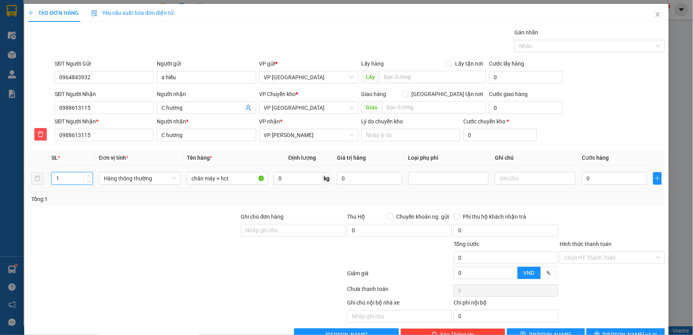
click at [67, 177] on input "1" at bounding box center [72, 178] width 41 height 12
type input "2"
click at [164, 235] on div at bounding box center [133, 225] width 213 height 27
drag, startPoint x: 166, startPoint y: 234, endPoint x: 395, endPoint y: 190, distance: 233.5
click at [168, 234] on div at bounding box center [133, 225] width 213 height 27
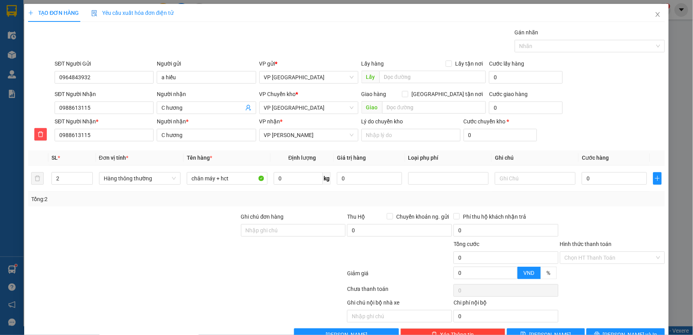
click at [636, 112] on div "SĐT Người Nhận 0988613115 Người nhận C hương VP Chuyển kho * VP Thái Bình Giao …" at bounding box center [359, 103] width 613 height 27
click at [472, 183] on div at bounding box center [448, 178] width 77 height 9
click at [445, 204] on div "Hàng dễ vỡ" at bounding box center [445, 206] width 71 height 9
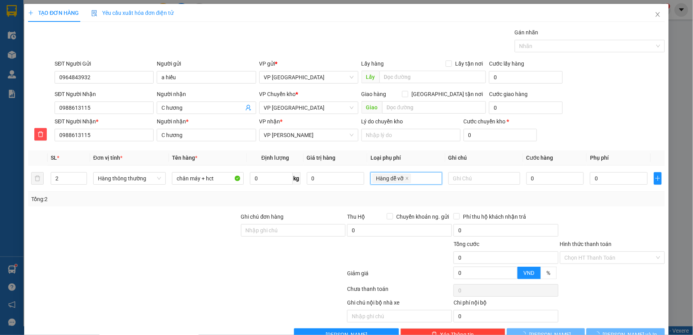
type input "10.000"
click at [587, 128] on div "SĐT Người Nhận * 0988613115 Người nhận * C hương VP nhận * VP Nguyễn Xiển Lý do…" at bounding box center [359, 130] width 613 height 27
click at [540, 176] on input "0" at bounding box center [556, 178] width 58 height 12
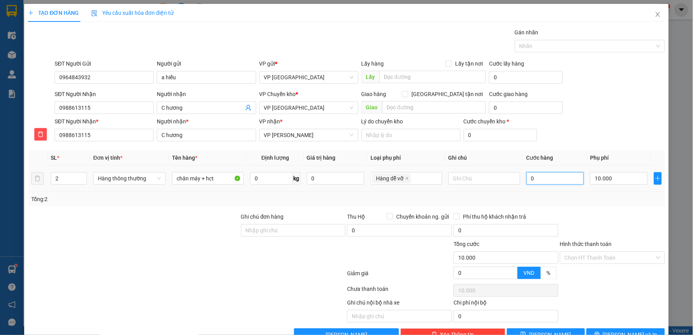
click at [545, 177] on input "0" at bounding box center [556, 178] width 58 height 12
type input "07"
type input "10.007"
type input "070"
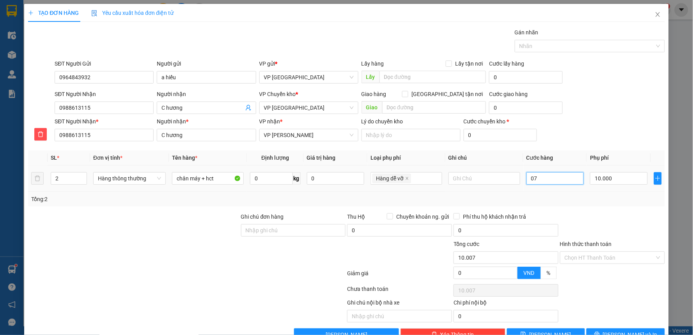
type input "10.070"
type input "70.000"
type input "80.000"
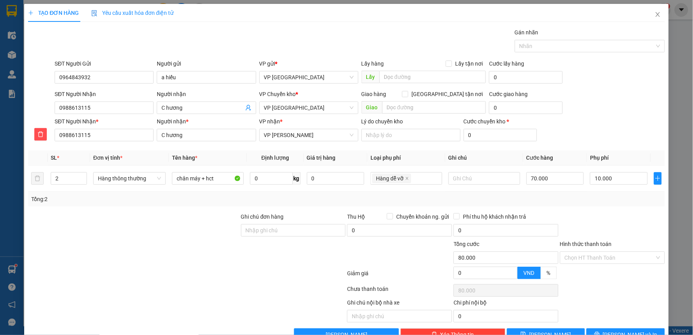
click at [599, 134] on div "SĐT Người Nhận * 0988613115 Người nhận * C hương VP nhận * VP Nguyễn Xiển Lý do…" at bounding box center [359, 130] width 613 height 27
click at [203, 234] on div at bounding box center [133, 225] width 213 height 27
click at [426, 75] on input "text" at bounding box center [433, 77] width 107 height 12
type input "nhẹ tay"
click at [213, 244] on div at bounding box center [133, 252] width 213 height 27
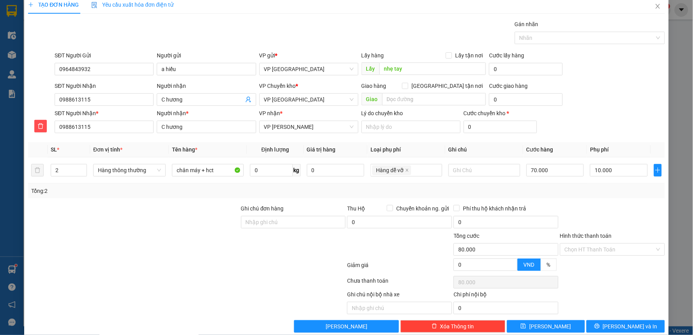
scroll to position [21, 0]
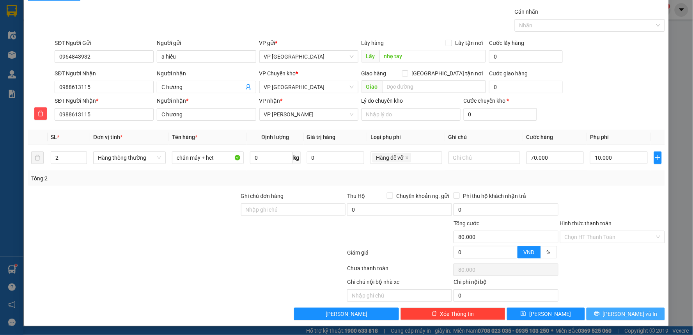
click at [627, 310] on span "[PERSON_NAME] và In" at bounding box center [630, 313] width 55 height 9
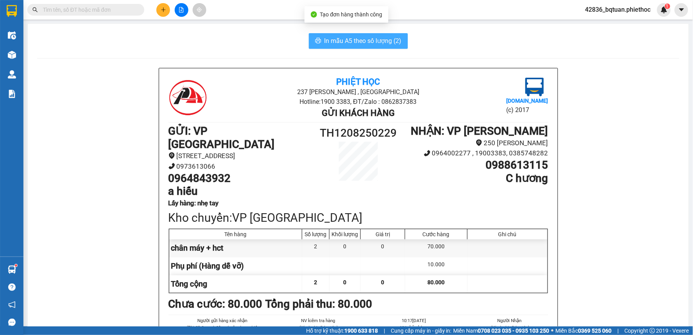
click at [388, 44] on span "In mẫu A5 theo số lượng (2)" at bounding box center [363, 41] width 77 height 10
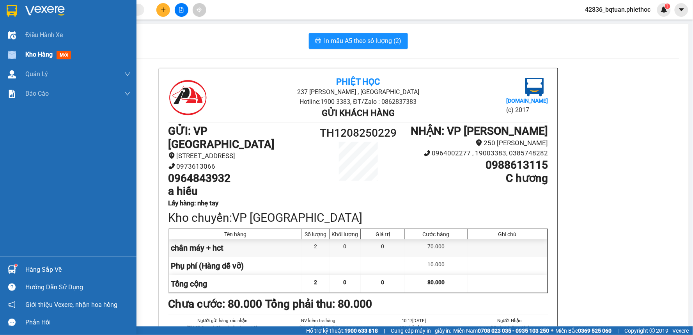
click at [12, 53] on div "Kho hàng mới" at bounding box center [68, 55] width 137 height 20
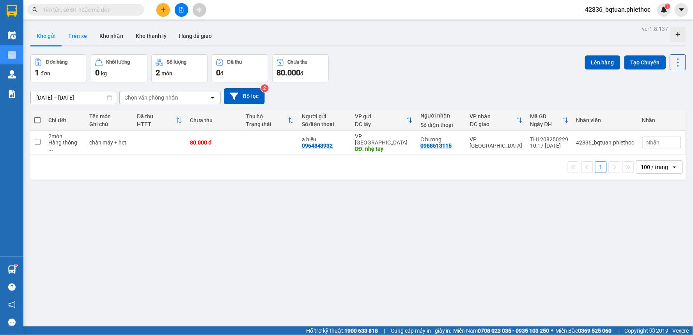
click at [80, 38] on button "Trên xe" at bounding box center [77, 36] width 31 height 19
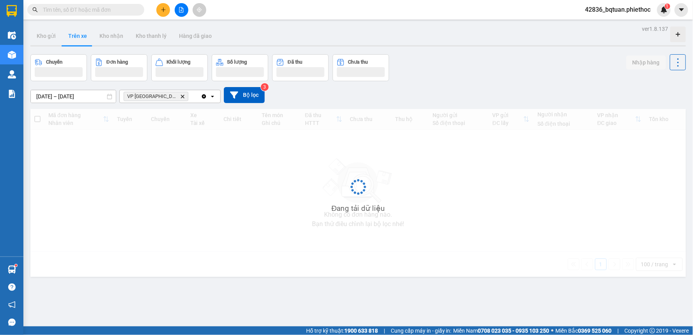
click at [79, 38] on button "Trên xe" at bounding box center [77, 36] width 31 height 19
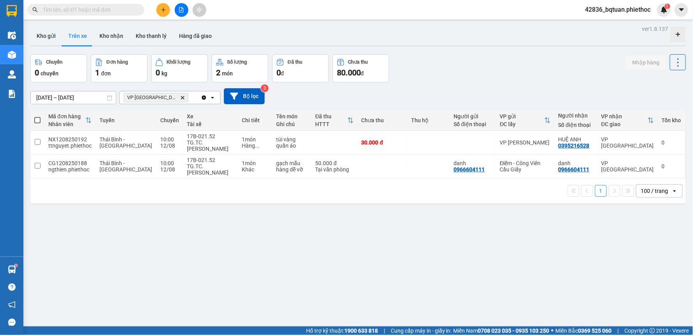
click at [466, 65] on div "Chuyến 0 chuyến Đơn hàng 1 đơn Khối lượng 0 kg Số lượng 2 món Đã thu 0 đ Chưa t…" at bounding box center [358, 68] width 656 height 28
click at [51, 32] on button "Kho gửi" at bounding box center [46, 36] width 32 height 19
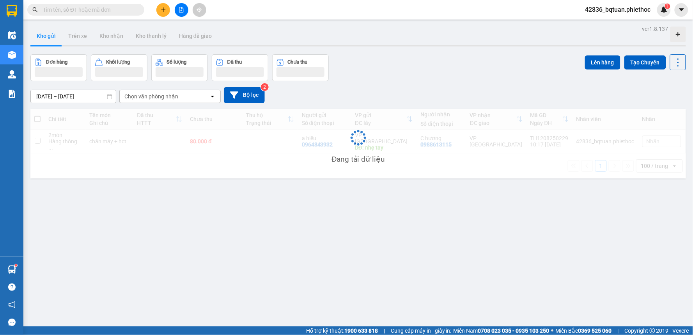
drag, startPoint x: 435, startPoint y: 52, endPoint x: 270, endPoint y: 41, distance: 165.0
click at [434, 50] on div "ver 1.8.137 Kho gửi Trên xe Kho nhận Kho thanh lý Hàng đã giao Đơn hàng Khối lư…" at bounding box center [358, 190] width 662 height 335
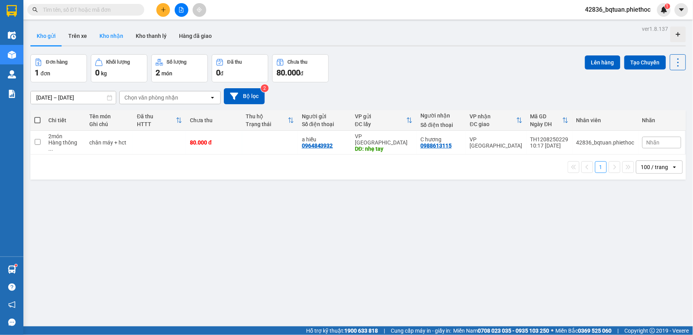
click at [113, 42] on button "Kho nhận" at bounding box center [111, 36] width 36 height 19
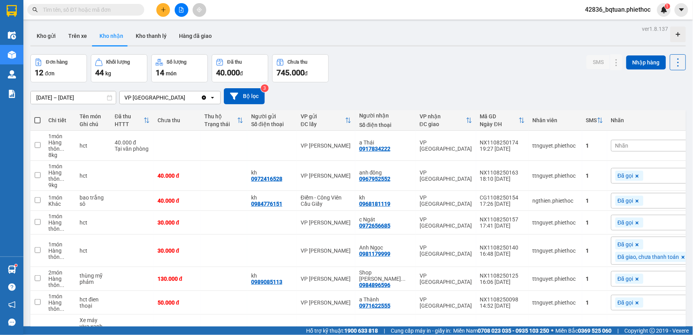
drag, startPoint x: 433, startPoint y: 48, endPoint x: 437, endPoint y: 52, distance: 5.5
click at [434, 48] on div "ver 1.8.137 Kho gửi Trên xe Kho nhận Kho thanh lý Hàng đã giao Đơn hàng 12 đơn …" at bounding box center [358, 259] width 662 height 472
click at [442, 55] on div "Đơn hàng 12 đơn Khối lượng 44 kg Số lượng 14 món Đã thu 40.000 đ Chưa thu 745.0…" at bounding box center [358, 68] width 656 height 28
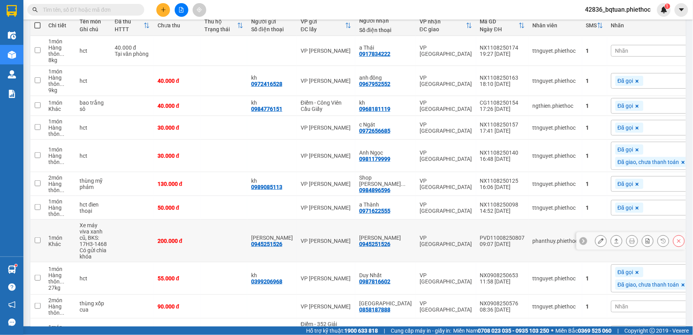
scroll to position [87, 0]
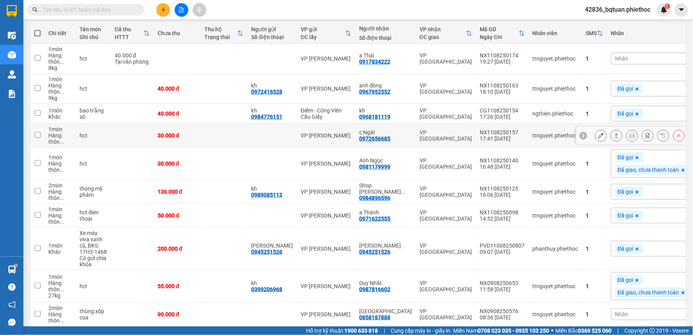
click at [401, 134] on div "c Ngát" at bounding box center [385, 132] width 53 height 6
checkbox input "true"
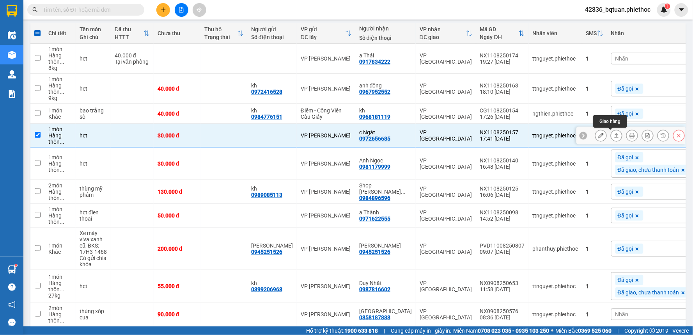
click at [614, 137] on button at bounding box center [616, 136] width 11 height 14
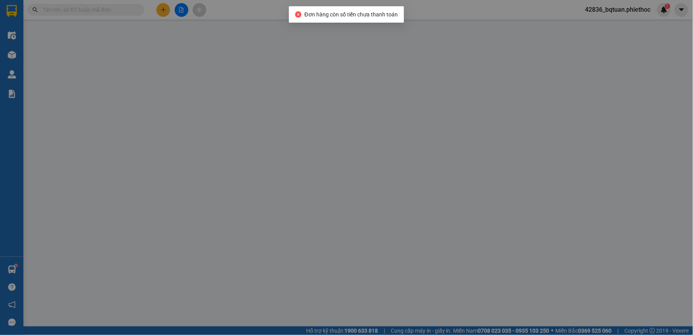
type input "0972656685"
type input "c Ngát"
type input "30.000"
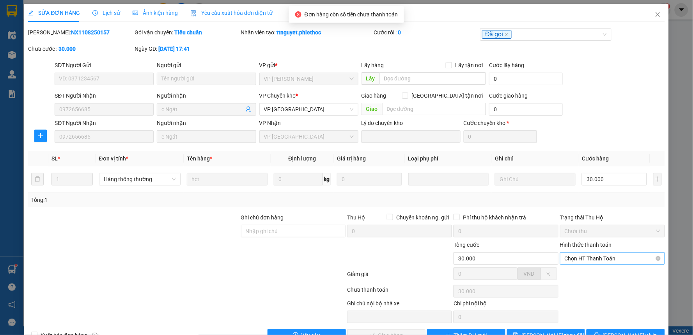
click at [598, 259] on span "Chọn HT Thanh Toán" at bounding box center [613, 258] width 96 height 12
click at [584, 272] on div "Tại văn phòng" at bounding box center [607, 274] width 94 height 9
type input "0"
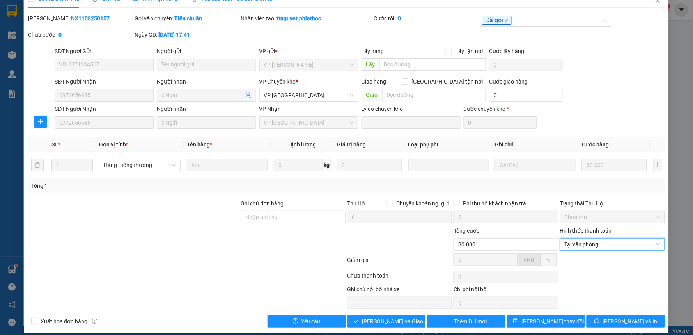
scroll to position [21, 0]
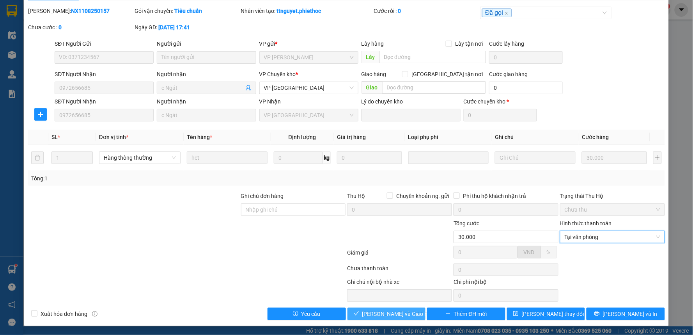
click at [380, 310] on span "[PERSON_NAME] và Giao hàng" at bounding box center [399, 313] width 75 height 9
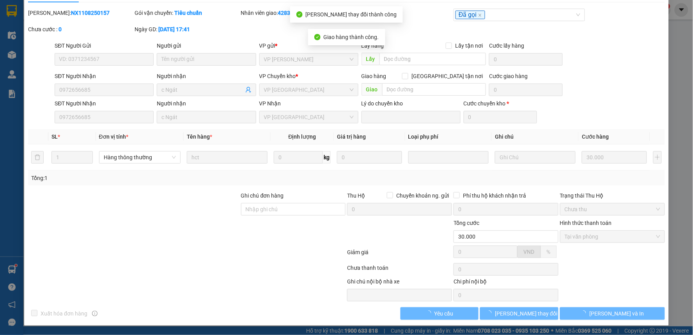
scroll to position [0, 0]
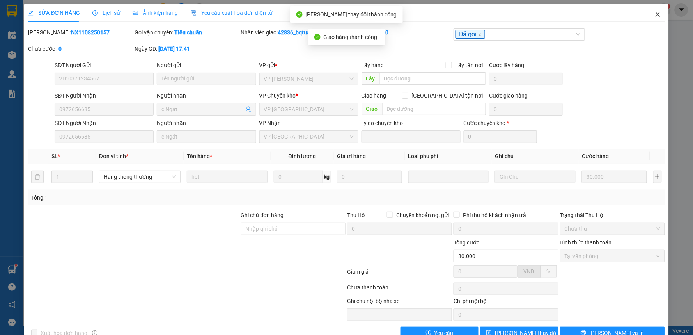
click at [655, 14] on icon "close" at bounding box center [658, 14] width 6 height 6
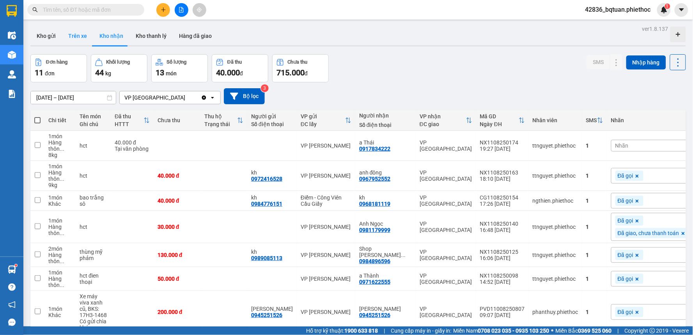
click at [76, 33] on button "Trên xe" at bounding box center [77, 36] width 31 height 19
type input "[DATE] – [DATE]"
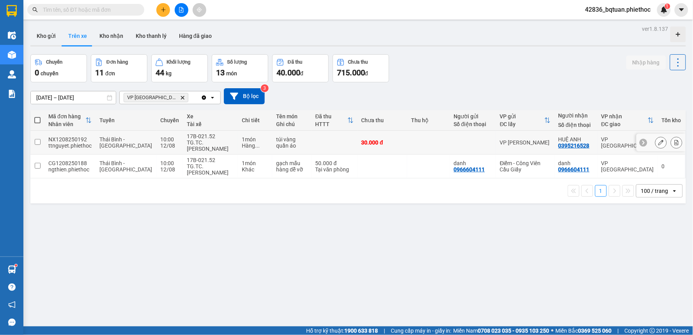
click at [380, 139] on div "30.000 đ" at bounding box center [383, 142] width 42 height 6
checkbox input "true"
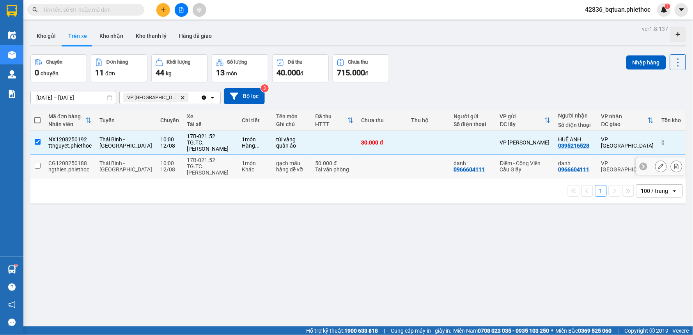
click at [388, 158] on td at bounding box center [383, 166] width 50 height 24
checkbox input "true"
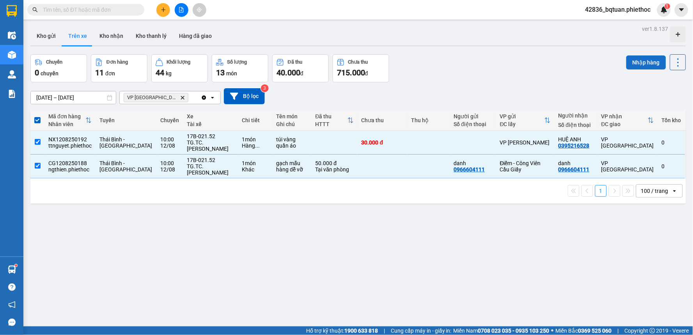
click at [644, 63] on button "Nhập hàng" at bounding box center [646, 62] width 40 height 14
click at [475, 63] on div "Chuyến 0 chuyến Đơn hàng 11 đơn Khối lượng 44 kg Số lượng 13 món Đã thu 40.000 …" at bounding box center [358, 68] width 656 height 28
click at [477, 60] on div "Chuyến 0 chuyến Đơn hàng 11 đơn Khối lượng 44 kg Số lượng 13 món Đã thu 40.000 …" at bounding box center [358, 68] width 656 height 28
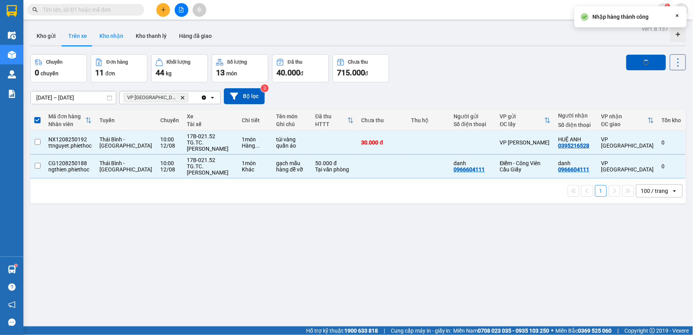
checkbox input "false"
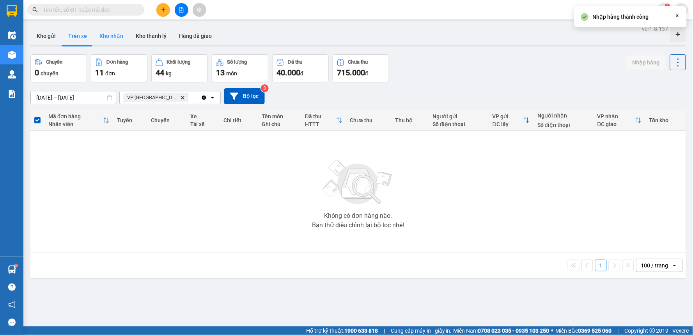
click at [106, 40] on button "Kho nhận" at bounding box center [111, 36] width 36 height 19
type input "[DATE] – [DATE]"
click at [106, 40] on button "Kho nhận" at bounding box center [111, 36] width 36 height 19
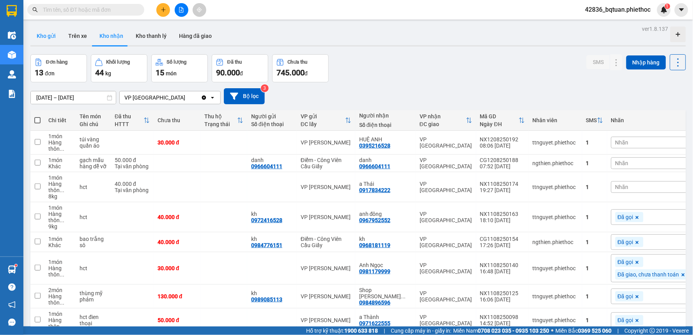
click at [41, 34] on button "Kho gửi" at bounding box center [46, 36] width 32 height 19
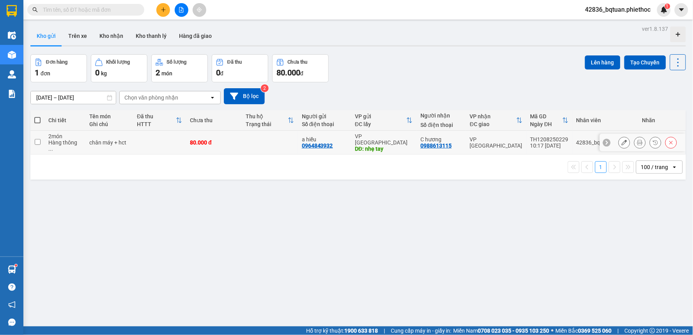
click at [397, 145] on div "DĐ: nhẹ tay" at bounding box center [384, 148] width 58 height 6
checkbox input "true"
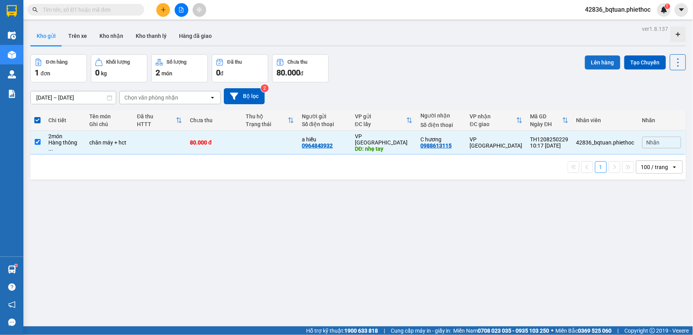
click at [592, 55] on button "Lên hàng" at bounding box center [602, 62] width 35 height 14
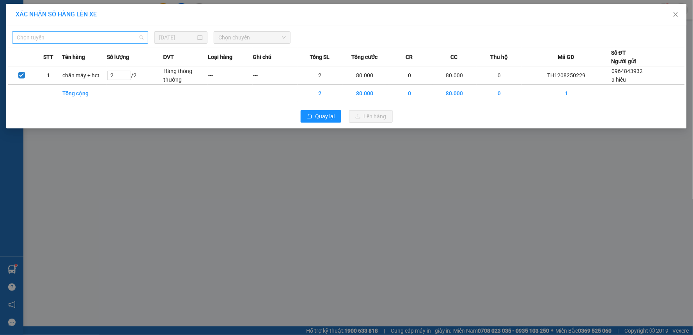
drag, startPoint x: 41, startPoint y: 33, endPoint x: 46, endPoint y: 34, distance: 4.9
click at [42, 33] on span "Chọn tuyến" at bounding box center [80, 38] width 127 height 12
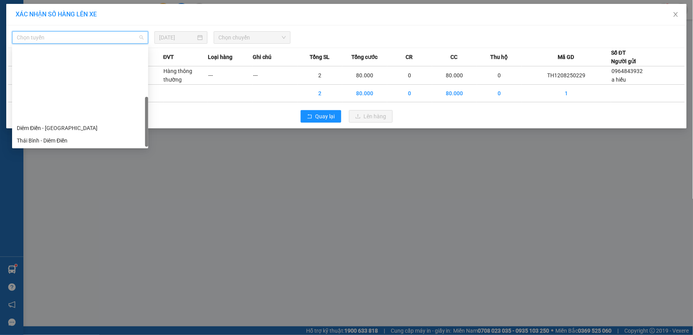
scroll to position [87, 0]
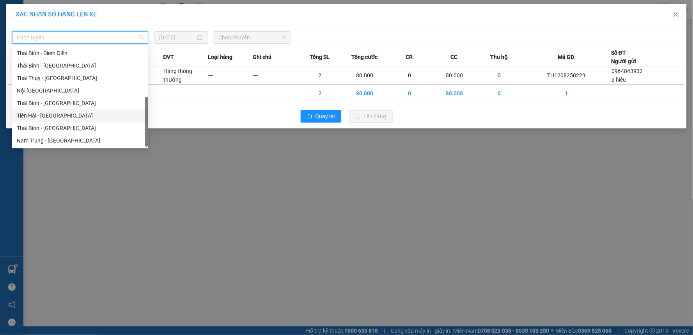
drag, startPoint x: 57, startPoint y: 113, endPoint x: 65, endPoint y: 110, distance: 8.2
click at [59, 113] on div "Tiền Hải - [GEOGRAPHIC_DATA]" at bounding box center [80, 115] width 127 height 9
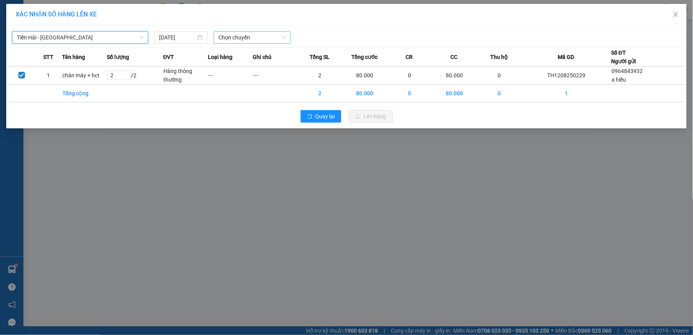
click at [278, 37] on span "Chọn chuyến" at bounding box center [251, 38] width 67 height 12
type input "1055"
click at [264, 62] on div "Thêm chuyến " 10:55 "" at bounding box center [255, 65] width 83 height 13
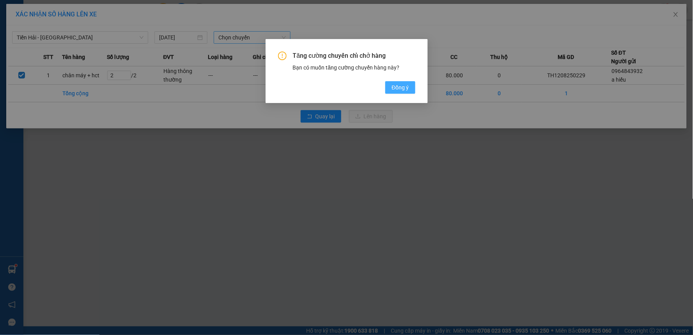
click at [396, 84] on button "Đồng ý" at bounding box center [400, 87] width 30 height 12
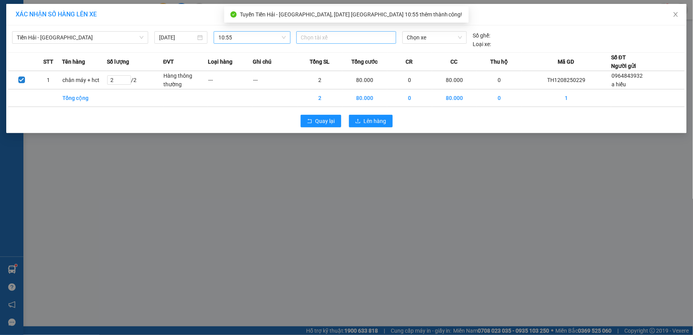
click at [321, 37] on div at bounding box center [346, 37] width 96 height 9
type input "binh"
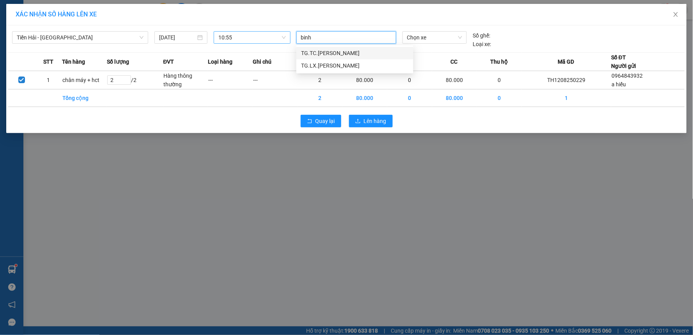
click at [349, 50] on div "TG.TC.Lê Thanh Bình" at bounding box center [355, 53] width 108 height 9
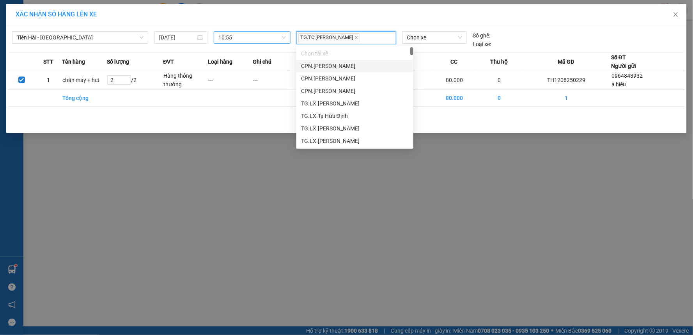
click at [431, 44] on div "Chọn xe" at bounding box center [434, 39] width 71 height 17
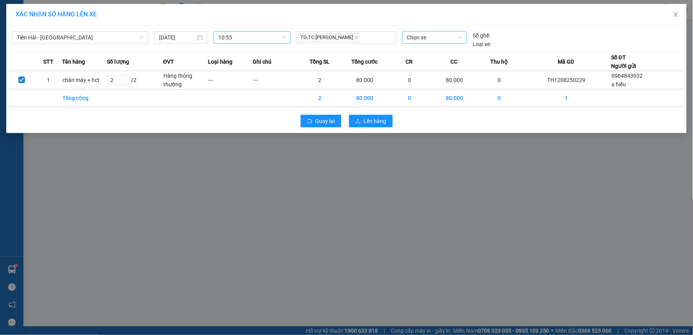
click at [430, 41] on span "Chọn xe" at bounding box center [434, 38] width 55 height 12
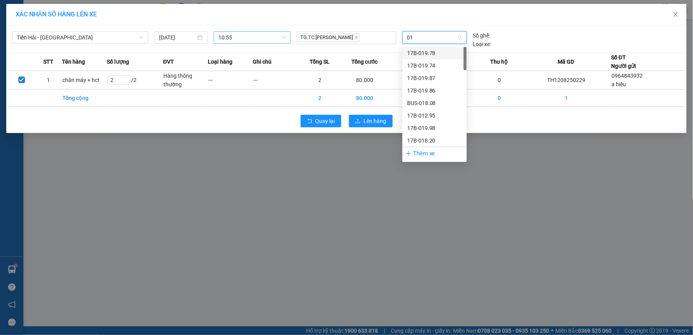
type input "0"
type input "2152"
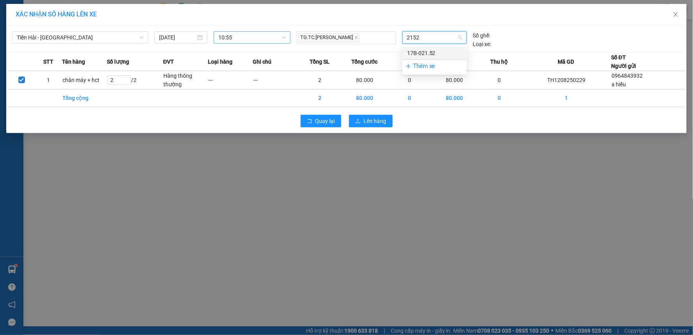
click at [440, 51] on div "17B-021.52" at bounding box center [434, 53] width 55 height 9
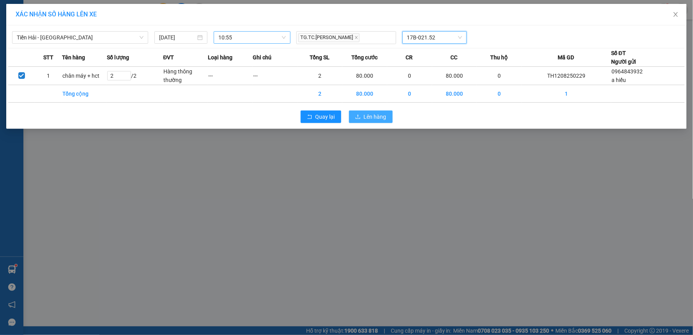
click at [379, 119] on span "Lên hàng" at bounding box center [375, 116] width 23 height 9
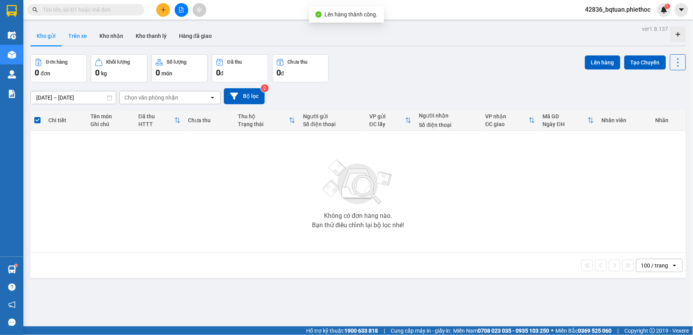
click at [86, 32] on button "Trên xe" at bounding box center [77, 36] width 31 height 19
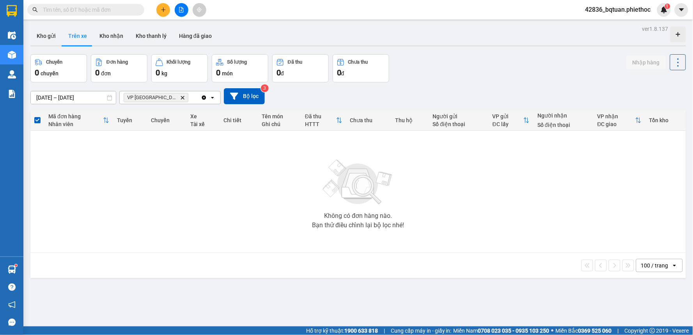
click at [421, 44] on div "Kho gửi Trên xe Kho nhận Kho thanh [PERSON_NAME] đã giao" at bounding box center [358, 37] width 656 height 21
click at [49, 35] on button "Kho gửi" at bounding box center [46, 36] width 32 height 19
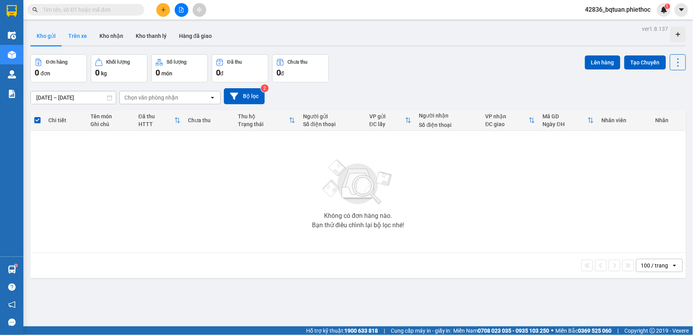
click at [69, 34] on button "Trên xe" at bounding box center [77, 36] width 31 height 19
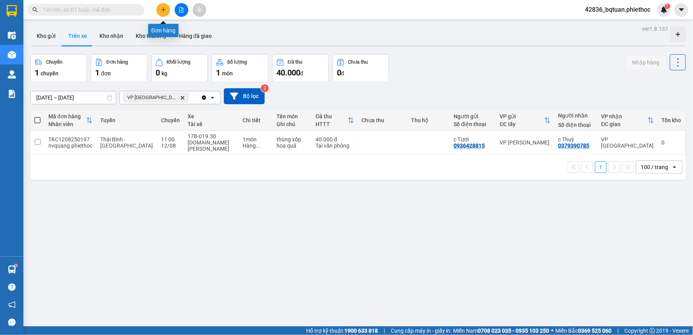
click at [162, 9] on icon "plus" at bounding box center [163, 9] width 5 height 5
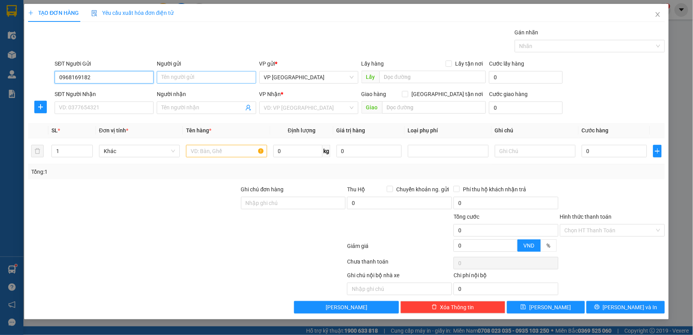
type input "0968169182"
click at [197, 77] on input "Người gửi" at bounding box center [206, 77] width 99 height 12
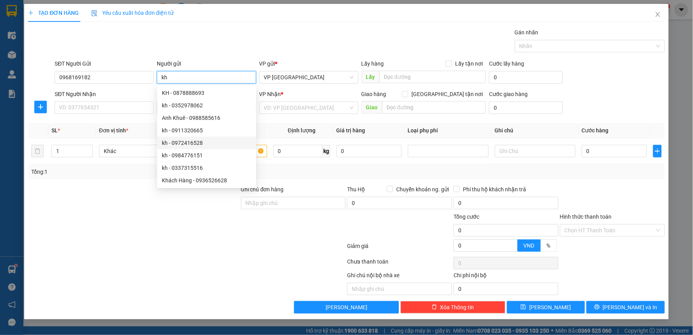
type input "k"
type input "c huệ"
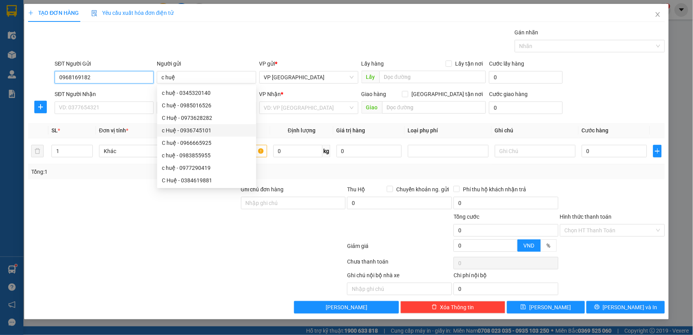
click at [102, 77] on input "0968169182" at bounding box center [104, 77] width 99 height 12
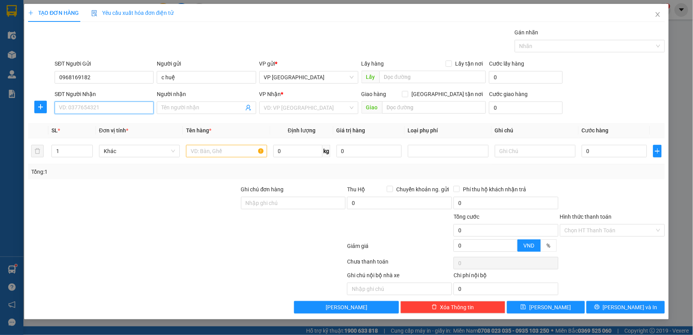
click at [99, 102] on input "SĐT Người Nhận" at bounding box center [104, 107] width 99 height 12
paste input "0968169182"
type input "0968169182"
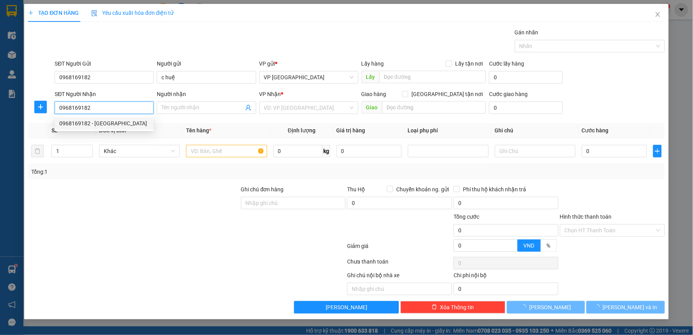
click at [115, 119] on div "0968169182 - Vũ Thành Trung" at bounding box center [104, 123] width 90 height 9
type input "Vũ Thành Trung"
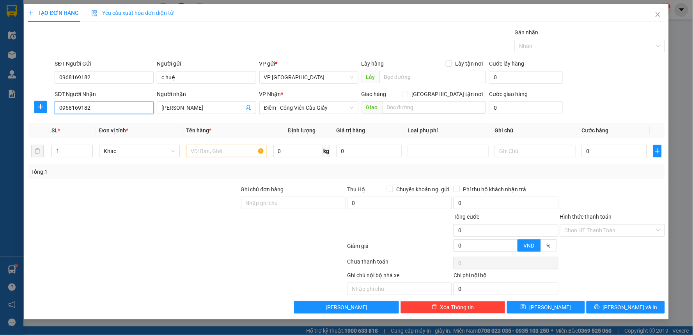
type input "0968169182"
click at [374, 29] on div "Gói vận chuyển * Tiêu chuẩn Gán nhãn Nhãn" at bounding box center [359, 41] width 613 height 27
click at [38, 105] on icon "plus" at bounding box center [40, 107] width 6 height 6
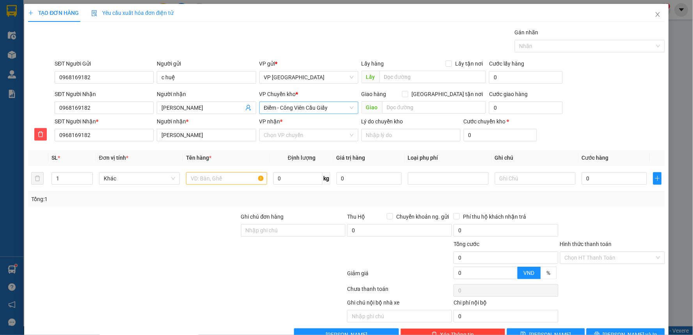
click at [293, 105] on span "Điểm - Công Viên Cầu Giấy" at bounding box center [309, 108] width 90 height 12
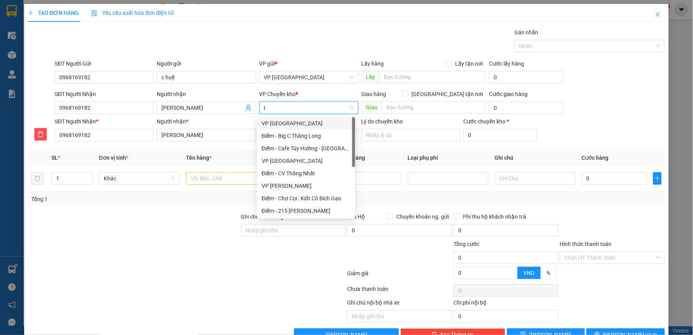
type input "tb"
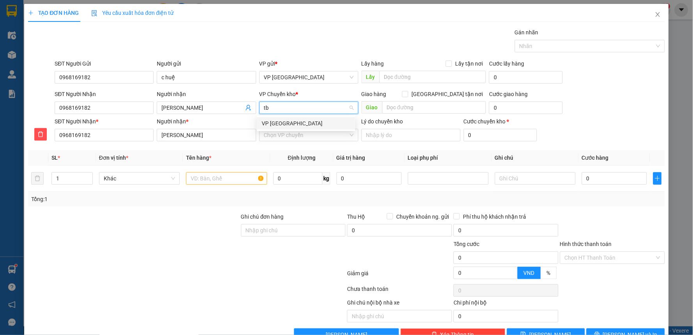
click at [284, 122] on div "VP [GEOGRAPHIC_DATA]" at bounding box center [306, 123] width 89 height 9
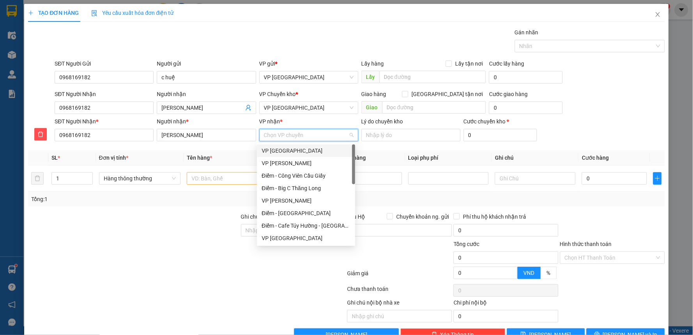
click at [287, 131] on input "VP nhận *" at bounding box center [306, 135] width 84 height 12
type input "cvc"
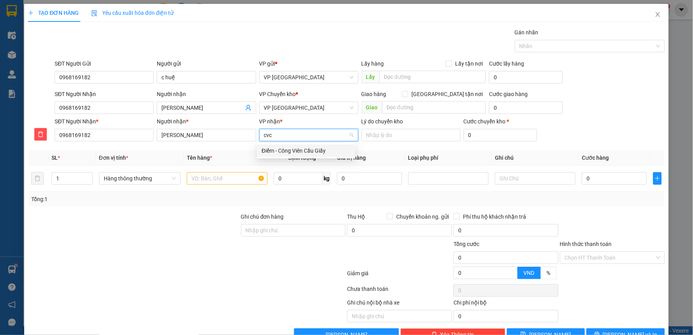
click at [305, 151] on div "Điểm - Công Viên Cầu Giấy" at bounding box center [306, 150] width 89 height 9
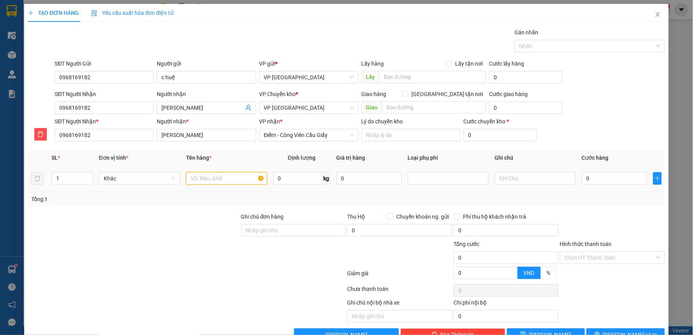
click at [224, 183] on input "text" at bounding box center [226, 178] width 81 height 12
type input "2"
type input "xốp + hct"
click at [62, 177] on input "1" at bounding box center [72, 178] width 41 height 12
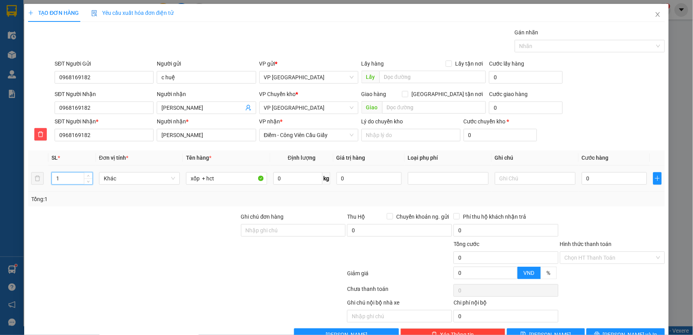
click at [62, 177] on input "1" at bounding box center [72, 178] width 41 height 12
type input "2"
drag, startPoint x: 603, startPoint y: 114, endPoint x: 595, endPoint y: 181, distance: 66.8
click at [603, 115] on div "SĐT Người Nhận 0968169182 Người nhận Vũ Thành Trung VP Chuyển kho * VP Thái Bìn…" at bounding box center [359, 103] width 613 height 27
click at [596, 180] on input "0" at bounding box center [614, 178] width 65 height 12
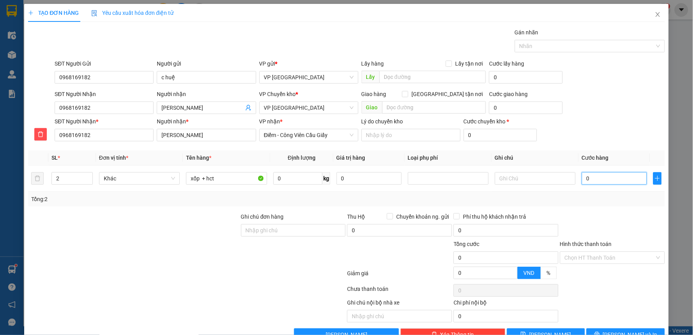
type input "6"
type input "60"
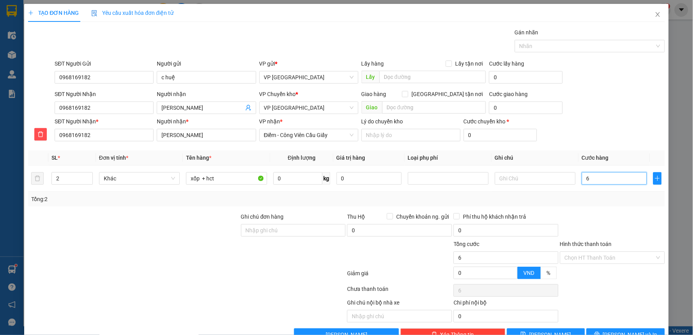
type input "60"
type input "60.000"
click at [627, 103] on div "SĐT Người Nhận 0968169182 Người nhận Vũ Thành Trung VP Chuyển kho * VP Thái Bìn…" at bounding box center [359, 103] width 613 height 27
click at [613, 110] on div "SĐT Người Nhận 0968169182 Người nhận Vũ Thành Trung VP Chuyển kho * VP Thái Bìn…" at bounding box center [359, 103] width 613 height 27
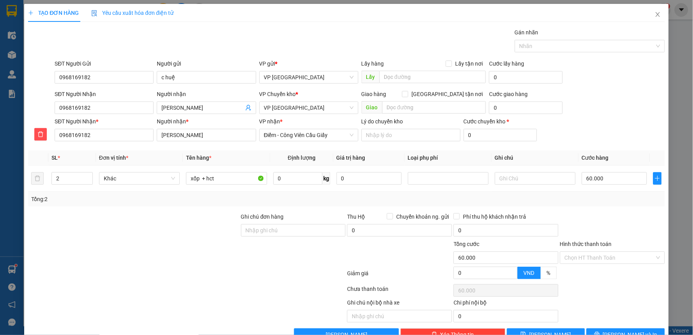
click at [138, 252] on div at bounding box center [133, 252] width 213 height 27
drag, startPoint x: 138, startPoint y: 251, endPoint x: 142, endPoint y: 244, distance: 8.0
click at [139, 247] on div at bounding box center [133, 252] width 213 height 27
click at [606, 215] on div at bounding box center [612, 225] width 106 height 27
click at [614, 215] on div at bounding box center [612, 225] width 106 height 27
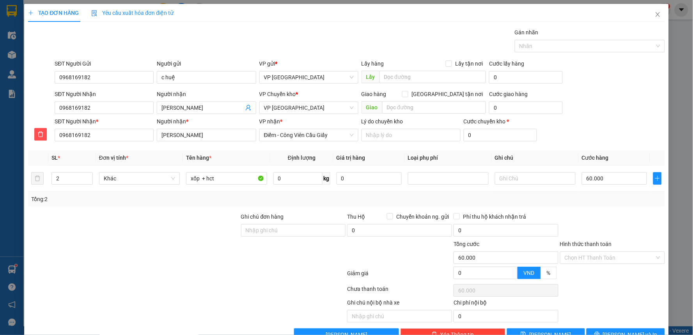
click at [614, 215] on div at bounding box center [612, 225] width 106 height 27
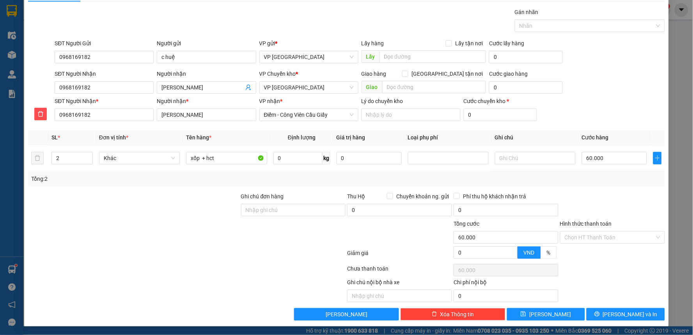
scroll to position [21, 0]
click at [605, 239] on input "Hình thức thanh toán" at bounding box center [610, 237] width 90 height 12
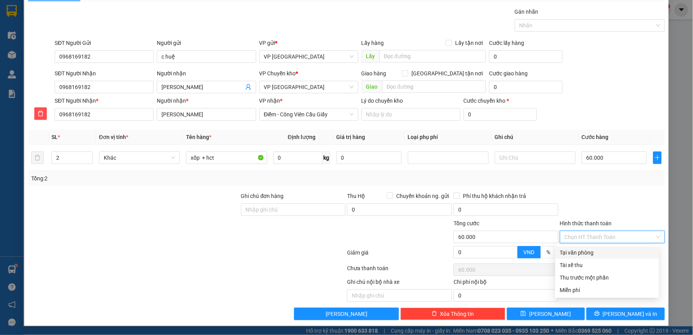
click at [592, 250] on div "Tại văn phòng" at bounding box center [607, 252] width 94 height 9
type input "0"
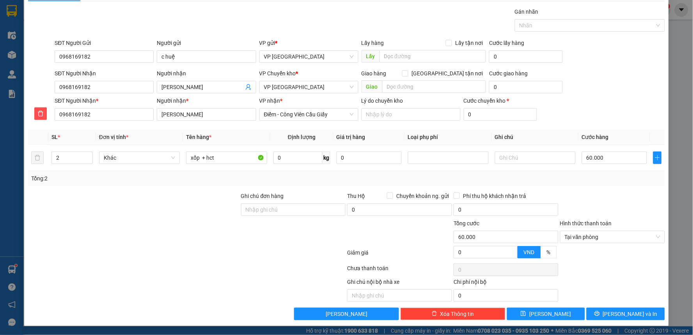
click at [611, 209] on div at bounding box center [612, 205] width 106 height 27
drag, startPoint x: 629, startPoint y: 312, endPoint x: 616, endPoint y: 314, distance: 12.7
click at [629, 311] on span "[PERSON_NAME] và In" at bounding box center [630, 313] width 55 height 9
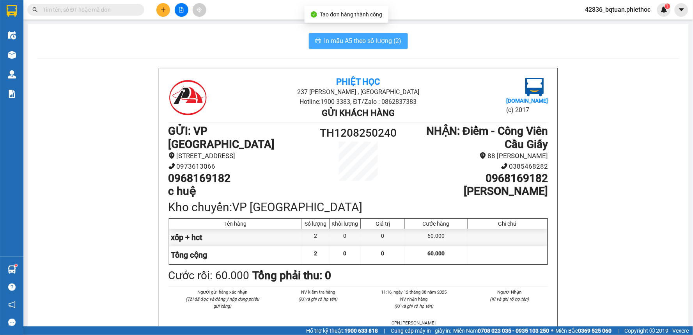
click at [356, 41] on span "In mẫu A5 theo số lượng (2)" at bounding box center [363, 41] width 77 height 10
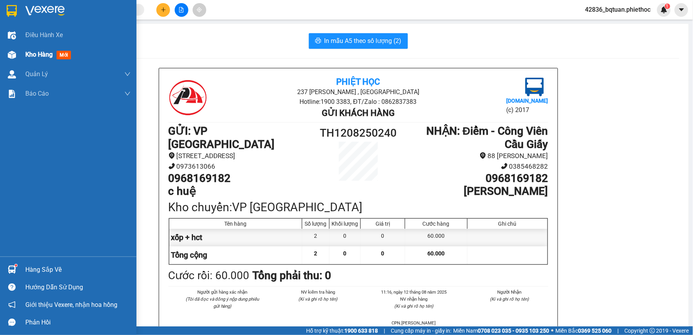
click at [8, 53] on img at bounding box center [12, 55] width 8 height 8
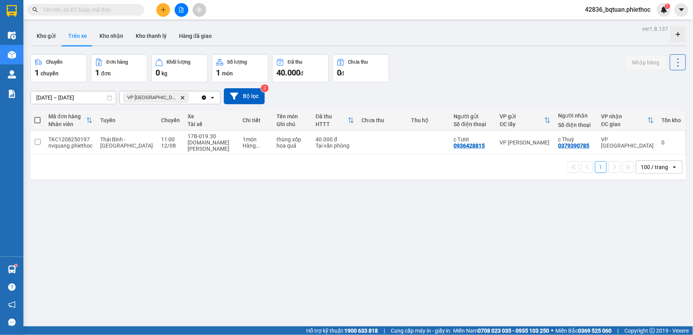
drag, startPoint x: 441, startPoint y: 33, endPoint x: 424, endPoint y: 0, distance: 36.3
click at [441, 32] on div "Kho gửi Trên xe Kho nhận Kho thanh [PERSON_NAME] đã giao" at bounding box center [358, 37] width 656 height 21
click at [47, 32] on button "Kho gửi" at bounding box center [46, 36] width 32 height 19
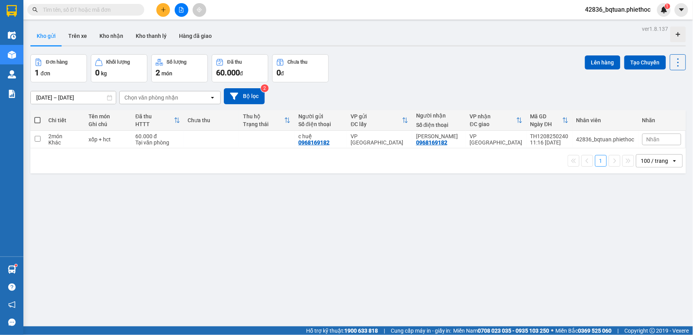
click at [161, 7] on icon "plus" at bounding box center [163, 9] width 5 height 5
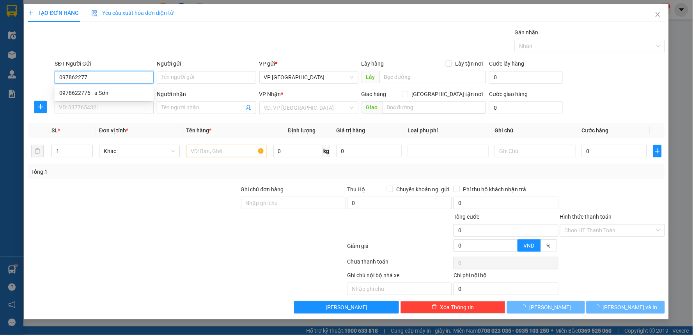
type input "0978622776"
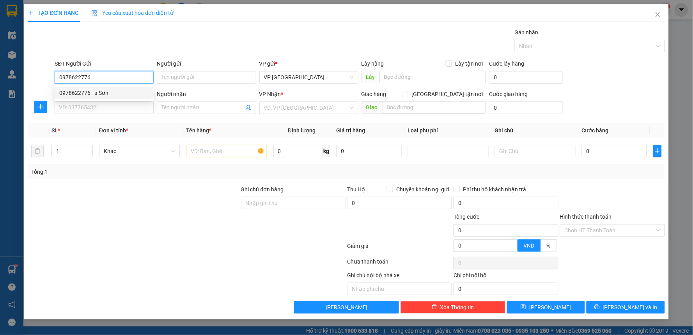
click at [123, 90] on div "0978622776 - a Sơn" at bounding box center [104, 93] width 90 height 9
type input "a Sơn"
type input "0978622776"
click at [120, 110] on input "SĐT Người Nhận" at bounding box center [104, 107] width 99 height 12
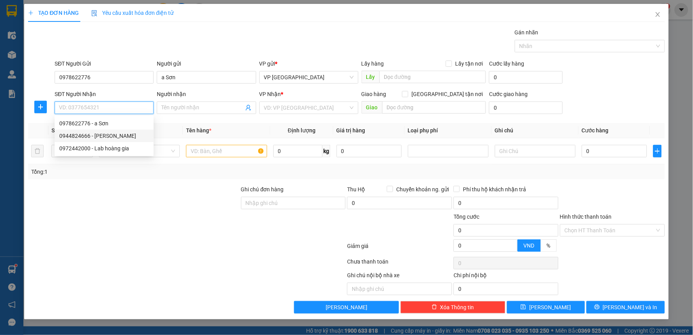
click at [110, 137] on div "0944824666 - Anh Thu" at bounding box center [104, 135] width 90 height 9
type input "0944824666"
type input "Anh Thu"
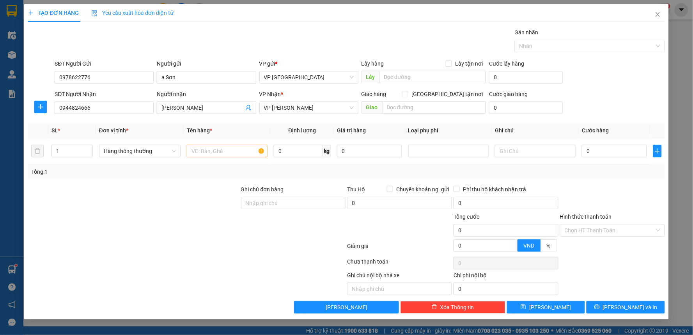
click at [144, 196] on div at bounding box center [133, 198] width 213 height 27
click at [145, 197] on div at bounding box center [133, 198] width 213 height 27
drag, startPoint x: 159, startPoint y: 202, endPoint x: 397, endPoint y: 169, distance: 240.3
click at [166, 202] on div at bounding box center [133, 198] width 213 height 27
click at [44, 108] on div at bounding box center [40, 107] width 25 height 12
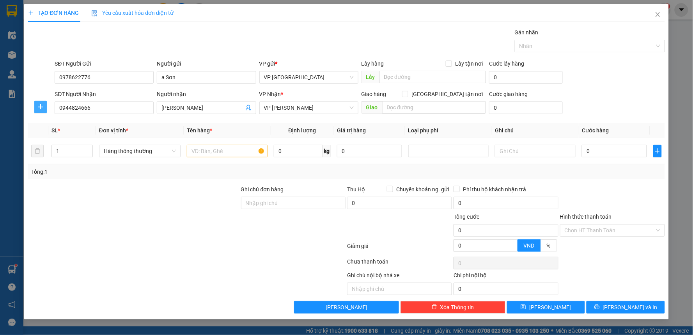
click at [43, 108] on icon "plus" at bounding box center [40, 107] width 6 height 6
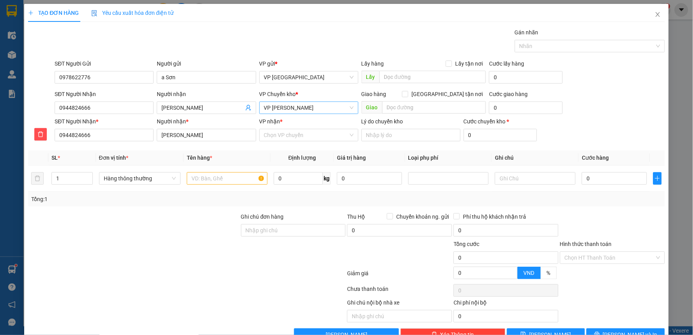
click at [281, 109] on span "VP [PERSON_NAME]" at bounding box center [309, 108] width 90 height 12
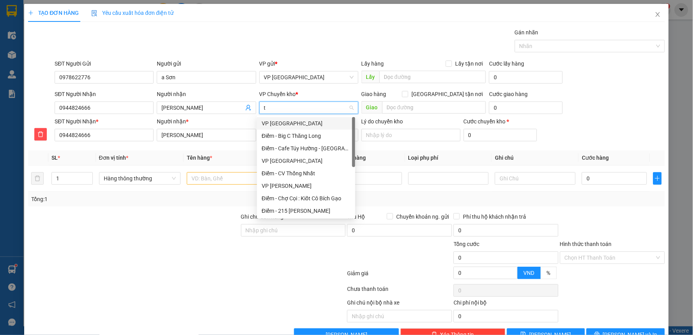
type input "tb"
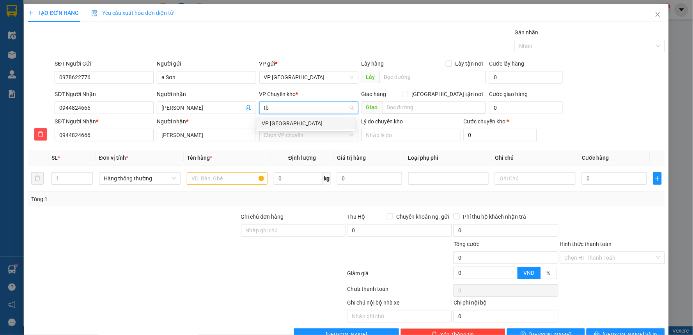
click at [289, 122] on div "VP [GEOGRAPHIC_DATA]" at bounding box center [306, 123] width 89 height 9
click at [289, 134] on input "VP nhận *" at bounding box center [306, 135] width 84 height 12
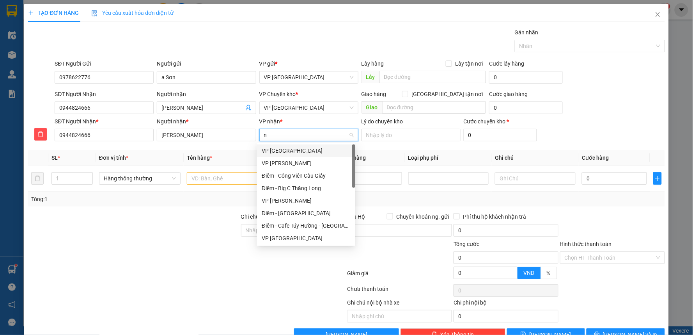
type input "ng"
click at [293, 149] on div "VP [PERSON_NAME]" at bounding box center [306, 150] width 89 height 9
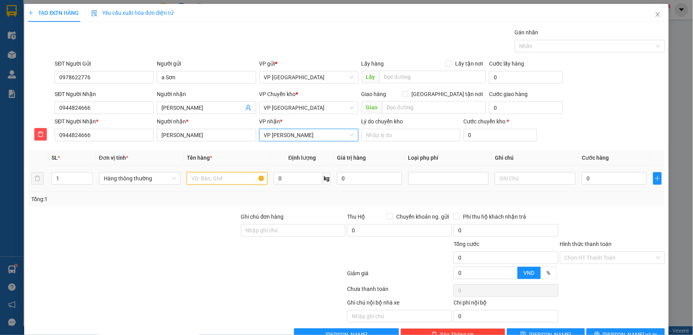
click at [218, 177] on input "text" at bounding box center [227, 178] width 81 height 12
type input "hct"
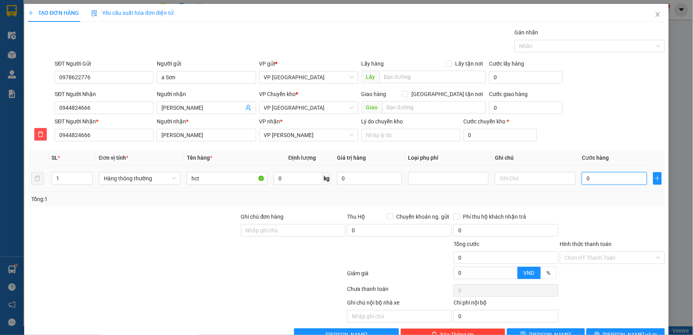
click at [597, 176] on input "0" at bounding box center [614, 178] width 65 height 12
type input "3"
type input "30"
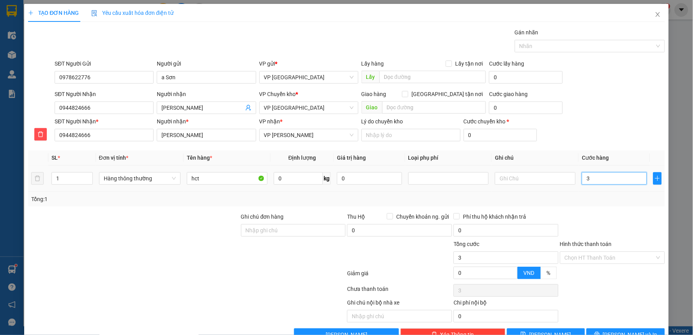
type input "30"
type input "30.000"
click at [598, 142] on div "SĐT Người Nhận * 0944824666 Người nhận * Anh Thu VP nhận * VP Nguyễn Xiển Lý do…" at bounding box center [359, 130] width 613 height 27
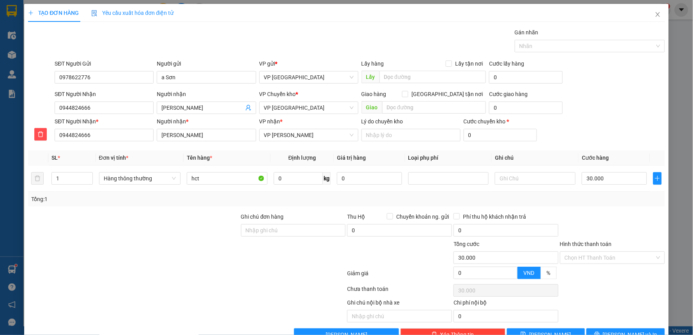
click at [623, 250] on div "Hình thức thanh toán" at bounding box center [612, 245] width 105 height 12
click at [605, 262] on input "Hình thức thanh toán" at bounding box center [610, 258] width 90 height 12
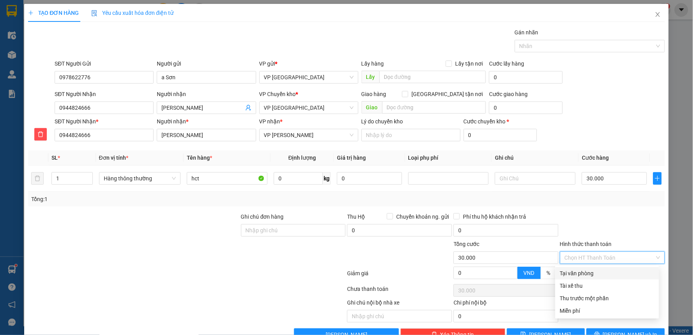
click at [607, 260] on input "Hình thức thanh toán" at bounding box center [610, 258] width 90 height 12
click at [594, 270] on div "Tại văn phòng" at bounding box center [607, 273] width 94 height 9
type input "0"
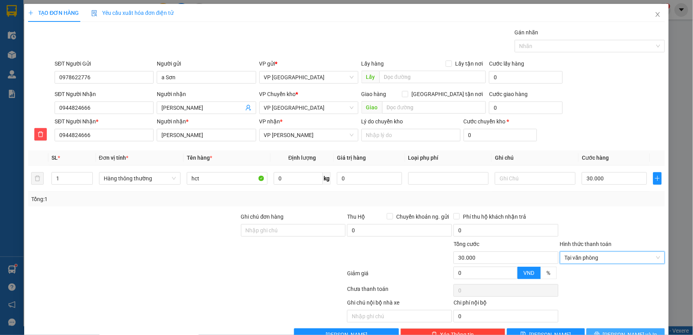
click at [618, 328] on div "Transit Pickup Surcharge Ids Transit Deliver Surcharge Ids Transit Deliver Surc…" at bounding box center [346, 184] width 637 height 312
click at [618, 330] on button "[PERSON_NAME] và In" at bounding box center [626, 334] width 78 height 12
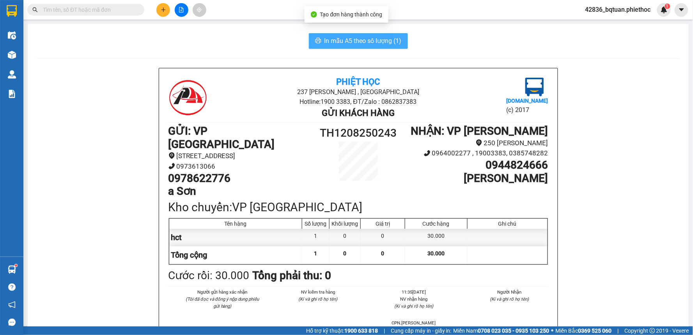
click at [371, 43] on span "In mẫu A5 theo số lượng (1)" at bounding box center [363, 41] width 77 height 10
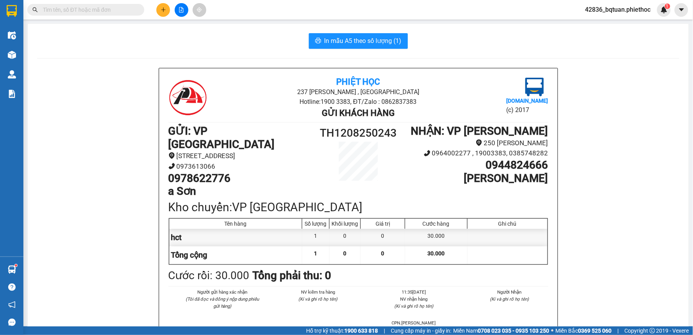
scroll to position [227, 0]
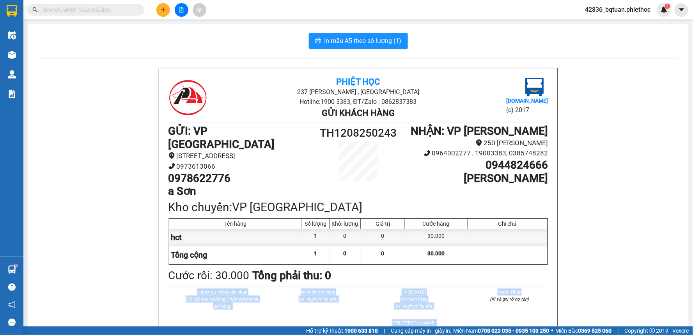
drag, startPoint x: 693, startPoint y: 216, endPoint x: 693, endPoint y: 179, distance: 37.1
click at [693, 183] on main "In mẫu A5 theo số lượng (1) Phiệt Học 237 Trần Thái Tông , TP Thái Bình Hotline…" at bounding box center [346, 163] width 693 height 326
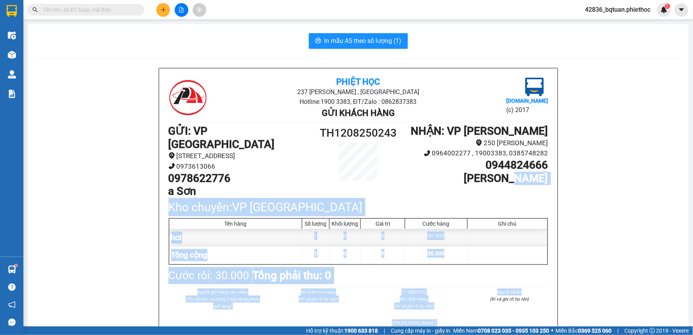
scroll to position [285, 0]
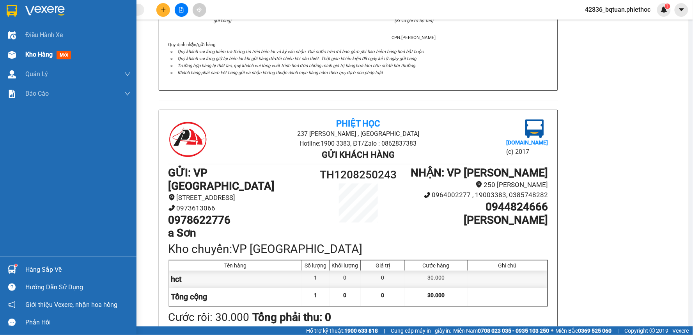
click at [24, 57] on div "Kho hàng mới" at bounding box center [68, 55] width 137 height 20
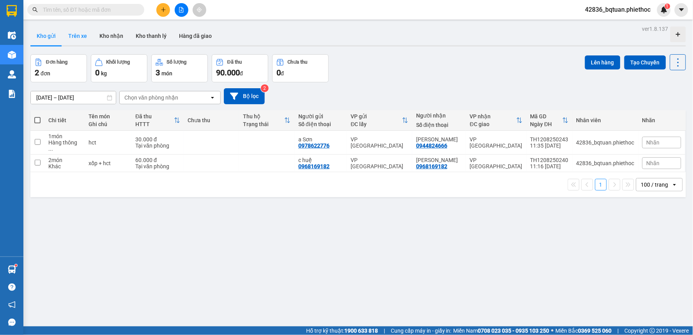
drag, startPoint x: 68, startPoint y: 34, endPoint x: 73, endPoint y: 46, distance: 12.6
click at [71, 36] on button "Trên xe" at bounding box center [77, 36] width 31 height 19
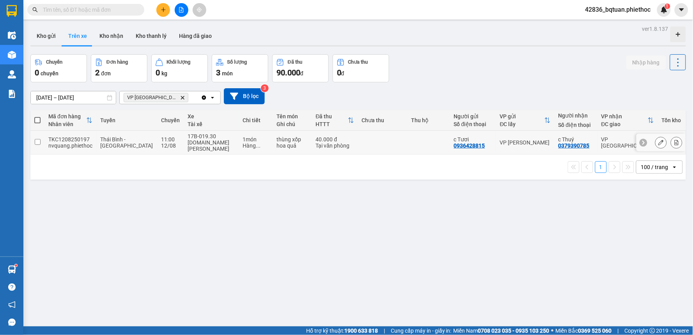
click at [157, 137] on td "11:00 12/08" at bounding box center [170, 143] width 27 height 24
checkbox input "true"
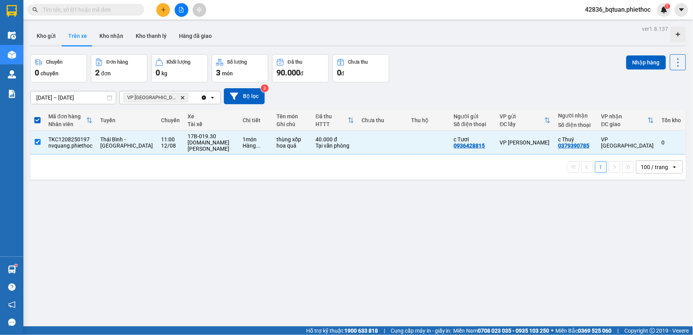
click at [630, 52] on div "ver 1.8.137 Kho gửi Trên xe Kho nhận Kho thanh lý Hàng đã giao Chuyến 0 chuyến …" at bounding box center [358, 190] width 662 height 335
drag, startPoint x: 633, startPoint y: 57, endPoint x: 623, endPoint y: 58, distance: 10.1
click at [631, 58] on button "Nhập hàng" at bounding box center [646, 62] width 40 height 14
click at [51, 34] on button "Kho gửi" at bounding box center [46, 36] width 32 height 19
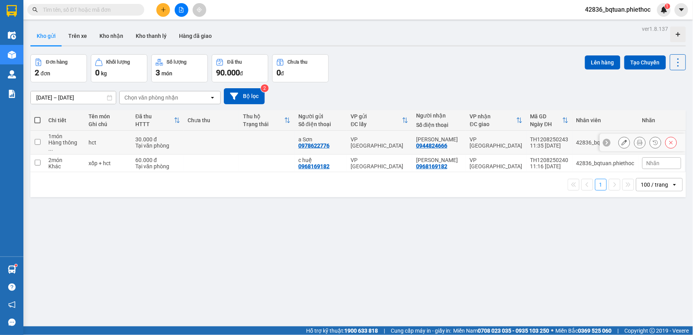
click at [313, 137] on div "a Sơn" at bounding box center [320, 139] width 44 height 6
checkbox input "true"
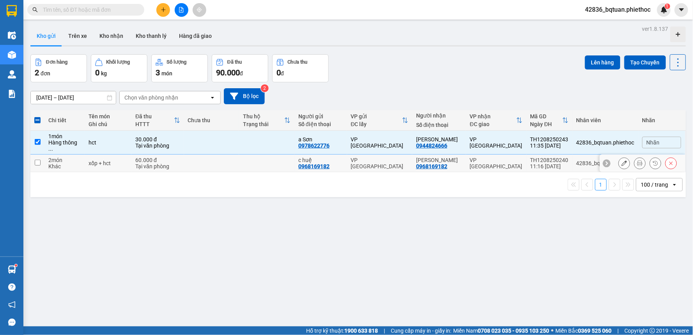
click at [343, 157] on div "c huệ" at bounding box center [320, 160] width 44 height 6
checkbox input "true"
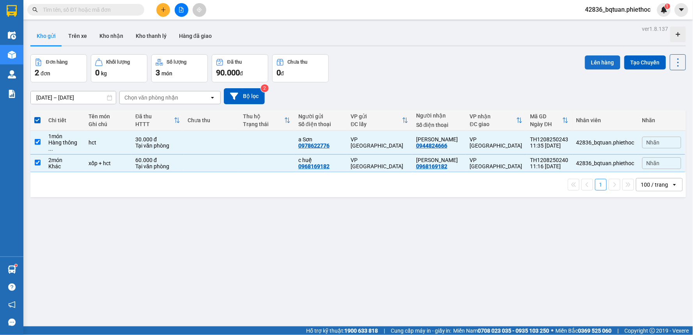
click at [599, 60] on button "Lên hàng" at bounding box center [602, 62] width 35 height 14
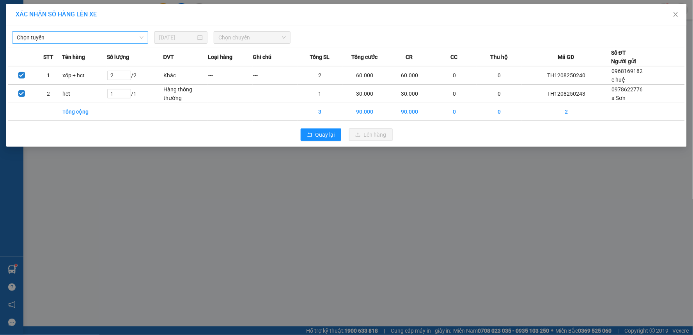
click at [98, 41] on span "Chọn tuyến" at bounding box center [80, 38] width 127 height 12
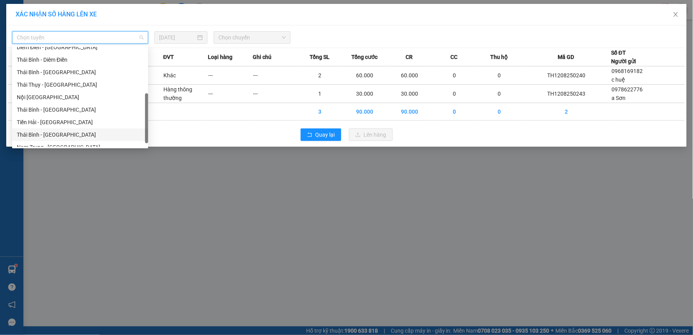
scroll to position [87, 0]
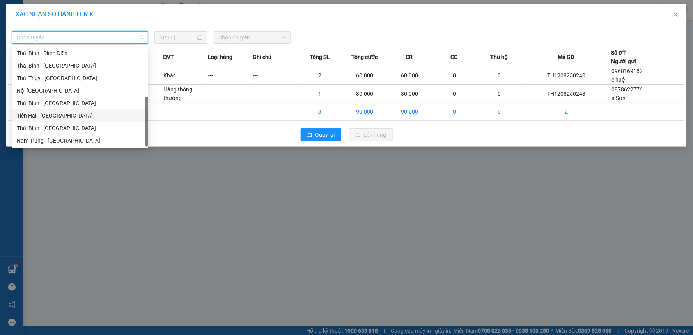
click at [38, 115] on div "Tiền Hải - [GEOGRAPHIC_DATA]" at bounding box center [80, 115] width 127 height 9
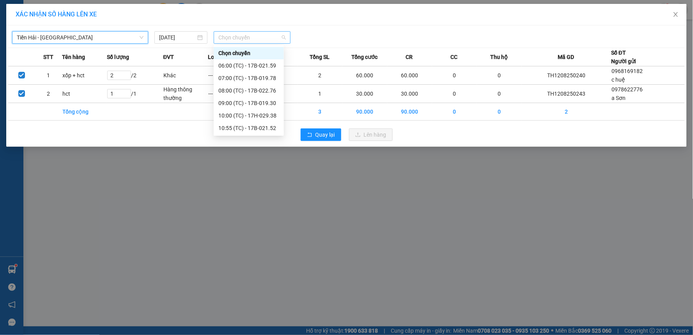
click at [250, 38] on span "Chọn chuyến" at bounding box center [251, 38] width 67 height 12
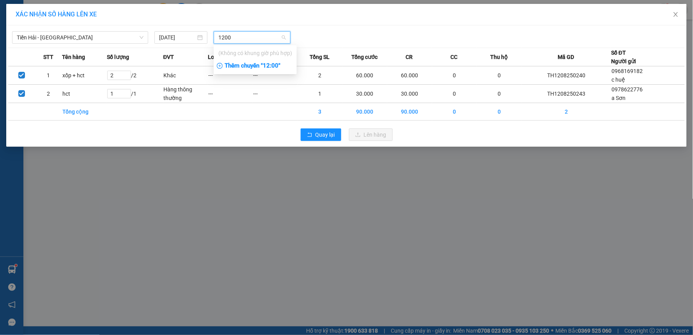
type input "1200"
click at [263, 68] on div "Thêm chuyến " 12:00 "" at bounding box center [255, 65] width 83 height 13
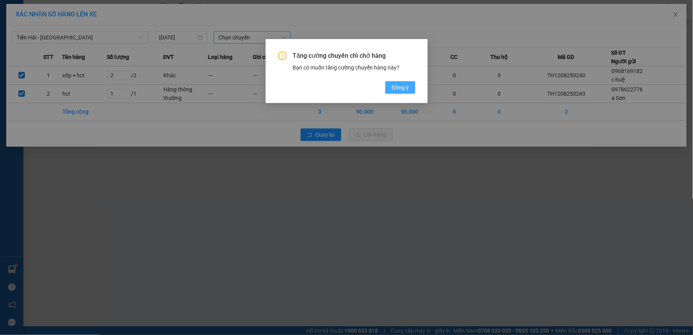
click at [396, 89] on span "Đồng ý" at bounding box center [400, 87] width 17 height 9
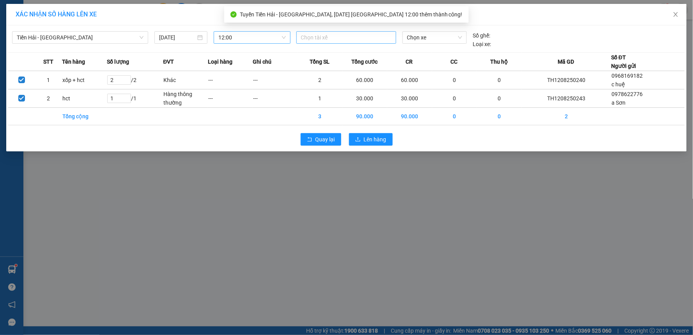
click at [318, 32] on div "Chọn tài xế" at bounding box center [346, 37] width 100 height 12
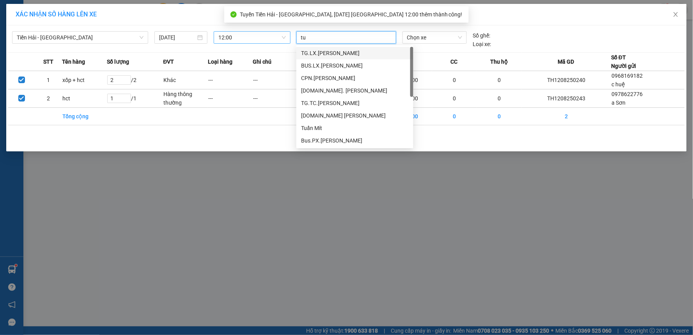
type input "tuâ"
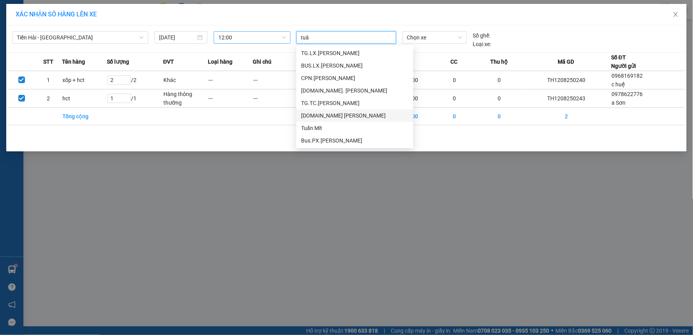
click at [355, 115] on div "[DOMAIN_NAME] [PERSON_NAME]" at bounding box center [355, 115] width 108 height 9
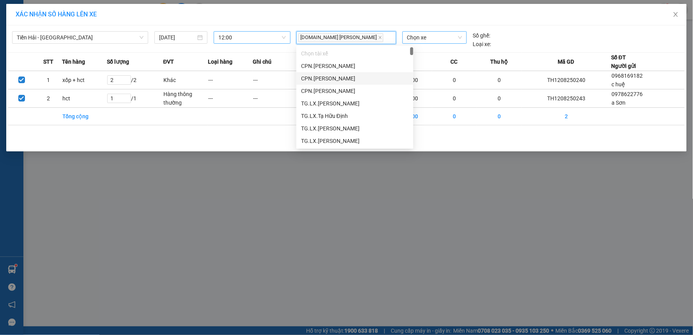
click at [410, 36] on span "Chọn xe" at bounding box center [434, 38] width 55 height 12
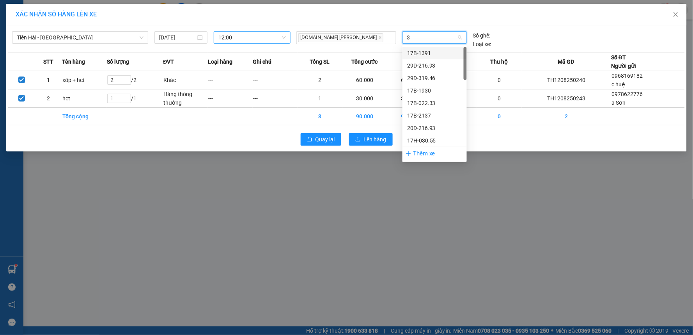
type input "30"
click at [416, 53] on div "17B-1930" at bounding box center [434, 53] width 55 height 9
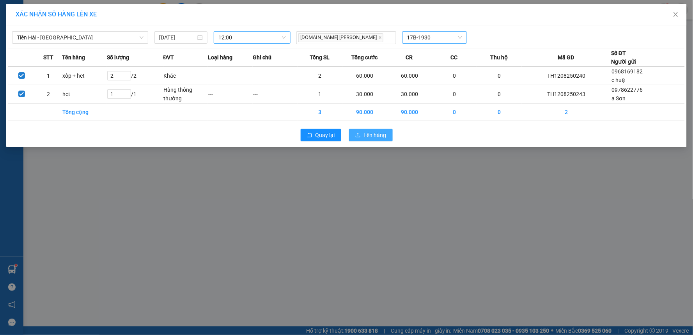
click at [367, 133] on span "Lên hàng" at bounding box center [375, 135] width 23 height 9
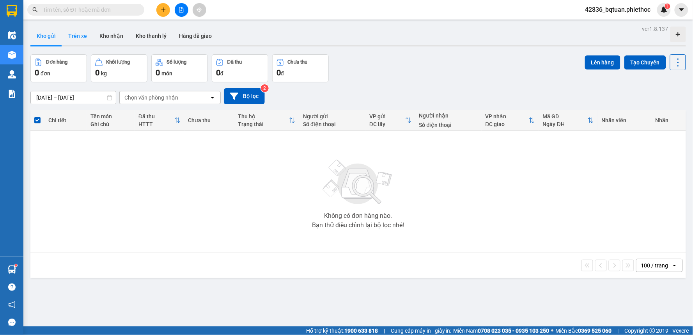
click at [72, 37] on button "Trên xe" at bounding box center [77, 36] width 31 height 19
